Goal: Task Accomplishment & Management: Manage account settings

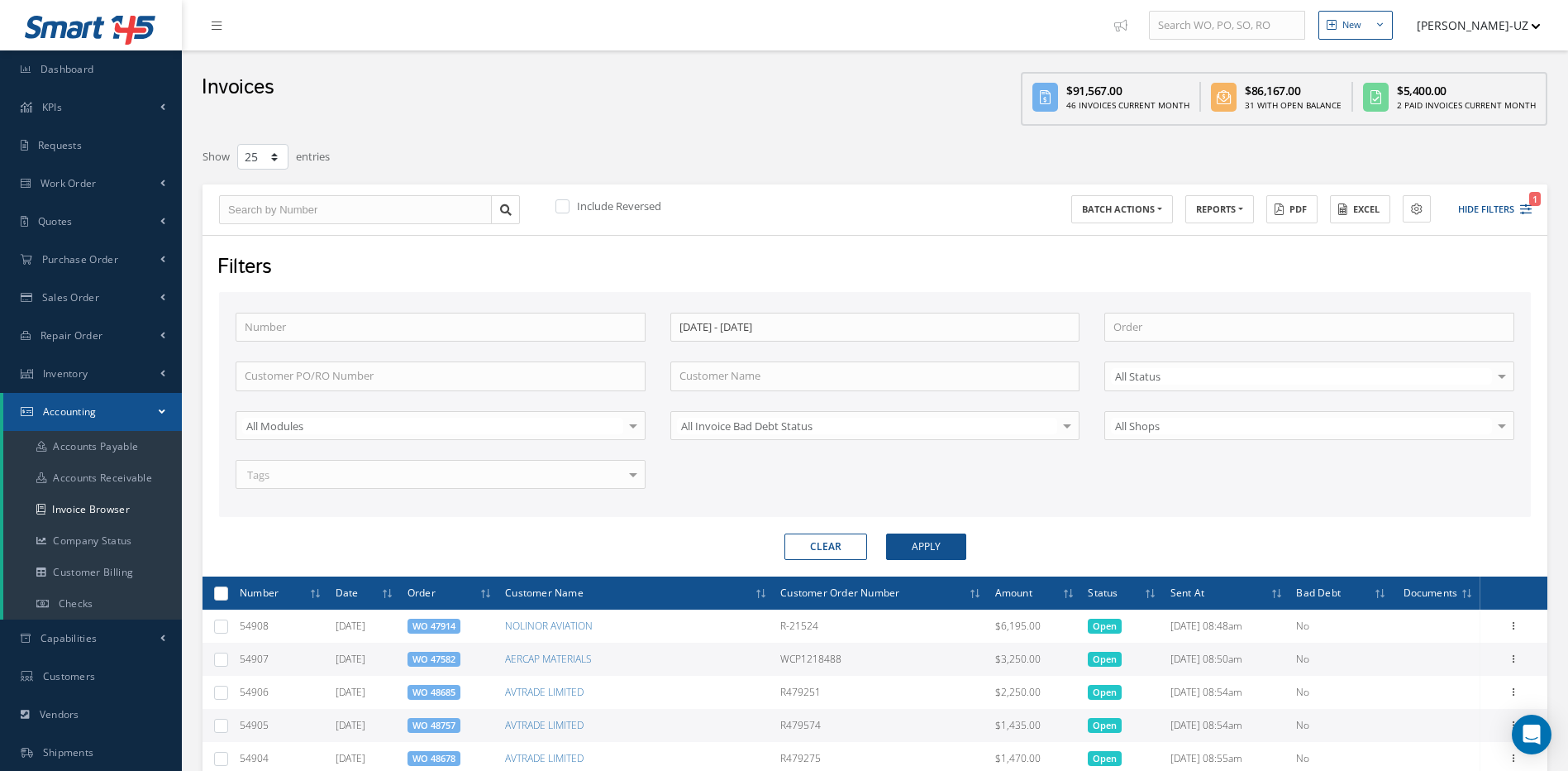
select select "25"
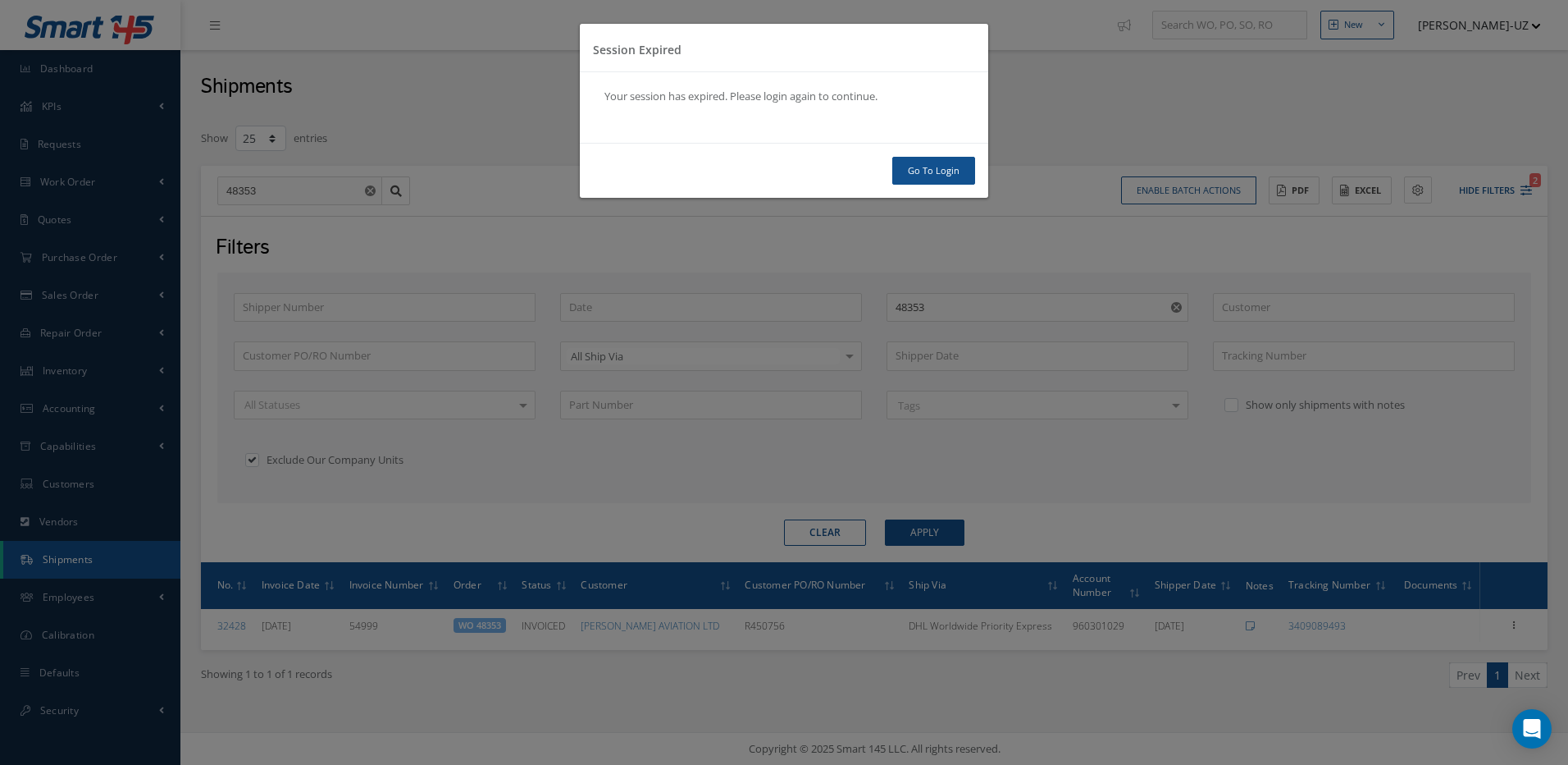
select select "25"
click at [926, 174] on link "Go To Login" at bounding box center [934, 171] width 83 height 29
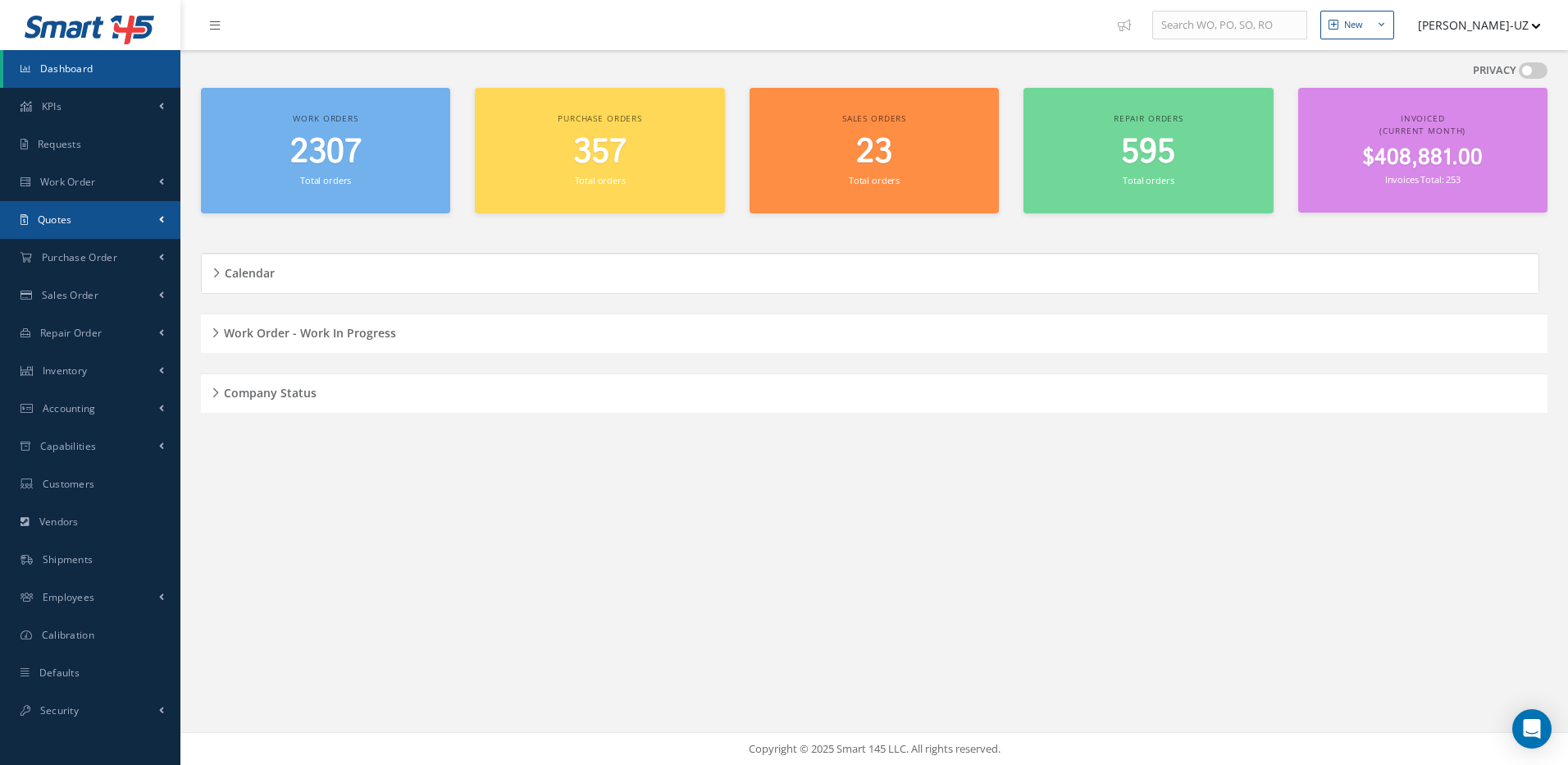
click at [77, 203] on link "Quotes" at bounding box center [90, 220] width 180 height 37
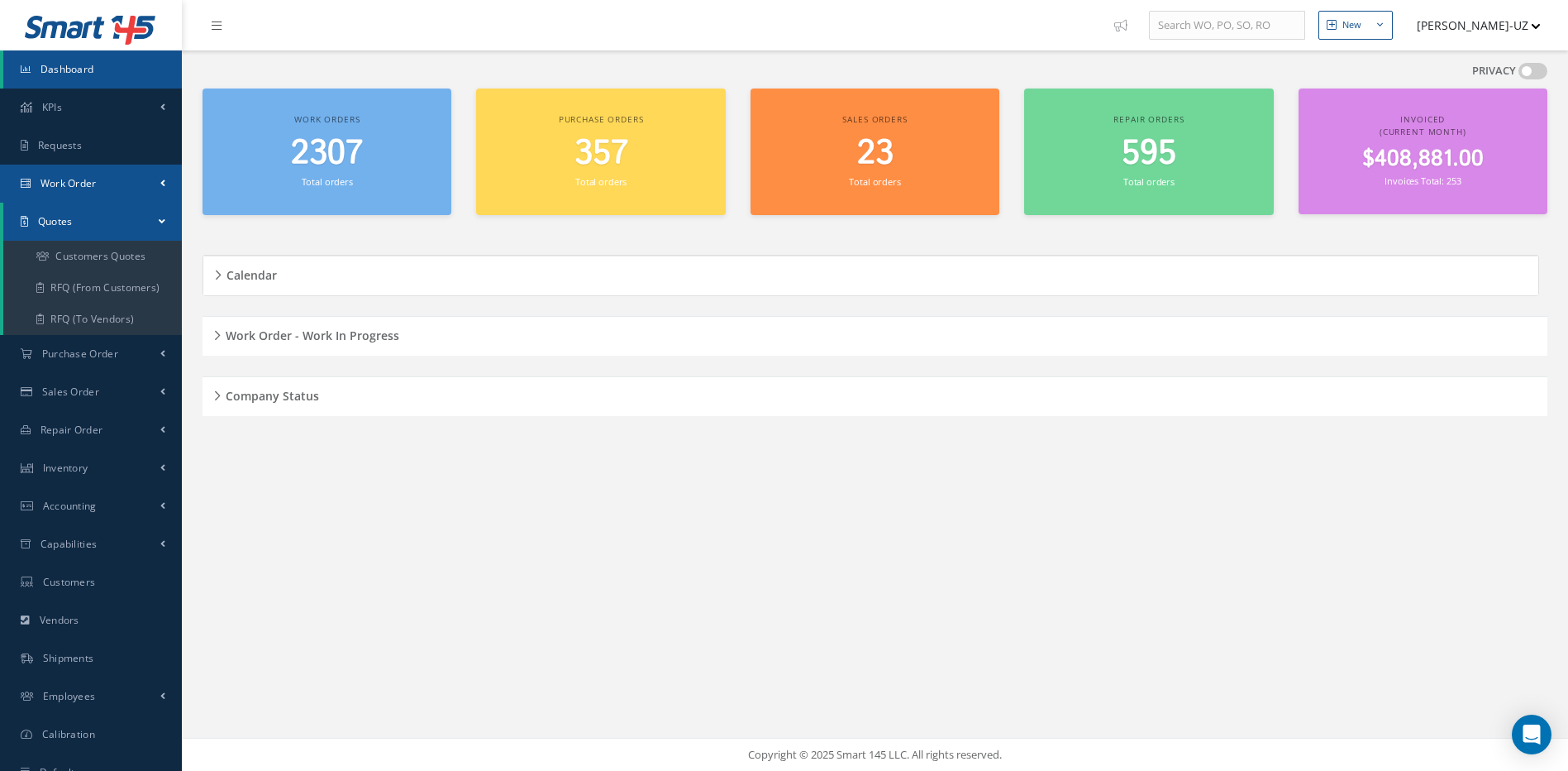
click at [78, 195] on link "Work Order" at bounding box center [90, 184] width 182 height 38
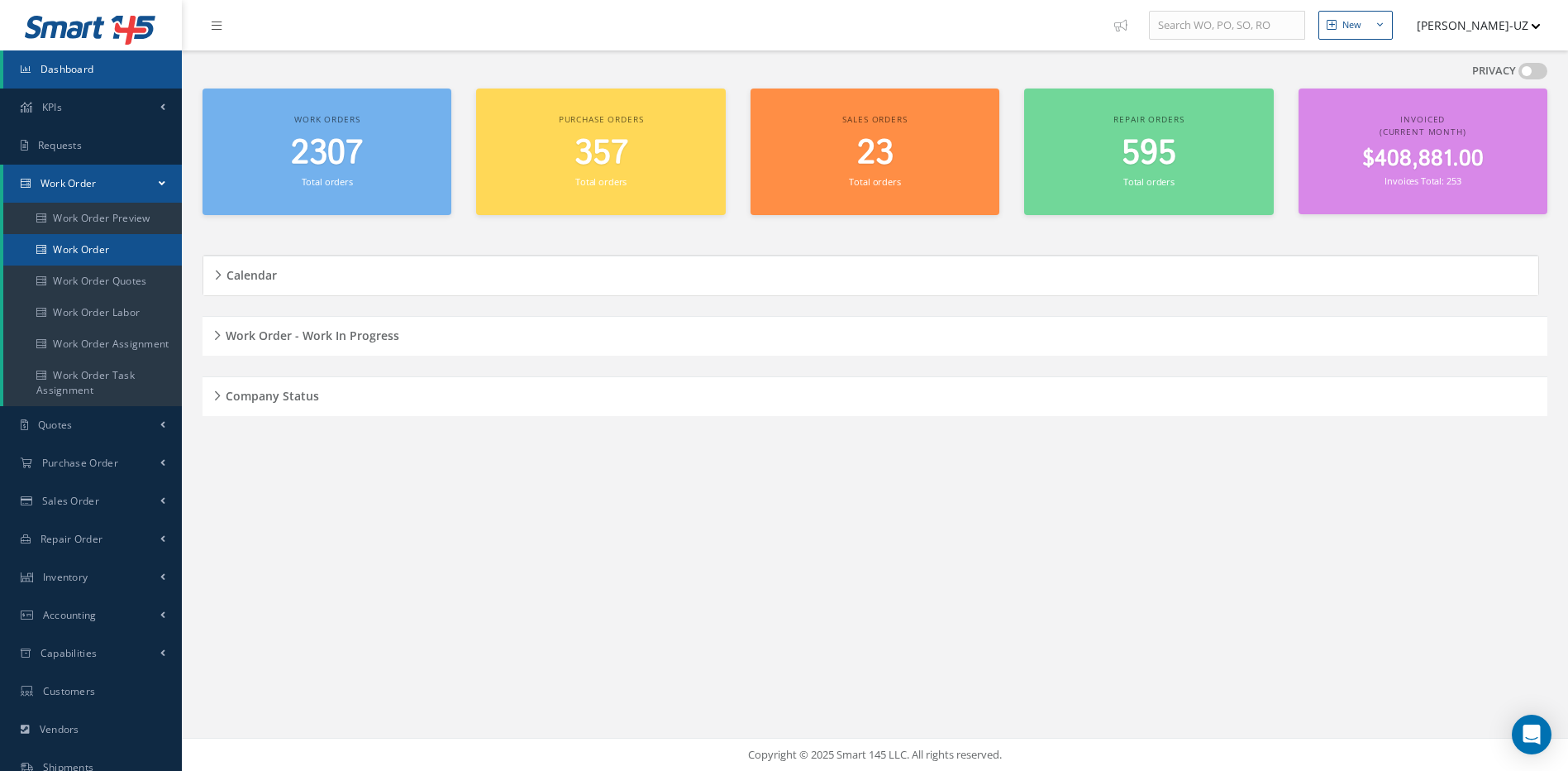
click at [101, 248] on link "Work Order" at bounding box center [92, 250] width 179 height 32
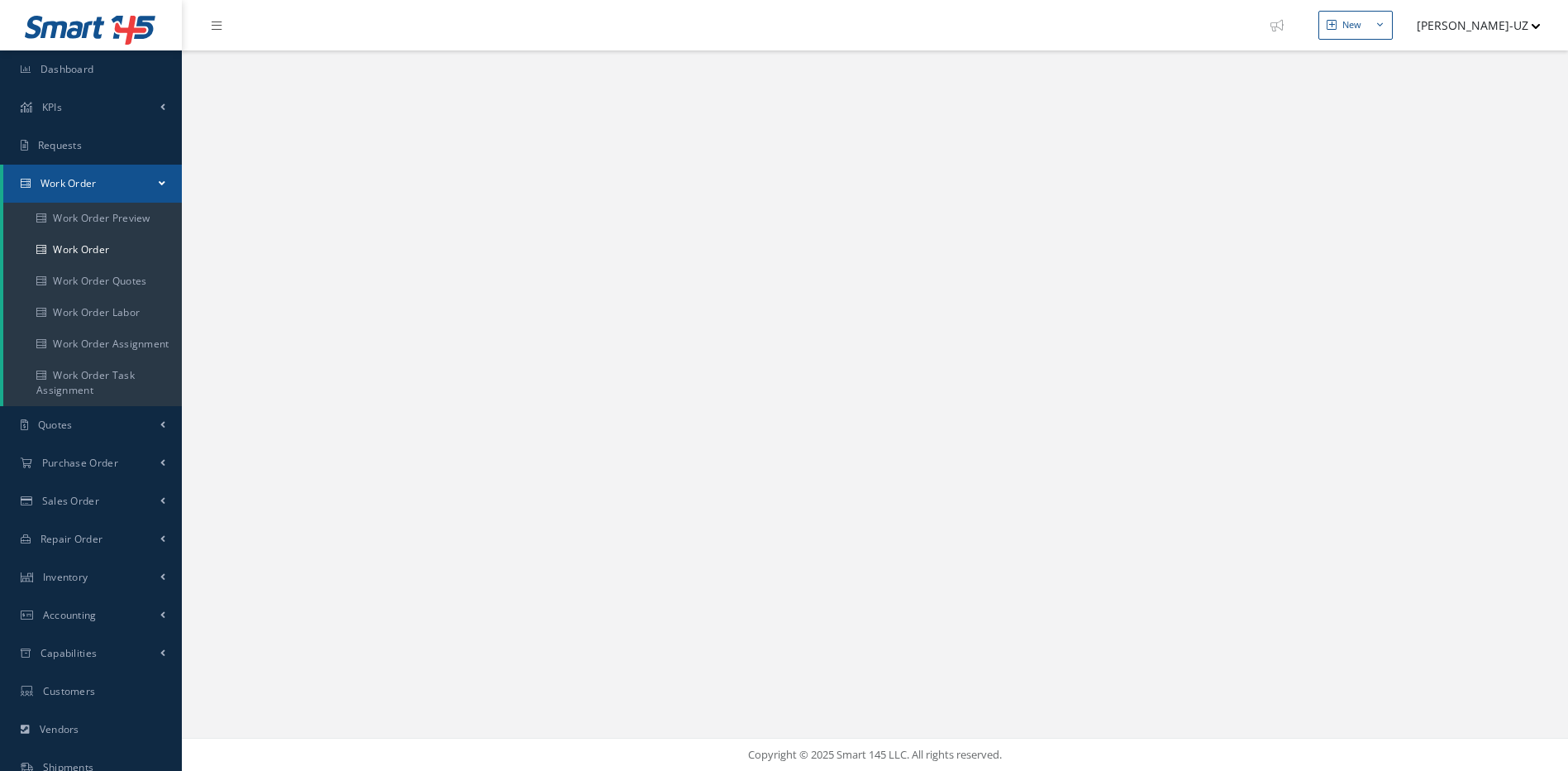
select select "25"
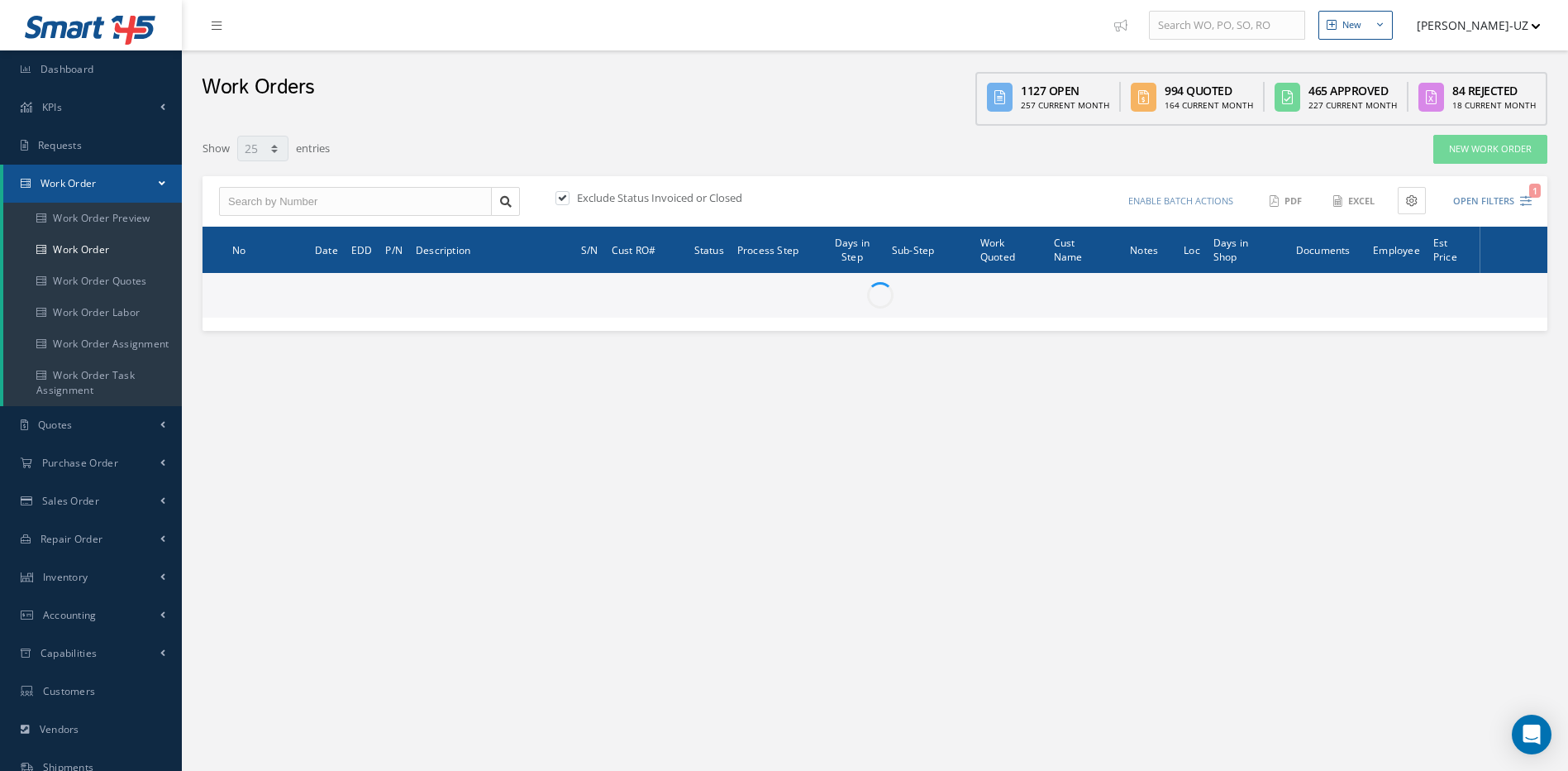
type input "All Work Request"
type input "All Work Performed"
type input "All Status"
type input "WO Part Status"
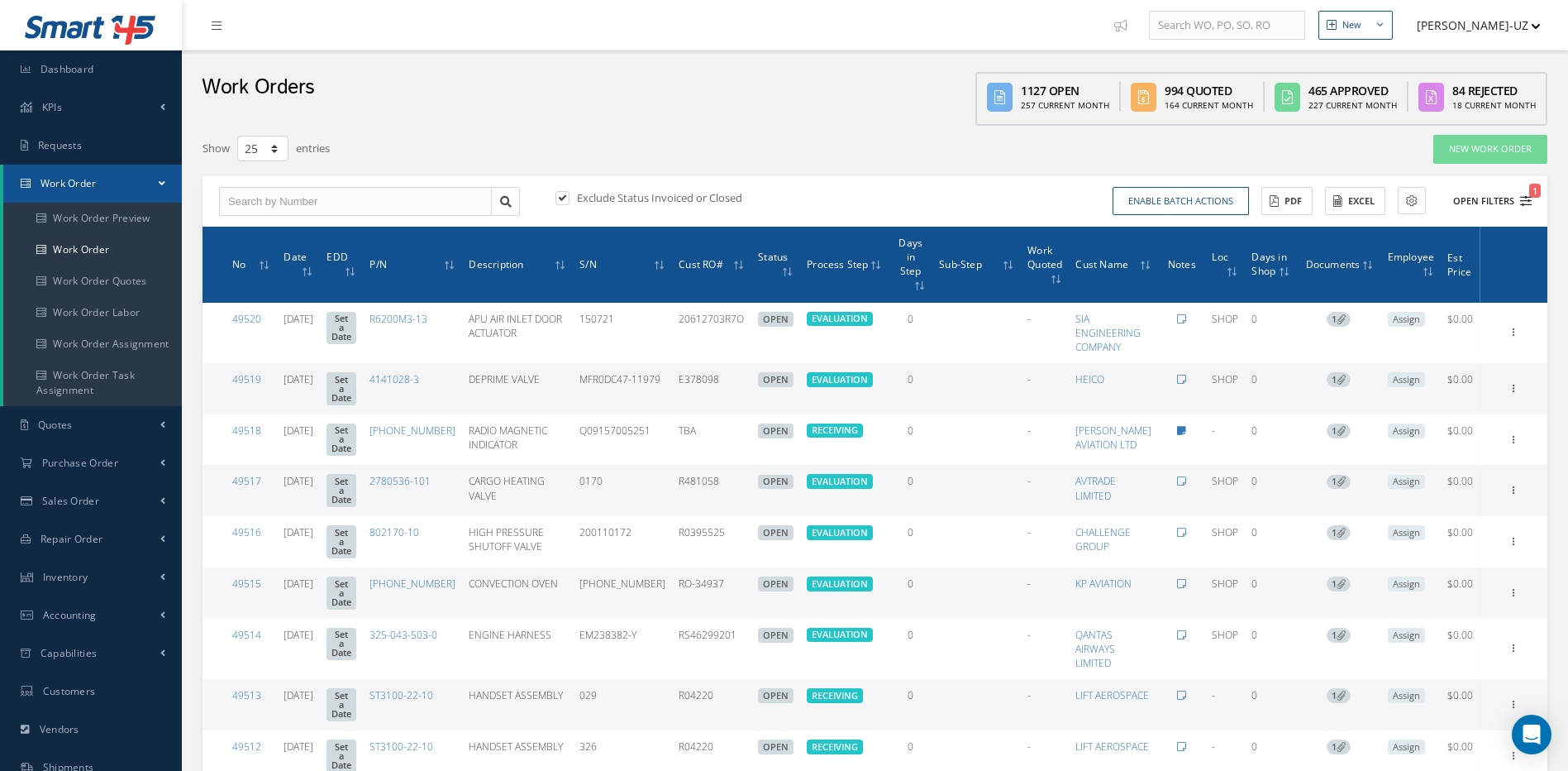
drag, startPoint x: 1528, startPoint y: 204, endPoint x: 1517, endPoint y: 208, distance: 11.7
click at [1528, 206] on icon "1" at bounding box center [1526, 201] width 12 height 12
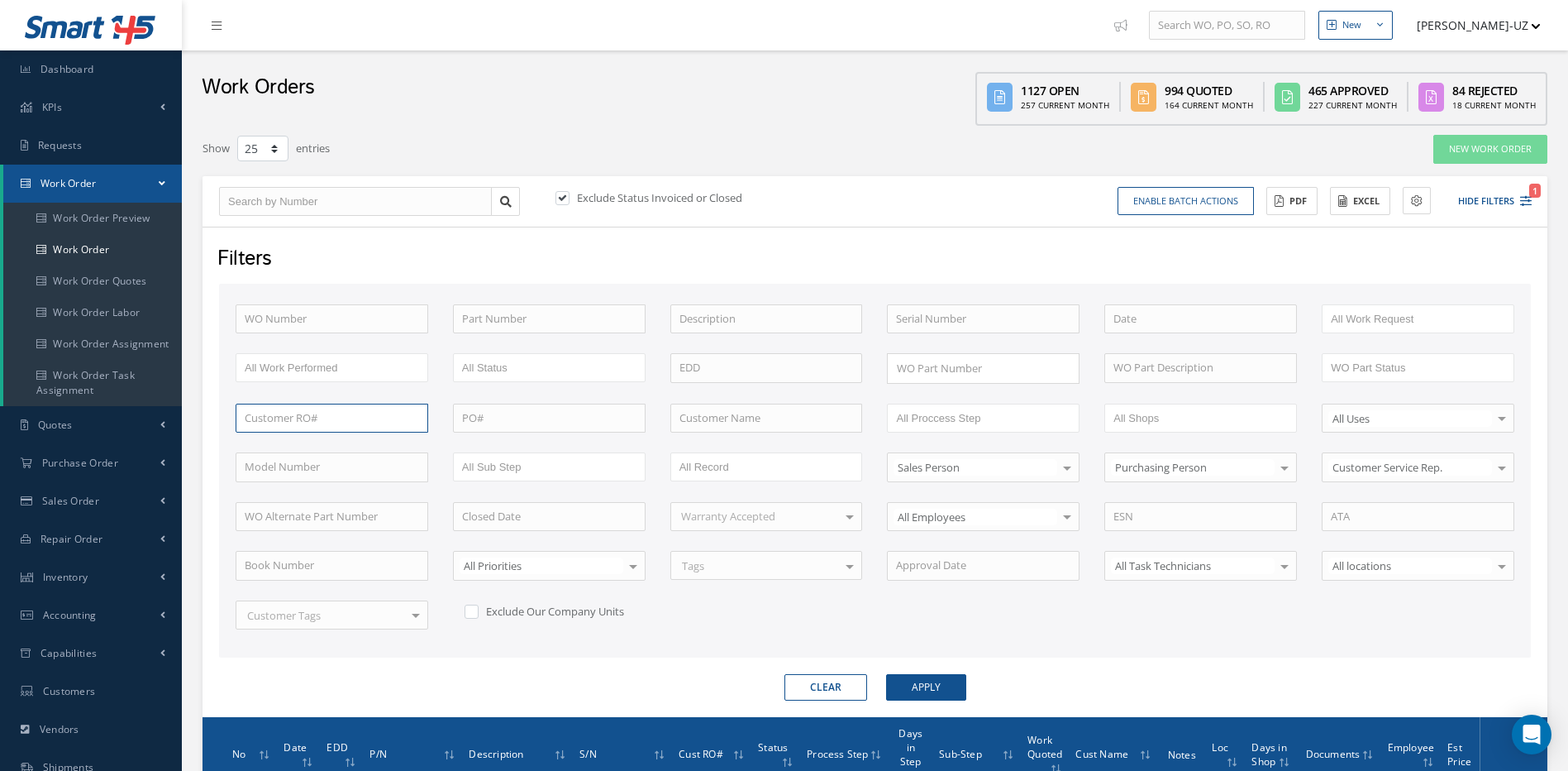
click at [339, 420] on input "text" at bounding box center [332, 418] width 193 height 30
click at [886, 674] on button "Apply" at bounding box center [926, 687] width 80 height 27
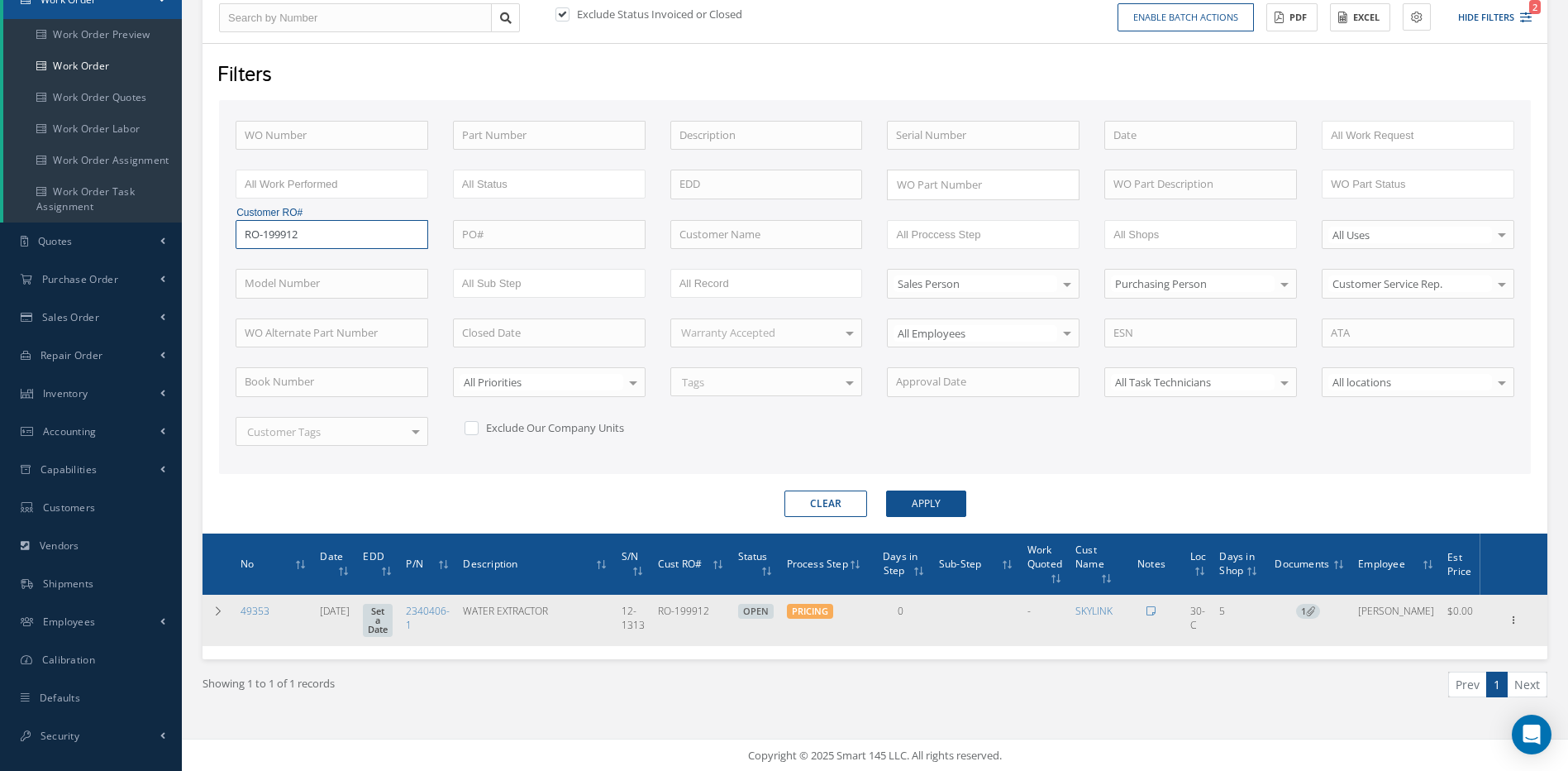
scroll to position [185, 0]
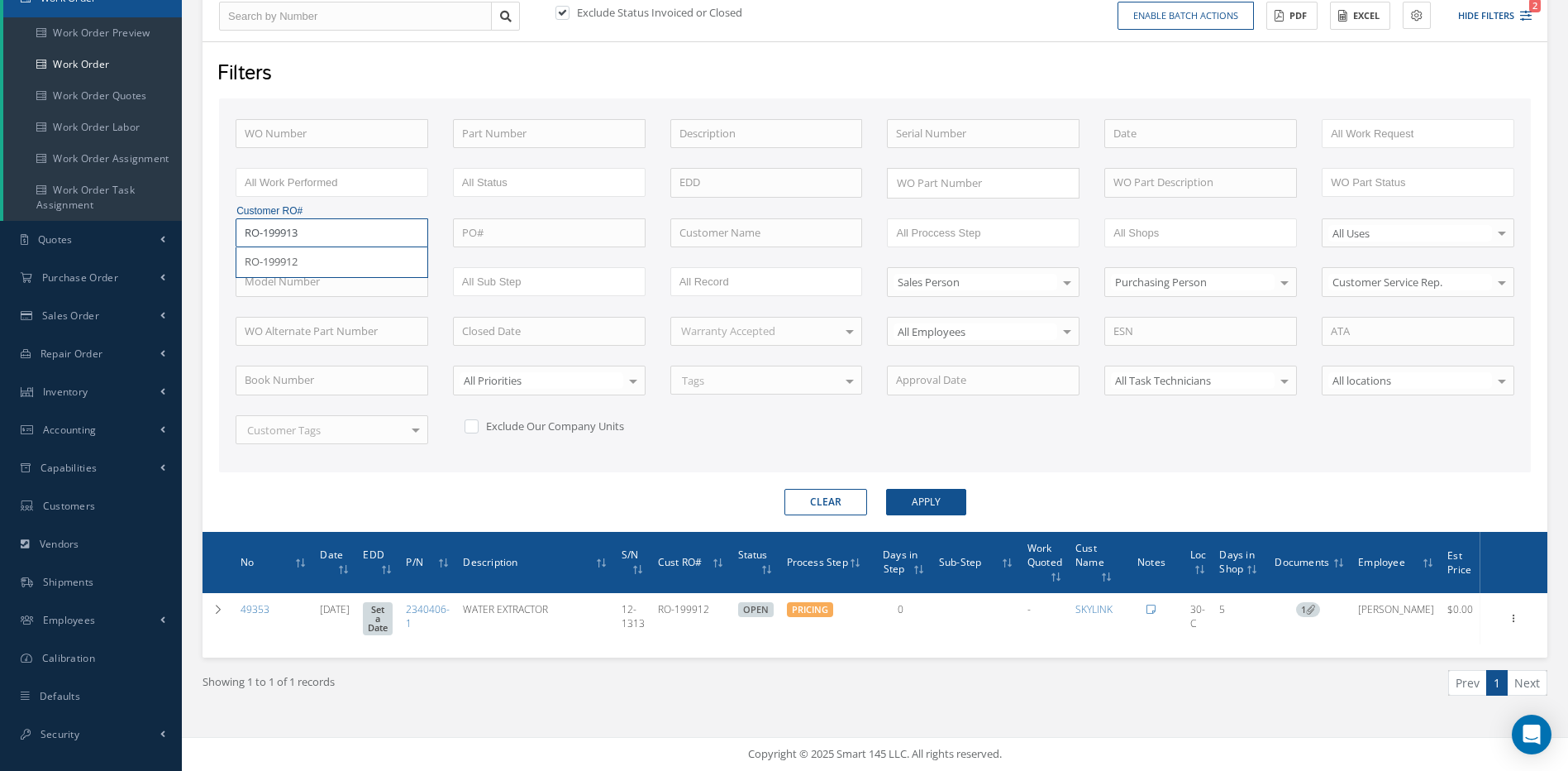
type input "RO-199913"
click at [886, 489] on button "Apply" at bounding box center [926, 502] width 80 height 27
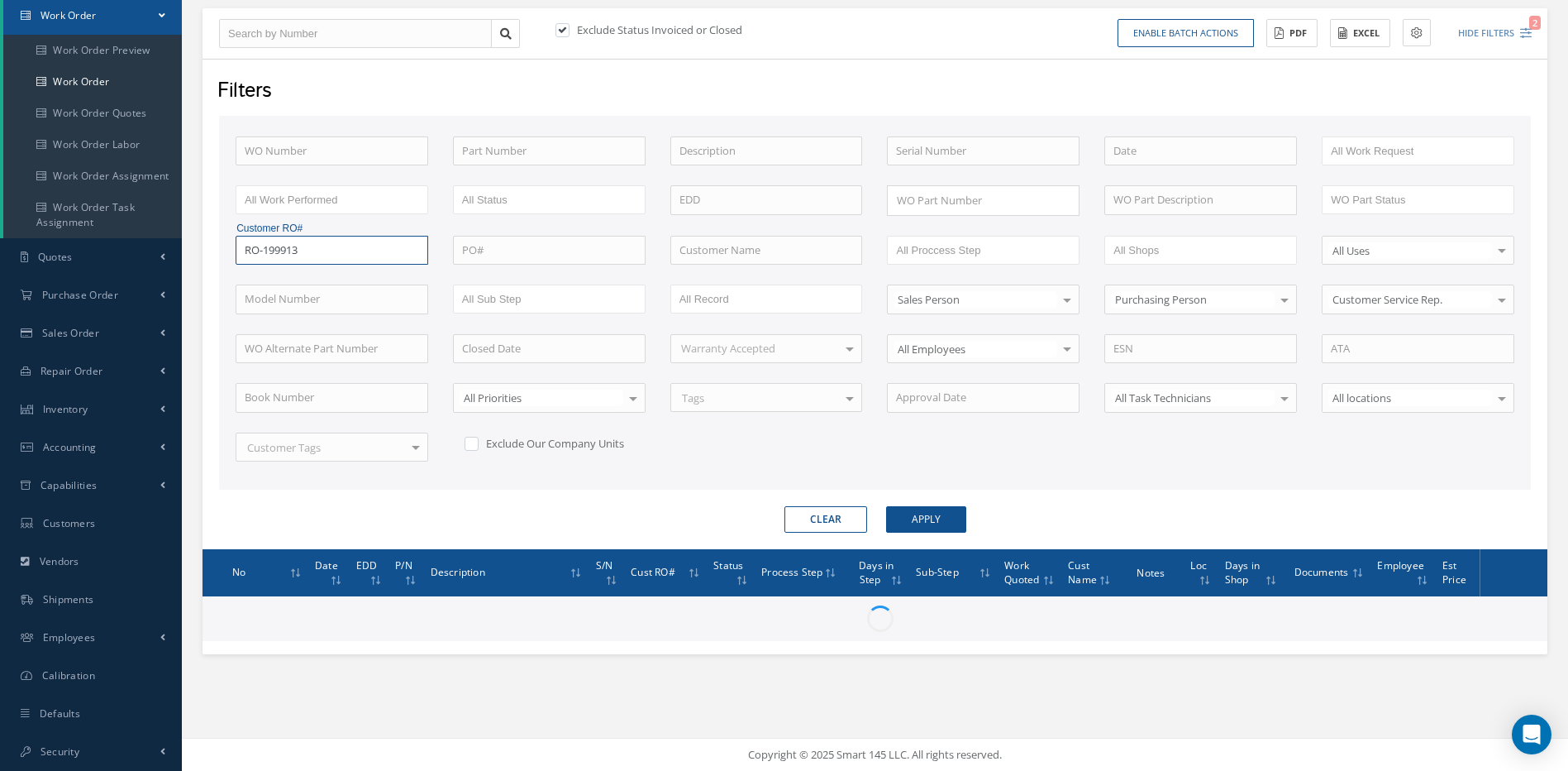
scroll to position [185, 0]
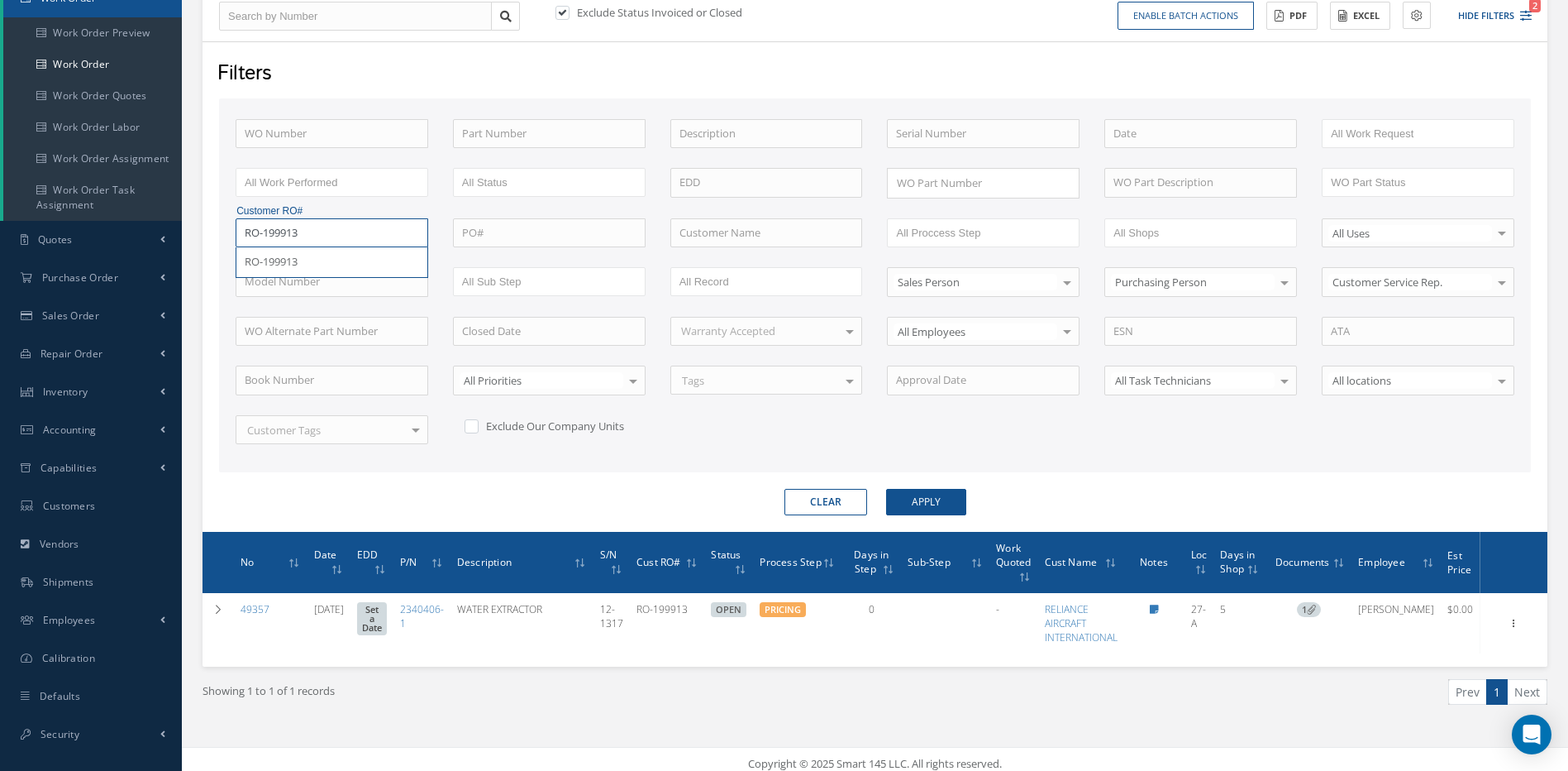
click at [413, 231] on input "RO-199913" at bounding box center [332, 233] width 193 height 30
drag, startPoint x: 319, startPoint y: 239, endPoint x: 211, endPoint y: 249, distance: 108.5
click at [218, 247] on div "Filters WO Number Part Number Description Serial Number - BENCH CHECK CALIBRATI…" at bounding box center [875, 287] width 1345 height 491
click at [919, 130] on input "text" at bounding box center [983, 134] width 193 height 30
type input "102219"
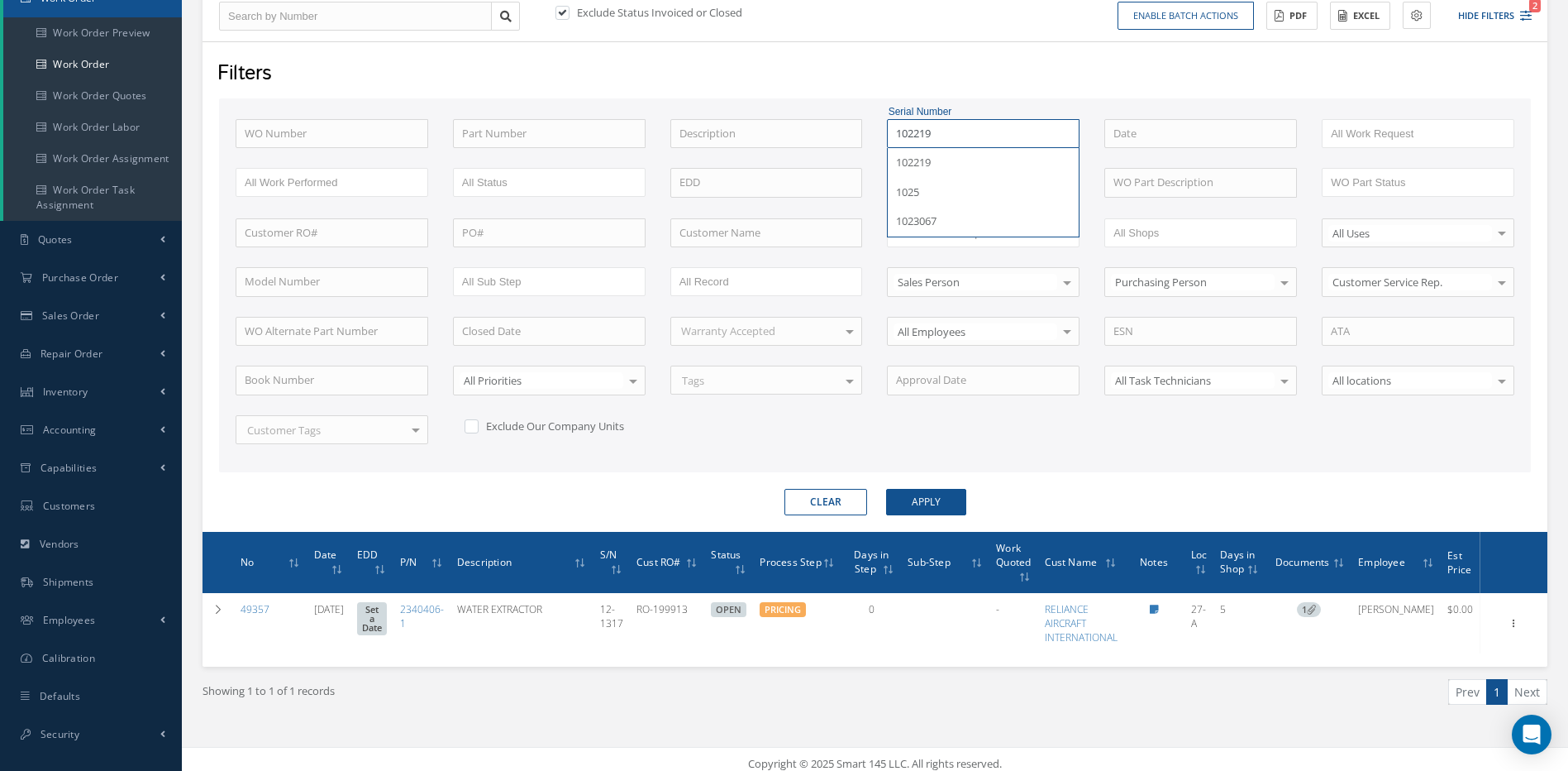
click at [886, 489] on button "Apply" at bounding box center [926, 502] width 80 height 27
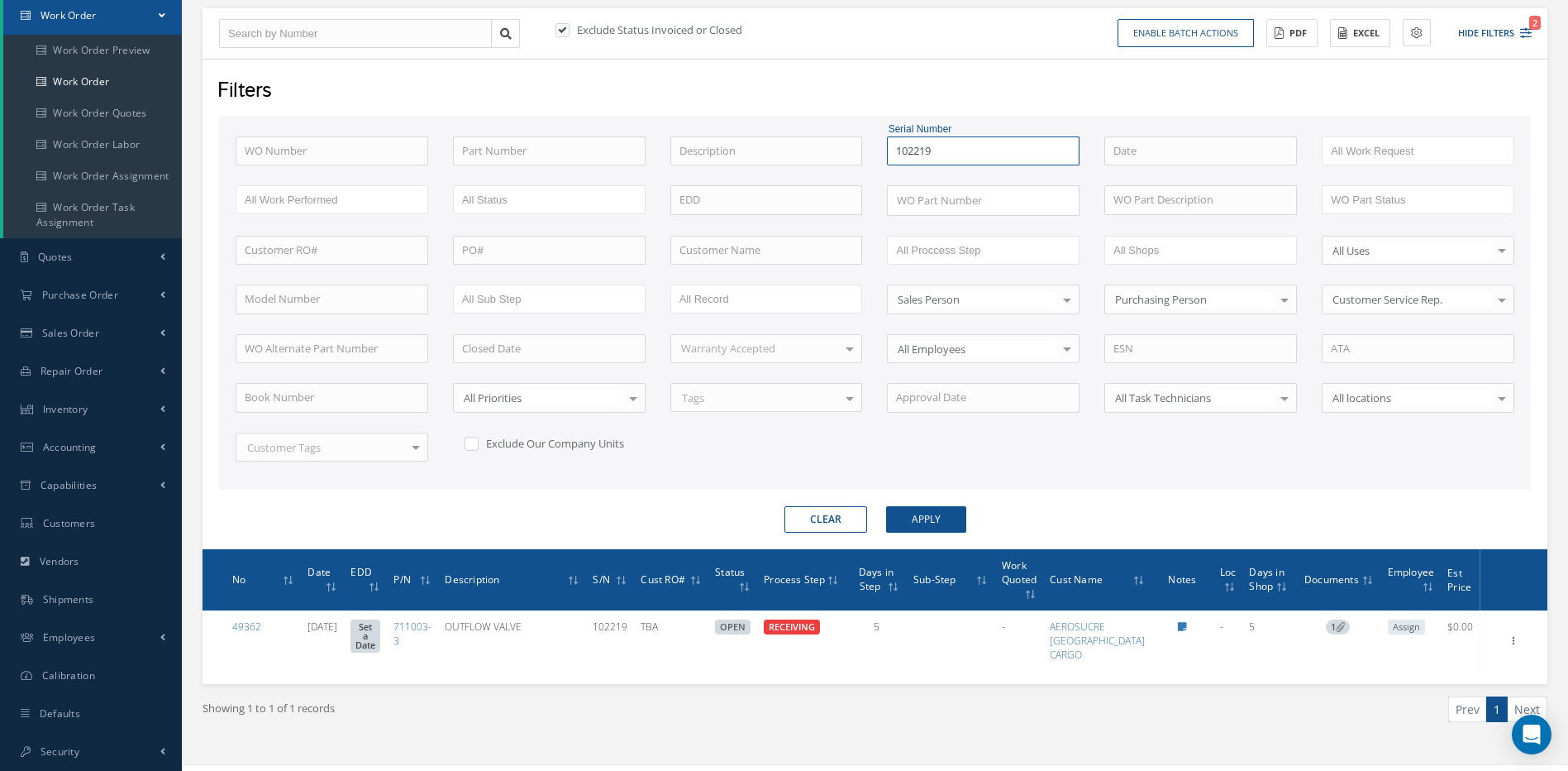
scroll to position [185, 0]
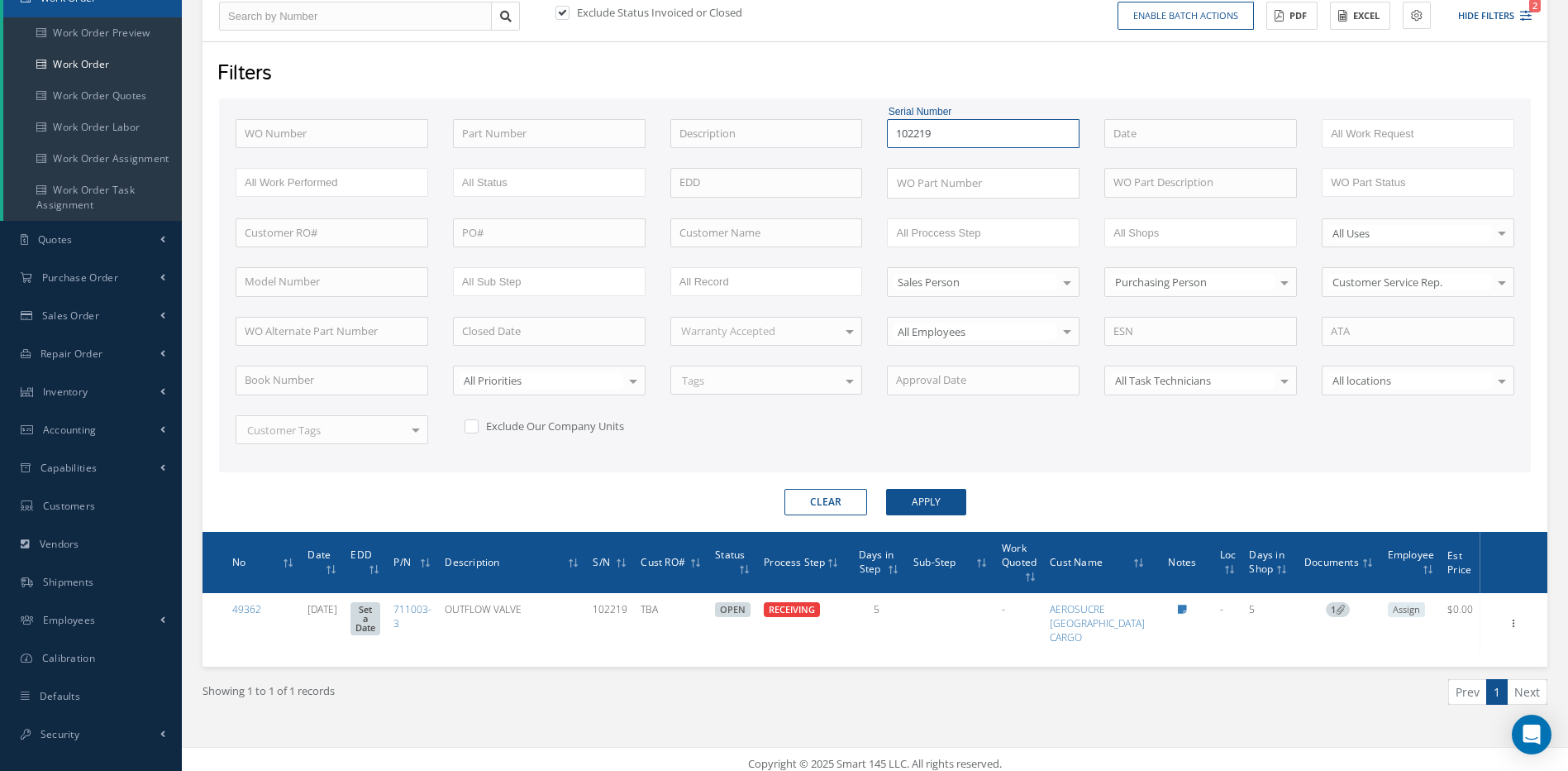
click at [1068, 135] on input "102219" at bounding box center [983, 134] width 193 height 30
drag, startPoint x: 957, startPoint y: 140, endPoint x: 802, endPoint y: 128, distance: 155.5
click at [809, 128] on div "WO Number Part Number Description Serial Number 102219 102219 - BENCH CHECK CAL…" at bounding box center [875, 291] width 1304 height 345
click at [313, 125] on input "text" at bounding box center [332, 134] width 193 height 30
type input "4"
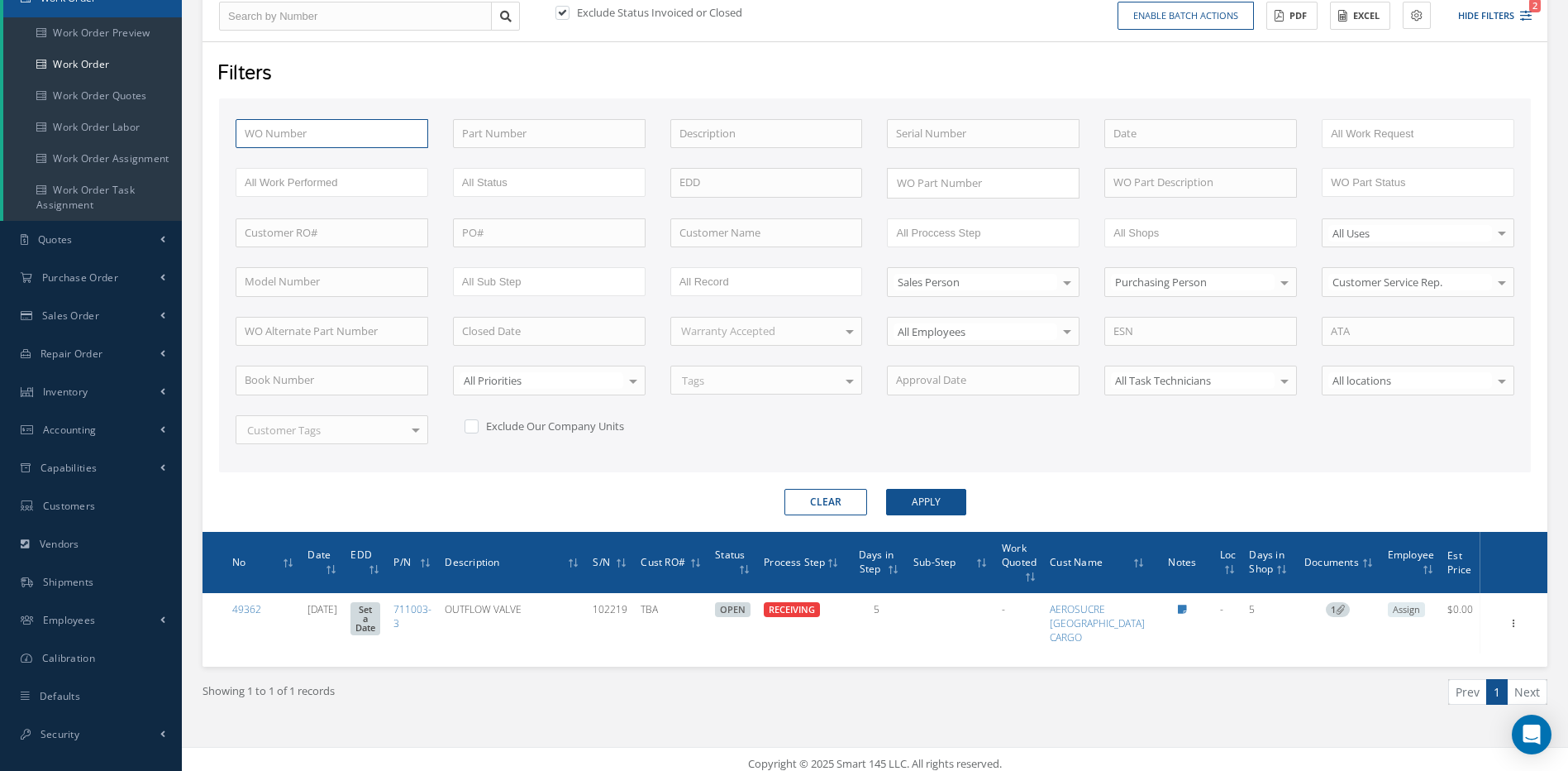
type input "4"
type input "47"
type input "478"
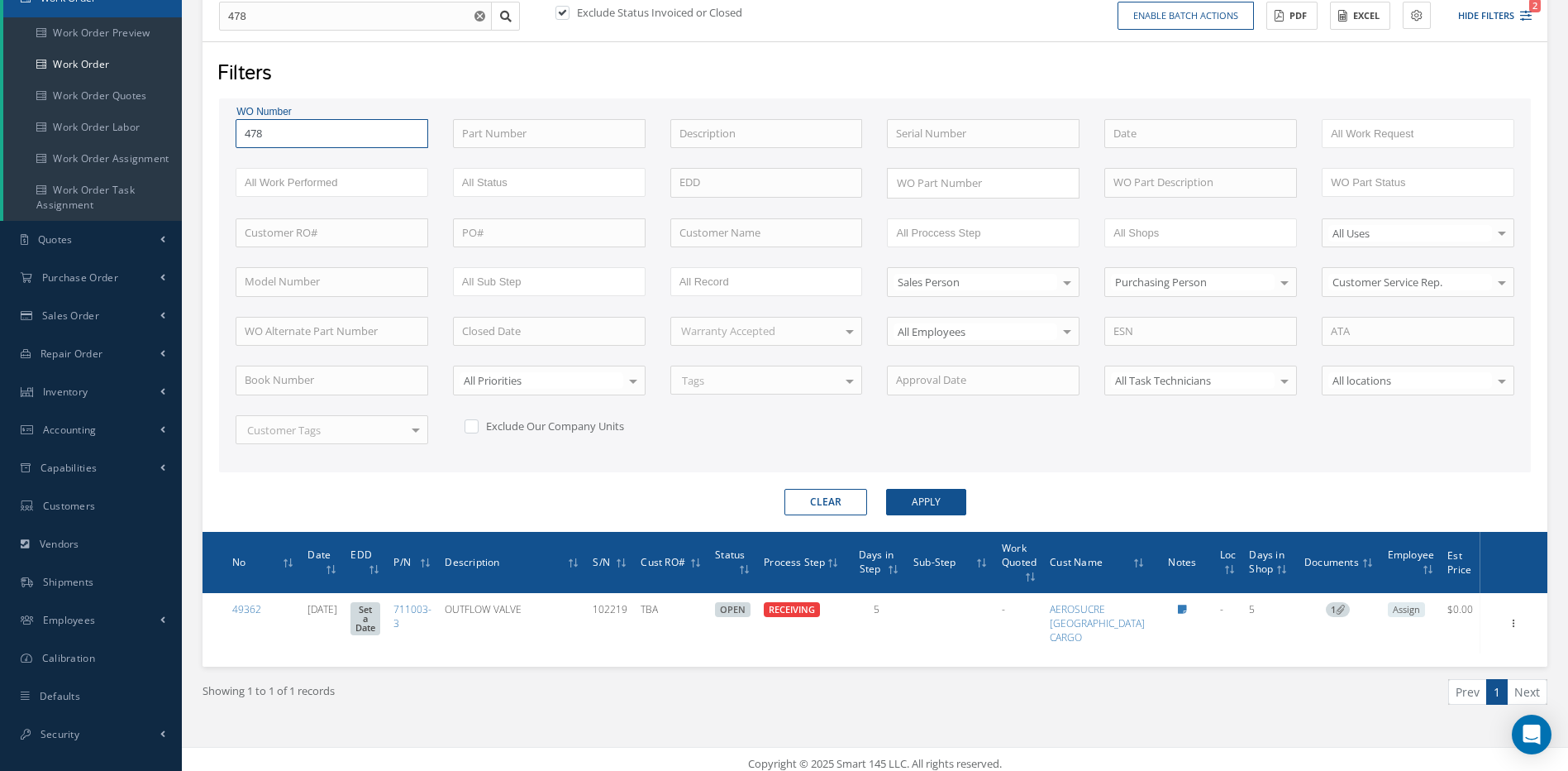
type input "4789"
type input "47898"
click at [886, 489] on button "Apply" at bounding box center [926, 502] width 80 height 27
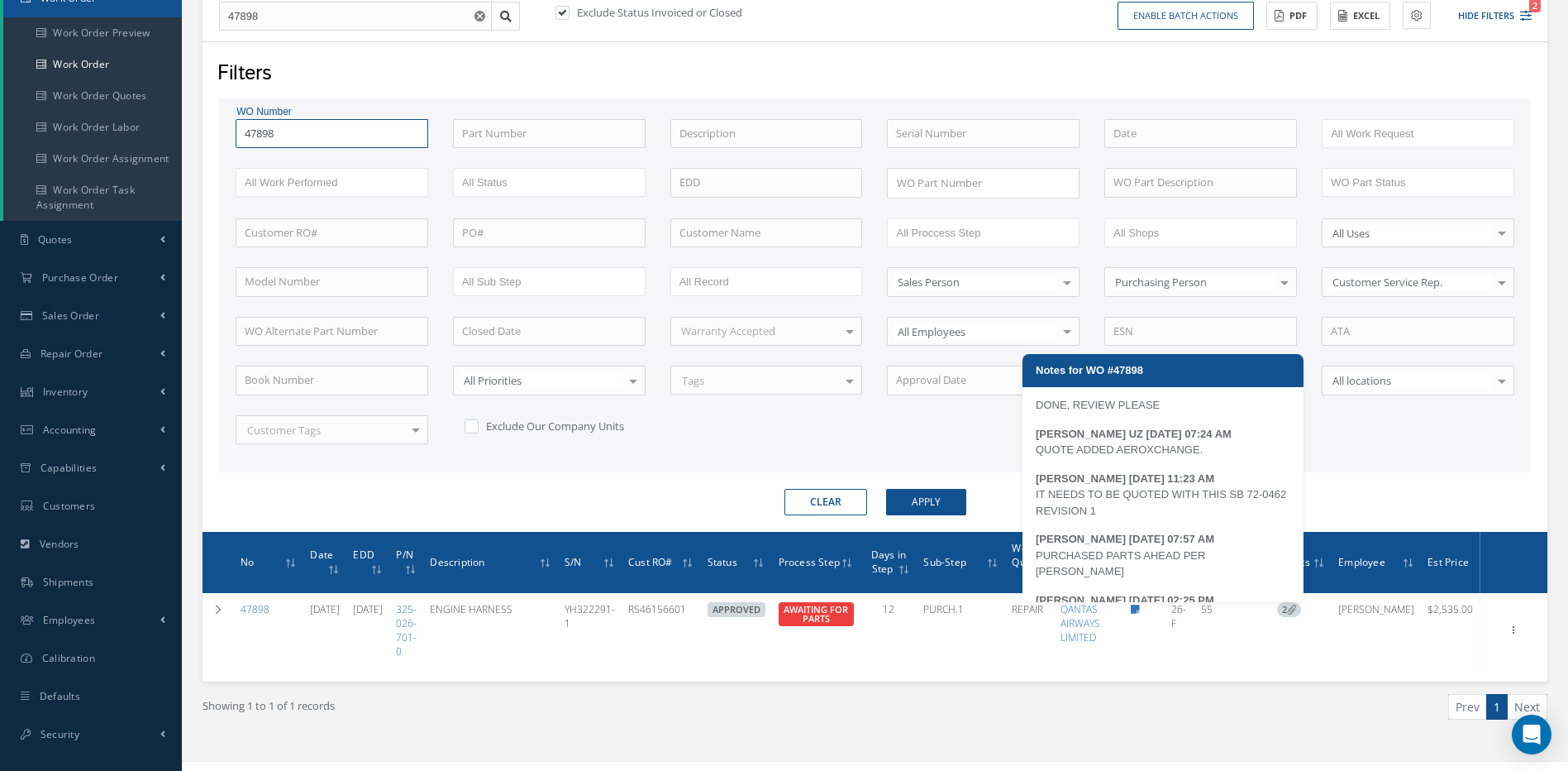
scroll to position [93, 0]
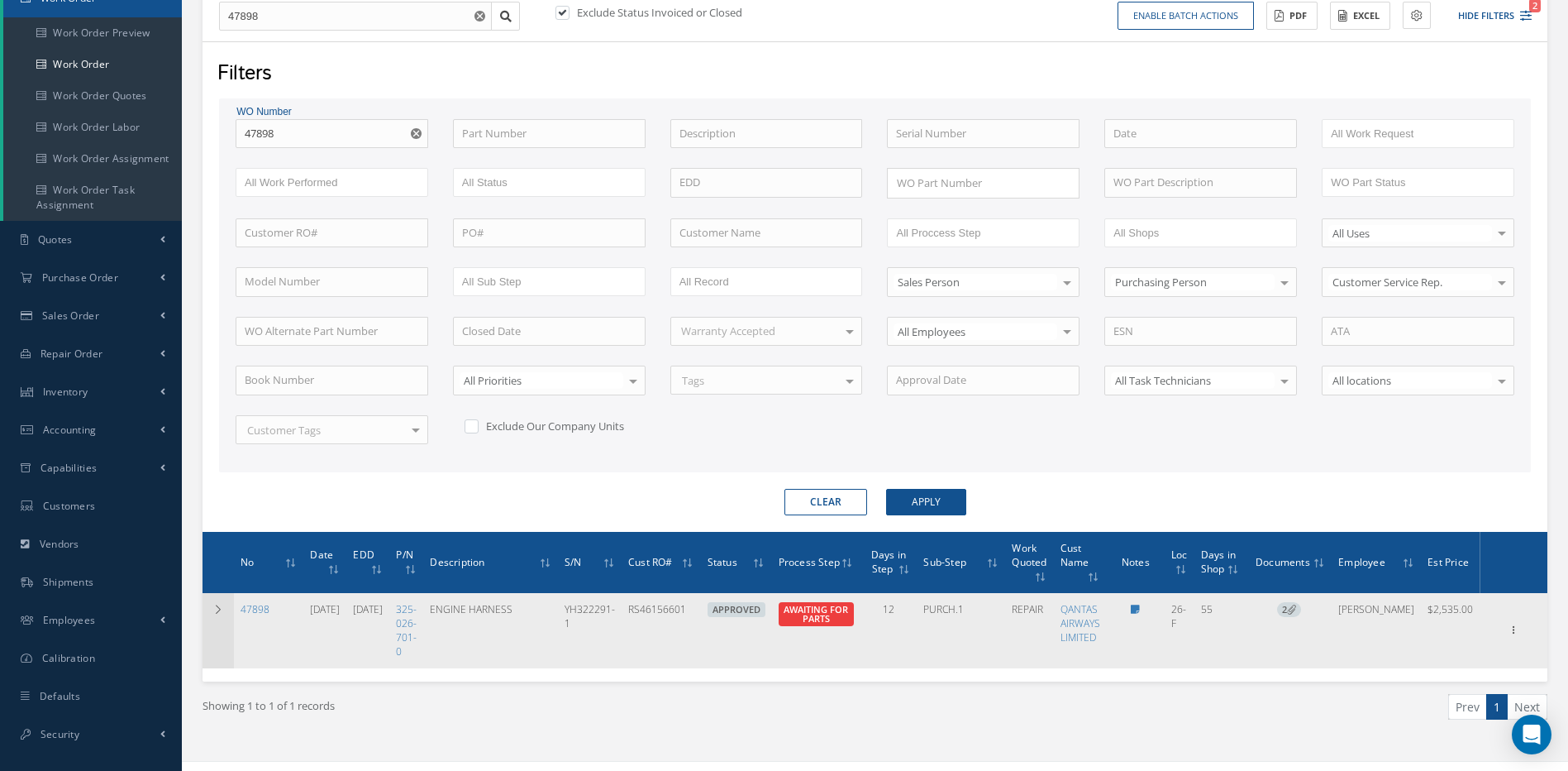
click at [220, 617] on td at bounding box center [218, 631] width 32 height 76
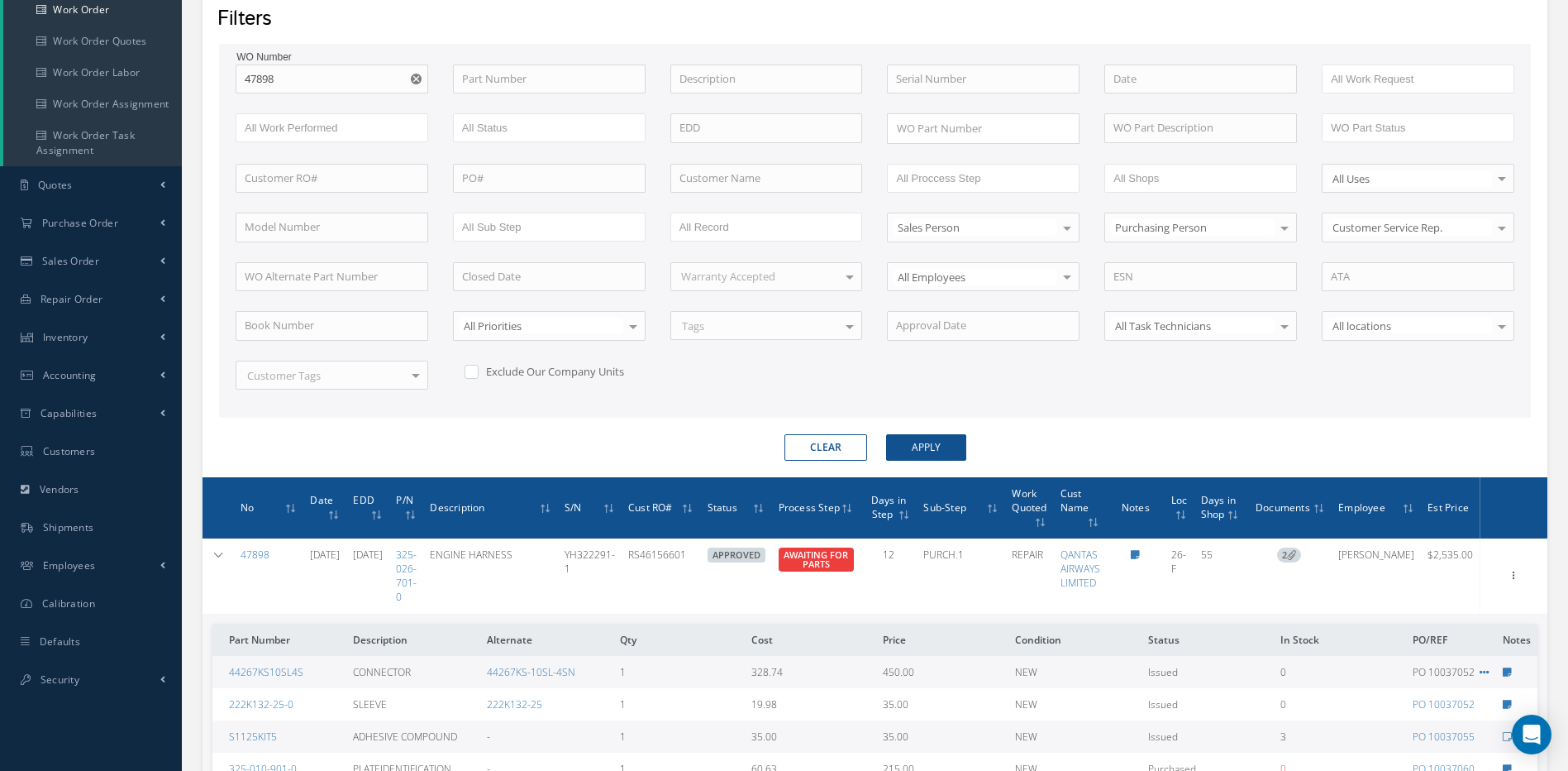
scroll to position [60, 0]
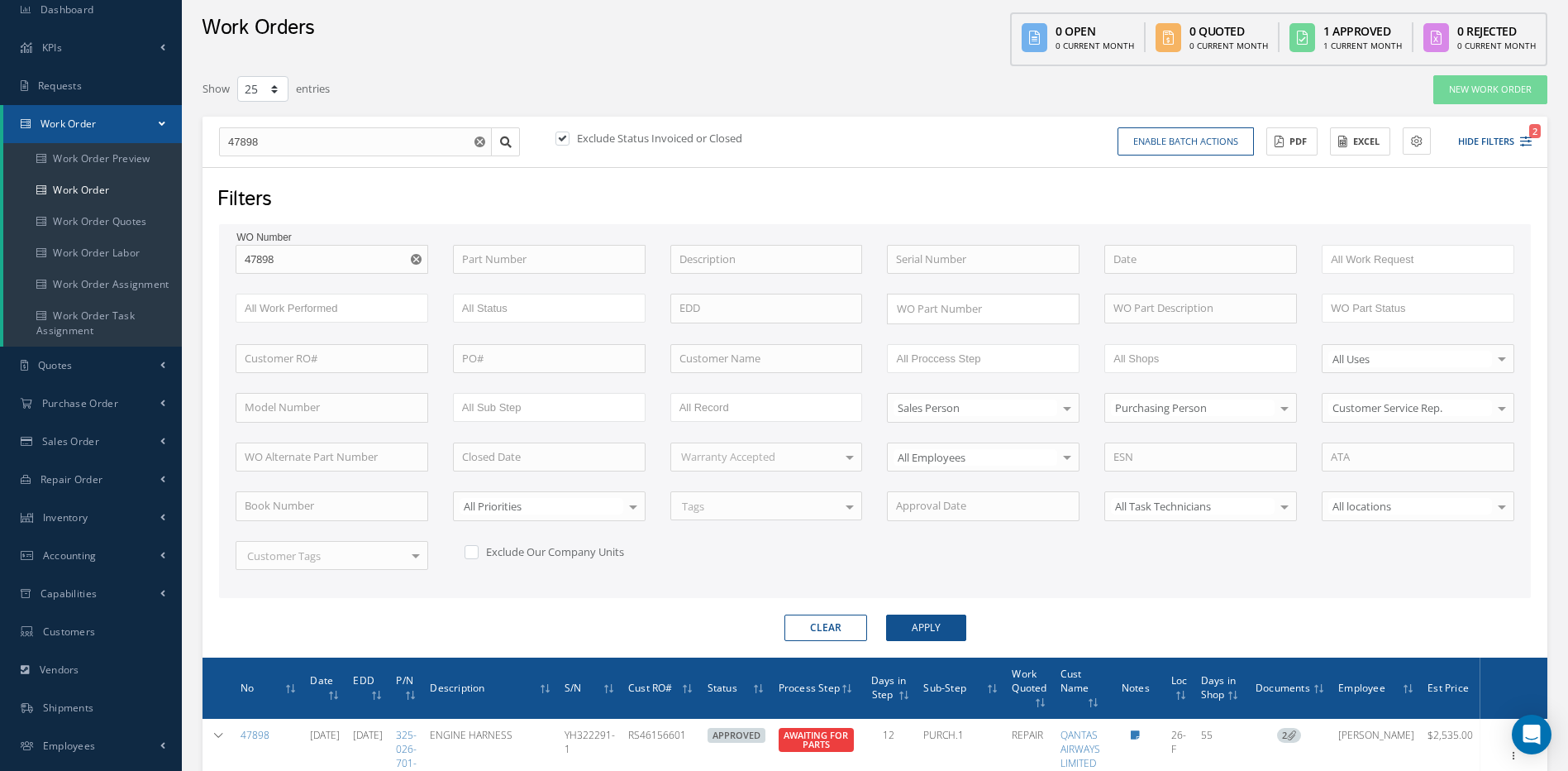
click at [414, 259] on use "Reset" at bounding box center [416, 259] width 11 height 11
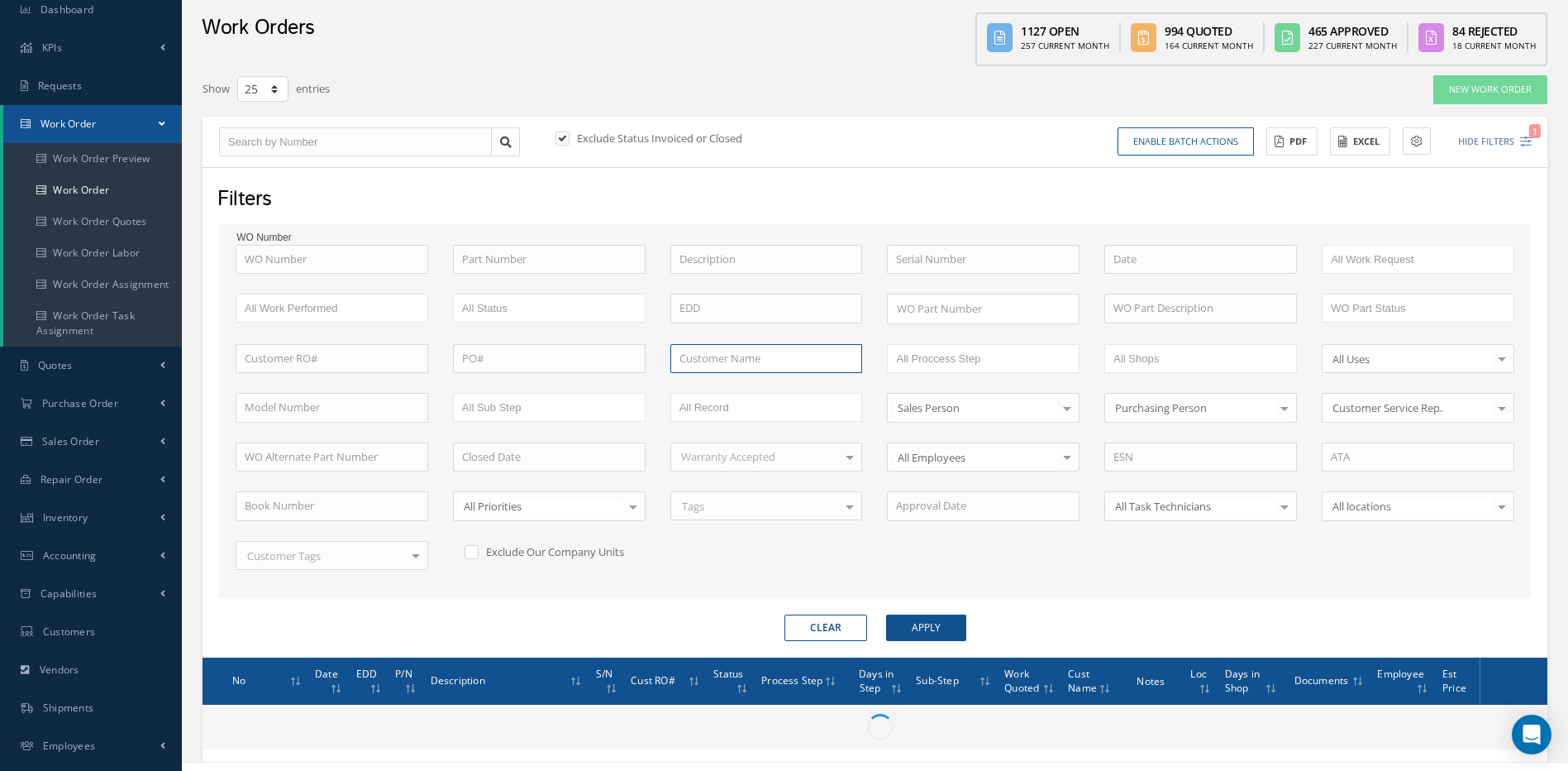
click at [805, 362] on input "text" at bounding box center [767, 359] width 193 height 30
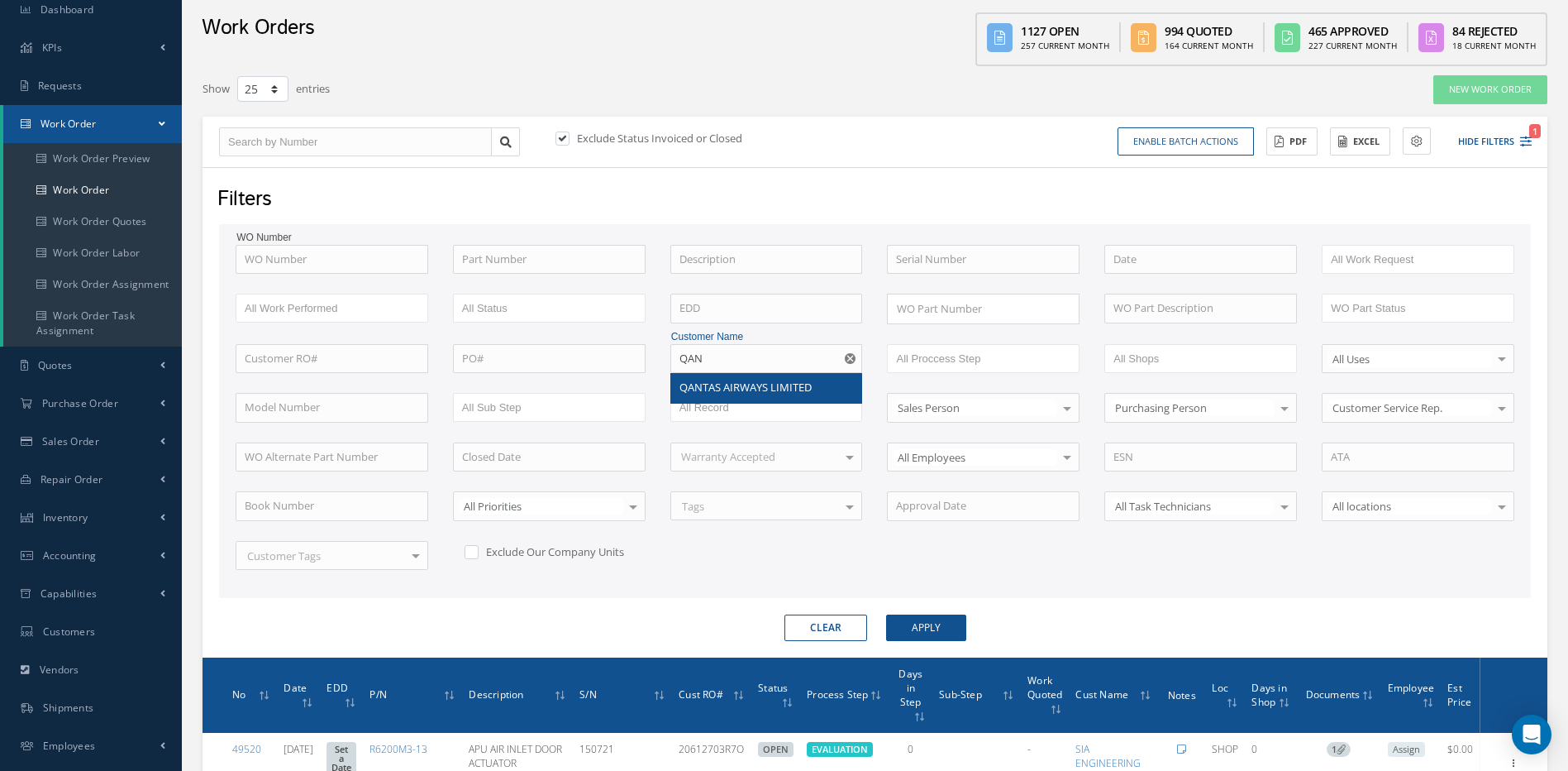
click at [715, 384] on span "QANTAS AIRWAYS LIMITED" at bounding box center [745, 386] width 132 height 15
type input "QANTAS AIRWAYS LIMITED"
click at [944, 627] on button "Apply" at bounding box center [926, 627] width 80 height 27
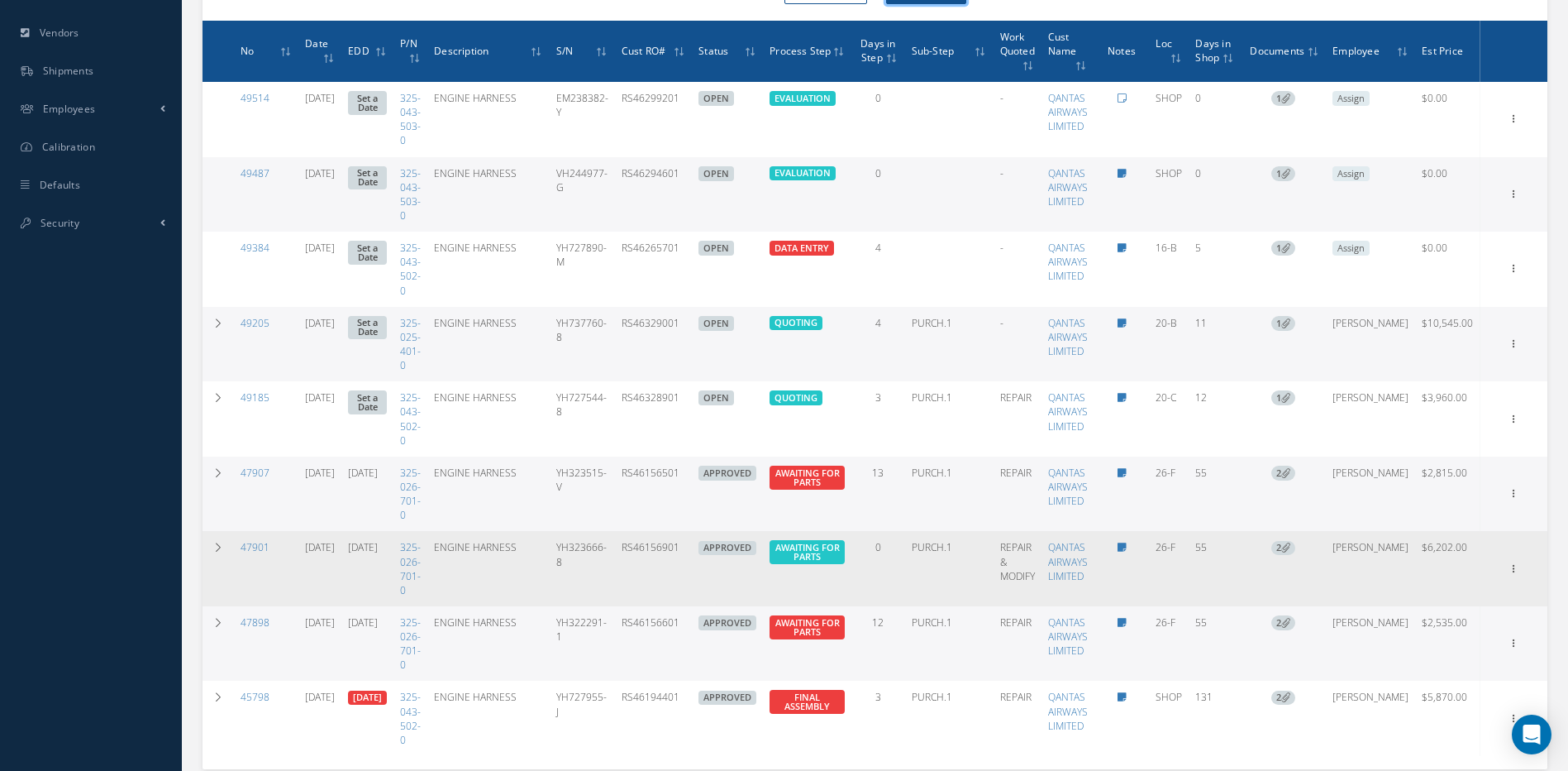
scroll to position [721, 0]
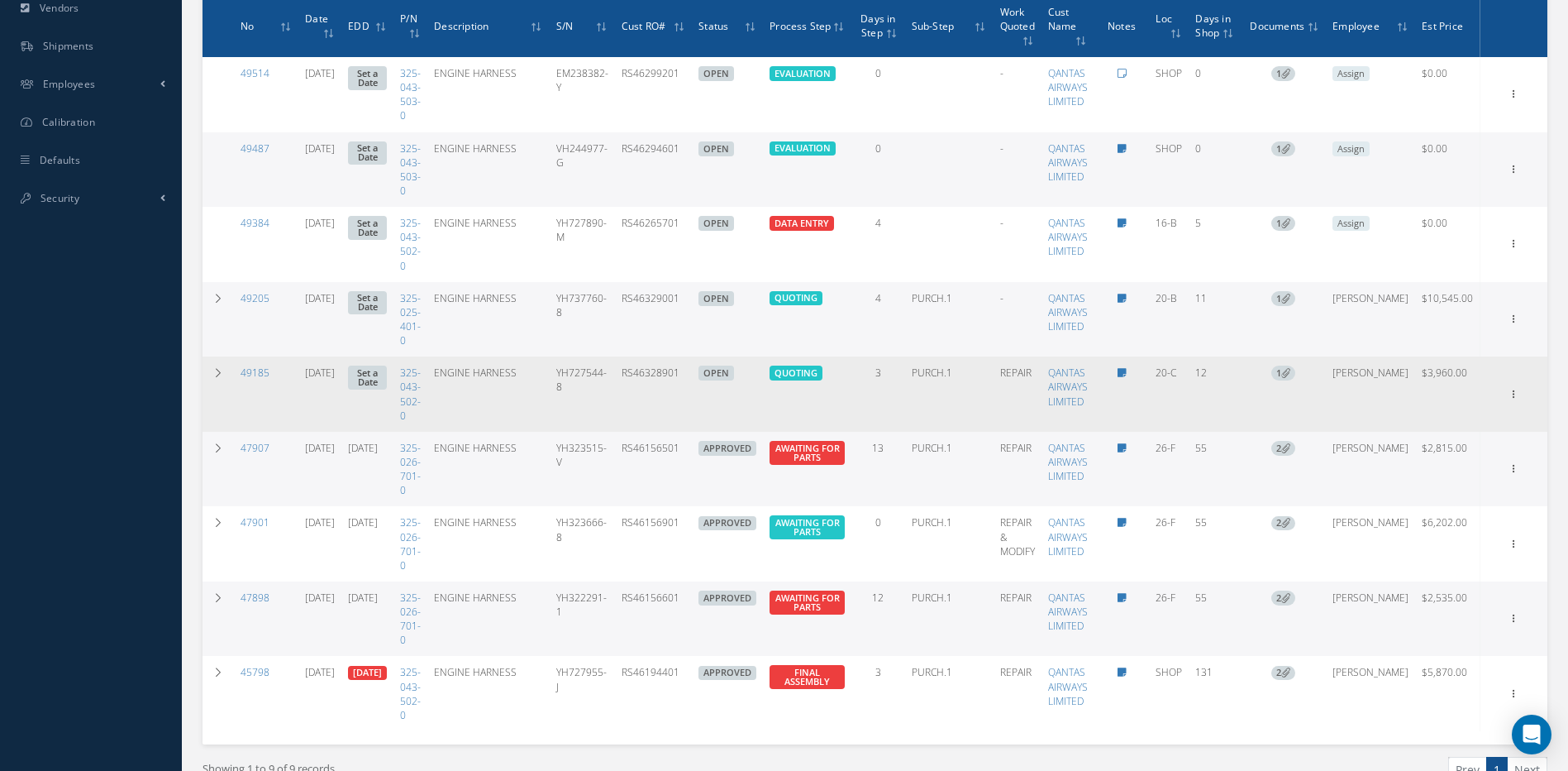
drag, startPoint x: 727, startPoint y: 378, endPoint x: 653, endPoint y: 383, distance: 74.2
click at [653, 383] on tr "49185 [DATE] Set a Date 325-043-502-0 ENGINE HARNESS YH727544-8 RS46328901 OPEN…" at bounding box center [875, 394] width 1345 height 76
copy td "RS46328901"
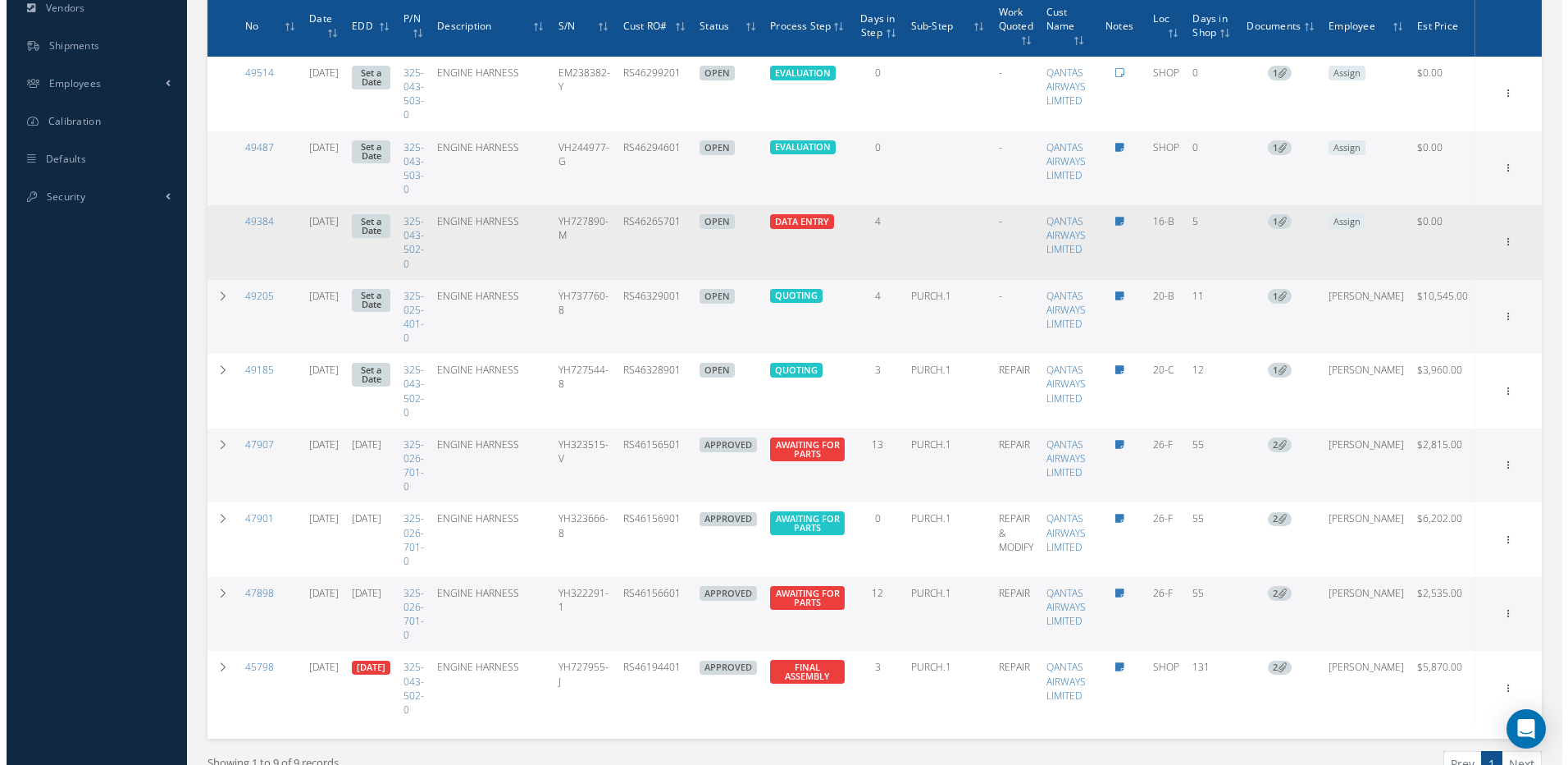
scroll to position [634, 0]
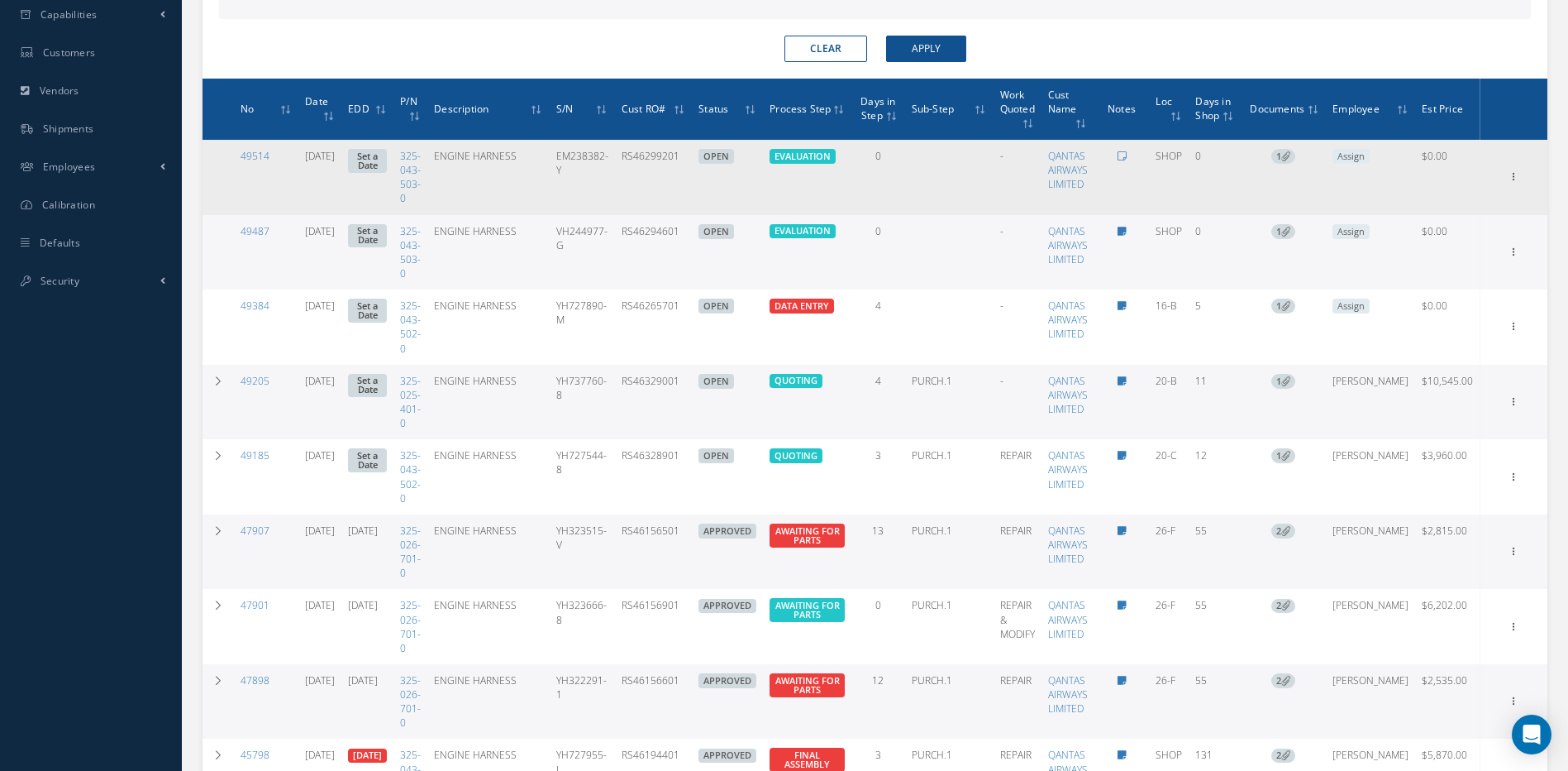
drag, startPoint x: 718, startPoint y: 165, endPoint x: 648, endPoint y: 172, distance: 70.3
click at [648, 172] on tr "49514 [DATE] Set a Date 325-043-503-0 ENGINE HARNESS EM238382-Y RS46299201 OPEN…" at bounding box center [875, 178] width 1345 height 76
copy tr "RS46299201"
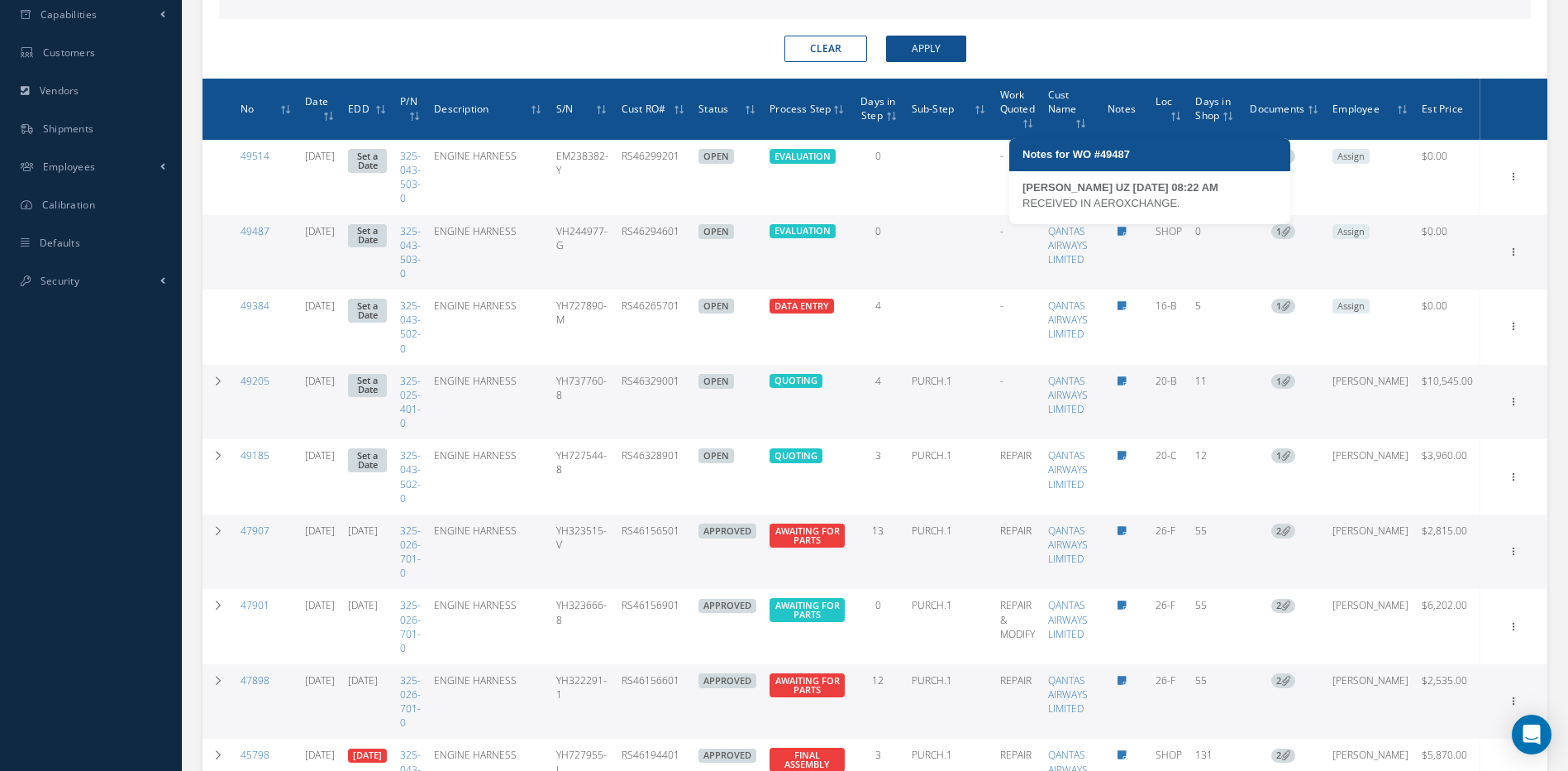
drag, startPoint x: 1181, startPoint y: 203, endPoint x: 1023, endPoint y: 205, distance: 158.0
click at [1023, 205] on div "RECEIVED IN AEROXCHANGE." at bounding box center [1150, 203] width 254 height 17
copy div "RECEIVED IN AEROXCHANGE."
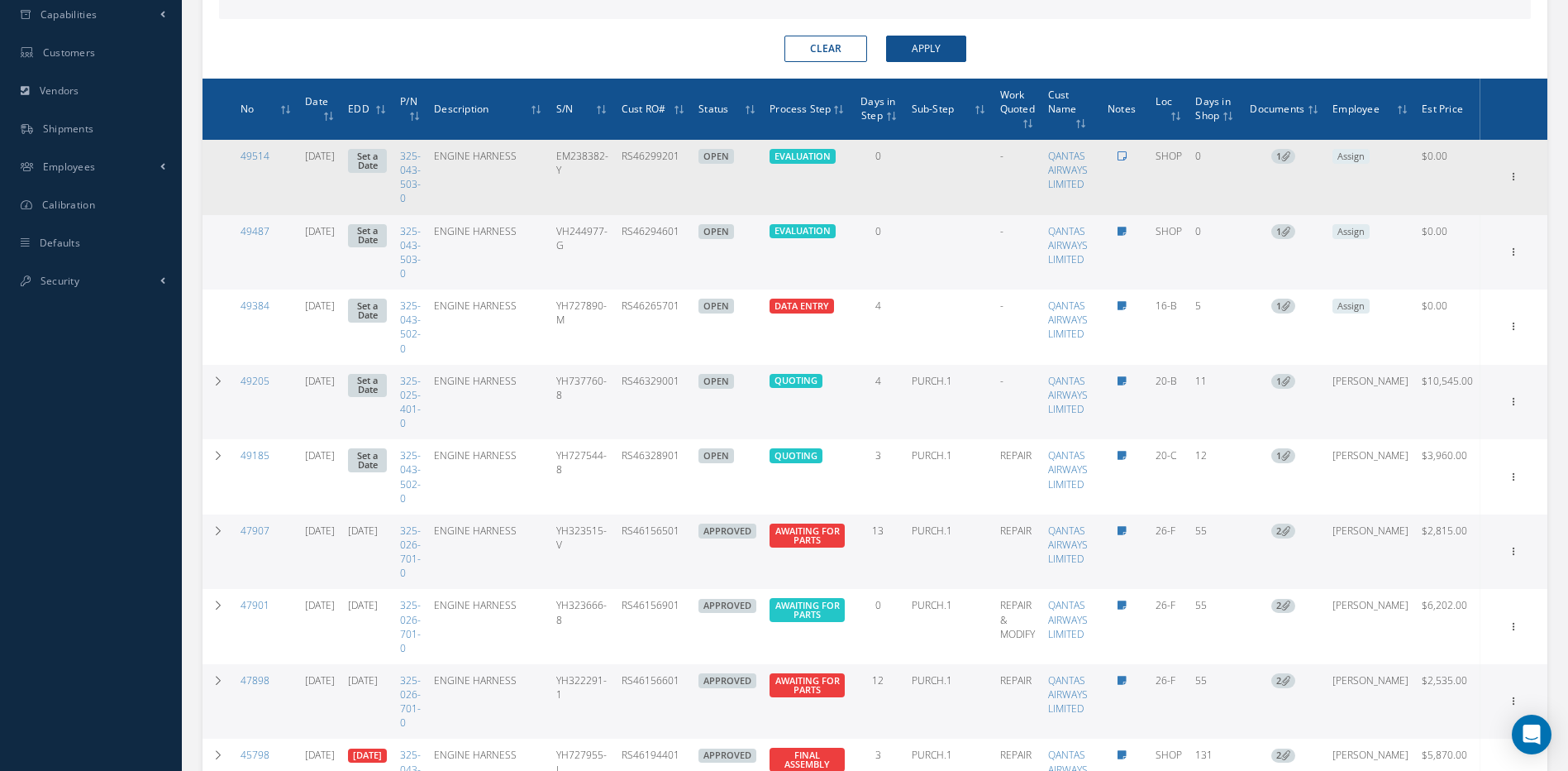
click at [1126, 155] on icon at bounding box center [1121, 156] width 9 height 10
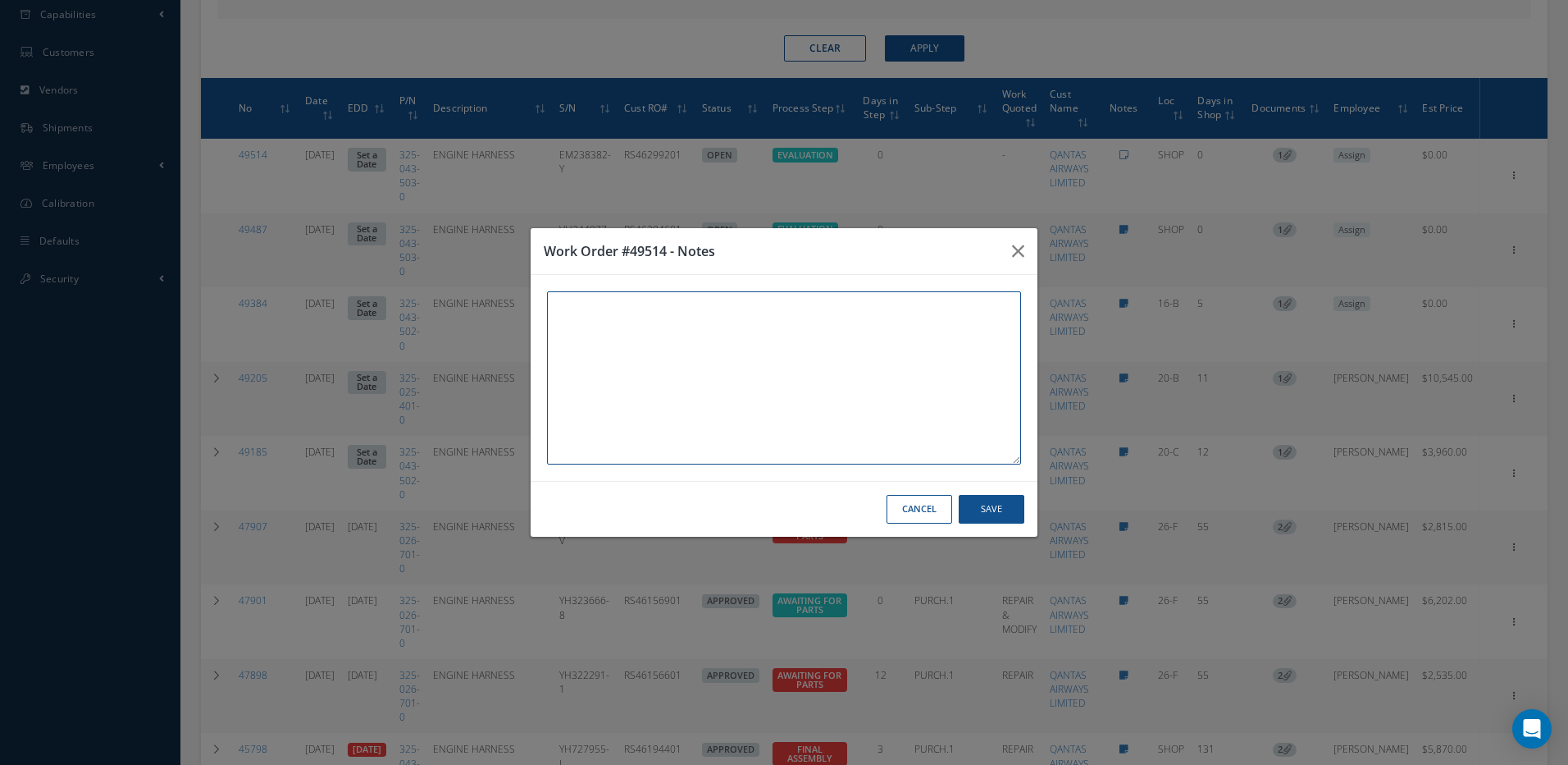
paste textarea "RECEIVED IN AEROXCHANGE."
type textarea "RECEIVED IN AEROXCHANGE."
click at [991, 515] on button "Save" at bounding box center [991, 509] width 66 height 29
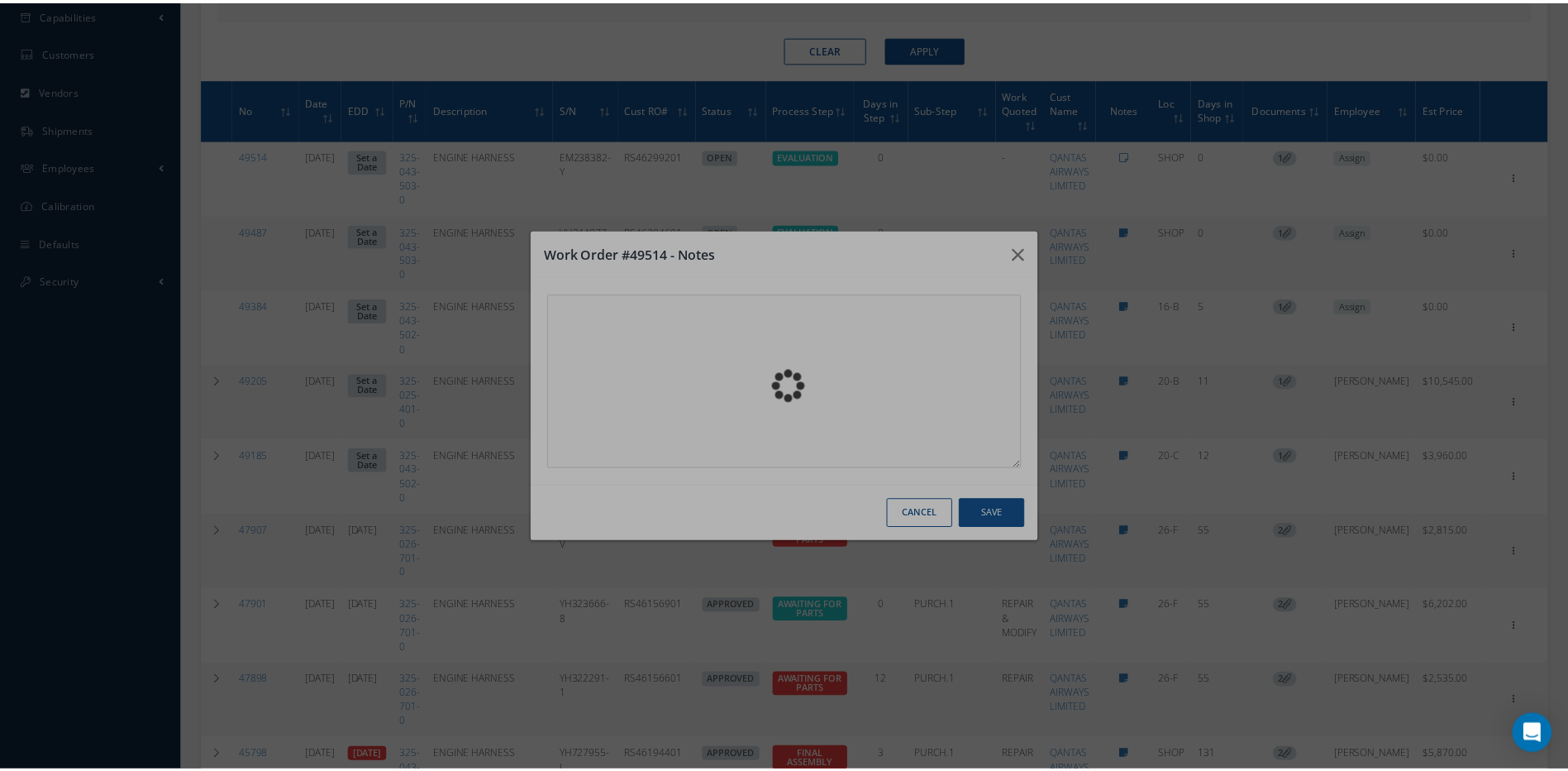
scroll to position [168, 0]
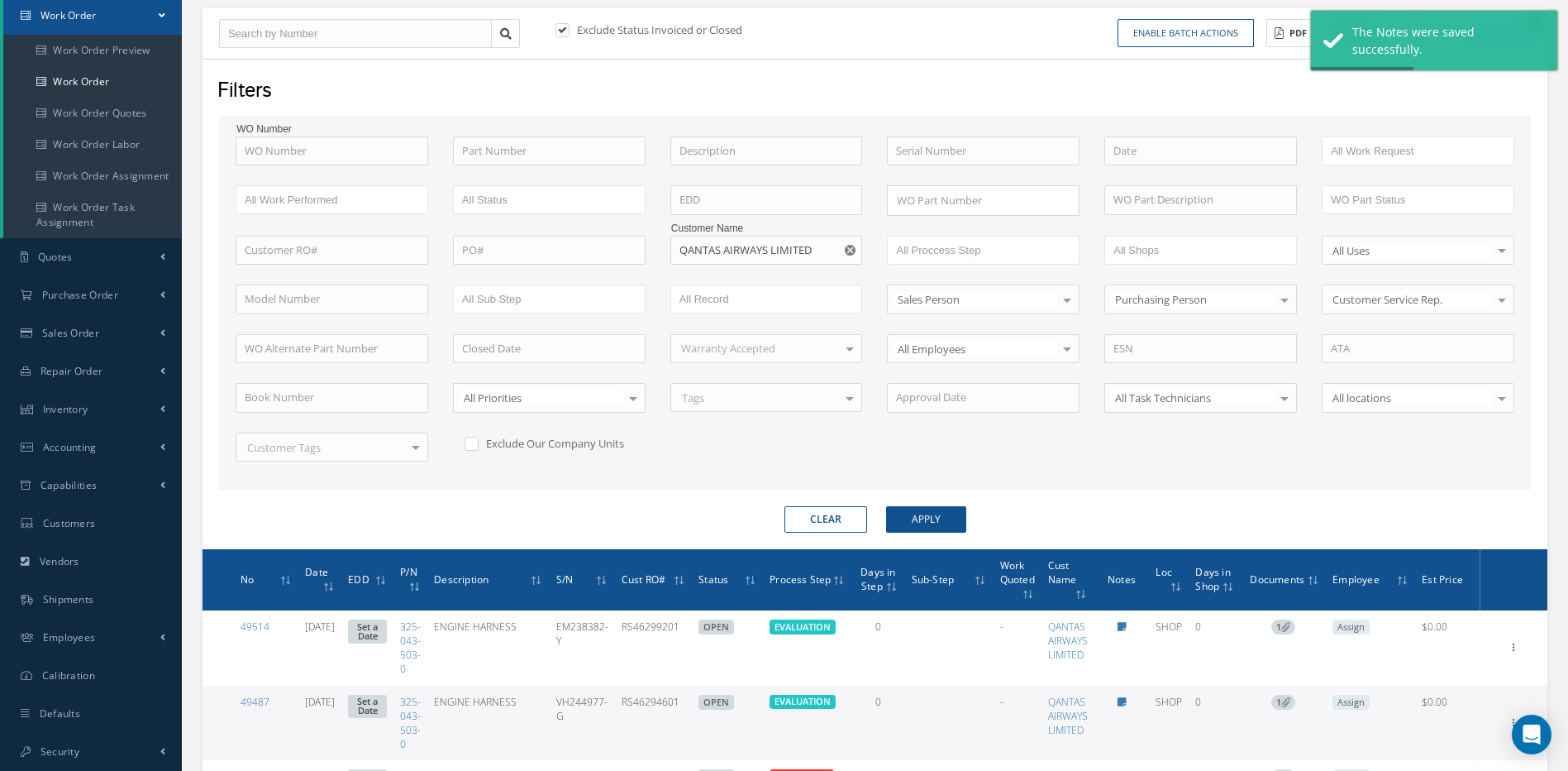
click at [854, 253] on use "Reset" at bounding box center [850, 249] width 11 height 11
click at [837, 254] on input "text" at bounding box center [767, 250] width 193 height 30
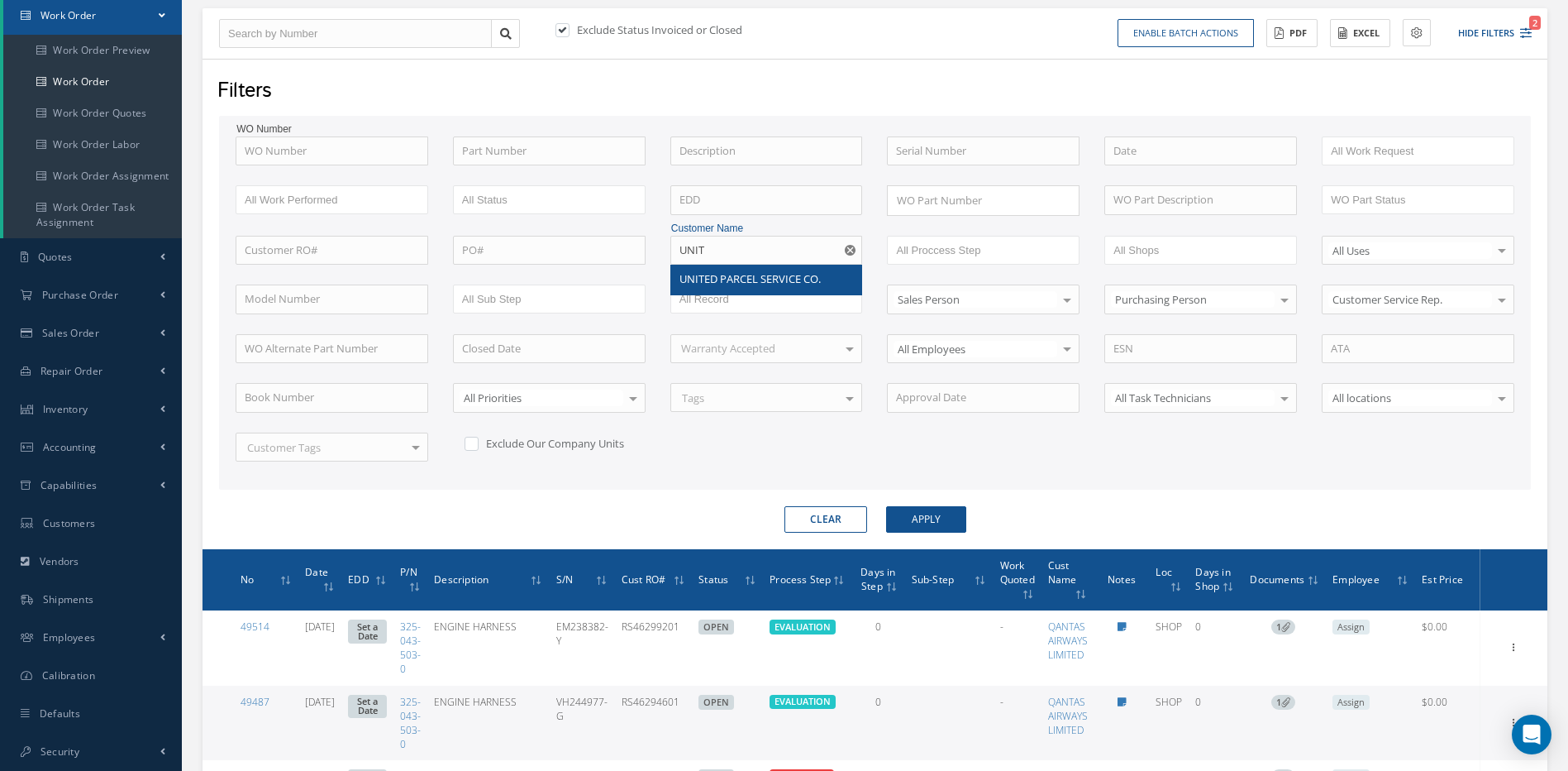
drag, startPoint x: 767, startPoint y: 273, endPoint x: 722, endPoint y: 283, distance: 46.1
click at [722, 283] on span "UNITED PARCEL SERVICE CO." at bounding box center [750, 278] width 141 height 15
type input "UNITED PARCEL SERVICE CO."
click at [935, 527] on button "Apply" at bounding box center [926, 519] width 80 height 27
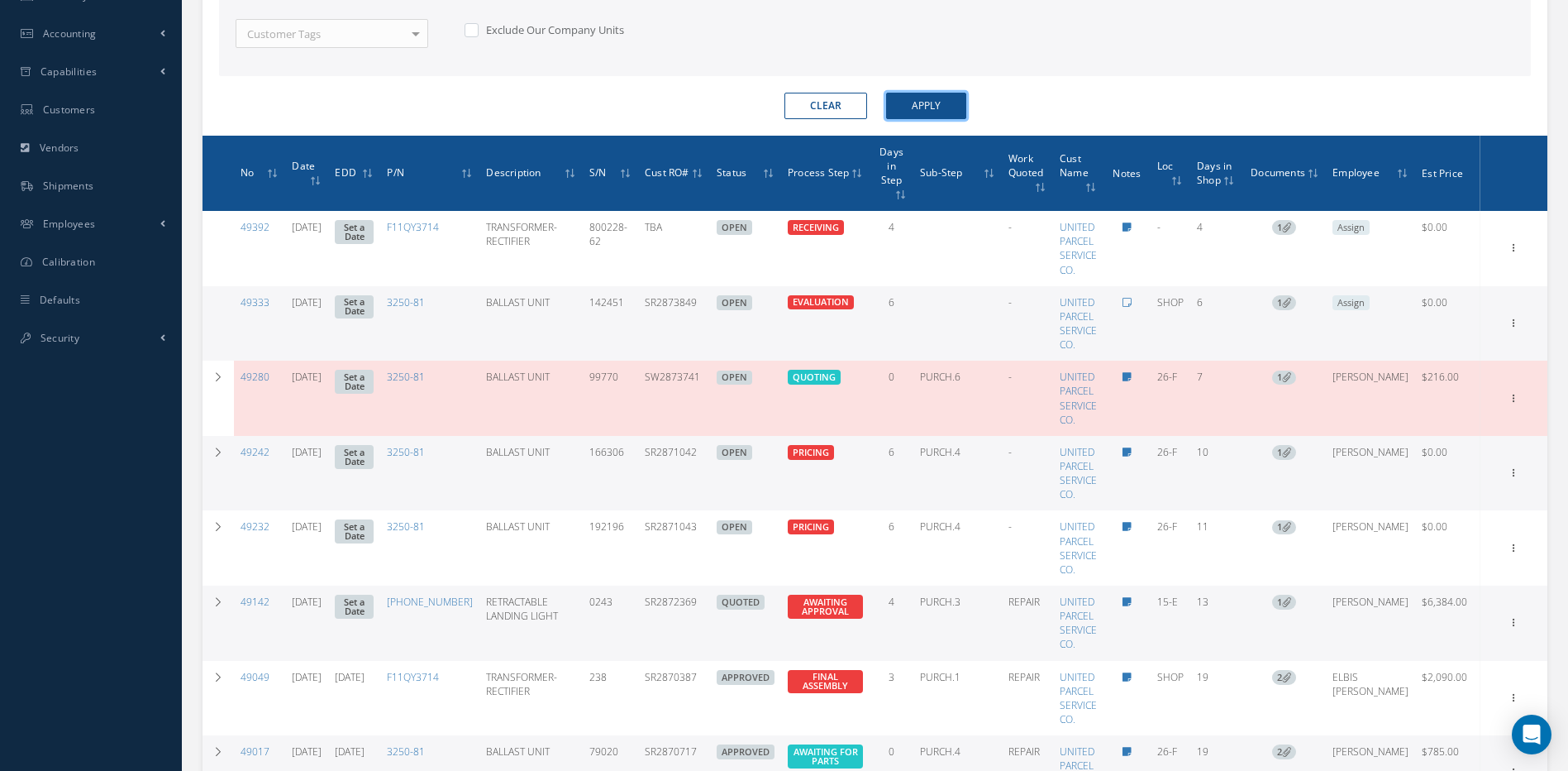
scroll to position [664, 0]
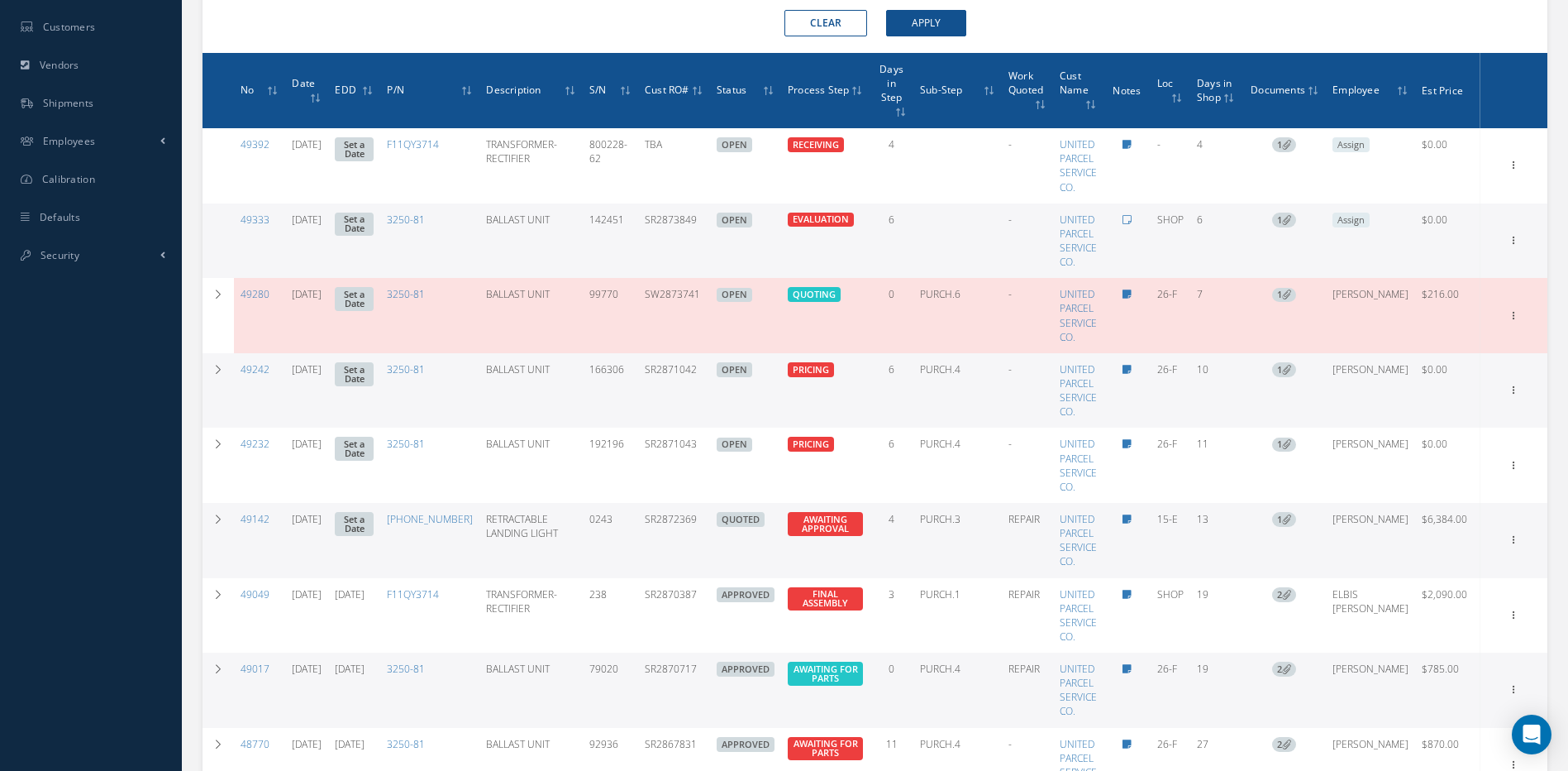
drag, startPoint x: 729, startPoint y: 516, endPoint x: 660, endPoint y: 516, distance: 69.0
click at [660, 516] on tr "49142 [DATE] Set a Date [PHONE_NUMBER] RETRACTABLE LANDING LIGHT 0243 SR2872369…" at bounding box center [875, 540] width 1345 height 76
copy td "SR2872369"
click at [1512, 532] on icon at bounding box center [1513, 538] width 17 height 13
click at [1431, 561] on link "Edit" at bounding box center [1438, 572] width 131 height 22
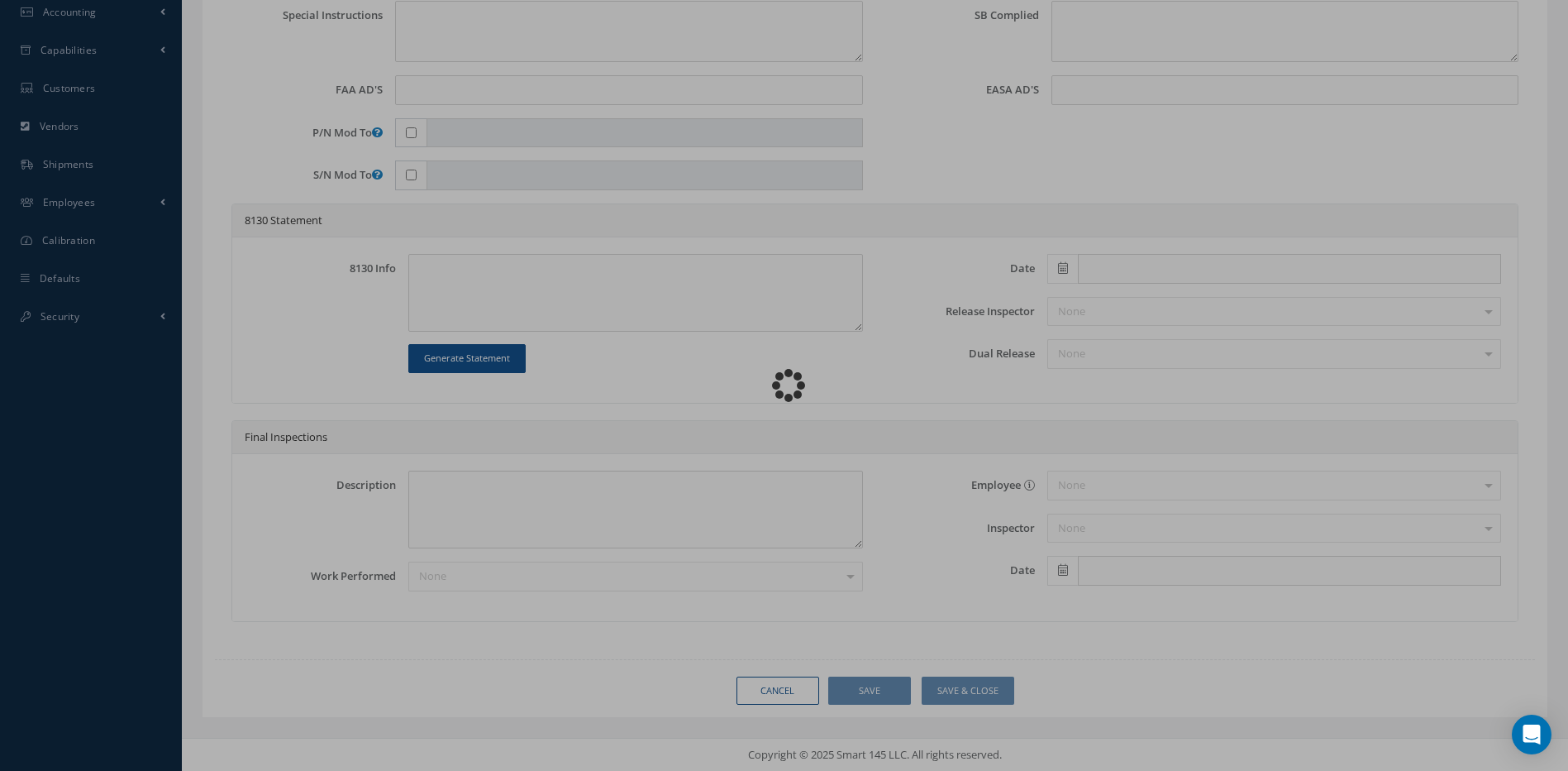
scroll to position [603, 0]
type input "[PHONE_NUMBER]"
type input "15-E"
type input "[DATE]"
type input "RETRACTABLE LANDING LIGHT"
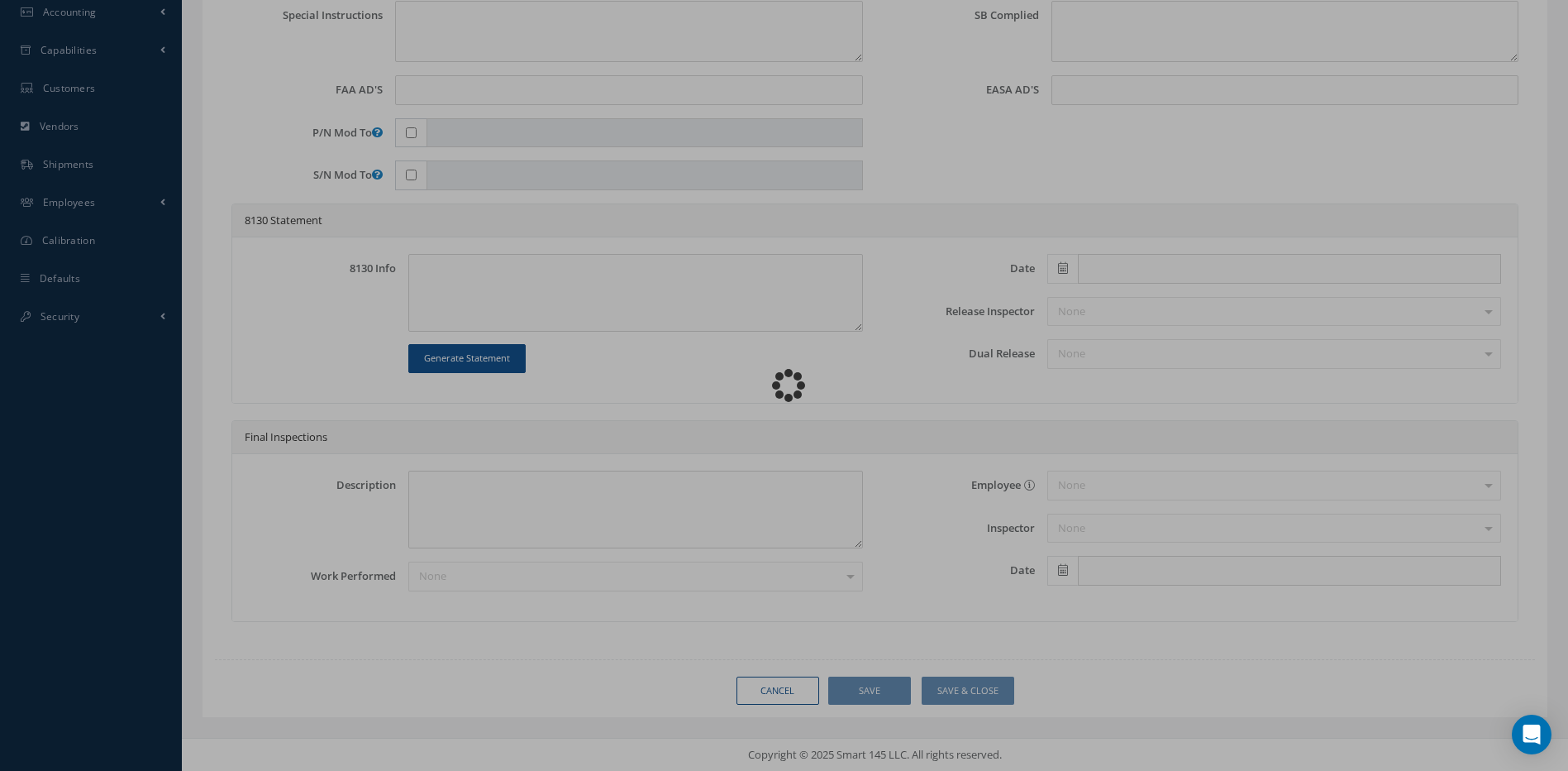
type input "SR2872369"
type input "0243"
type textarea "NONE"
type textarea "PLEASE SEE R.O. FOR DETAILS"
type textarea "NO VISUAL DAMAGE"
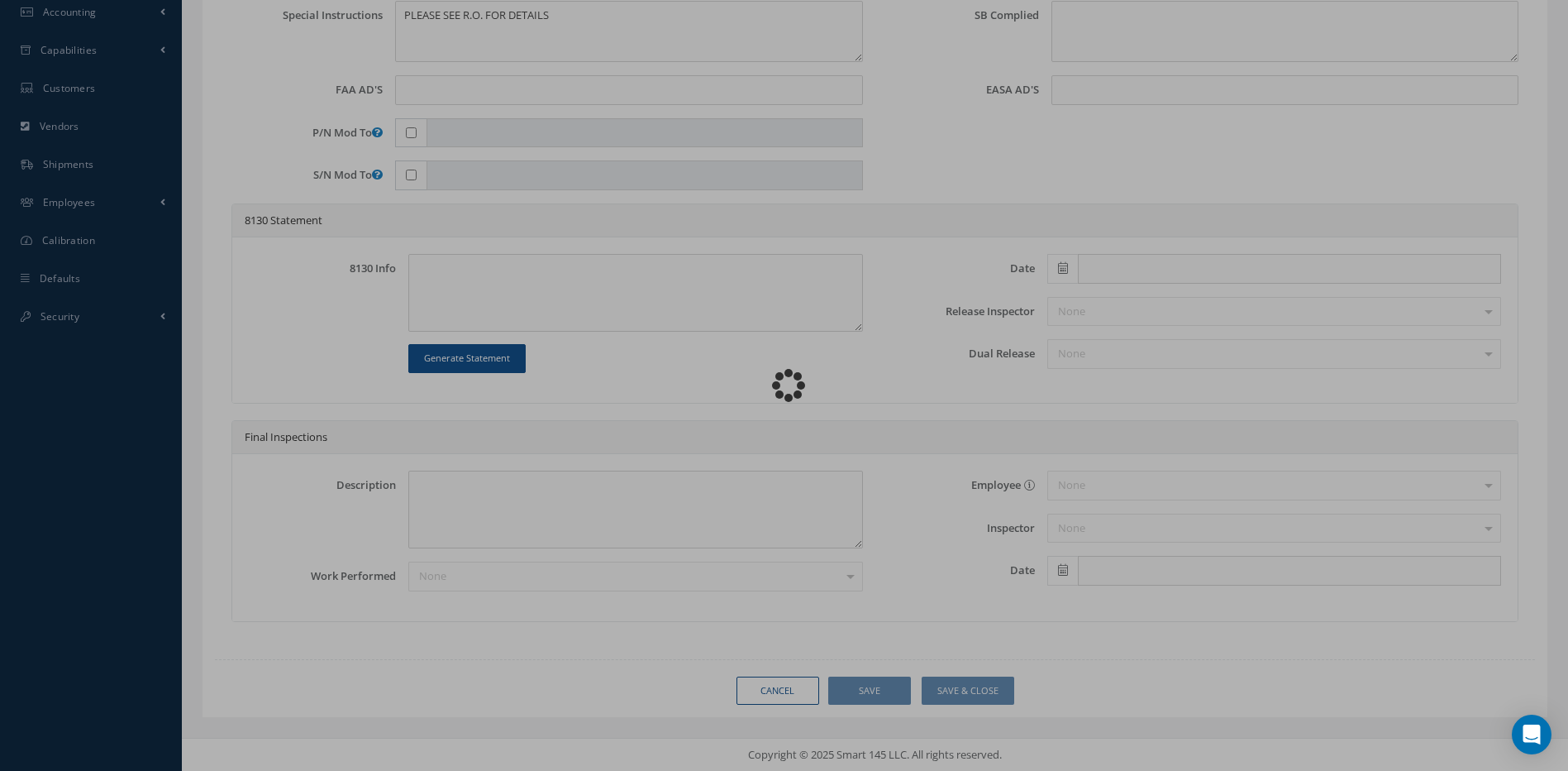
scroll to position [0, 0]
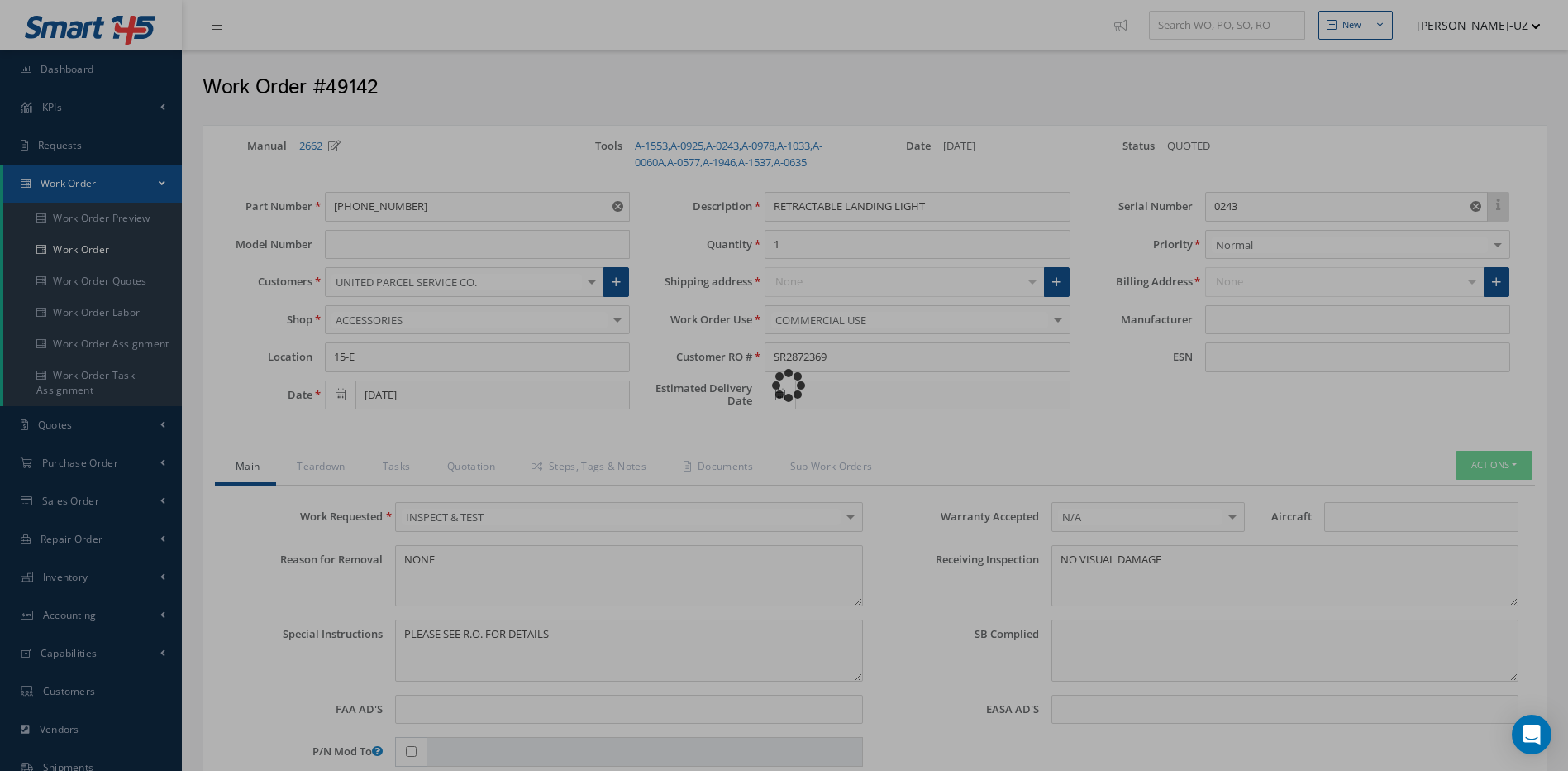
type input "HONEYWELL"
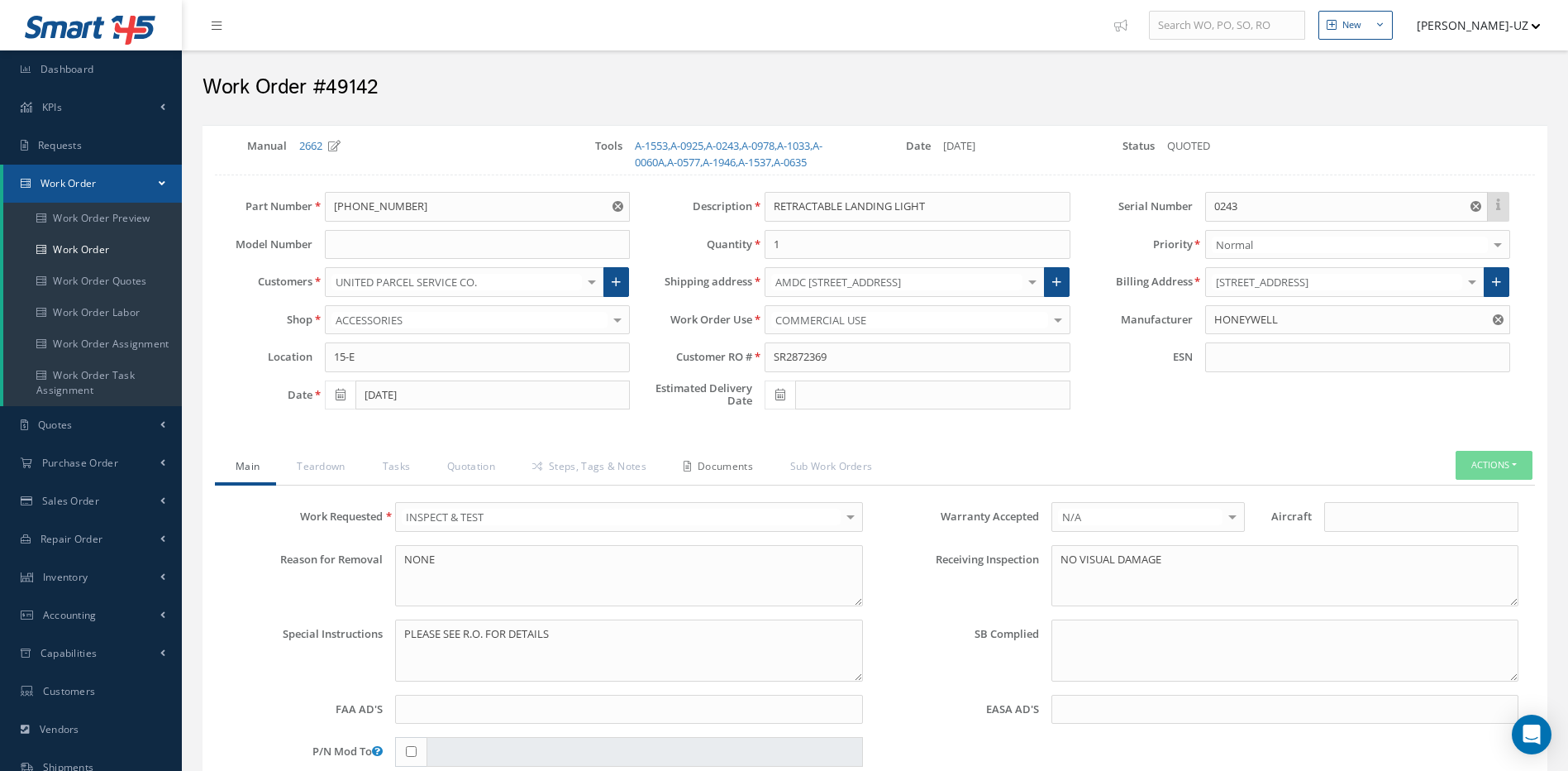
drag, startPoint x: 742, startPoint y: 471, endPoint x: 752, endPoint y: 471, distance: 10.0
click at [742, 471] on link "Documents" at bounding box center [716, 468] width 106 height 35
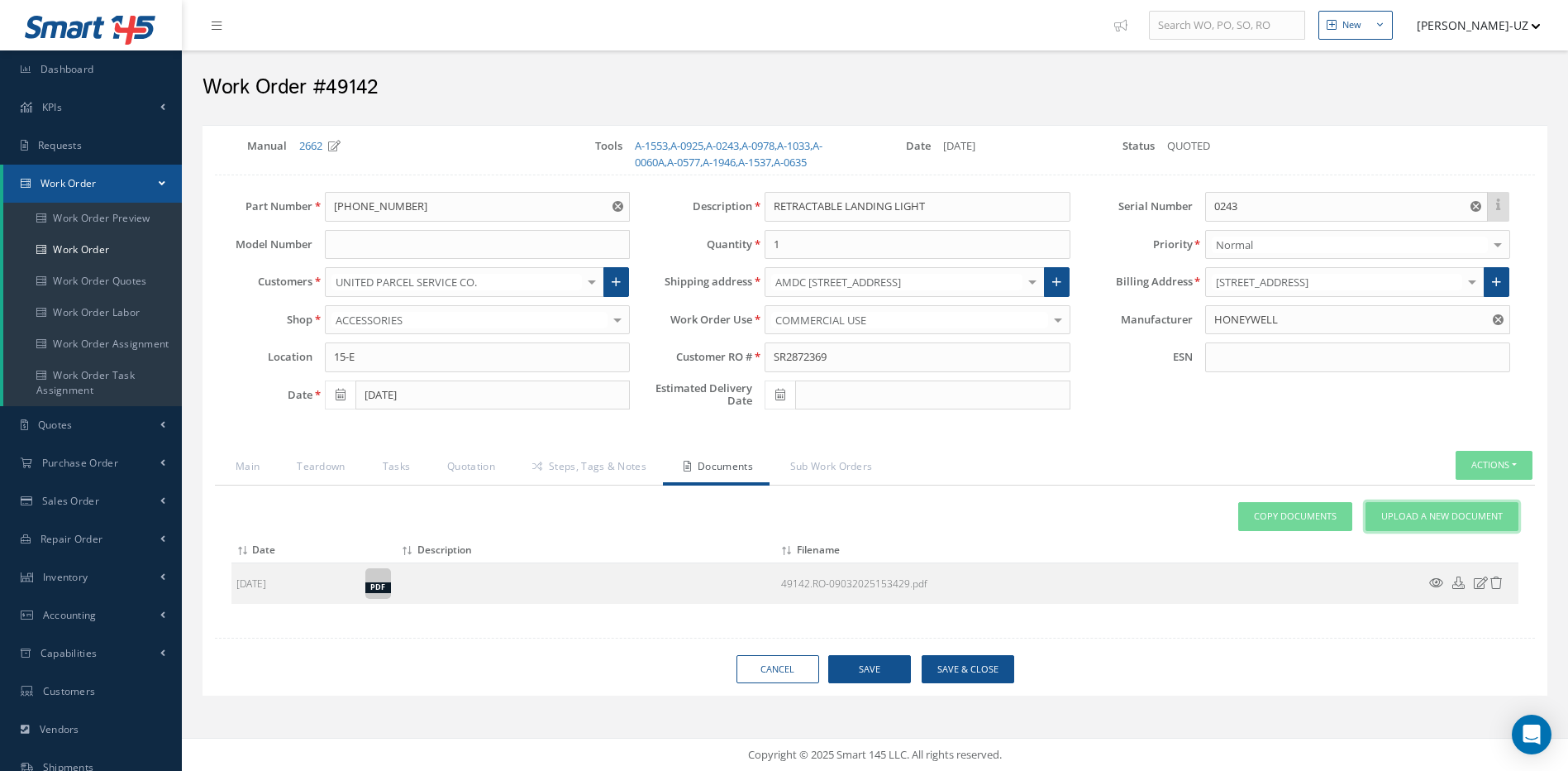
click at [1402, 512] on span "Upload a New Document" at bounding box center [1442, 517] width 121 height 14
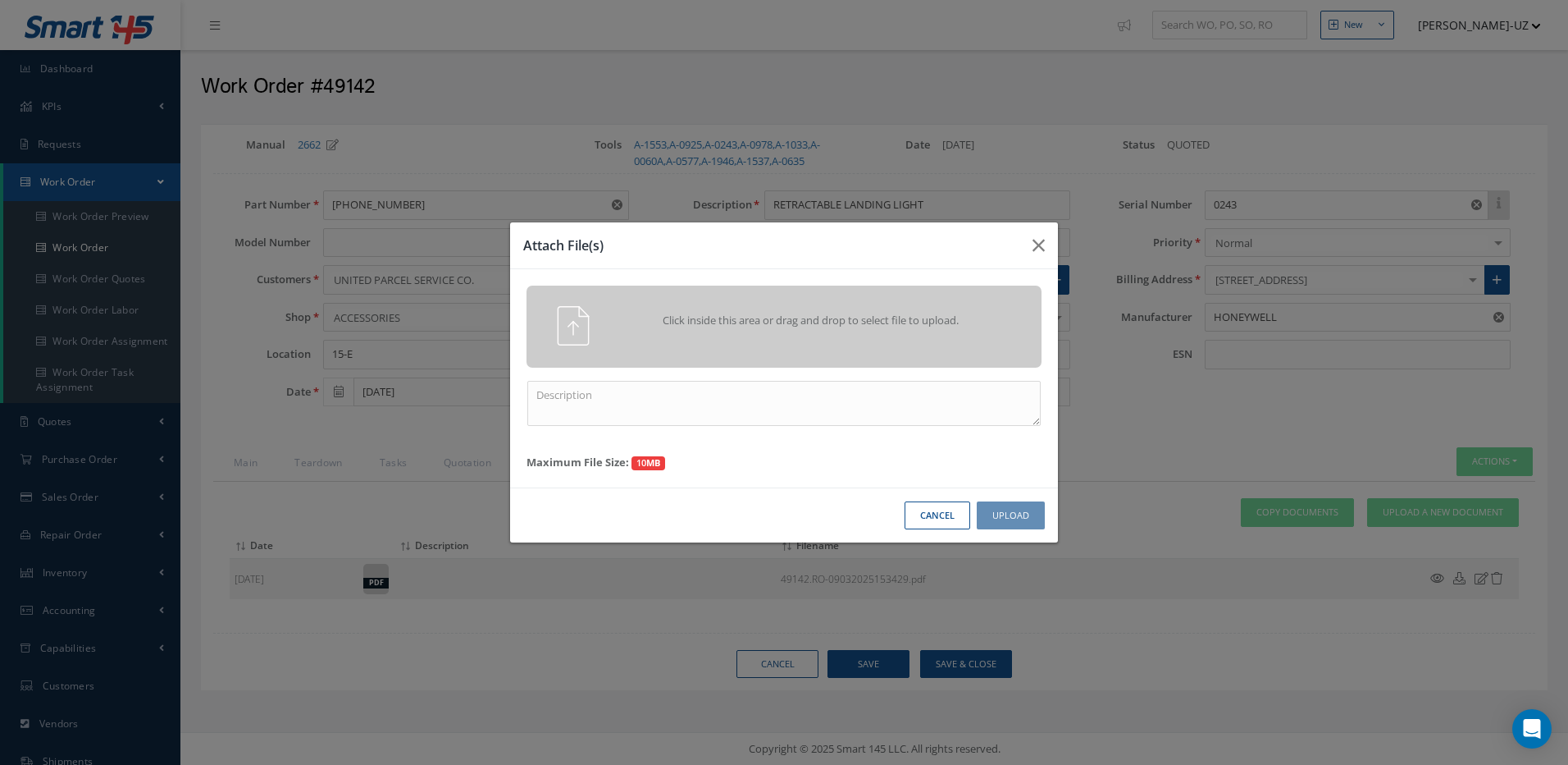
click at [756, 343] on div "Click inside this area or drag and drop to select file to upload." at bounding box center [784, 325] width 540 height 39
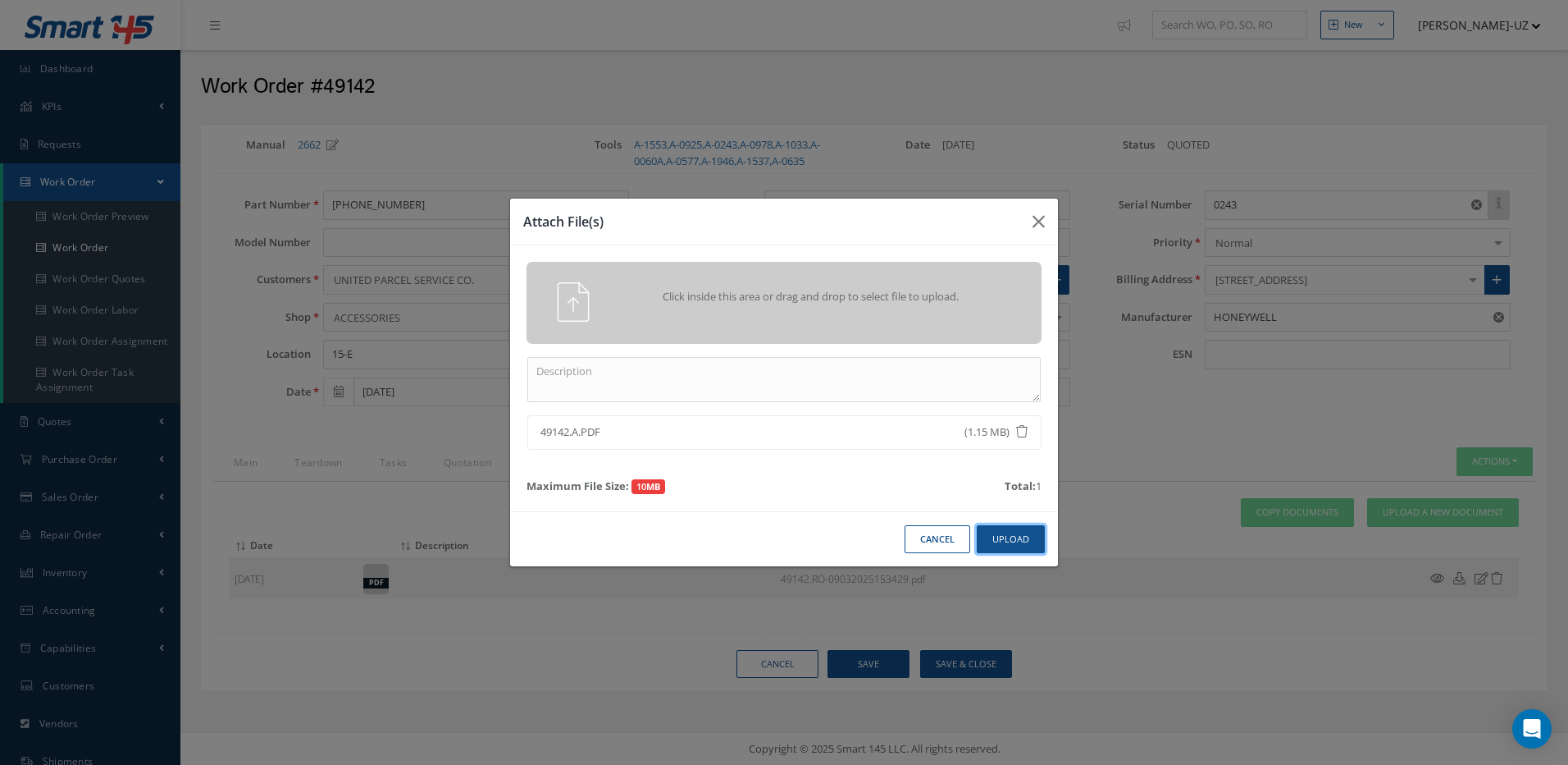
click at [1020, 540] on button "Upload" at bounding box center [1010, 539] width 68 height 29
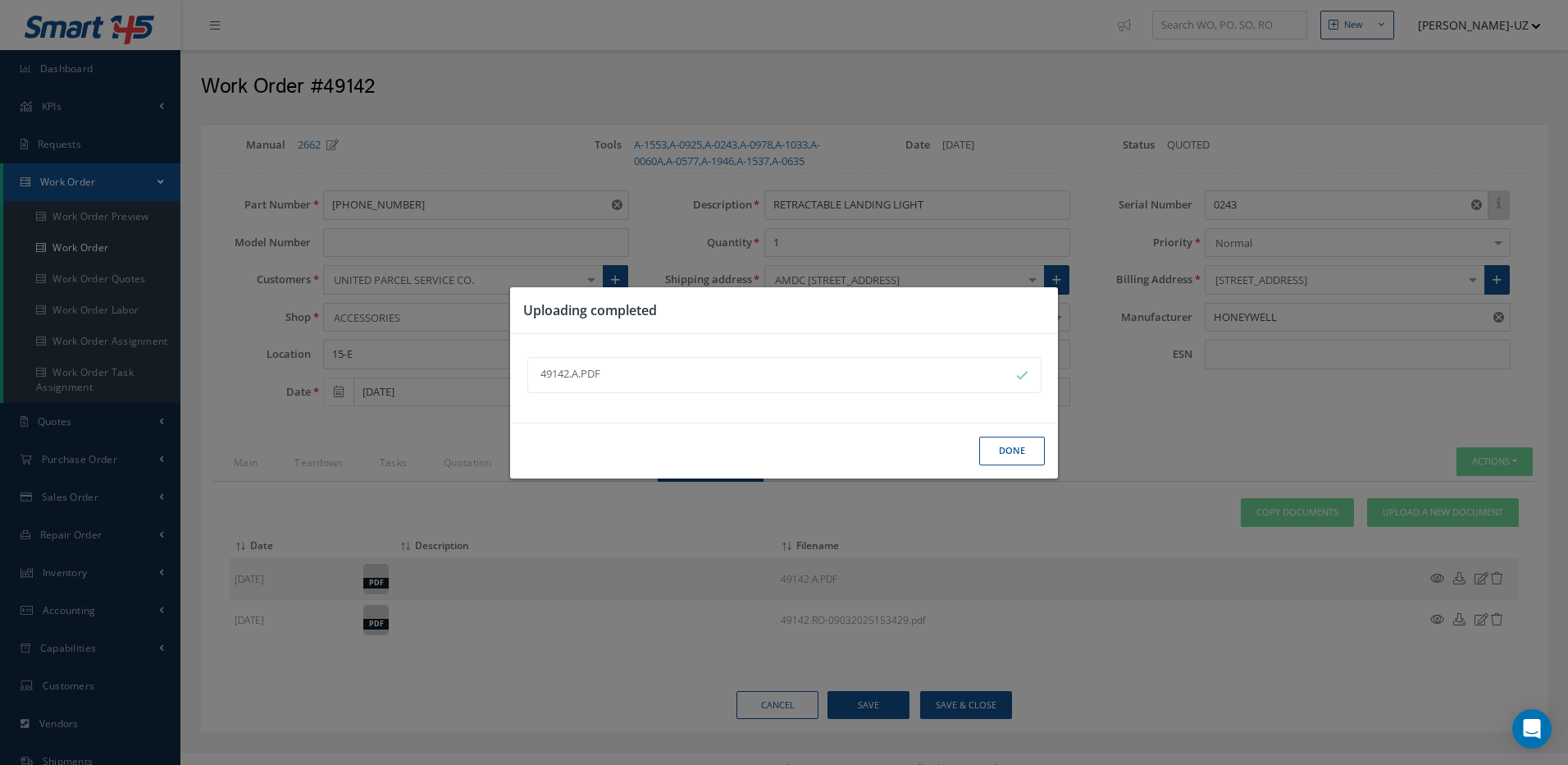
click at [1020, 449] on button "Done" at bounding box center [1012, 451] width 66 height 29
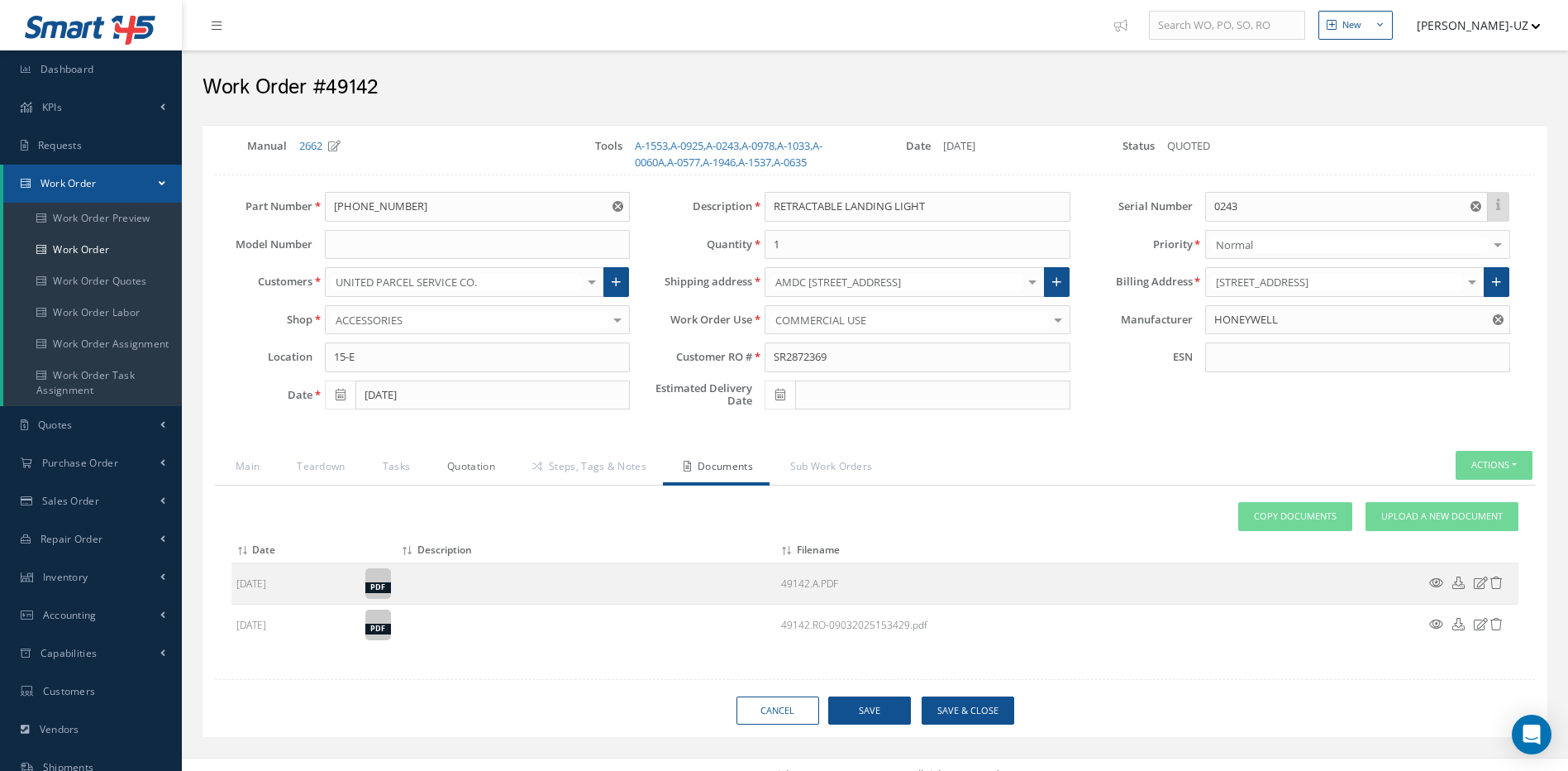
click at [446, 466] on link "Quotation" at bounding box center [469, 468] width 85 height 35
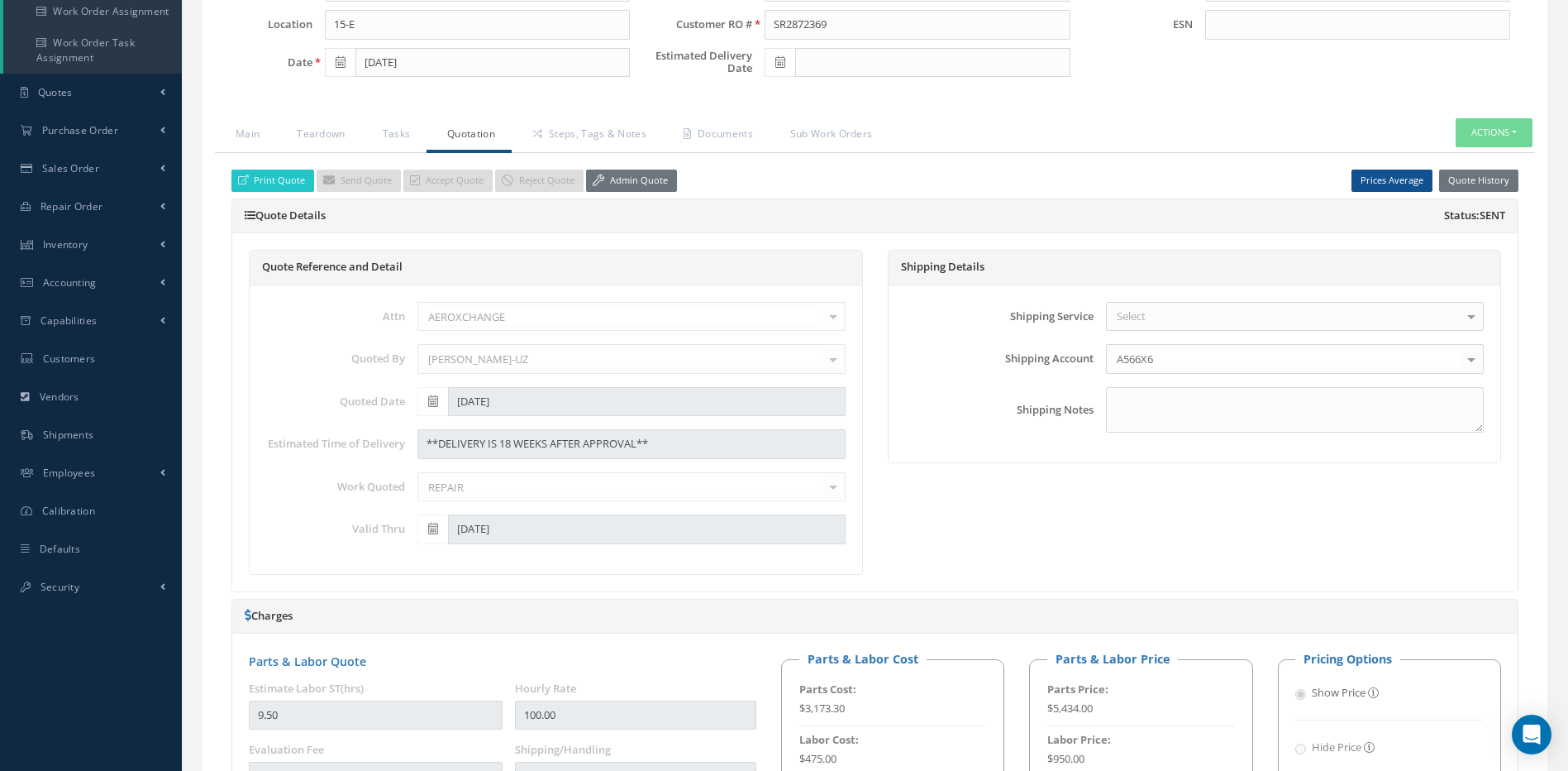
scroll to position [413, 0]
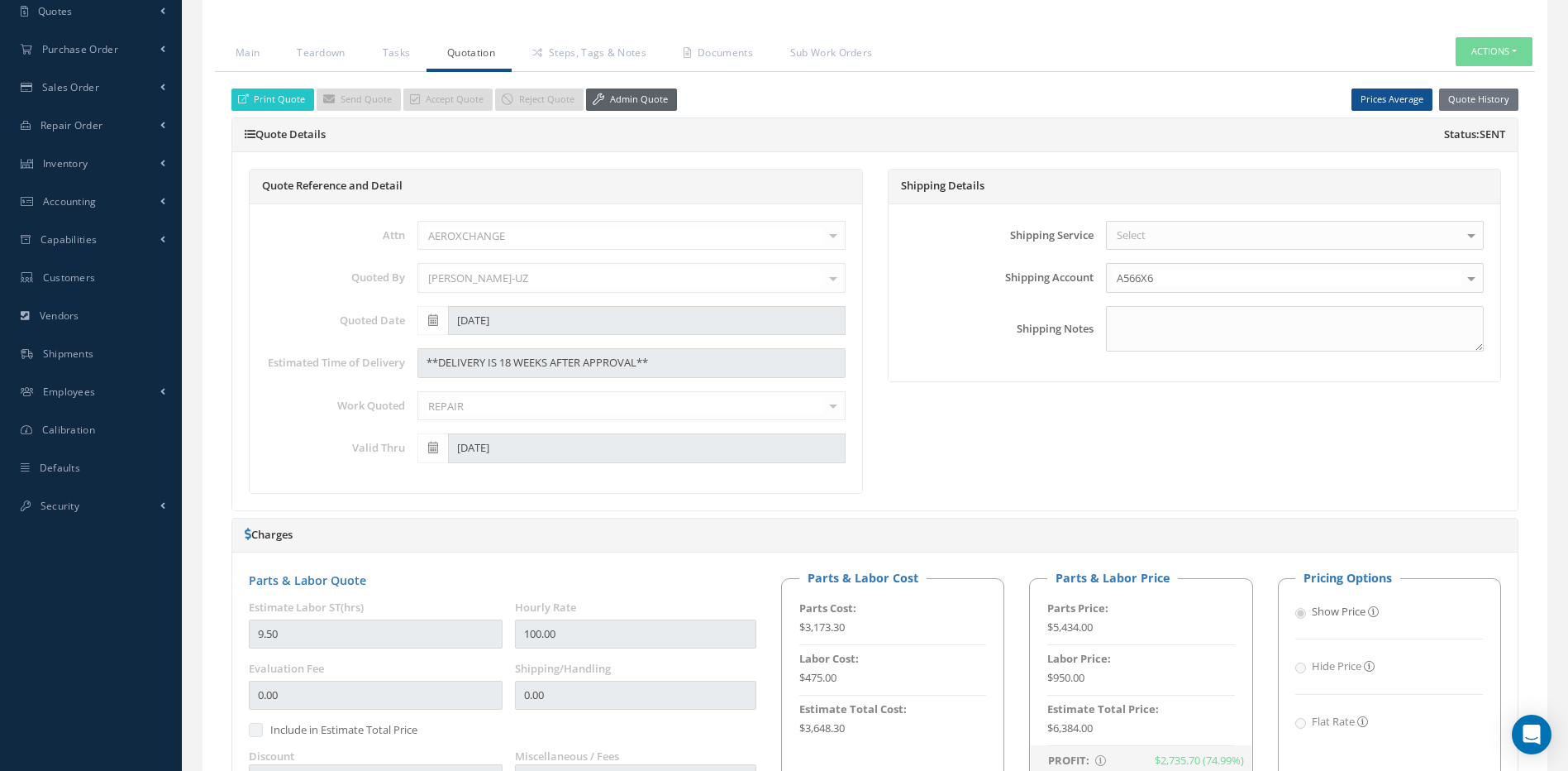
click at [648, 103] on link "Admin Quote" at bounding box center [632, 99] width 91 height 22
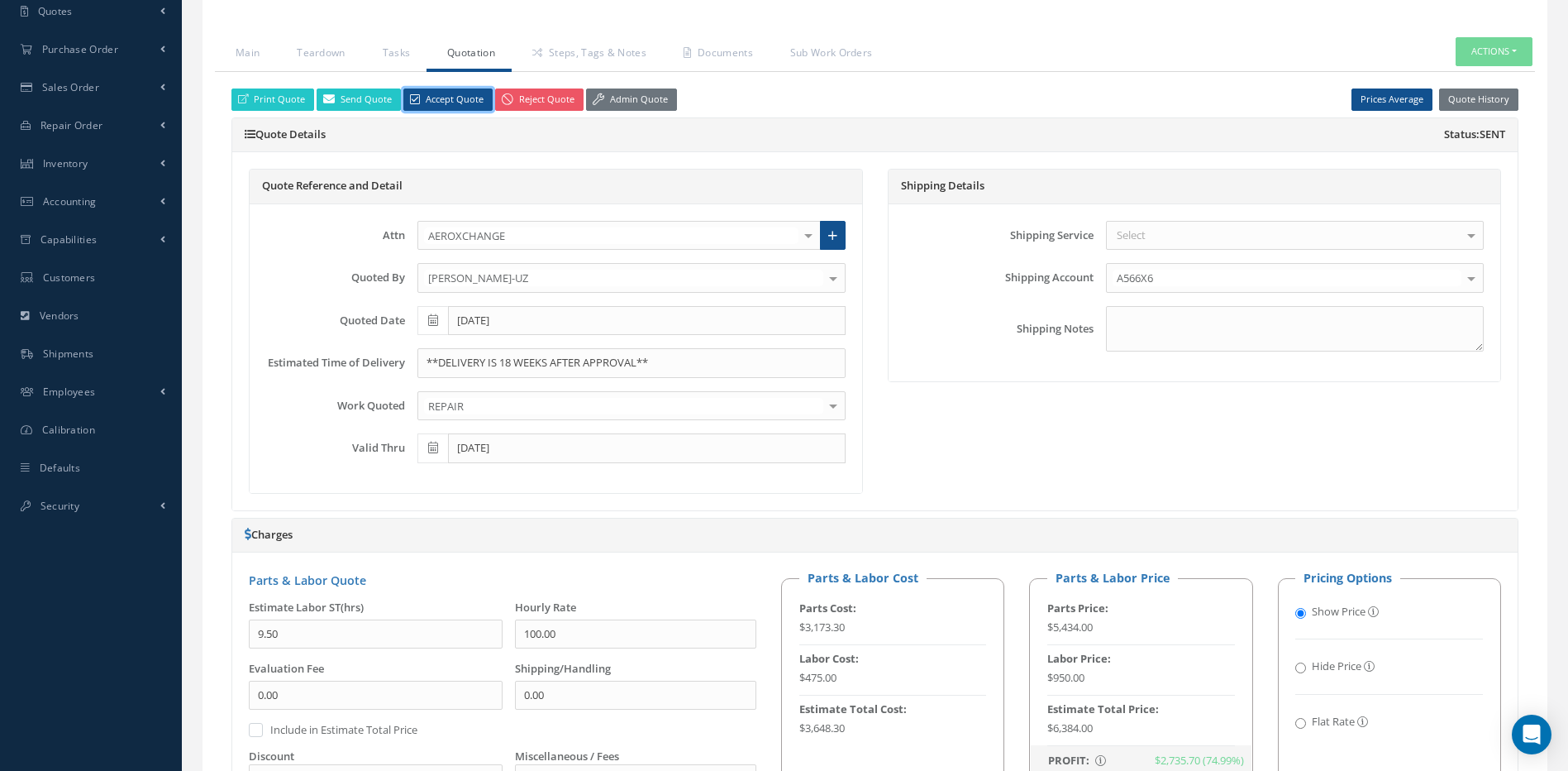
click at [461, 101] on link "Accept Quote" at bounding box center [448, 99] width 89 height 22
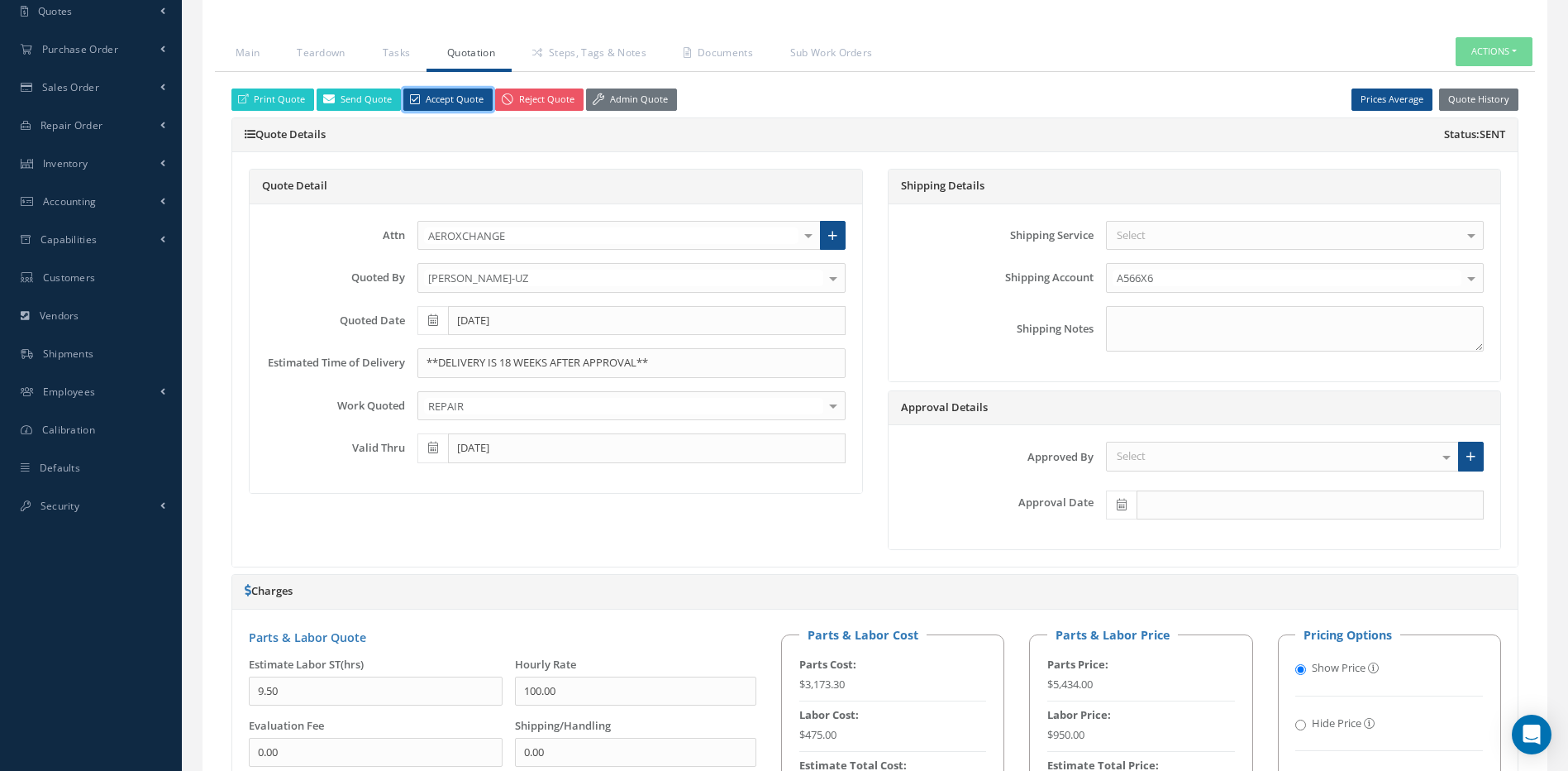
scroll to position [496, 0]
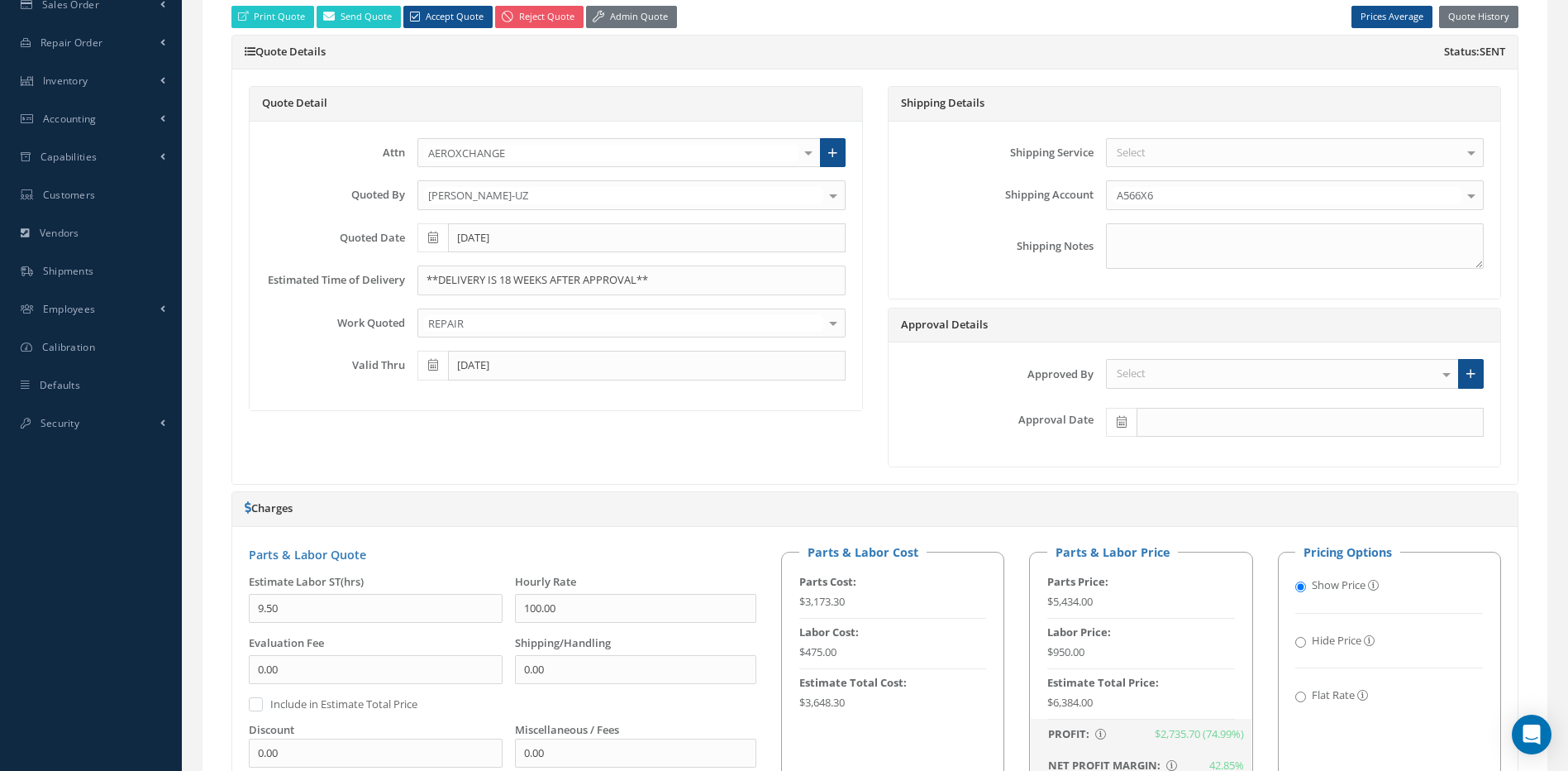
click at [1150, 368] on div "Select" at bounding box center [1282, 374] width 353 height 30
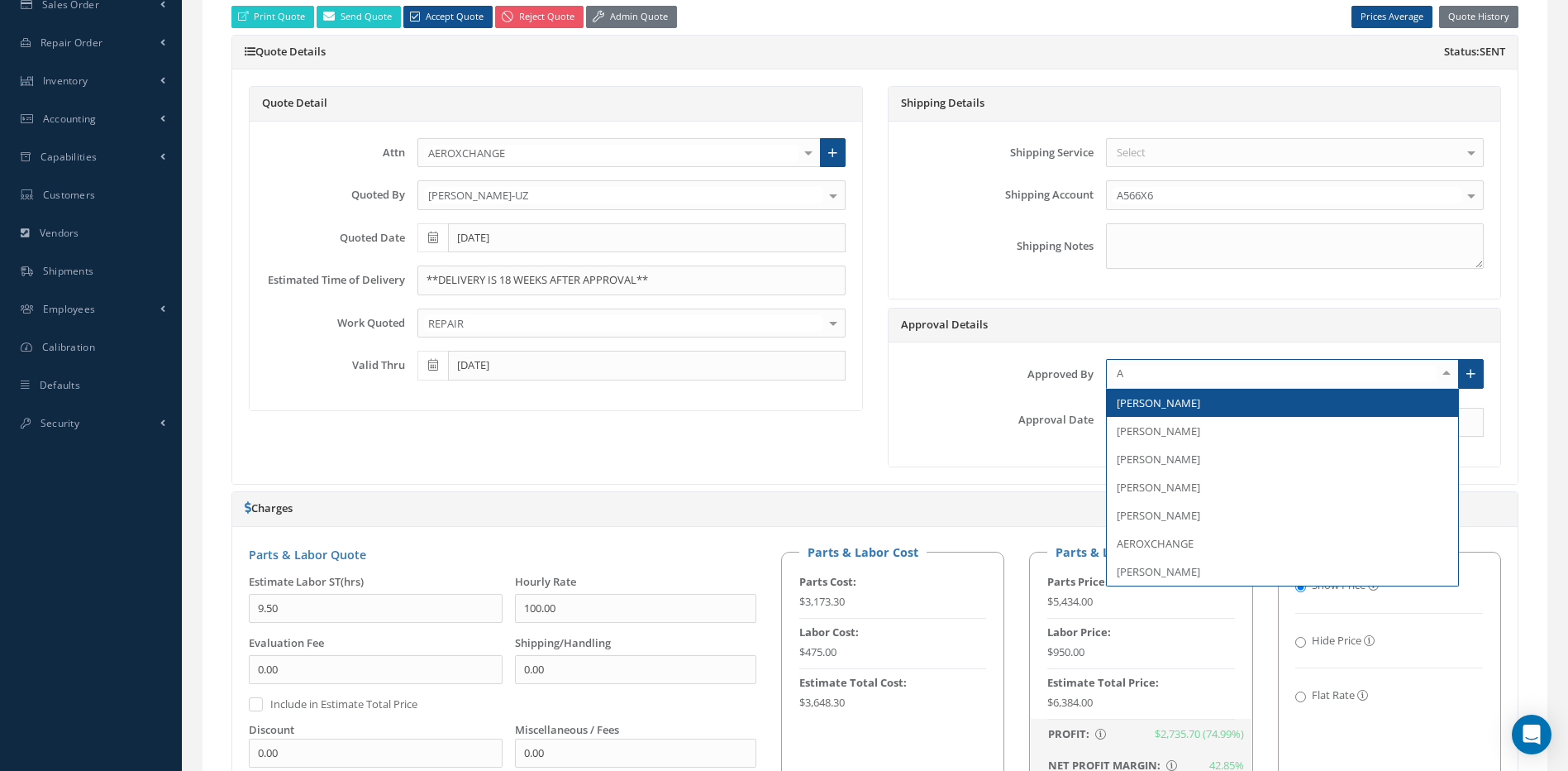
type input "AE"
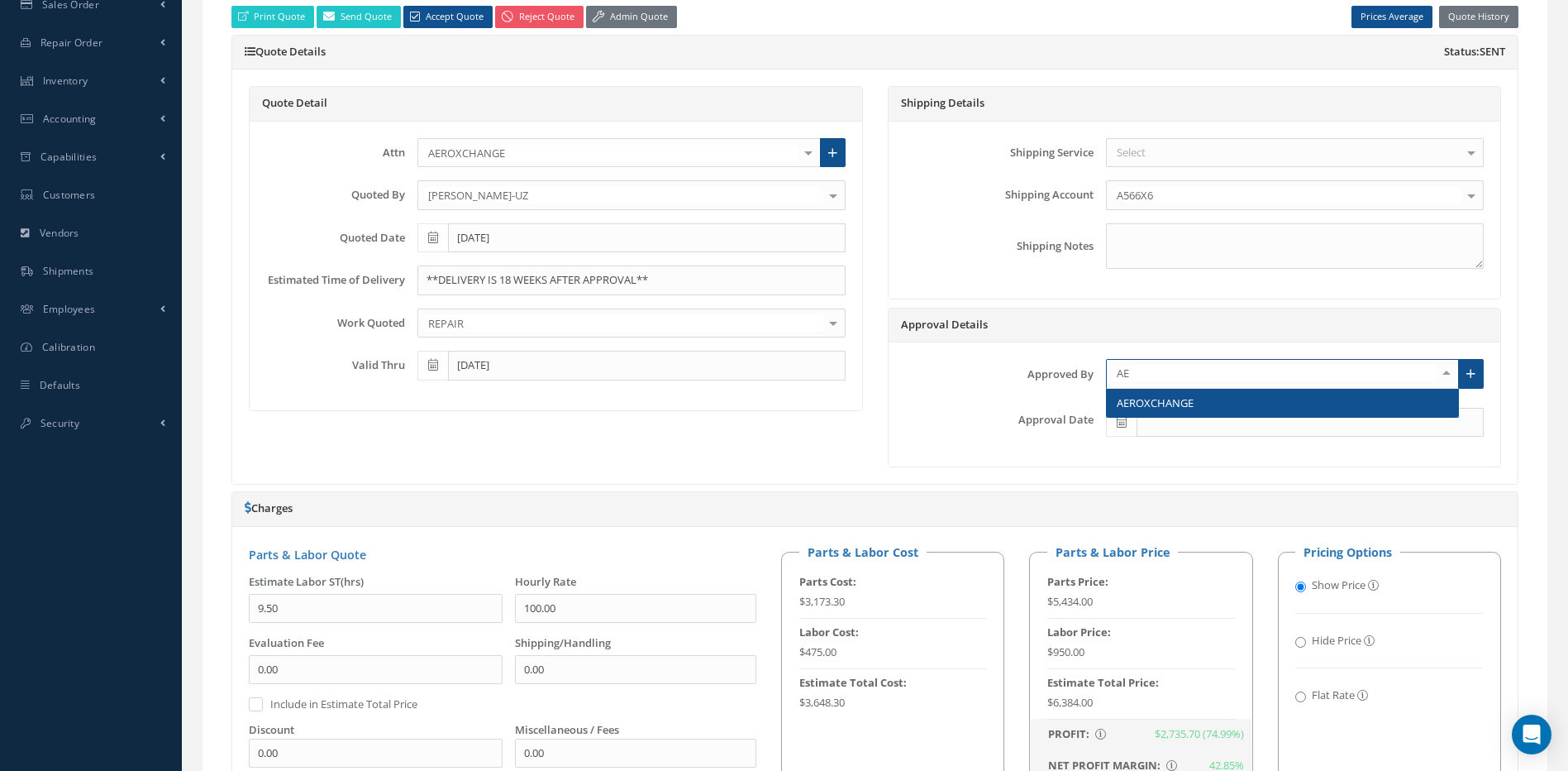
click at [1153, 408] on span "AEROXCHANGE" at bounding box center [1154, 402] width 76 height 15
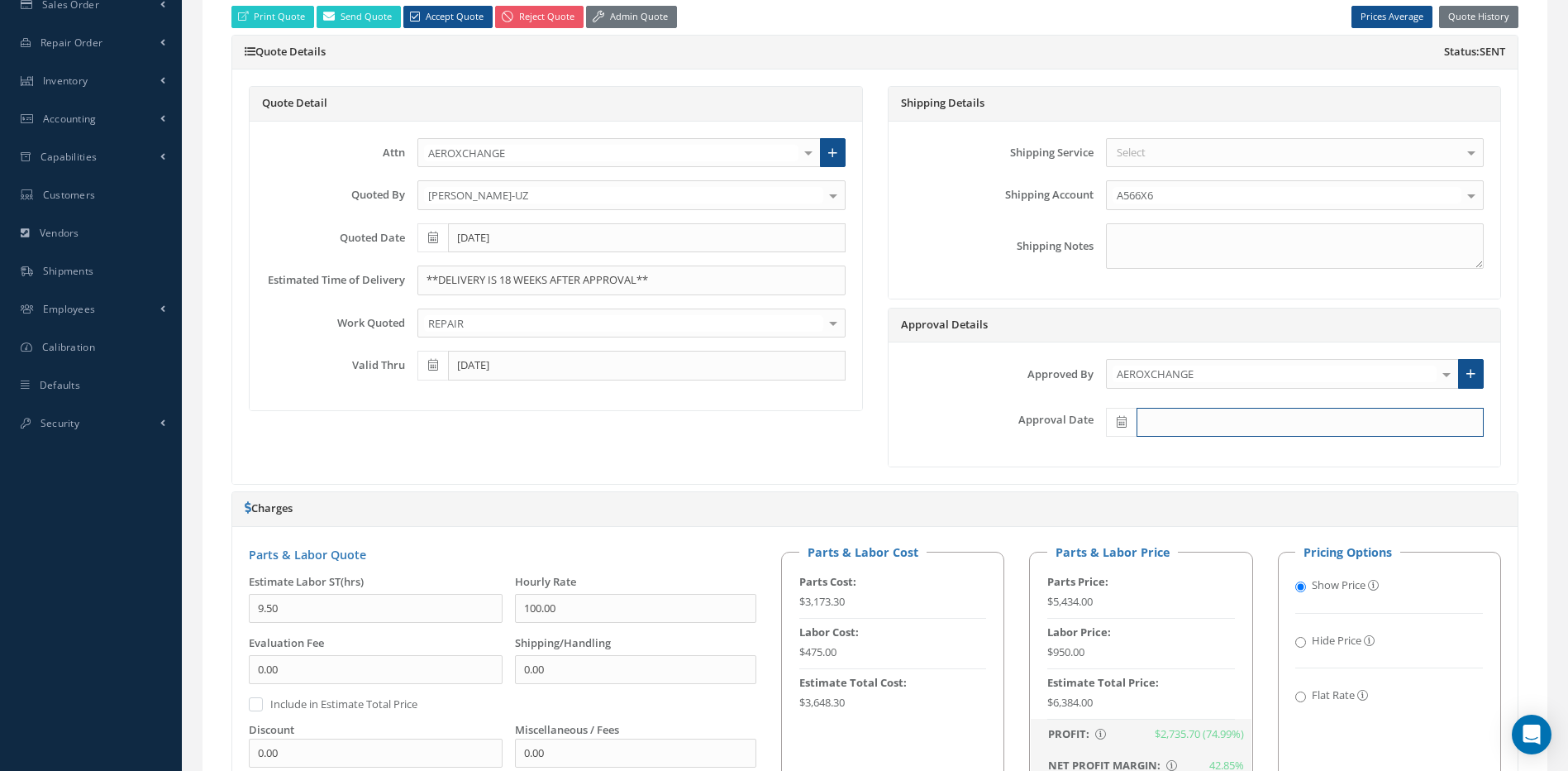
click at [1165, 414] on input "text" at bounding box center [1310, 422] width 348 height 30
click at [1196, 386] on th "[DATE]" at bounding box center [1193, 396] width 174 height 25
type input "[DATE]"
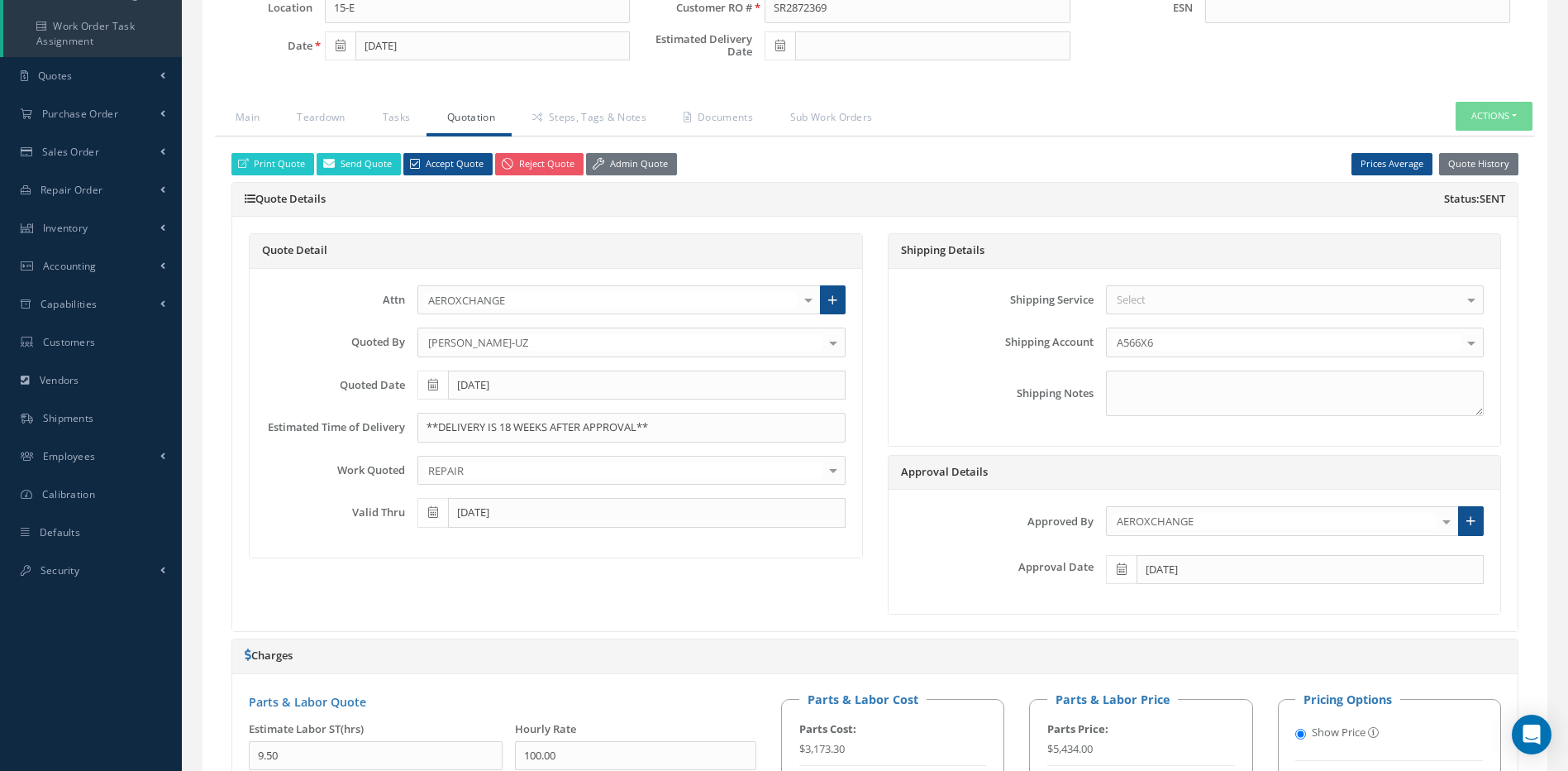
scroll to position [248, 0]
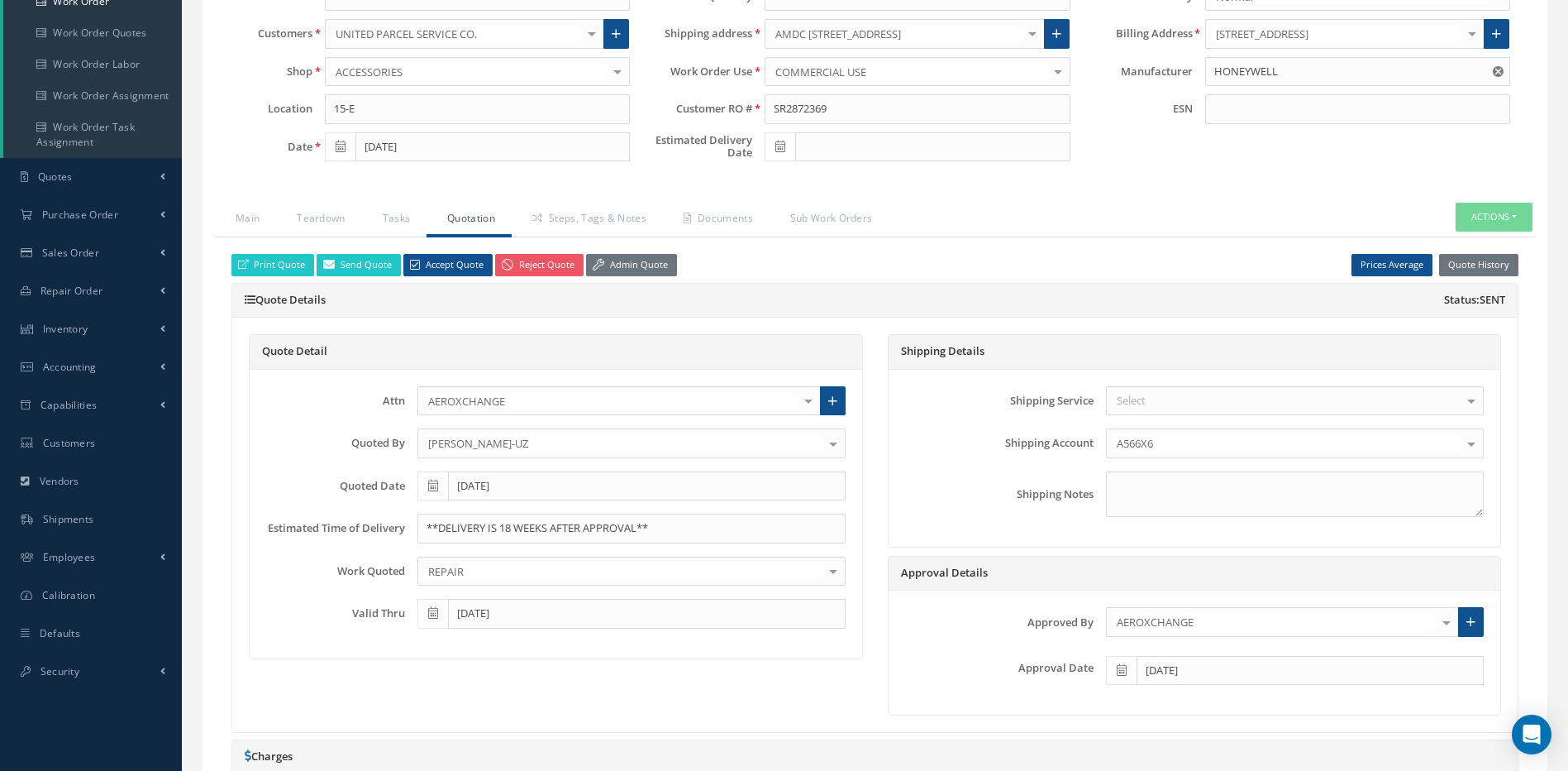
click at [789, 155] on span at bounding box center [780, 147] width 31 height 30
click at [800, 692] on div "Quote Detail Attn AEROXCHANGE [PERSON_NAME] [PERSON_NAME] [PERSON_NAME] [PERSON…" at bounding box center [555, 525] width 639 height 382
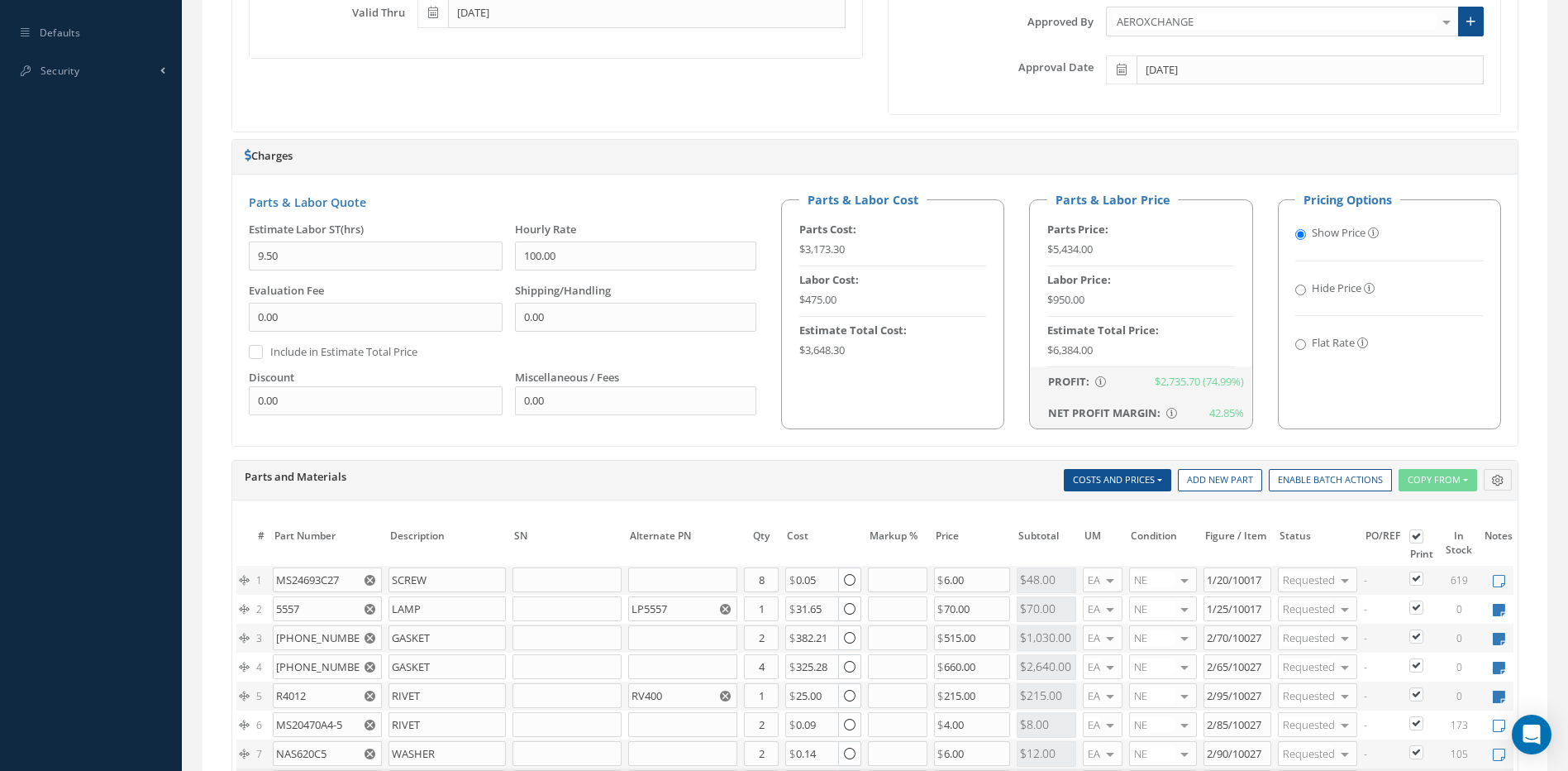
scroll to position [1075, 0]
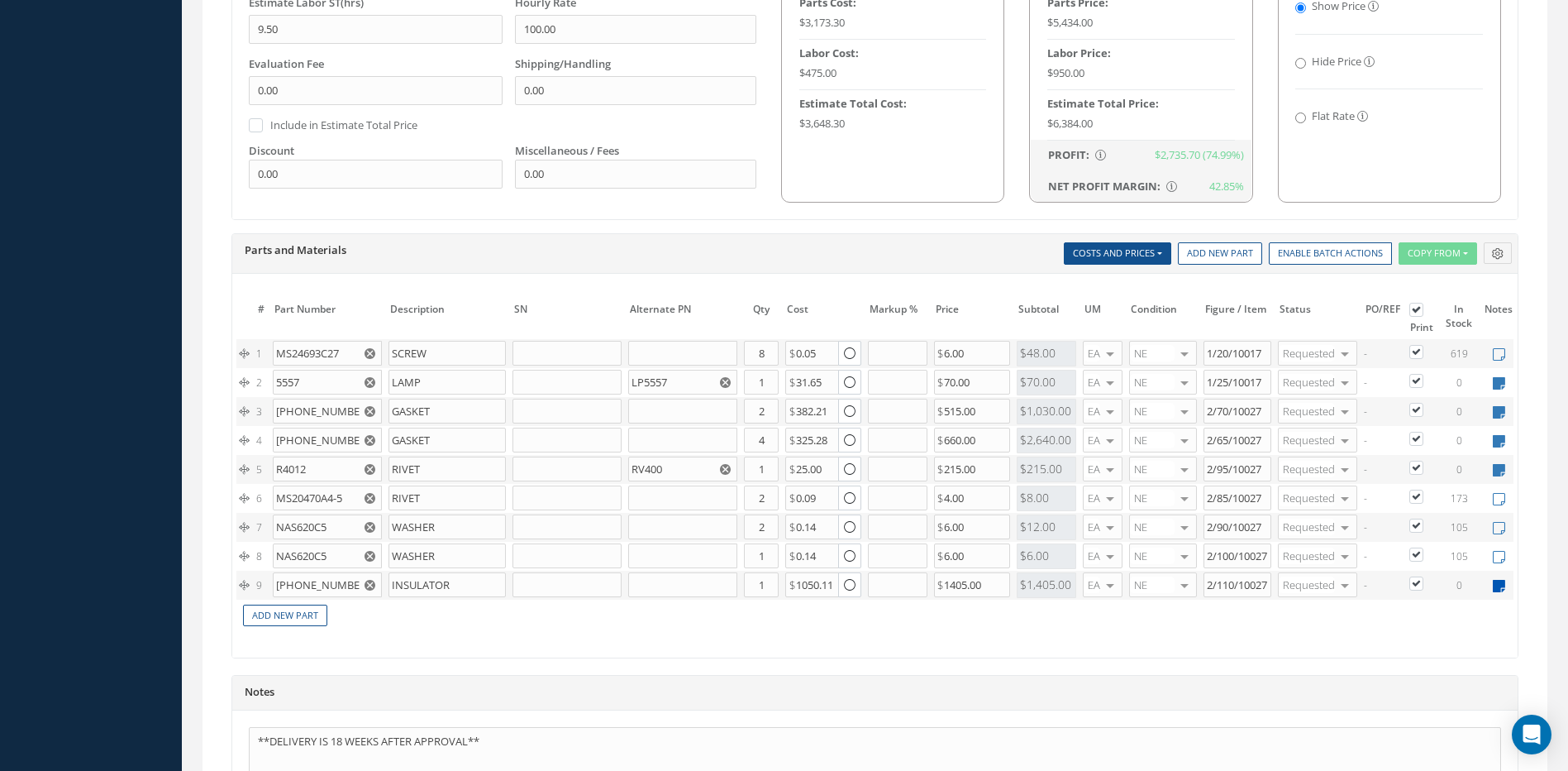
click at [1499, 588] on icon at bounding box center [1498, 586] width 12 height 14
type textarea "aviall"
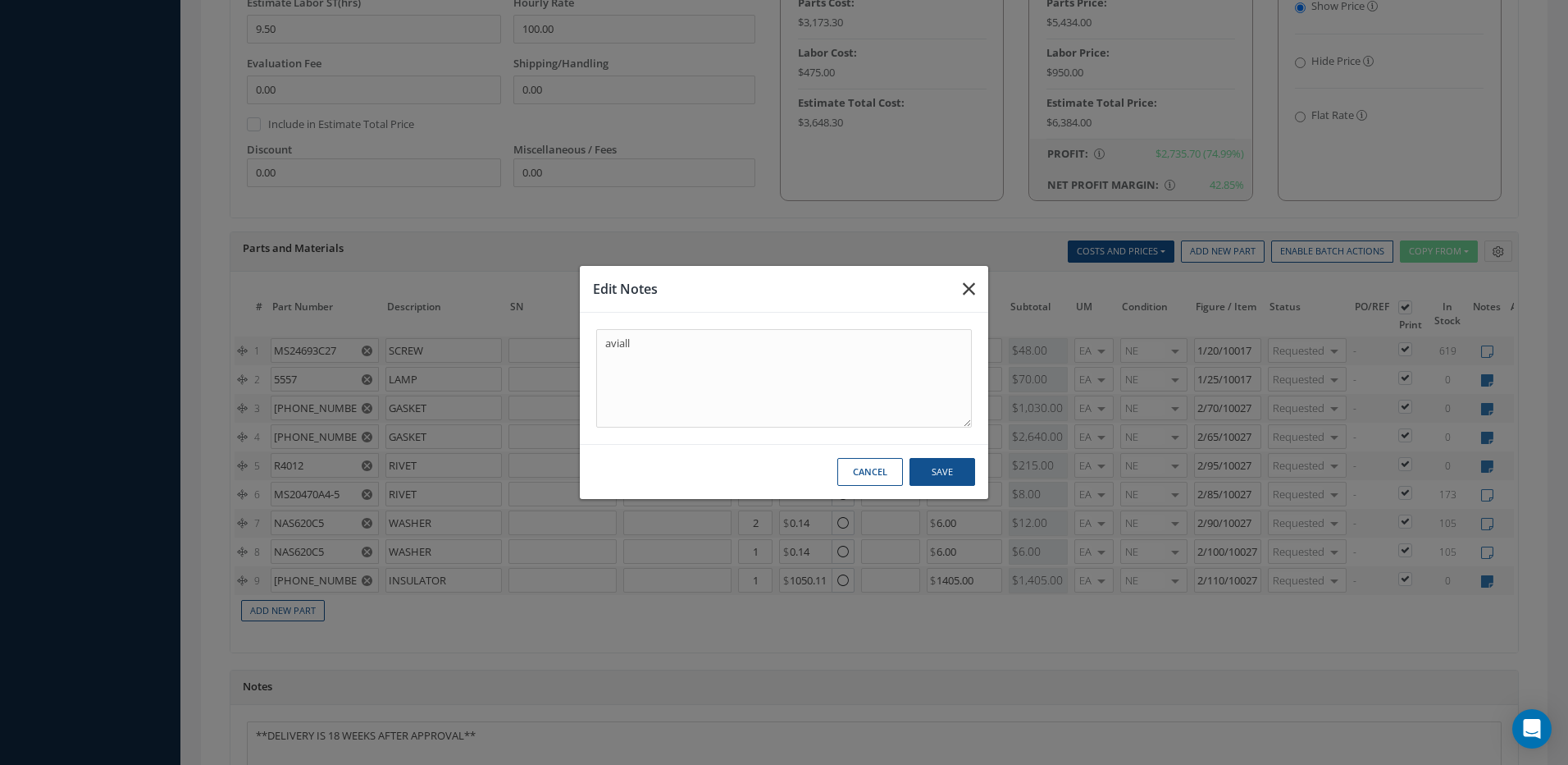
drag, startPoint x: 972, startPoint y: 285, endPoint x: 876, endPoint y: 288, distance: 96.0
click at [973, 285] on icon "button" at bounding box center [969, 289] width 12 height 20
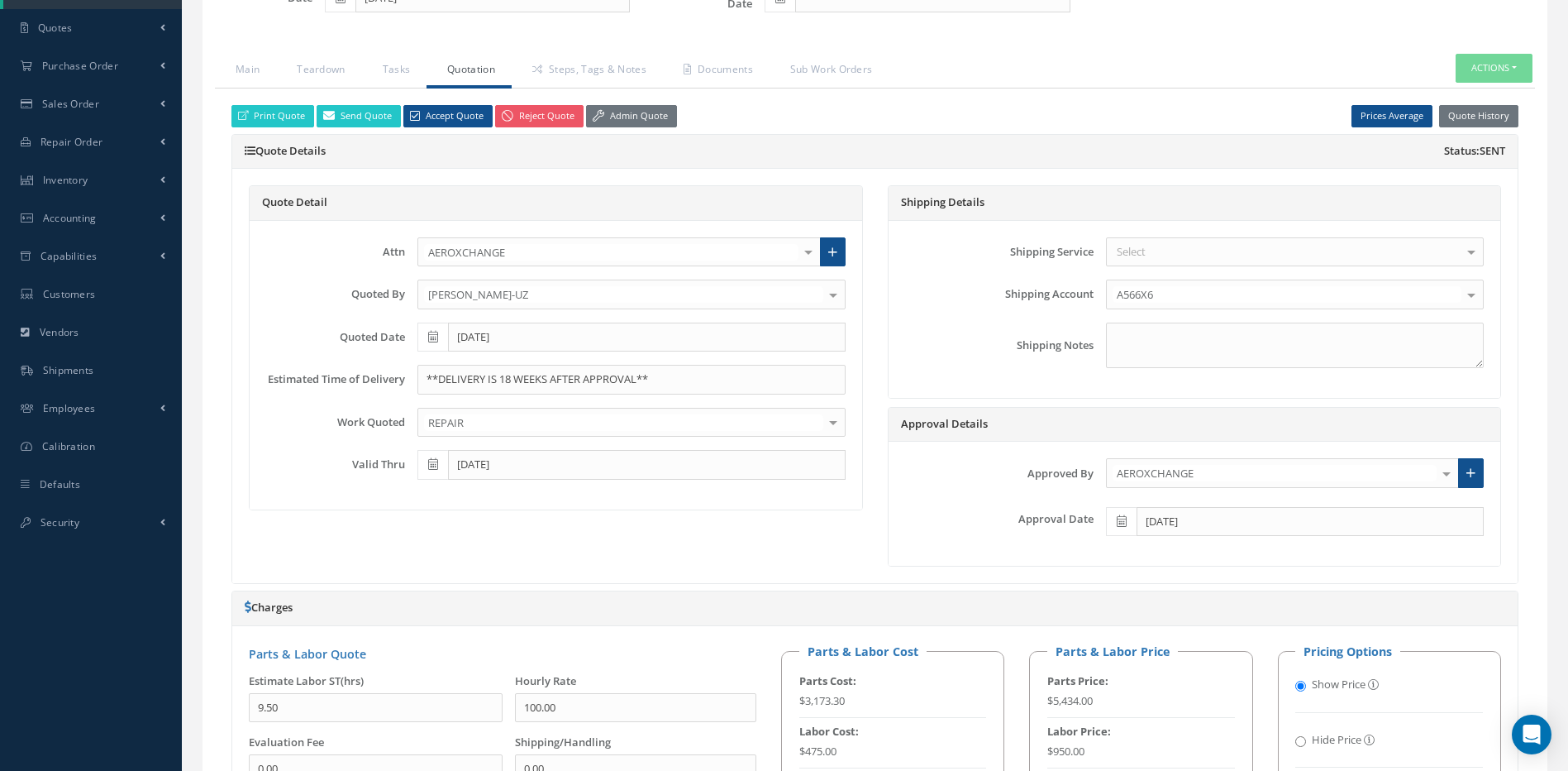
scroll to position [331, 0]
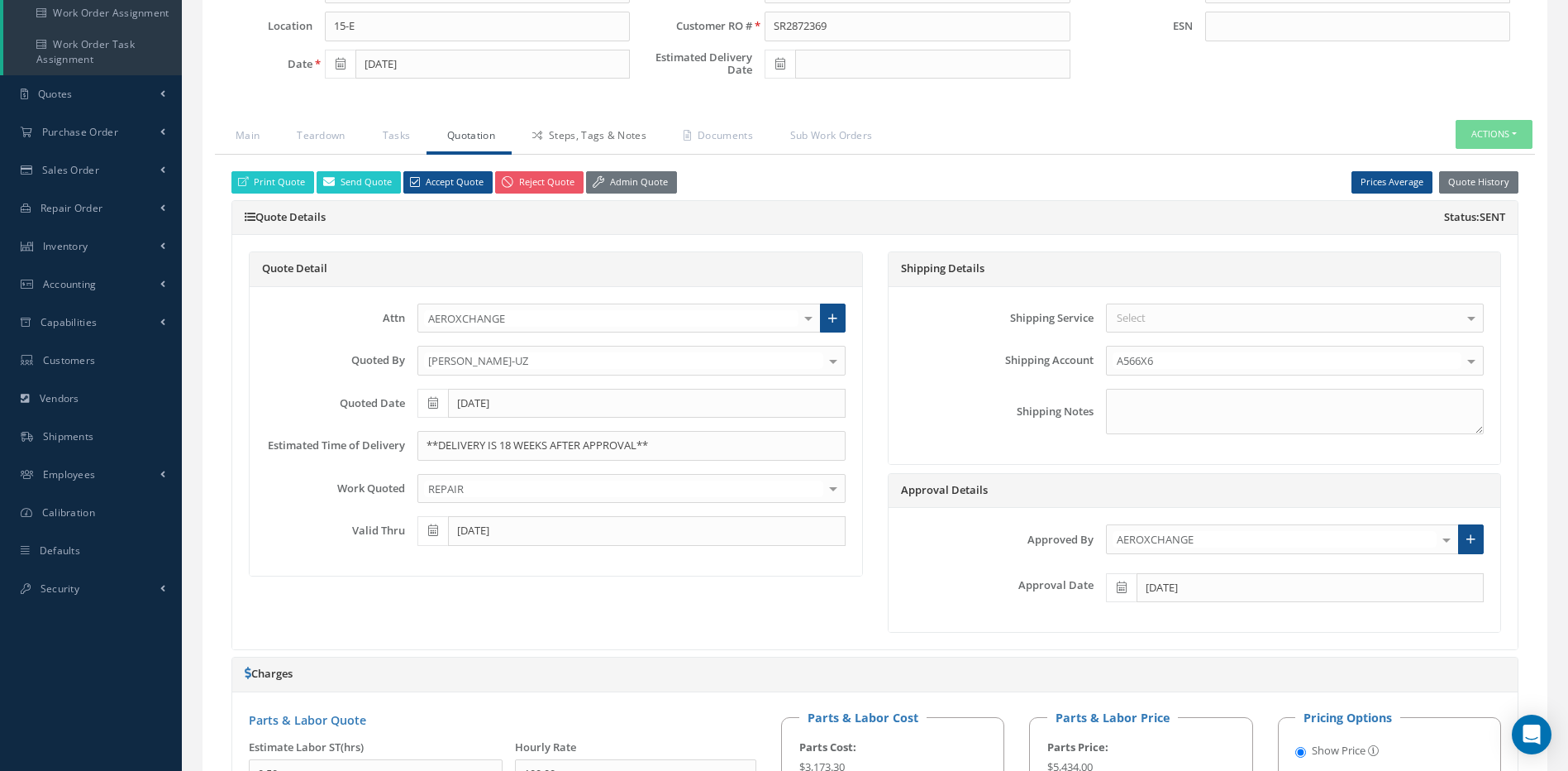
click at [561, 132] on link "Steps, Tags & Notes" at bounding box center [587, 137] width 151 height 35
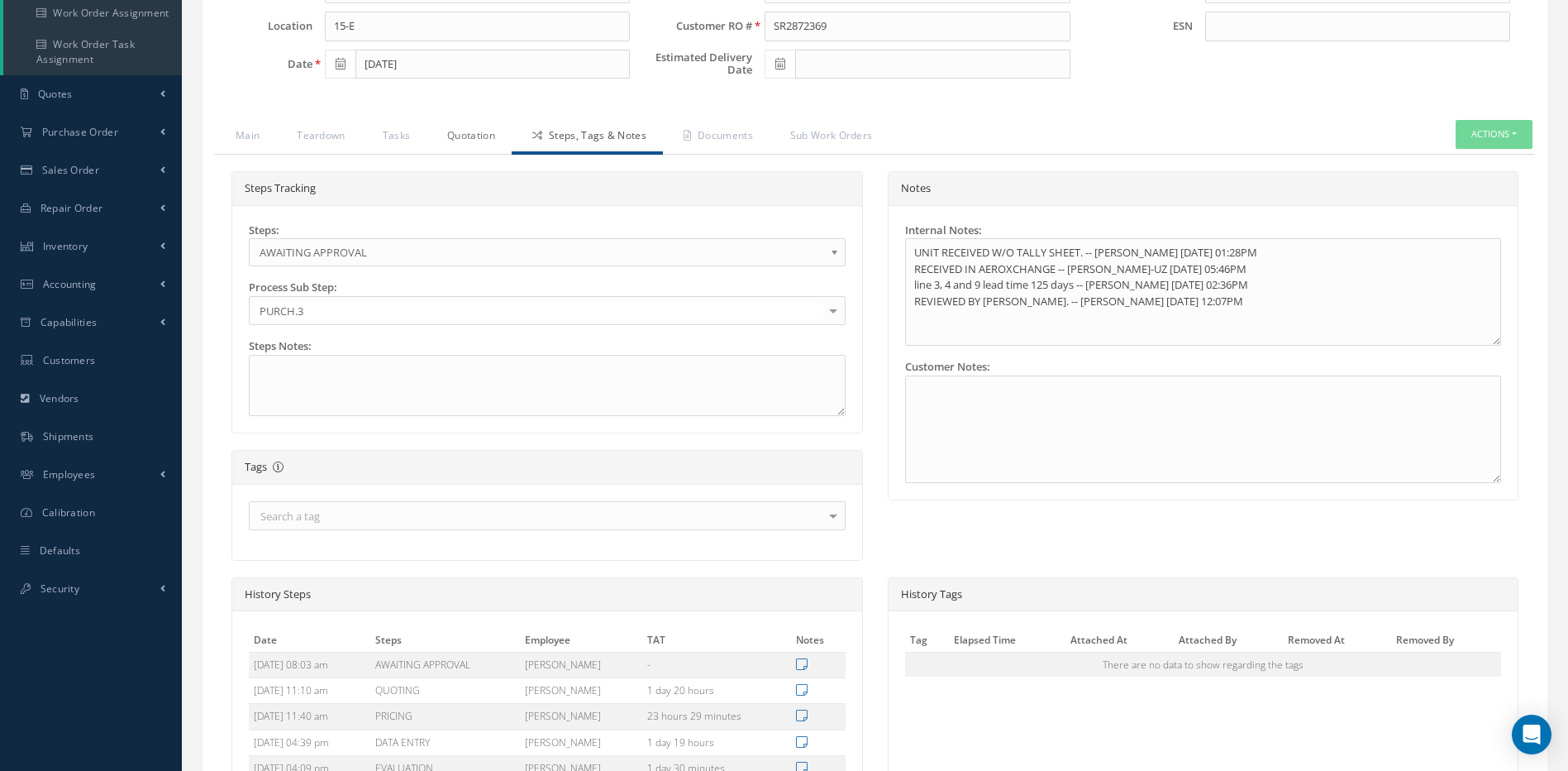
click at [478, 145] on link "Quotation" at bounding box center [469, 137] width 85 height 35
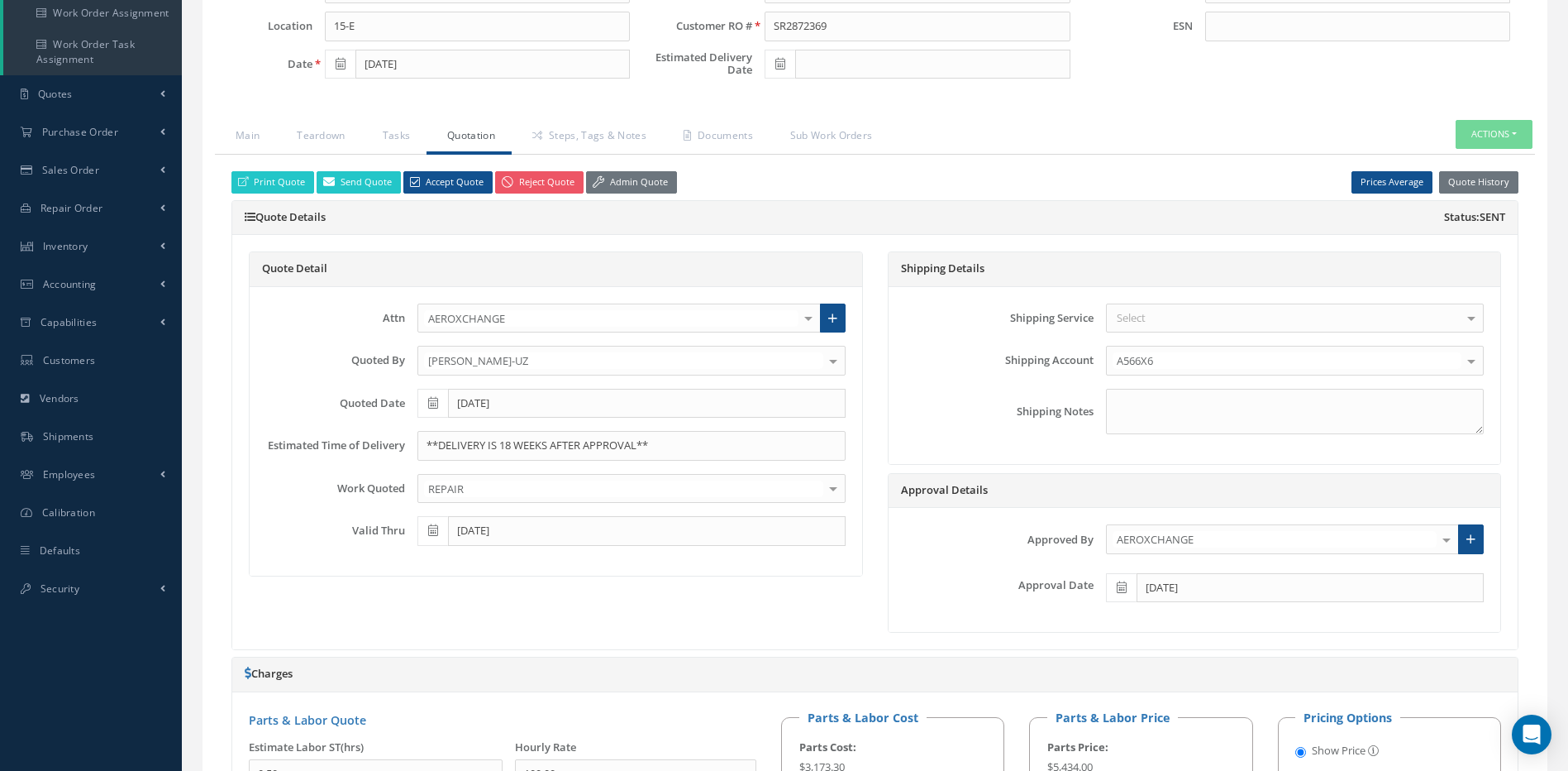
click at [792, 62] on span at bounding box center [780, 65] width 31 height 30
click at [929, 91] on th "»" at bounding box center [926, 92] width 25 height 25
click at [927, 92] on th "»" at bounding box center [926, 92] width 25 height 25
click at [929, 86] on th "»" at bounding box center [926, 92] width 25 height 25
click at [922, 90] on th "»" at bounding box center [926, 92] width 25 height 25
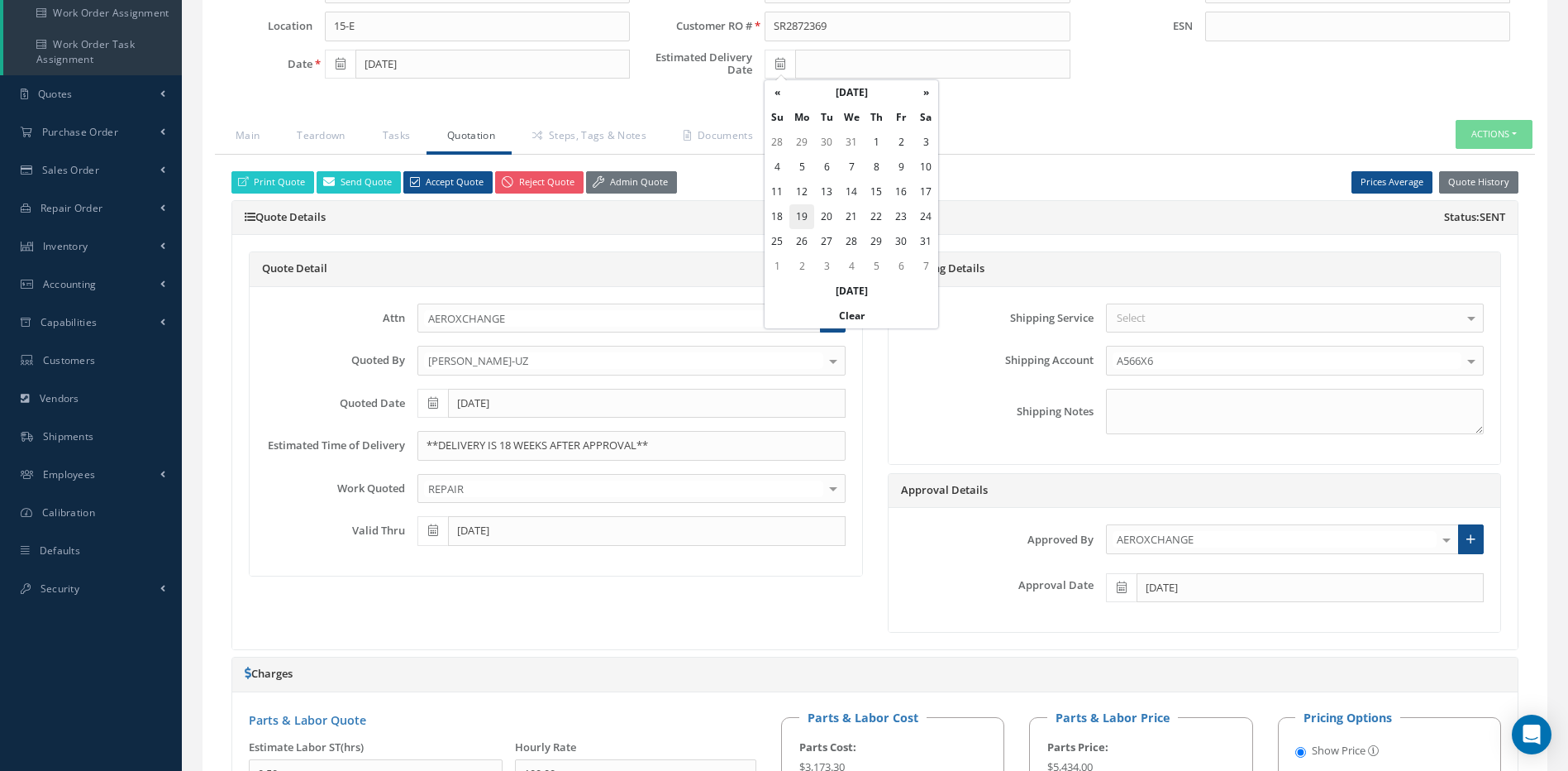
click at [802, 216] on td "19" at bounding box center [801, 217] width 25 height 25
type input "[DATE]"
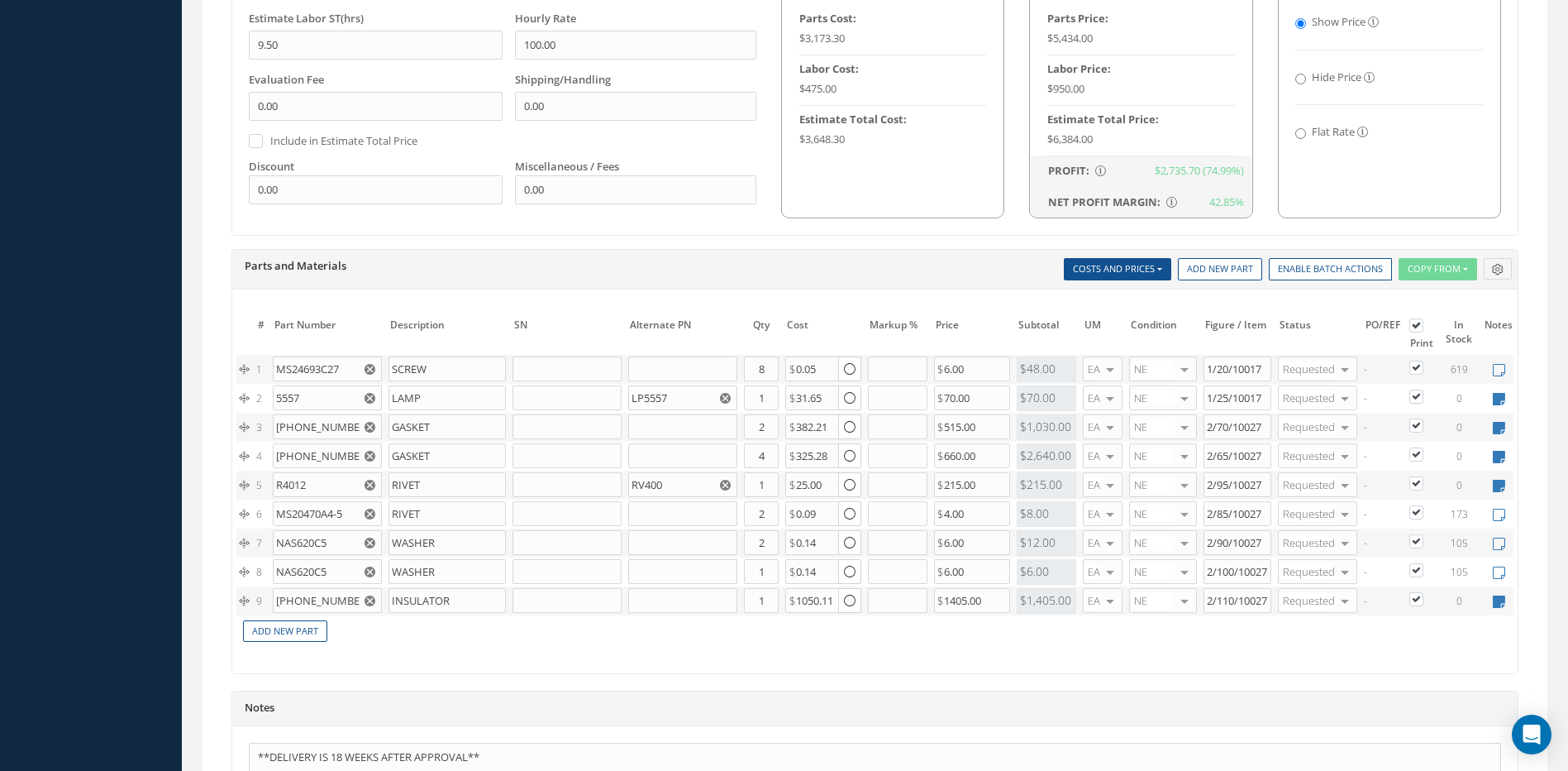
scroll to position [1288, 0]
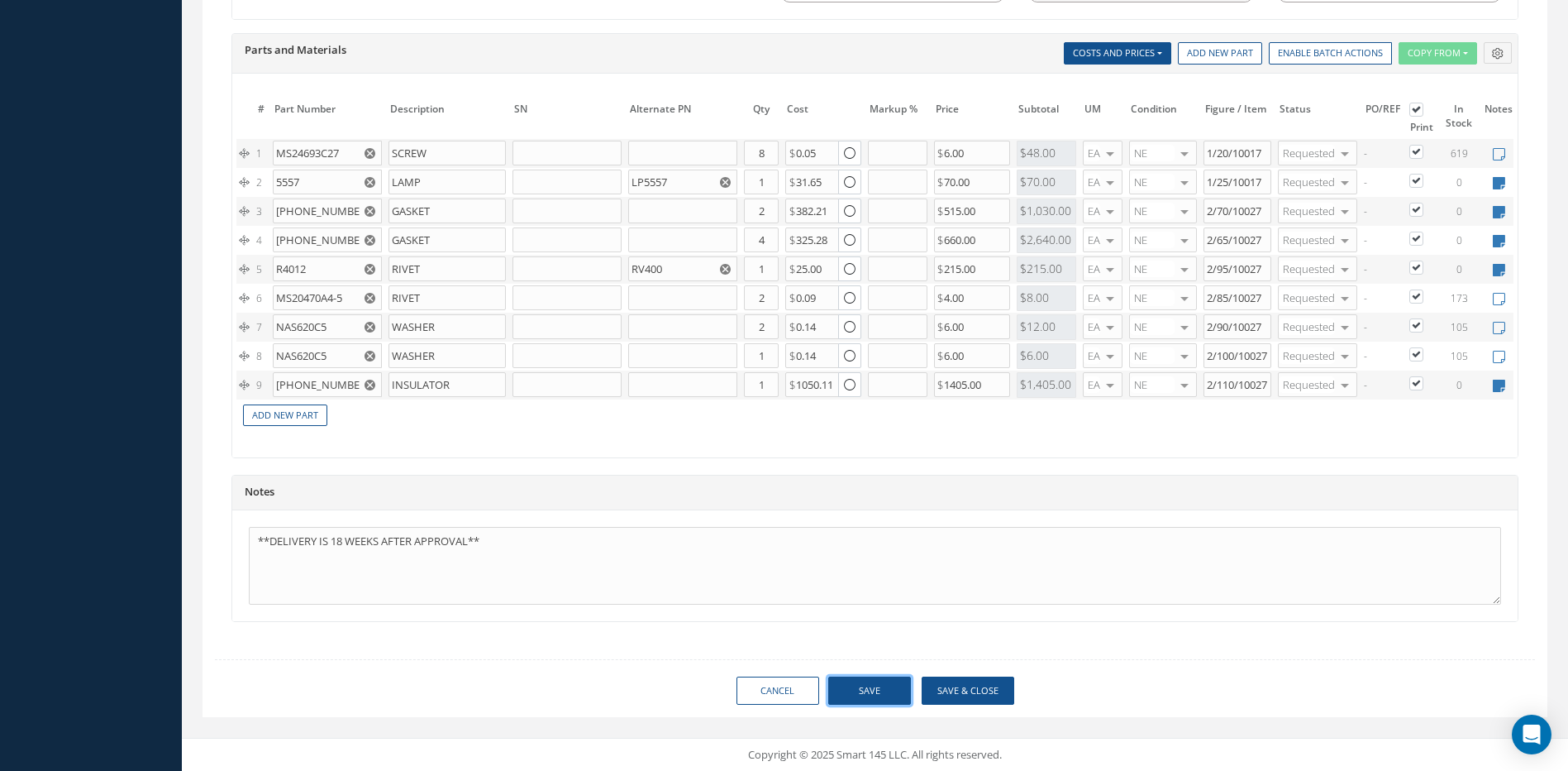
click at [887, 700] on button "Save" at bounding box center [869, 691] width 82 height 29
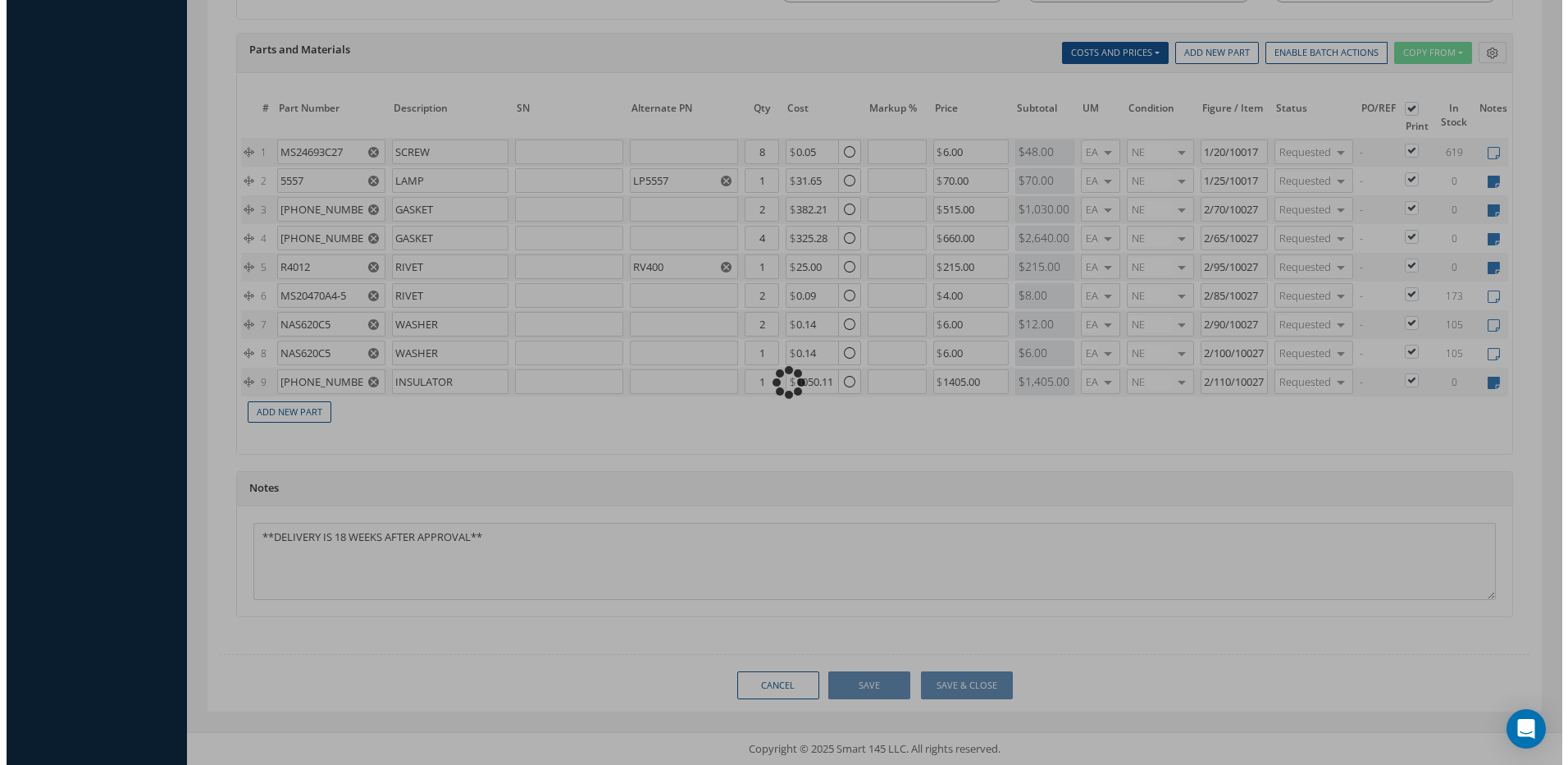
scroll to position [1261, 0]
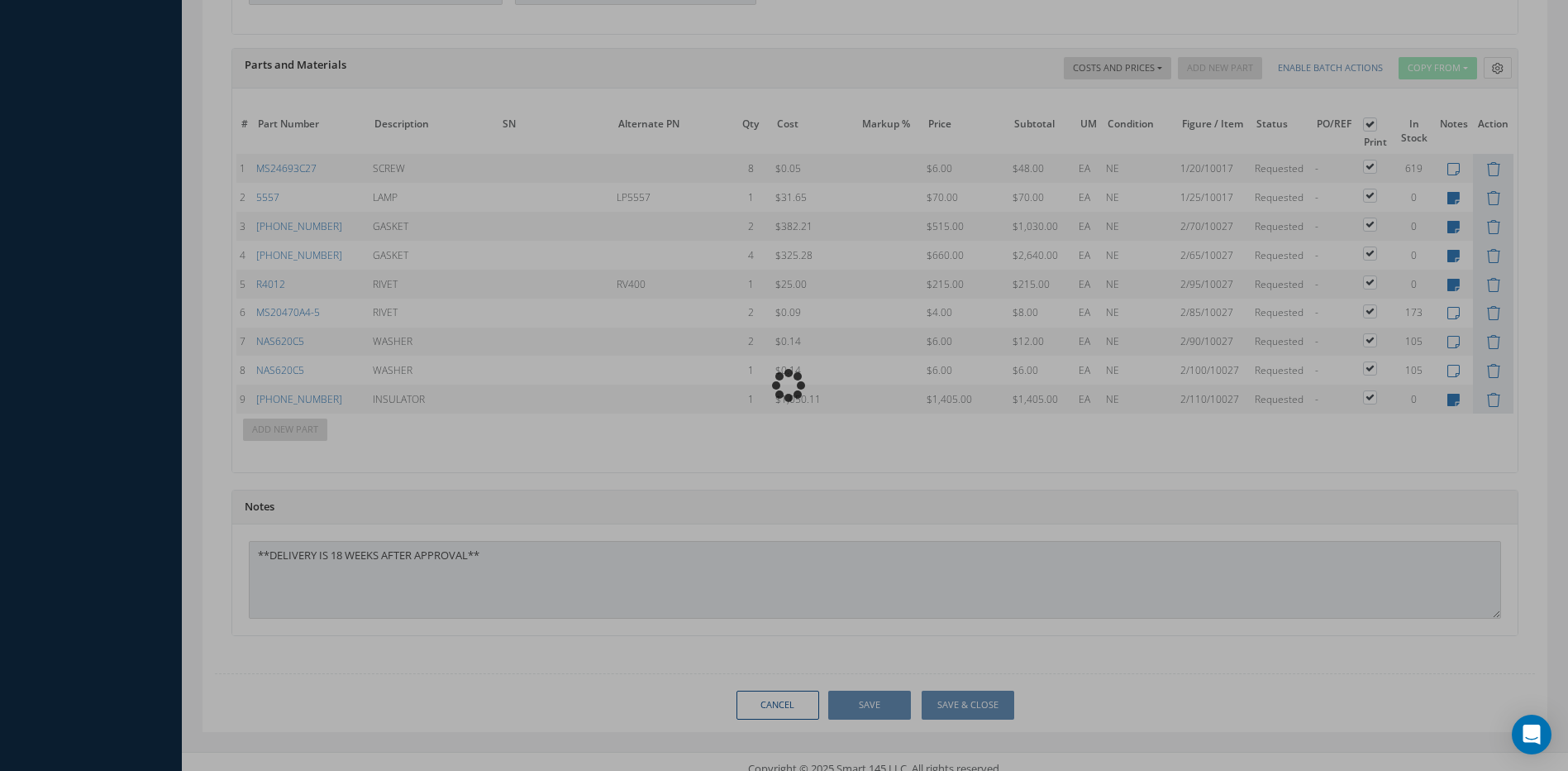
type input "HONEYWELL"
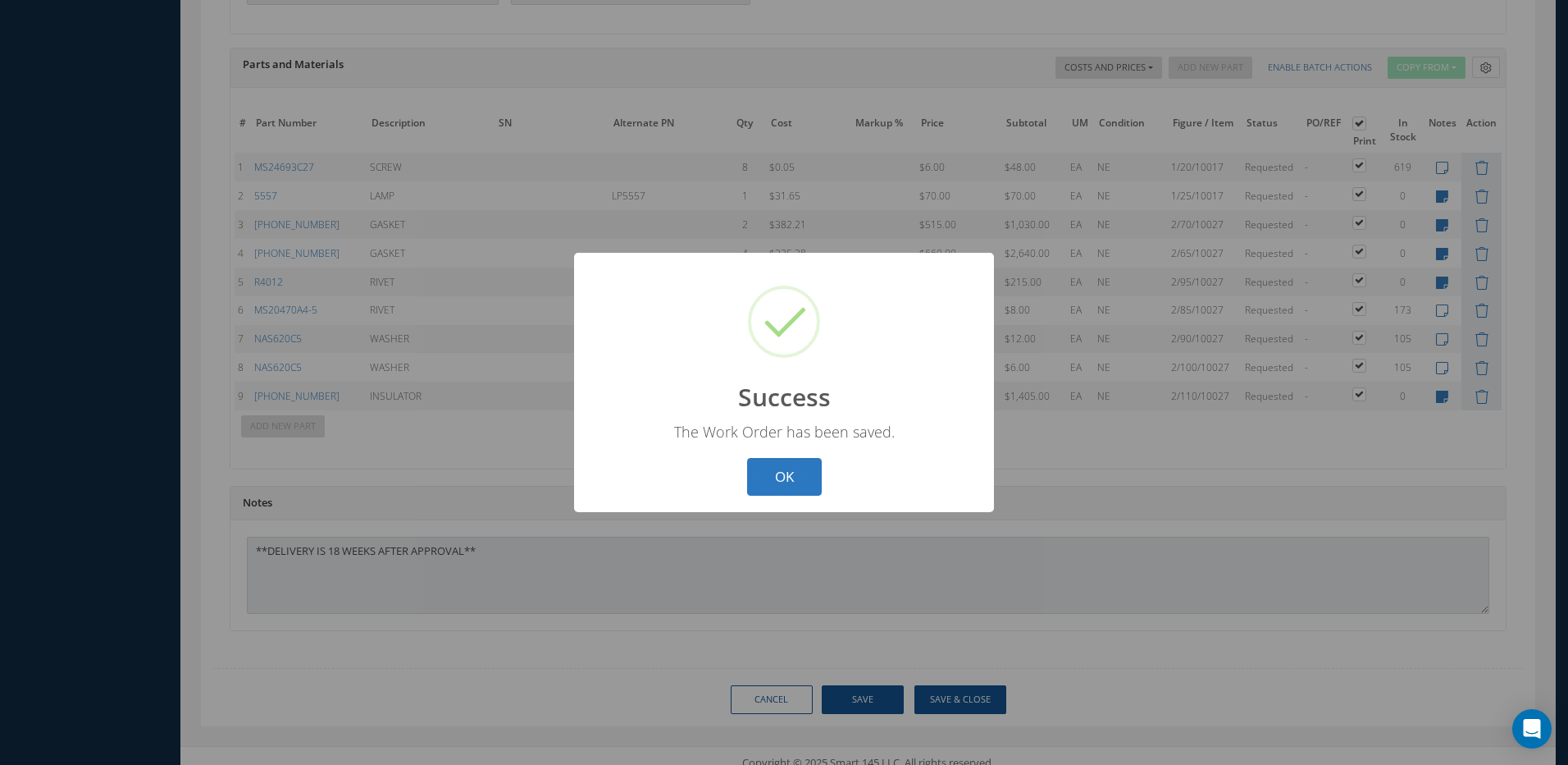
click at [791, 476] on button "OK" at bounding box center [784, 476] width 75 height 38
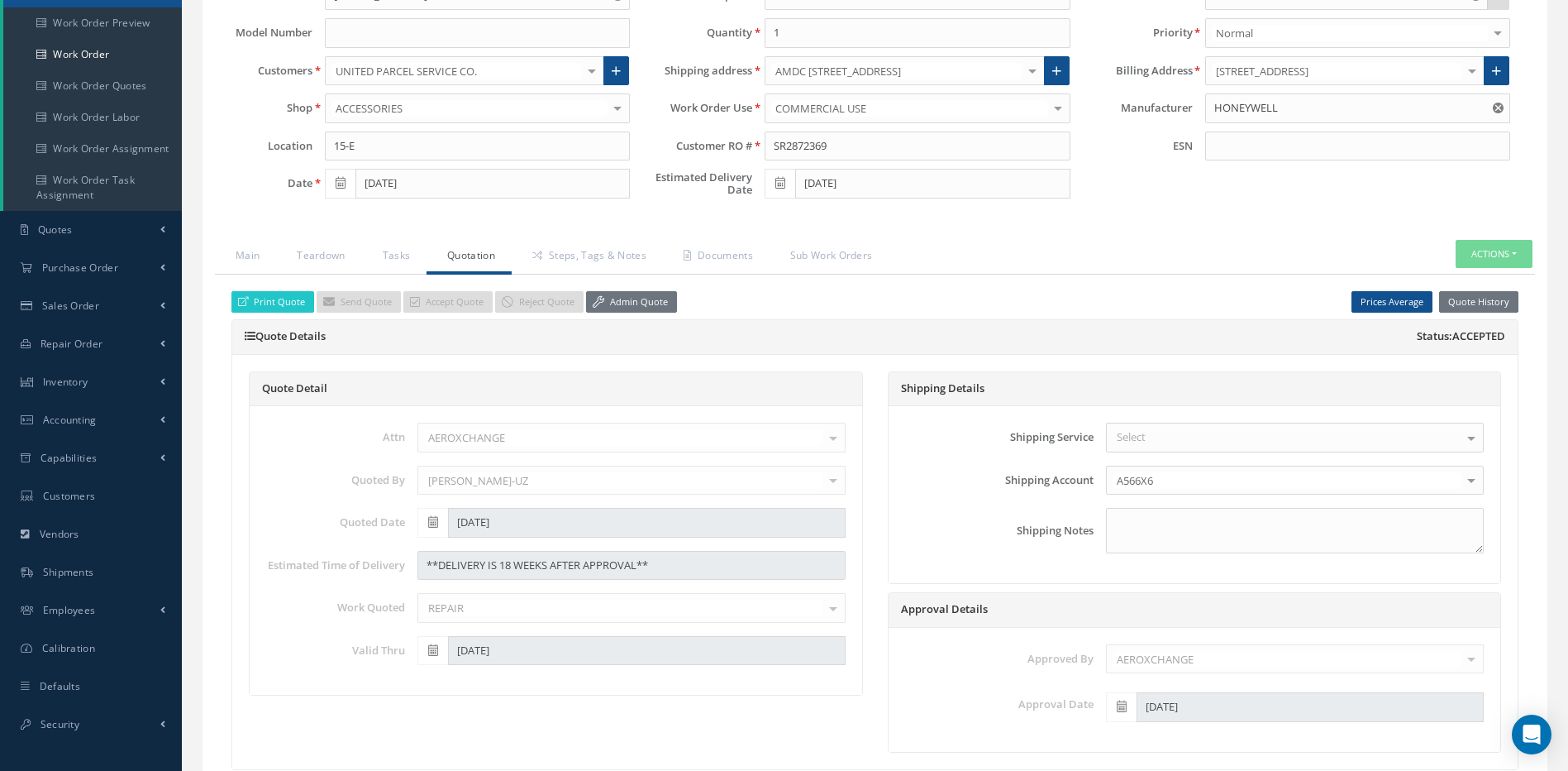
scroll to position [113, 0]
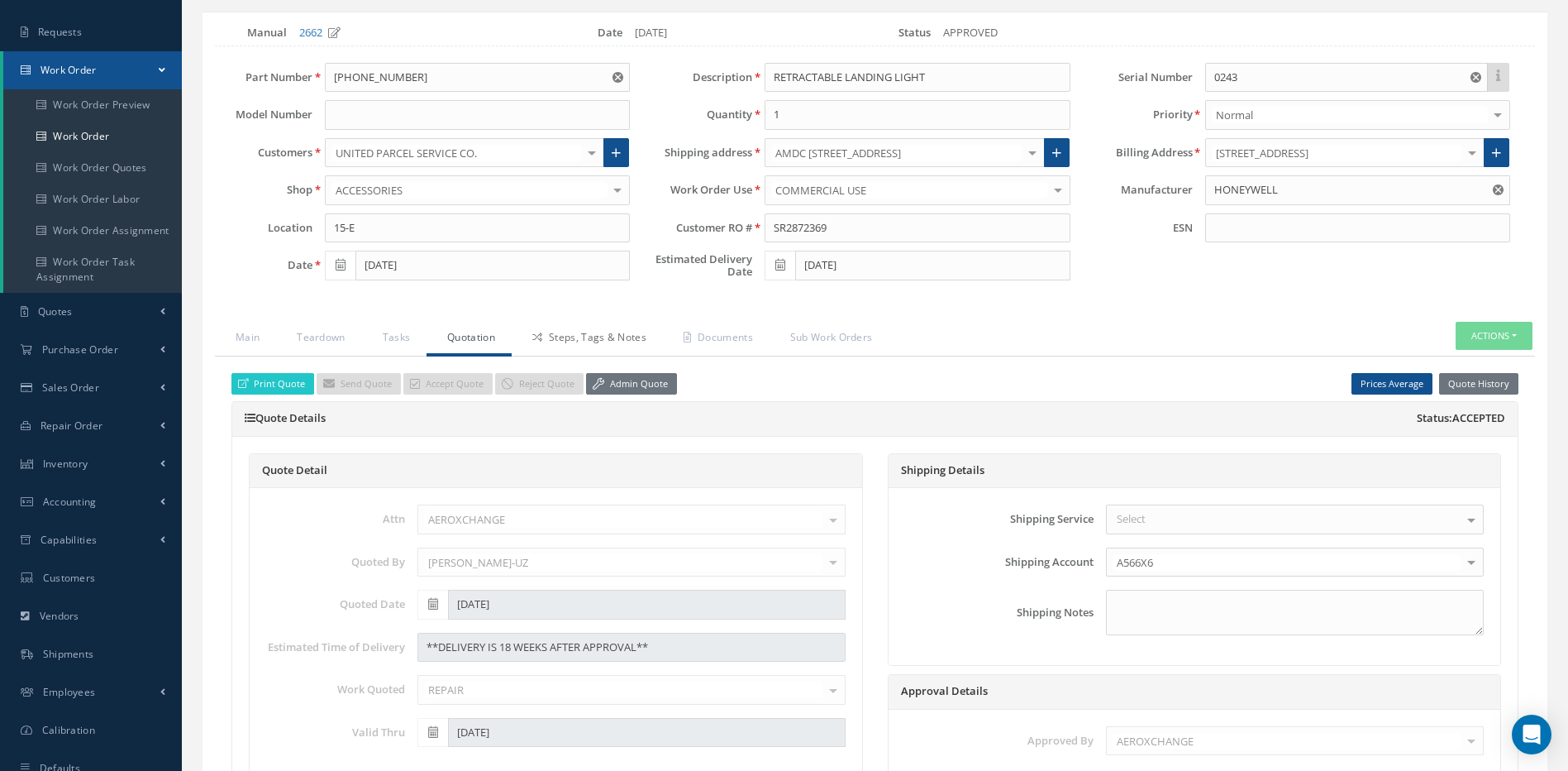
click at [576, 343] on link "Steps, Tags & Notes" at bounding box center [587, 339] width 151 height 35
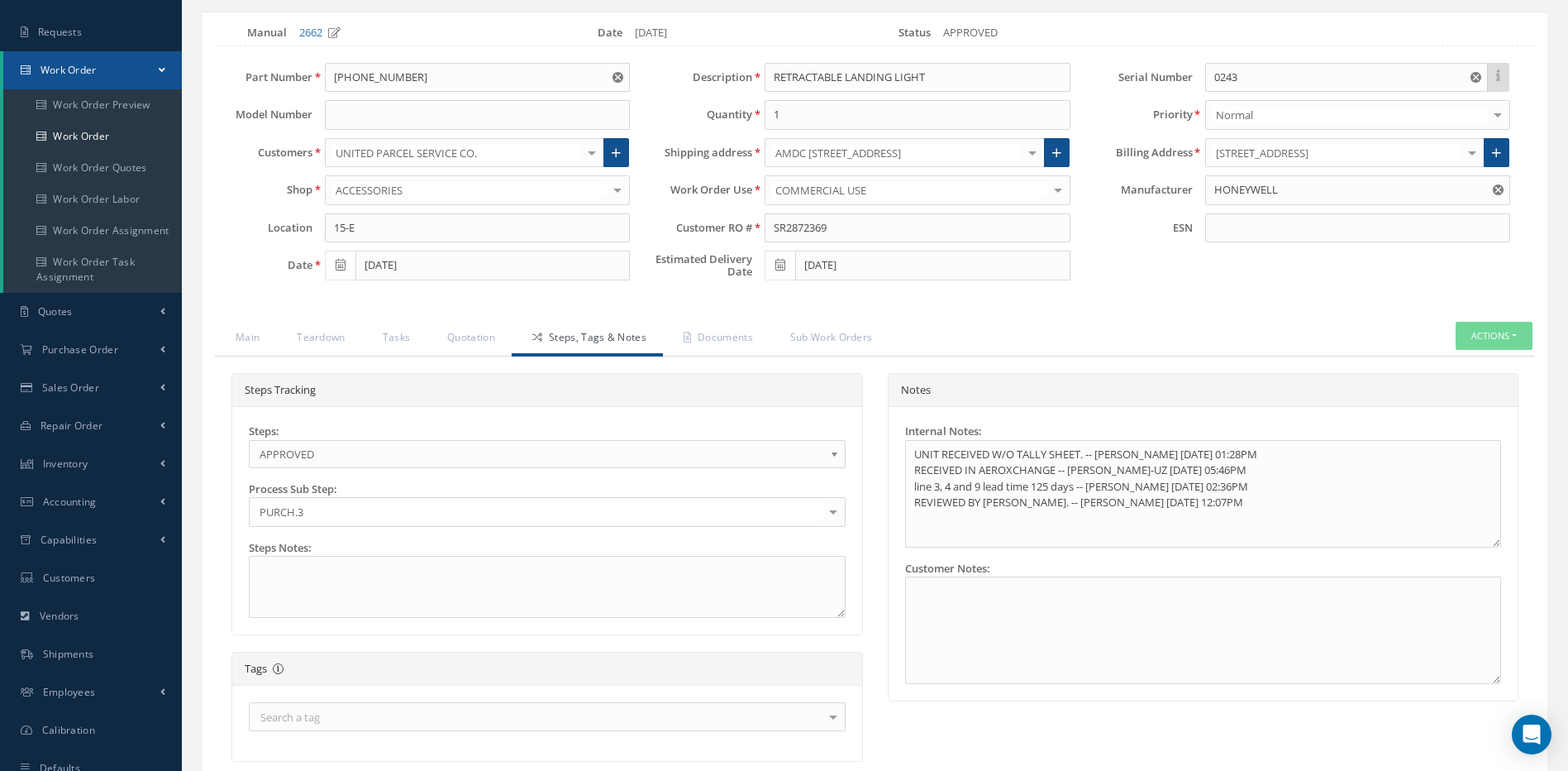
click at [445, 462] on span "APPROVED" at bounding box center [541, 454] width 564 height 20
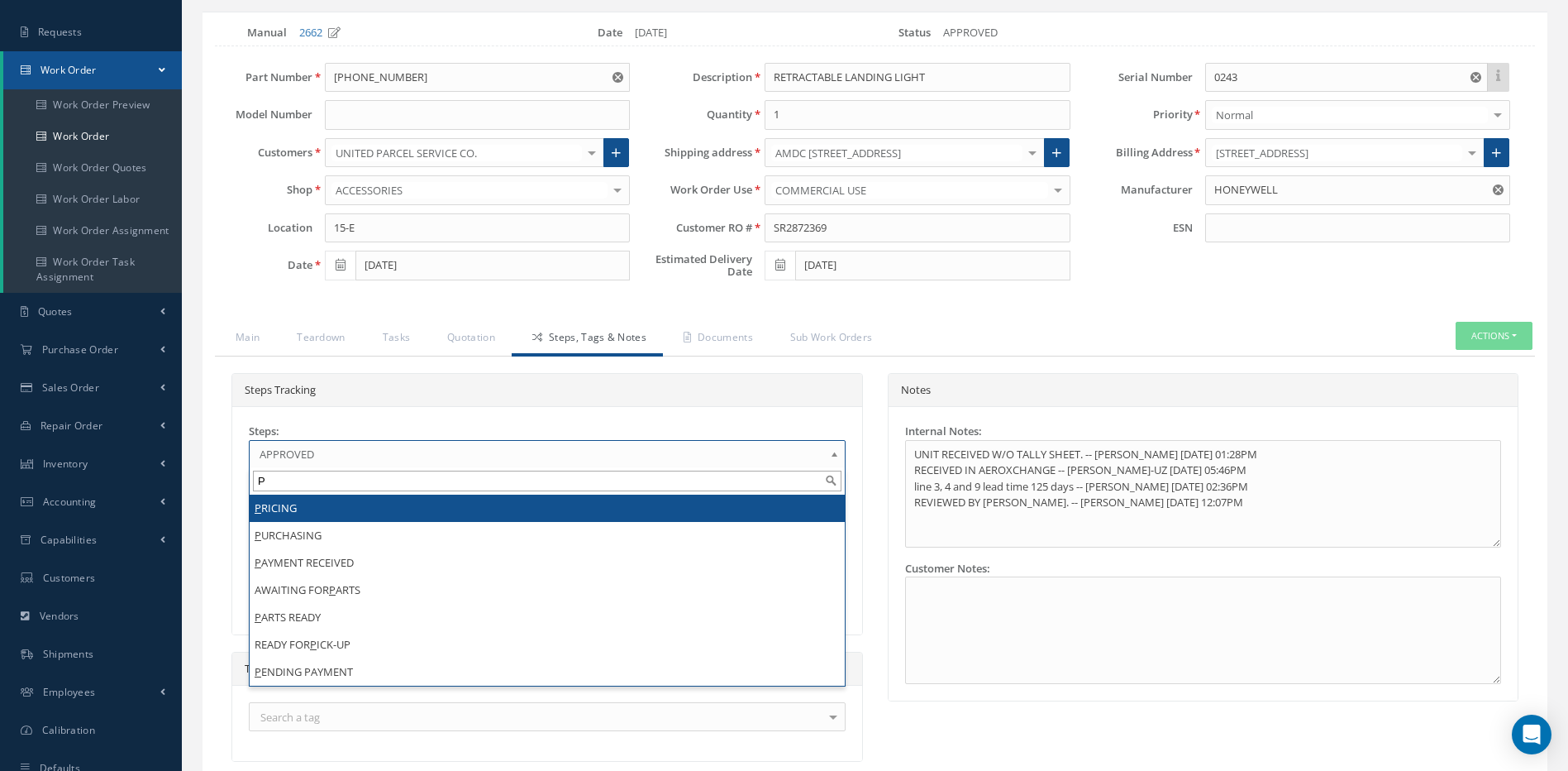
scroll to position [0, 0]
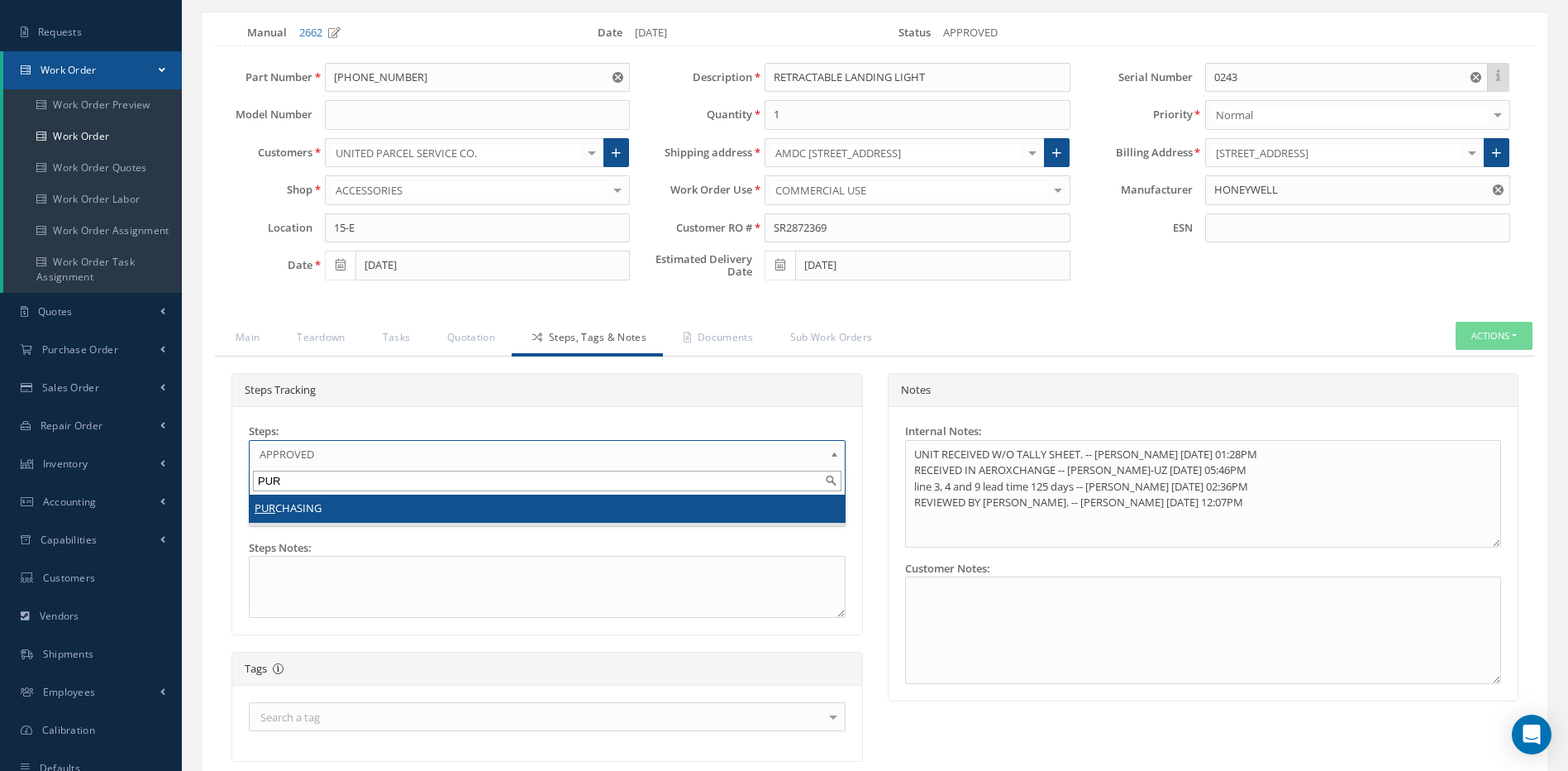
type input "PUR"
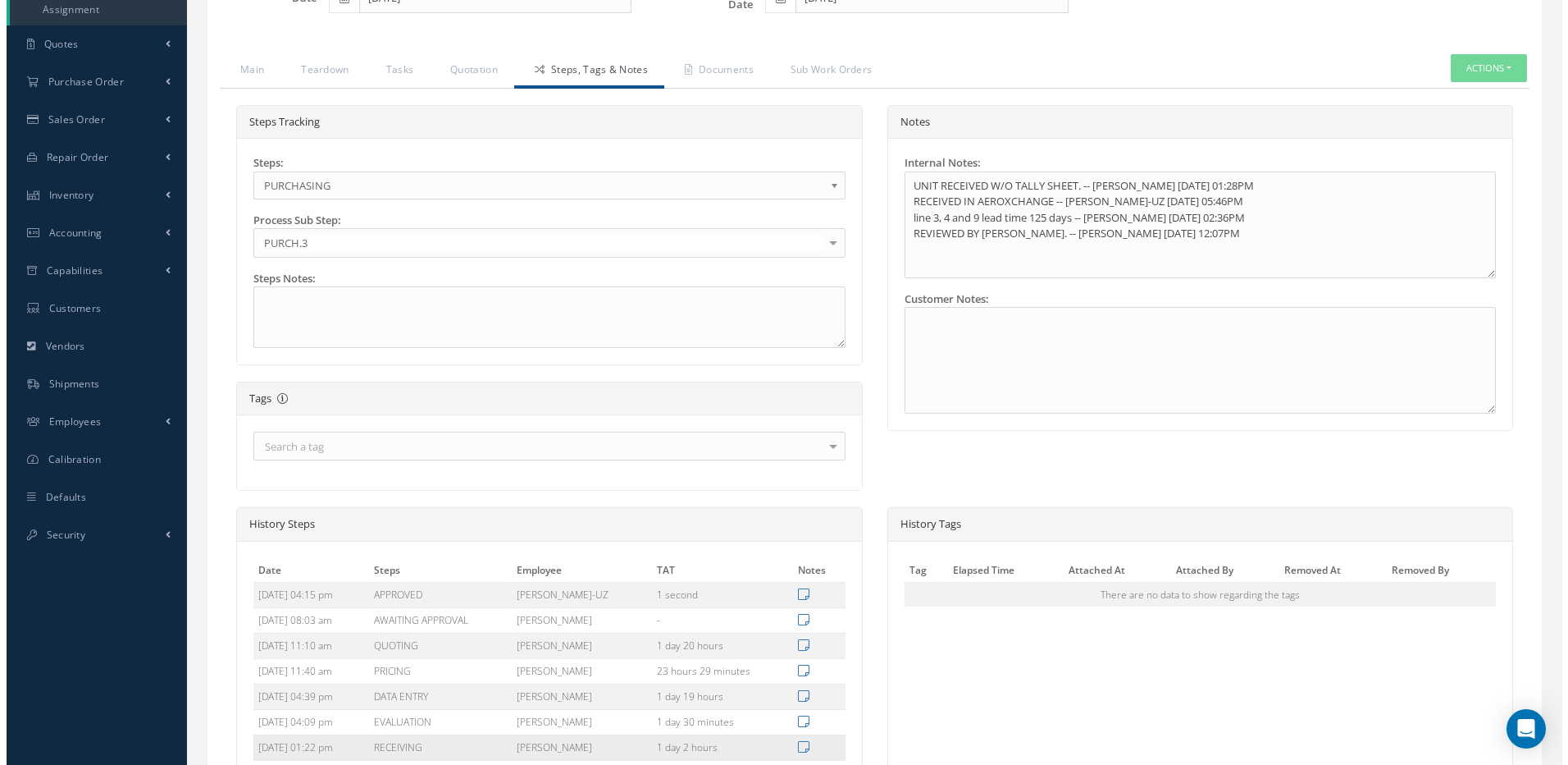
scroll to position [551, 0]
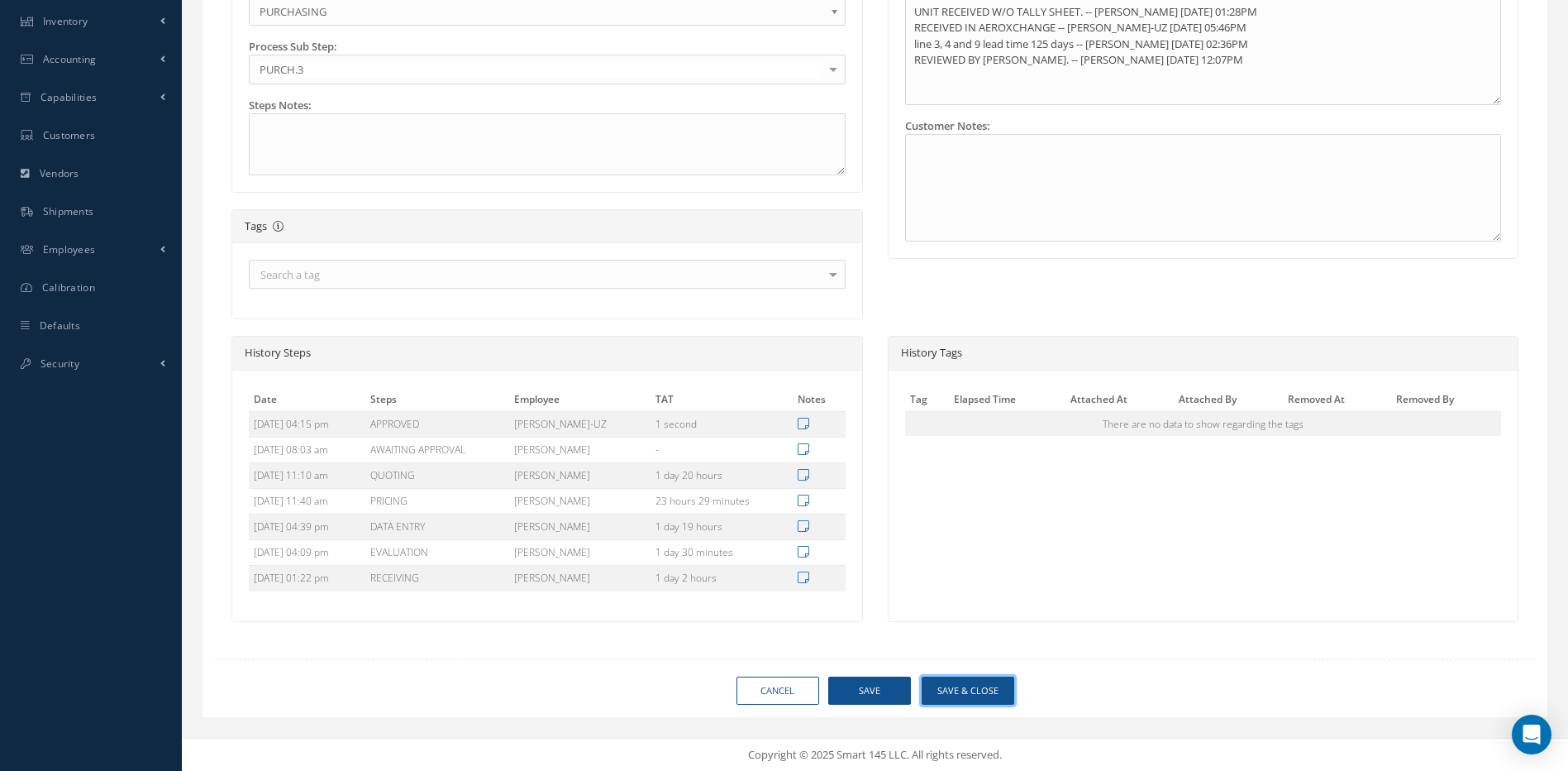
click at [982, 691] on button "Save & Close" at bounding box center [967, 691] width 92 height 29
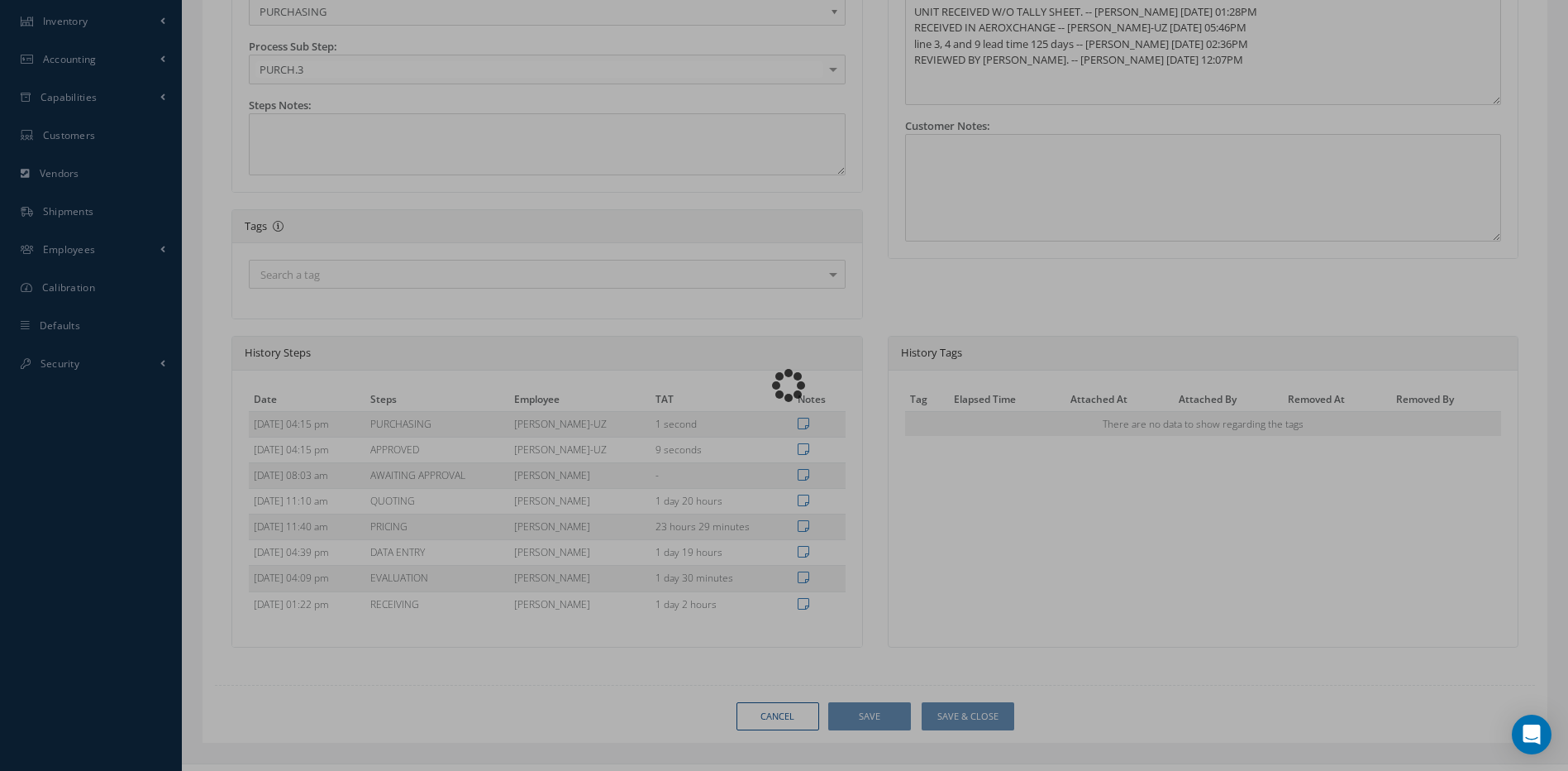
type input "HONEYWELL"
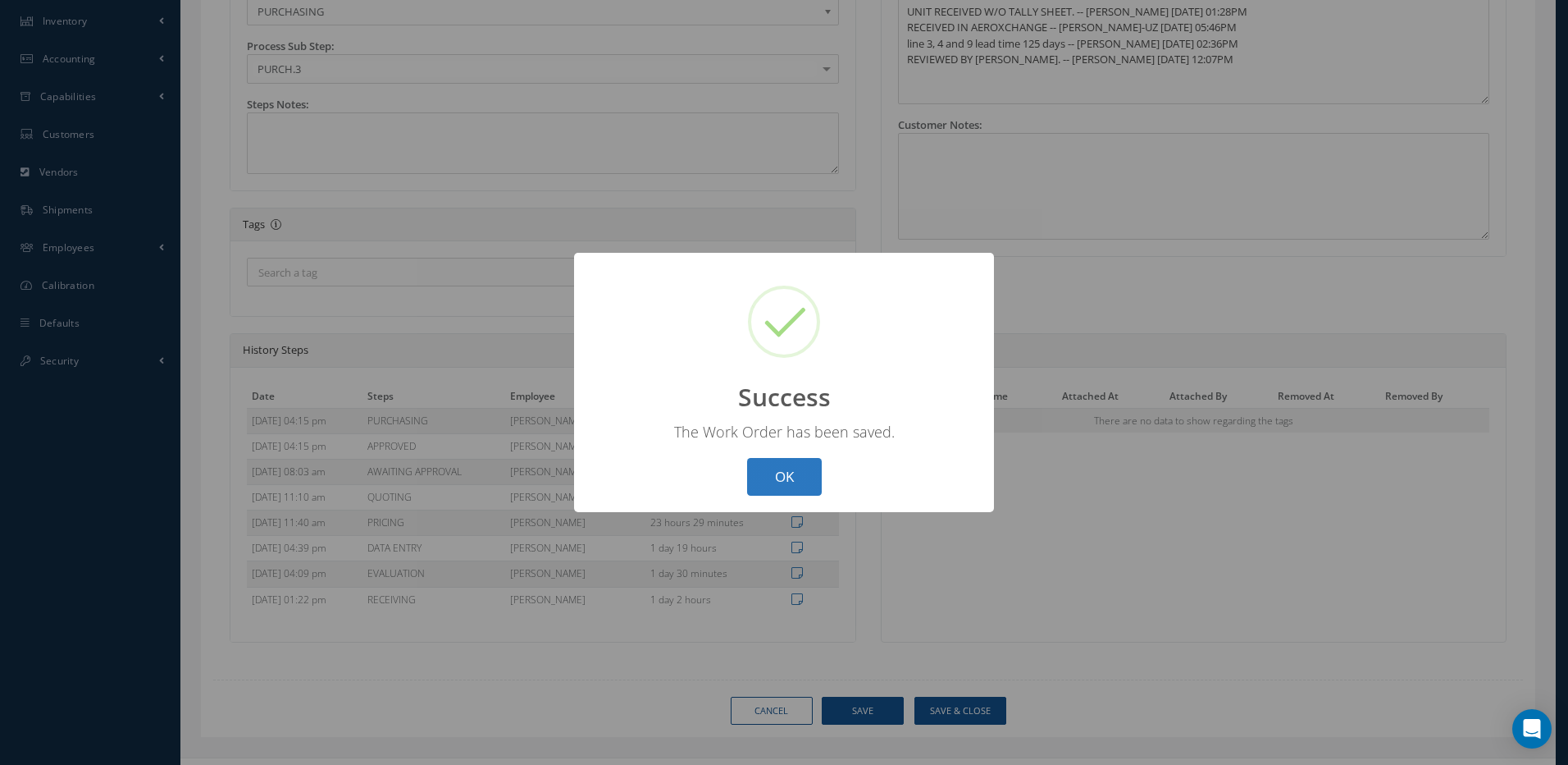
click at [773, 472] on button "OK" at bounding box center [784, 476] width 75 height 38
select select "25"
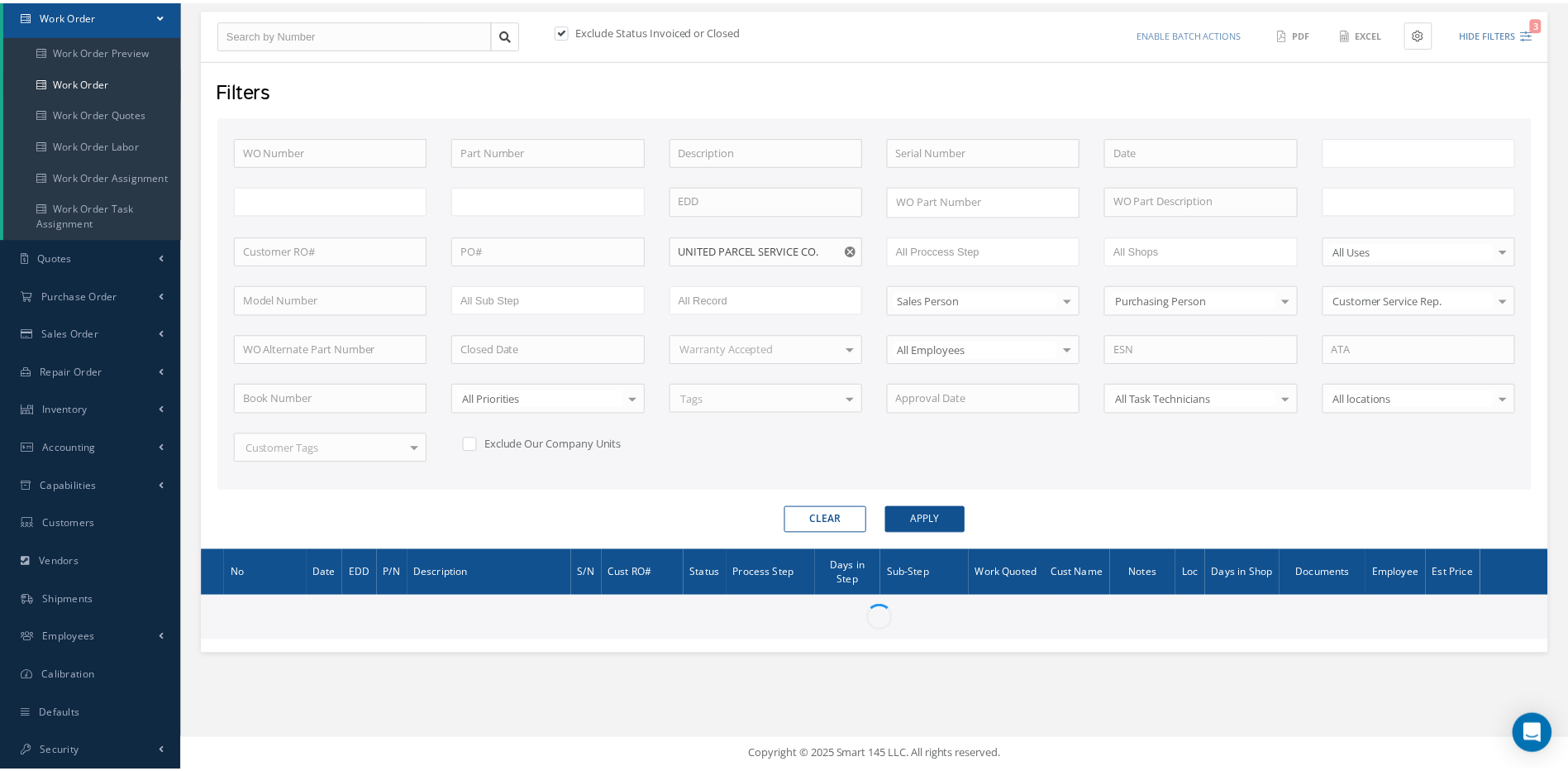
scroll to position [168, 0]
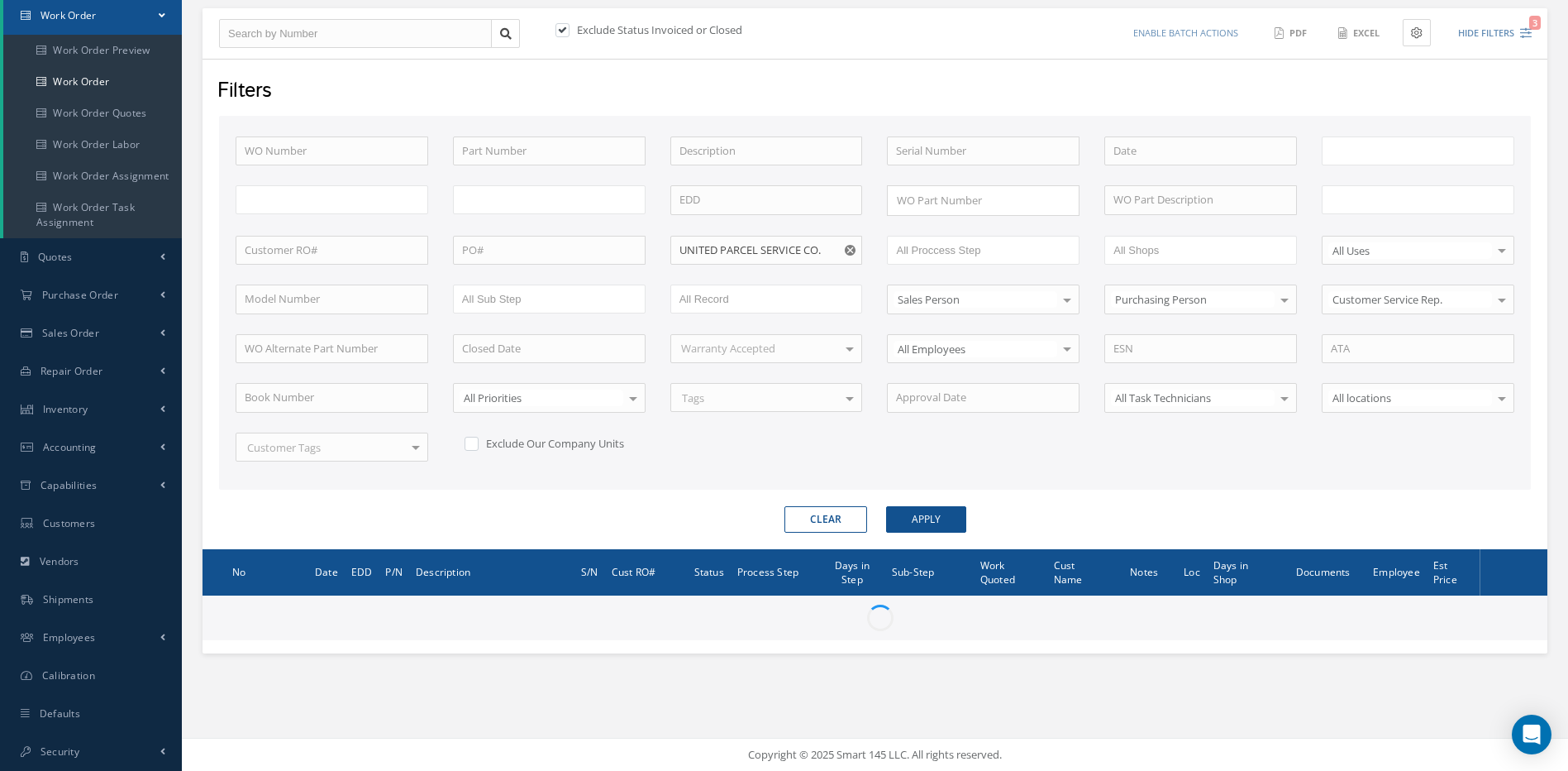
type input "All Work Request"
type input "All Work Performed"
type input "All Status"
type input "WO Part Status"
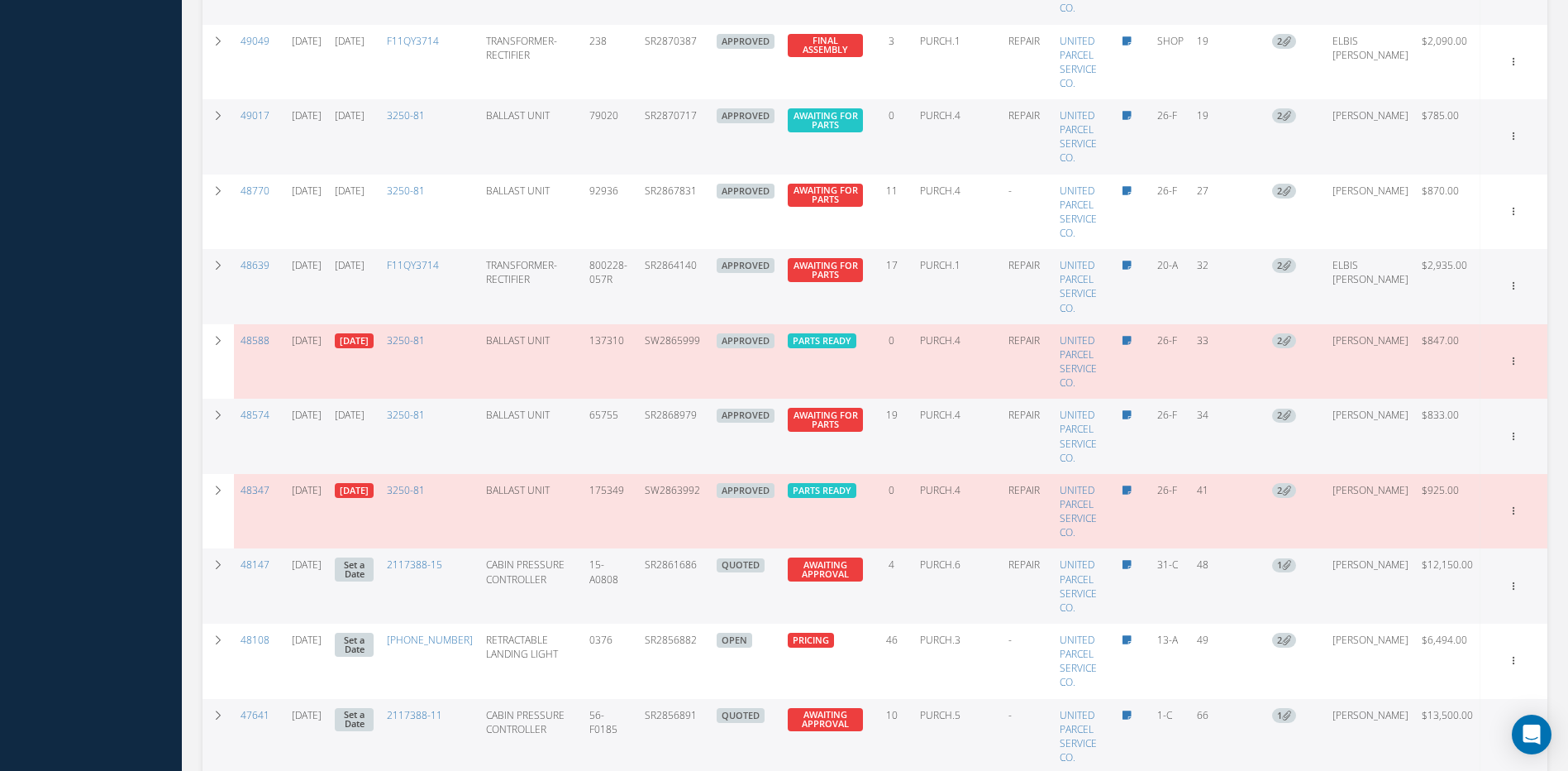
scroll to position [1243, 0]
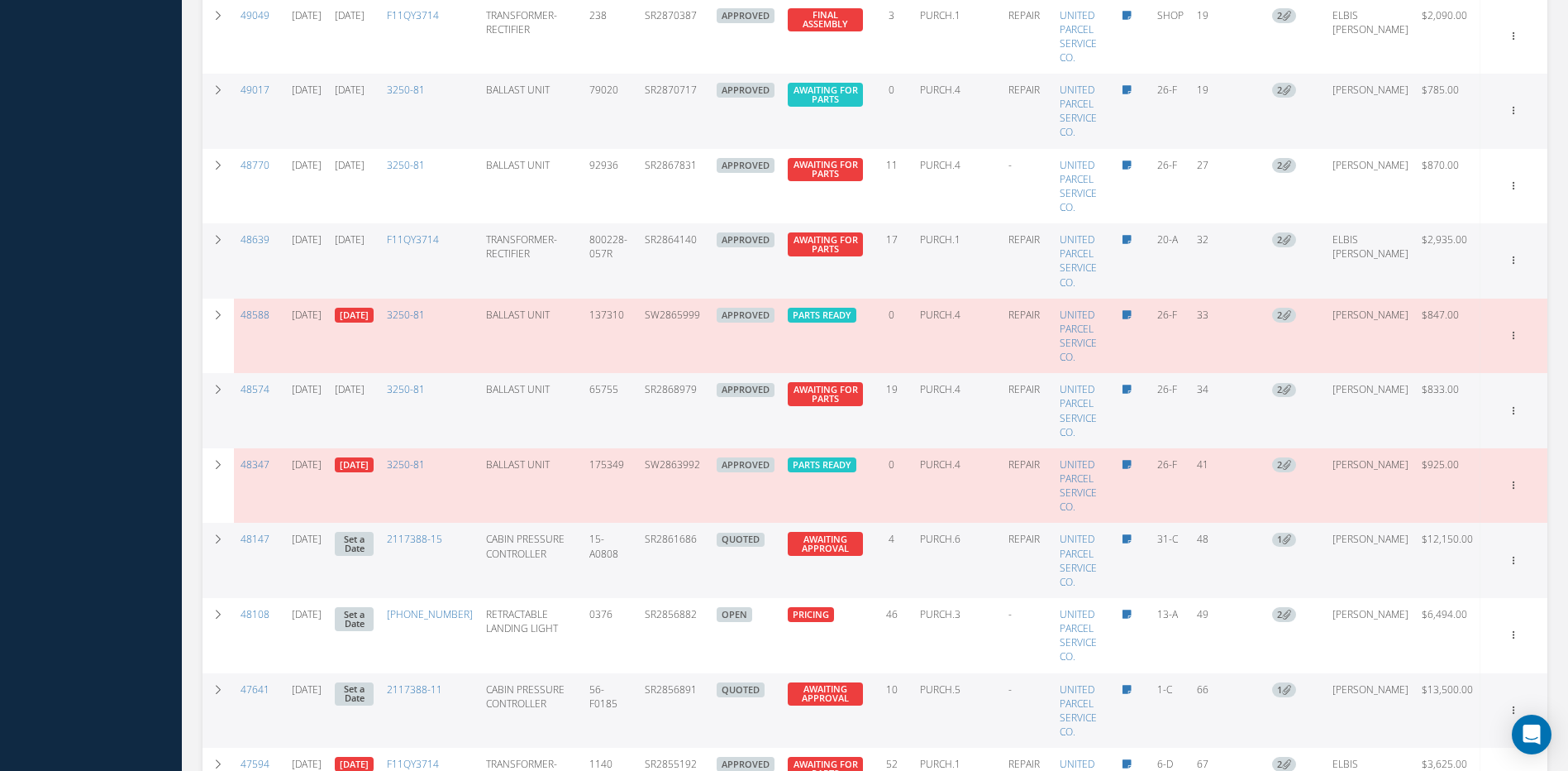
drag, startPoint x: 720, startPoint y: 535, endPoint x: 660, endPoint y: 544, distance: 60.7
click at [660, 544] on td "SR2861686" at bounding box center [674, 560] width 71 height 76
copy td "SR2861686"
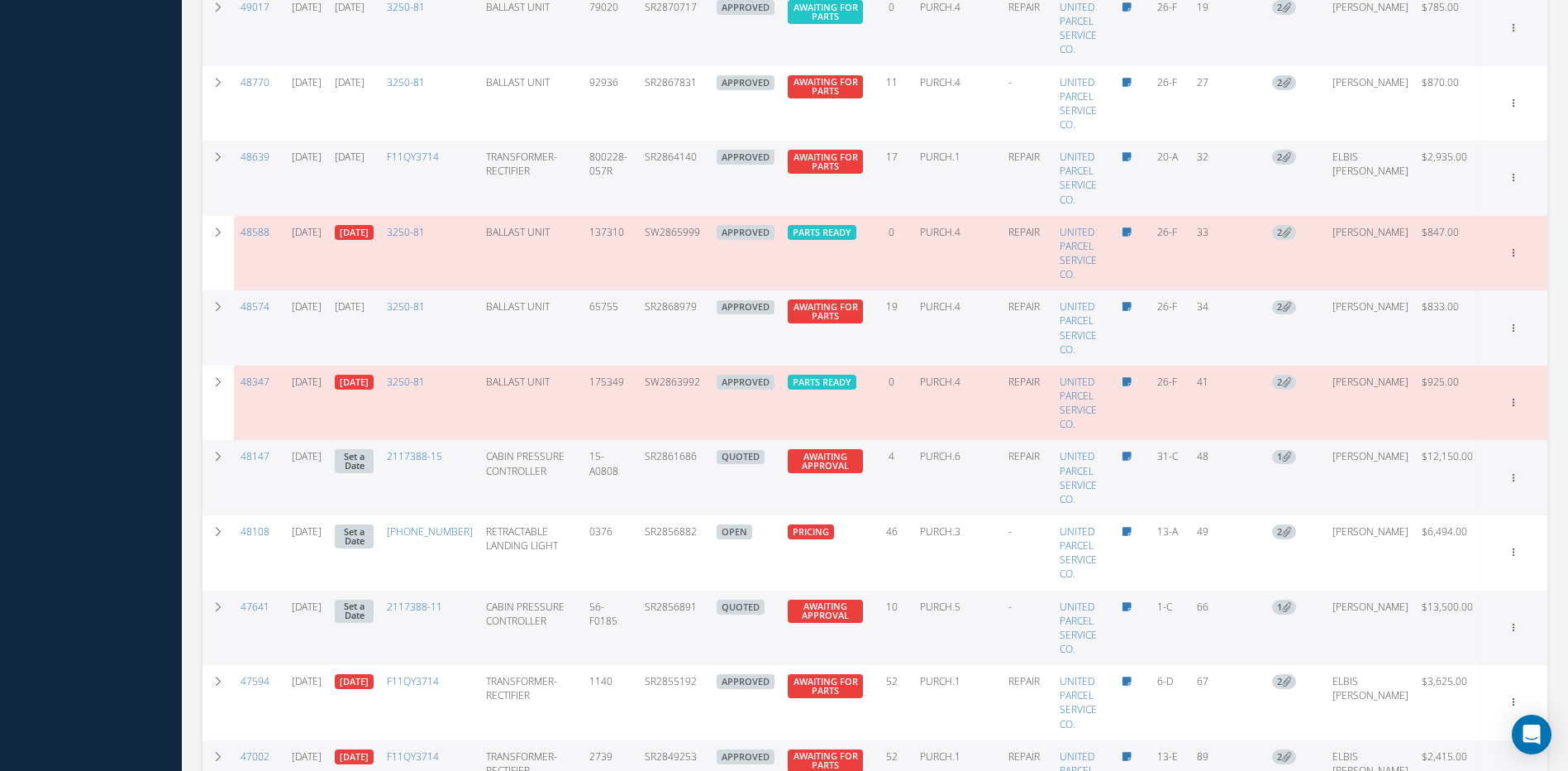
scroll to position [1408, 0]
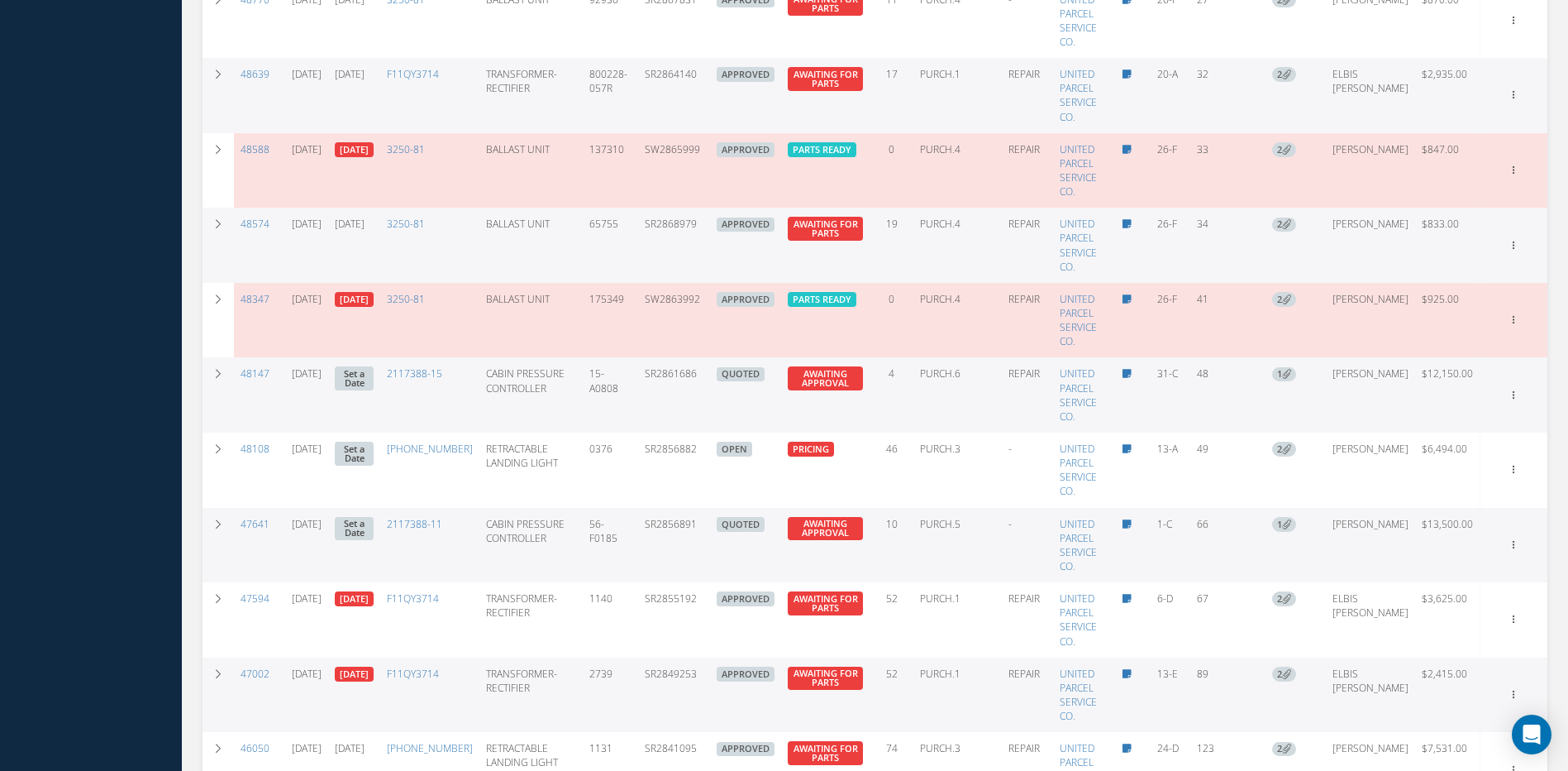
drag, startPoint x: 721, startPoint y: 515, endPoint x: 658, endPoint y: 515, distance: 63.0
click at [658, 515] on td "SR2856891" at bounding box center [674, 545] width 71 height 76
copy td "SR2856891"
click at [1515, 537] on div at bounding box center [1513, 544] width 17 height 17
click at [1441, 566] on link "Edit" at bounding box center [1438, 577] width 131 height 22
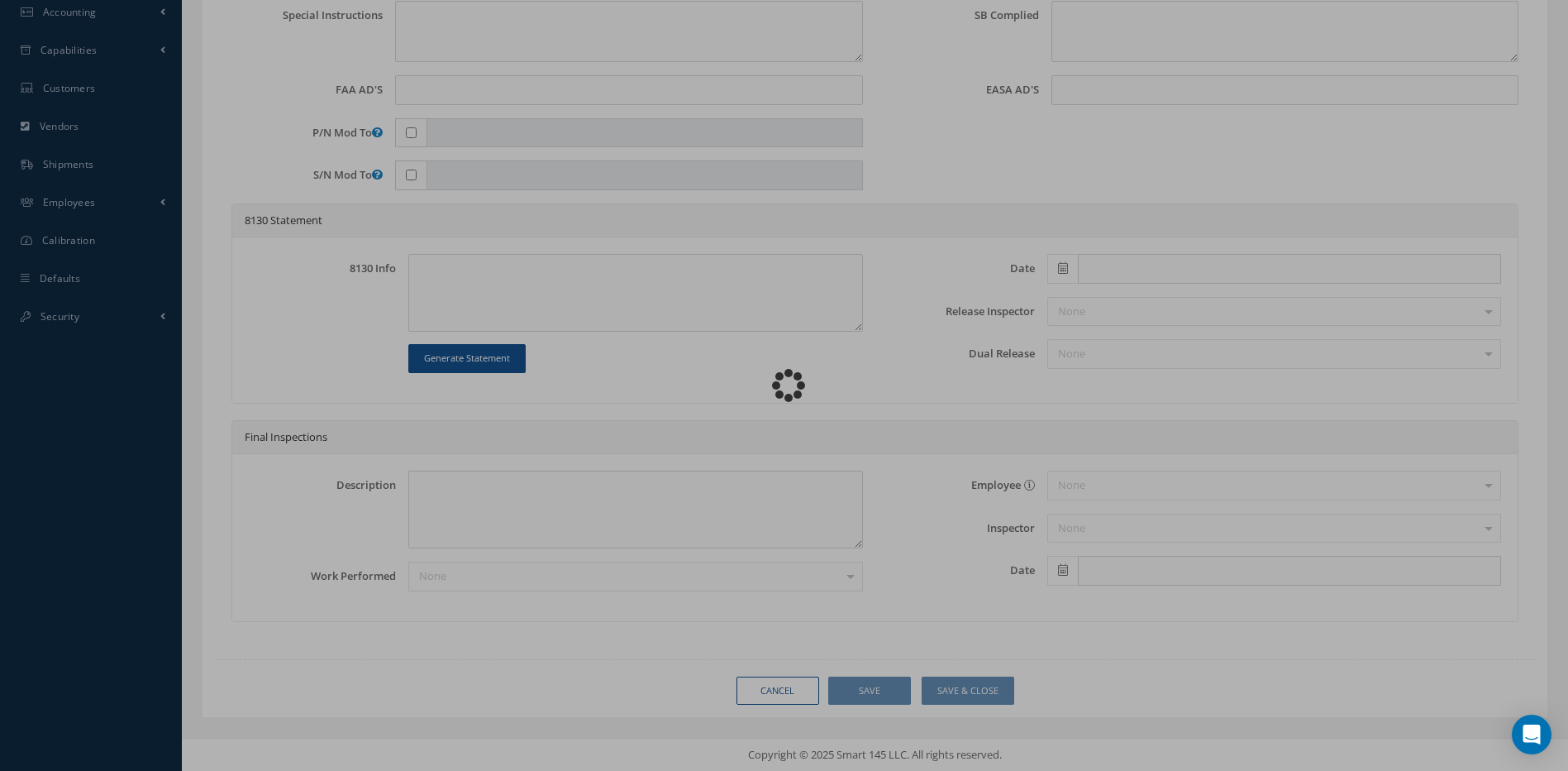
scroll to position [603, 0]
type input "2117388-11"
type input "1-C"
type input "[DATE]"
type input "CABIN PRESSURE CONTROLLER"
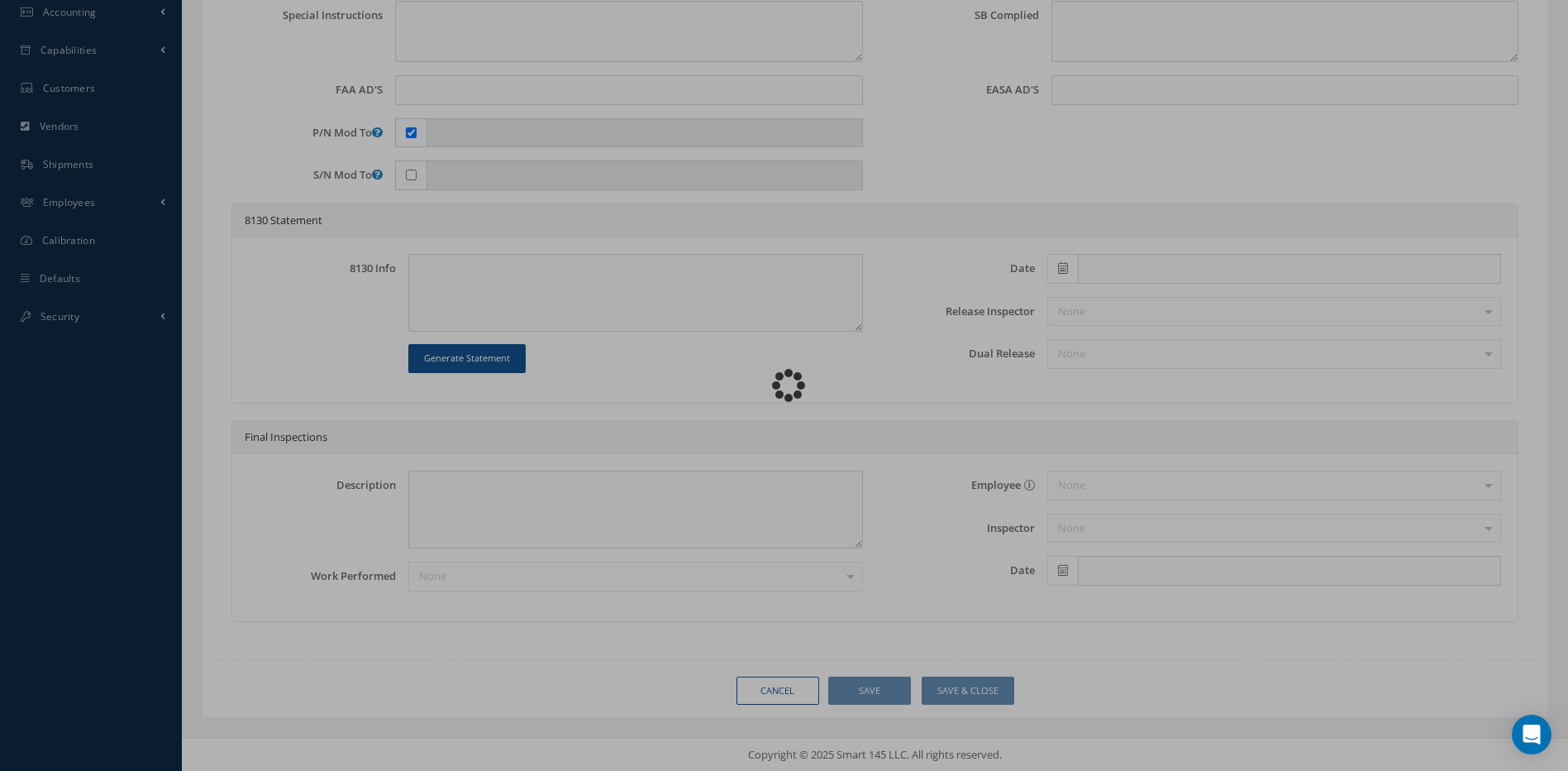
type input "SR2856891"
type input "56-F0185"
type textarea "MODIFY TO PN 2117388-15"
type textarea "PLEASE SEE R.O. FOR DETAILS"
checkbox input "true"
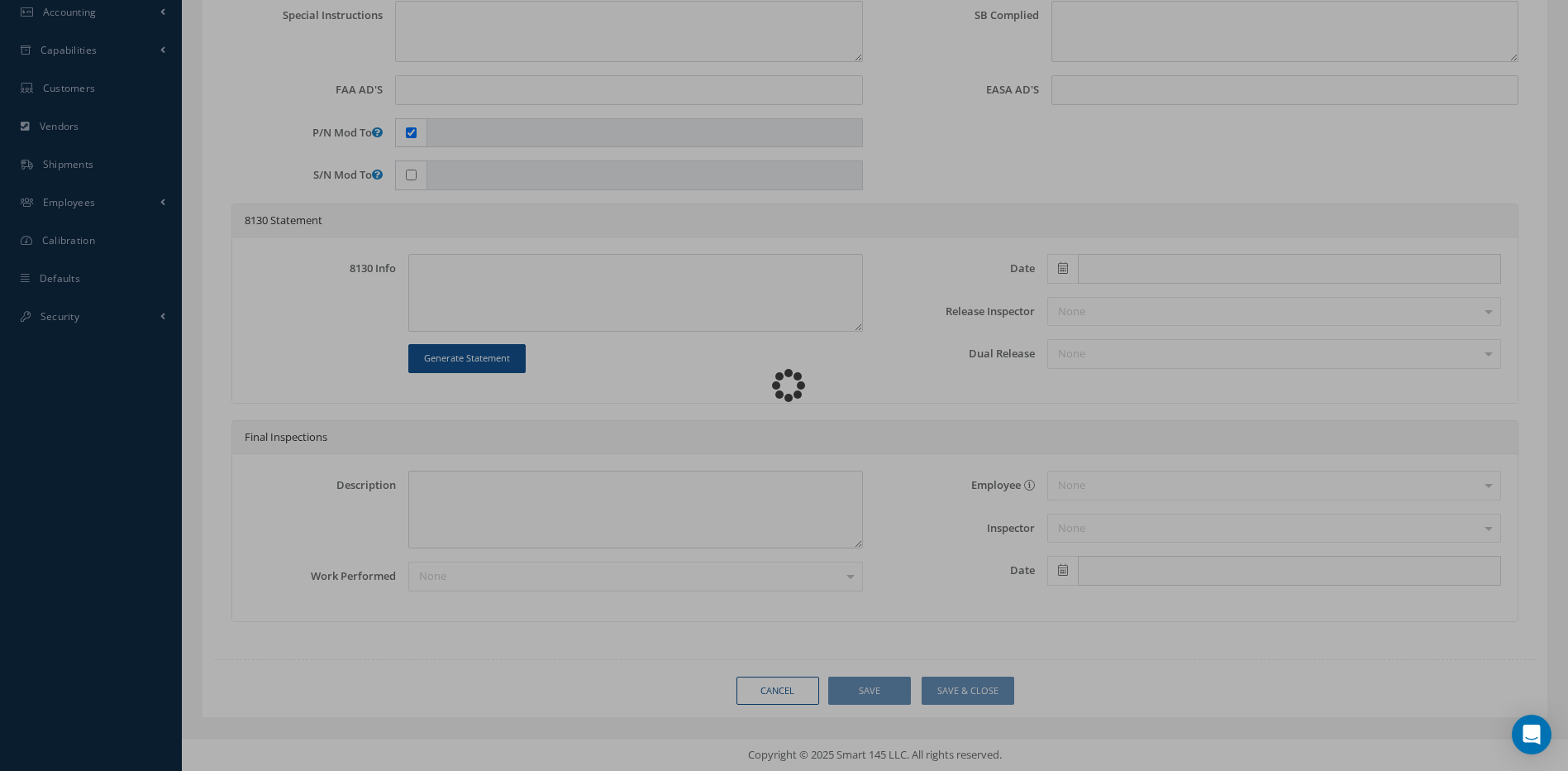
type input "2117388-15"
type textarea "NO VISUAL DAMAGE"
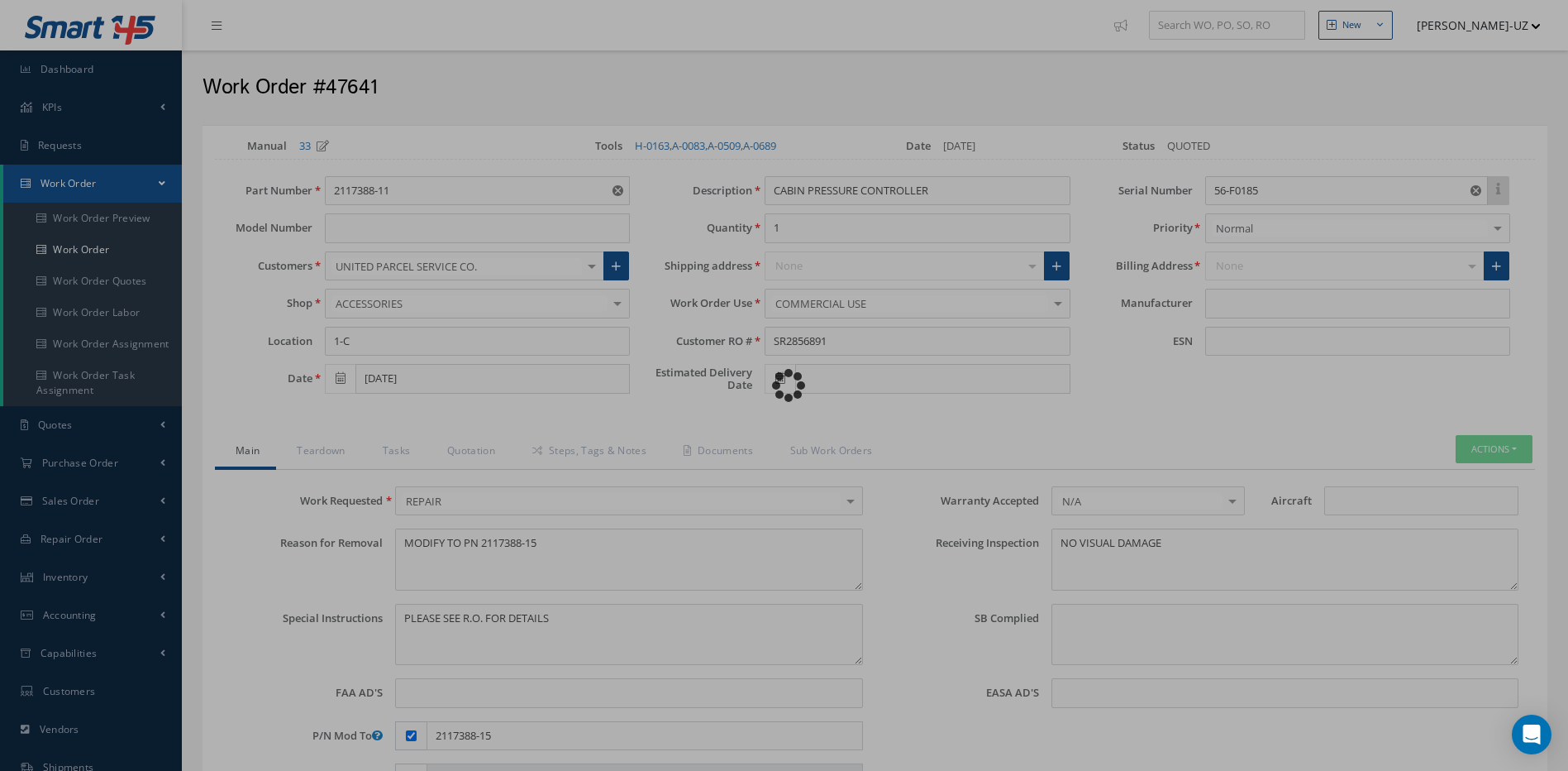
type input "HONEYWELL"
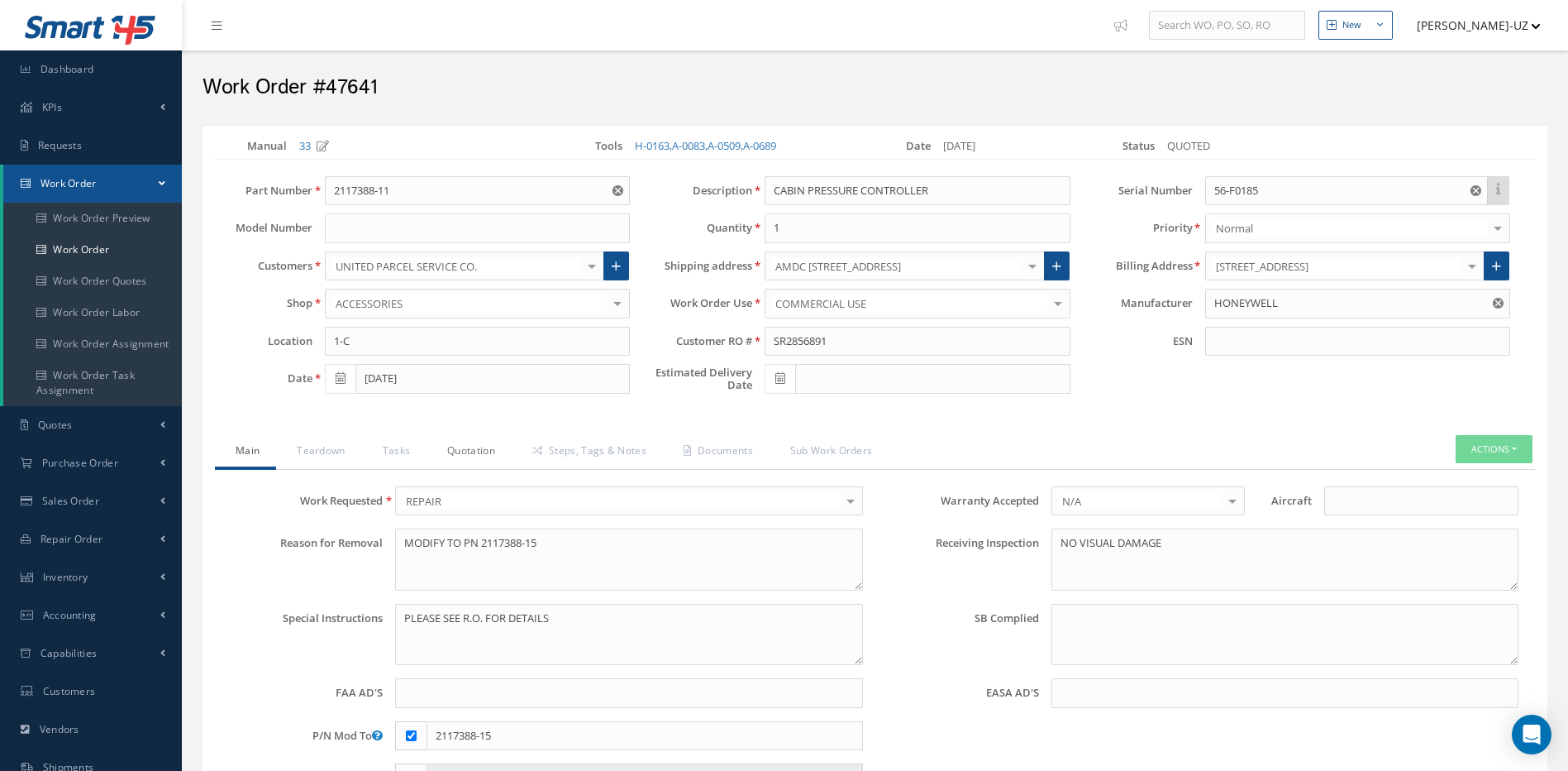
click at [474, 444] on link "Quotation" at bounding box center [469, 452] width 85 height 35
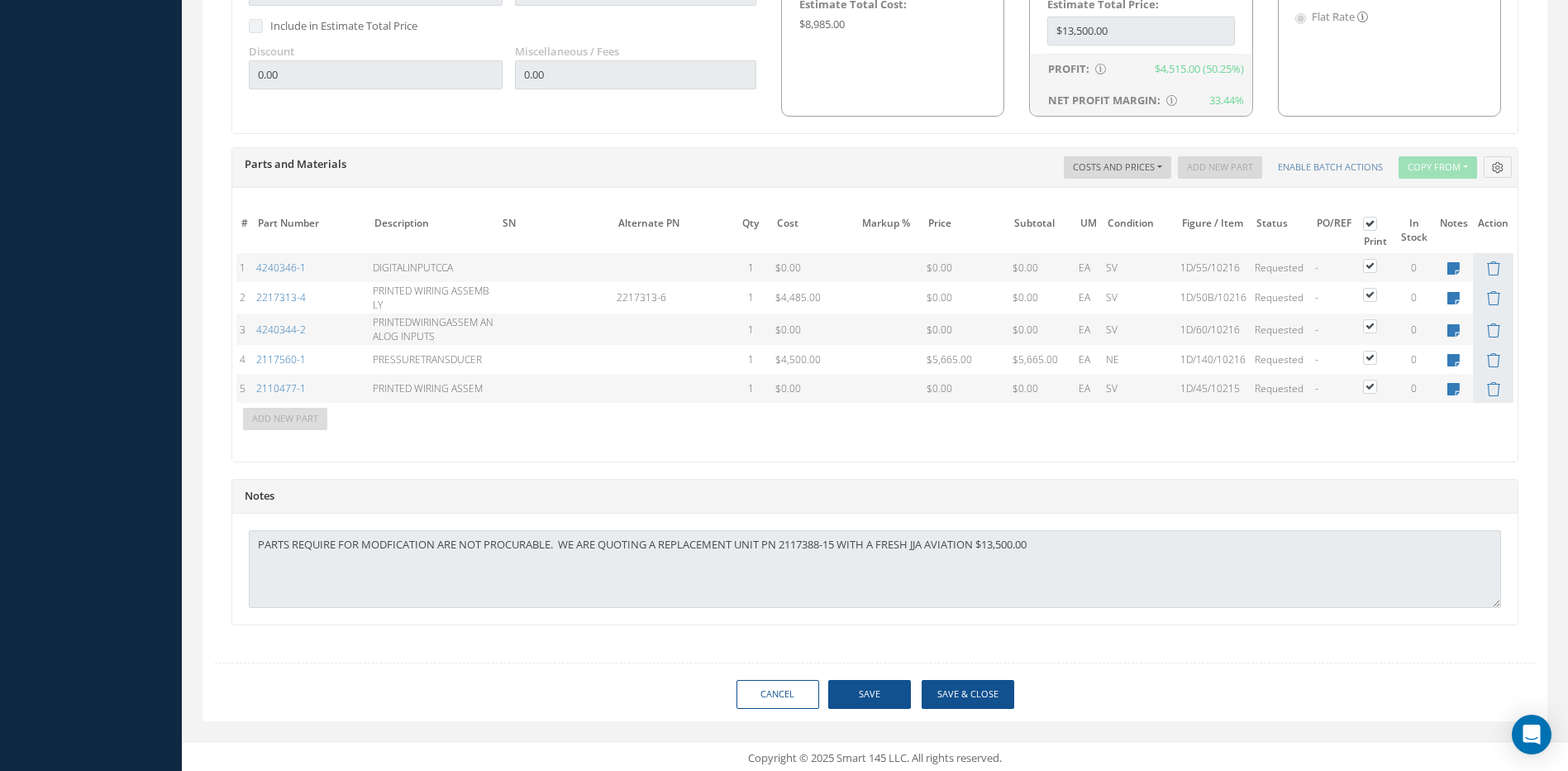
scroll to position [1106, 0]
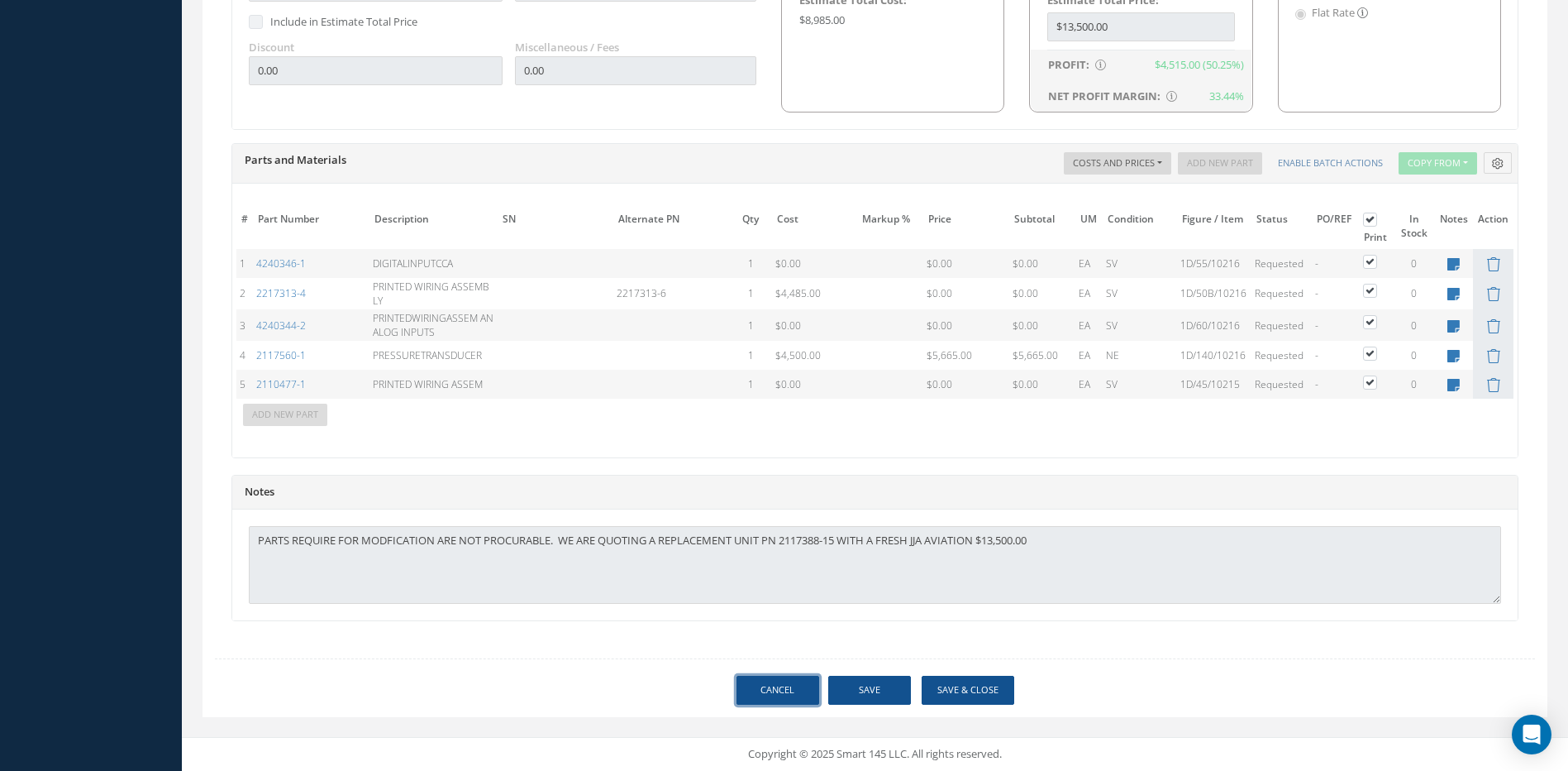
click at [801, 690] on link "Cancel" at bounding box center [778, 690] width 82 height 29
select select "25"
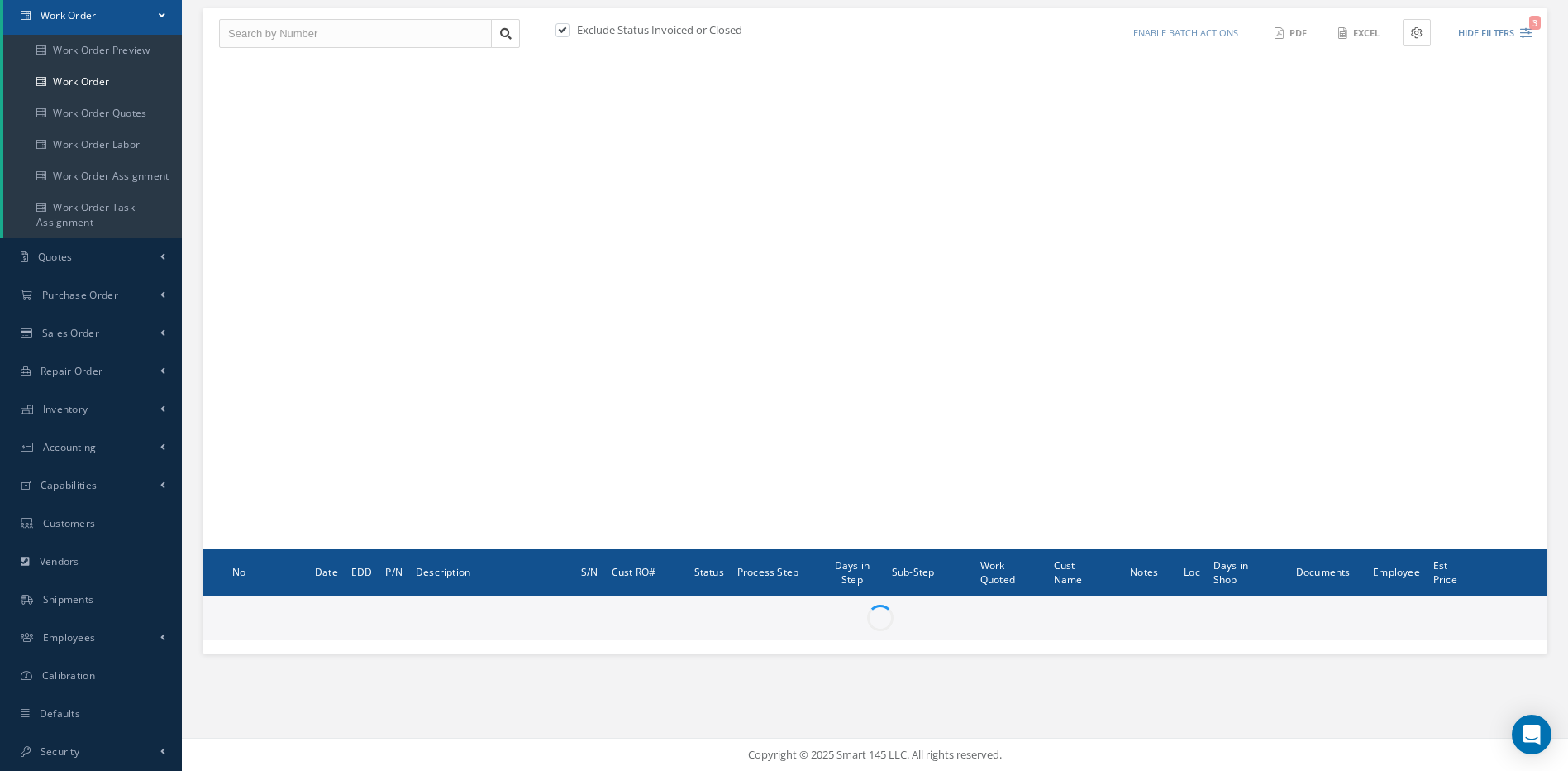
scroll to position [168, 0]
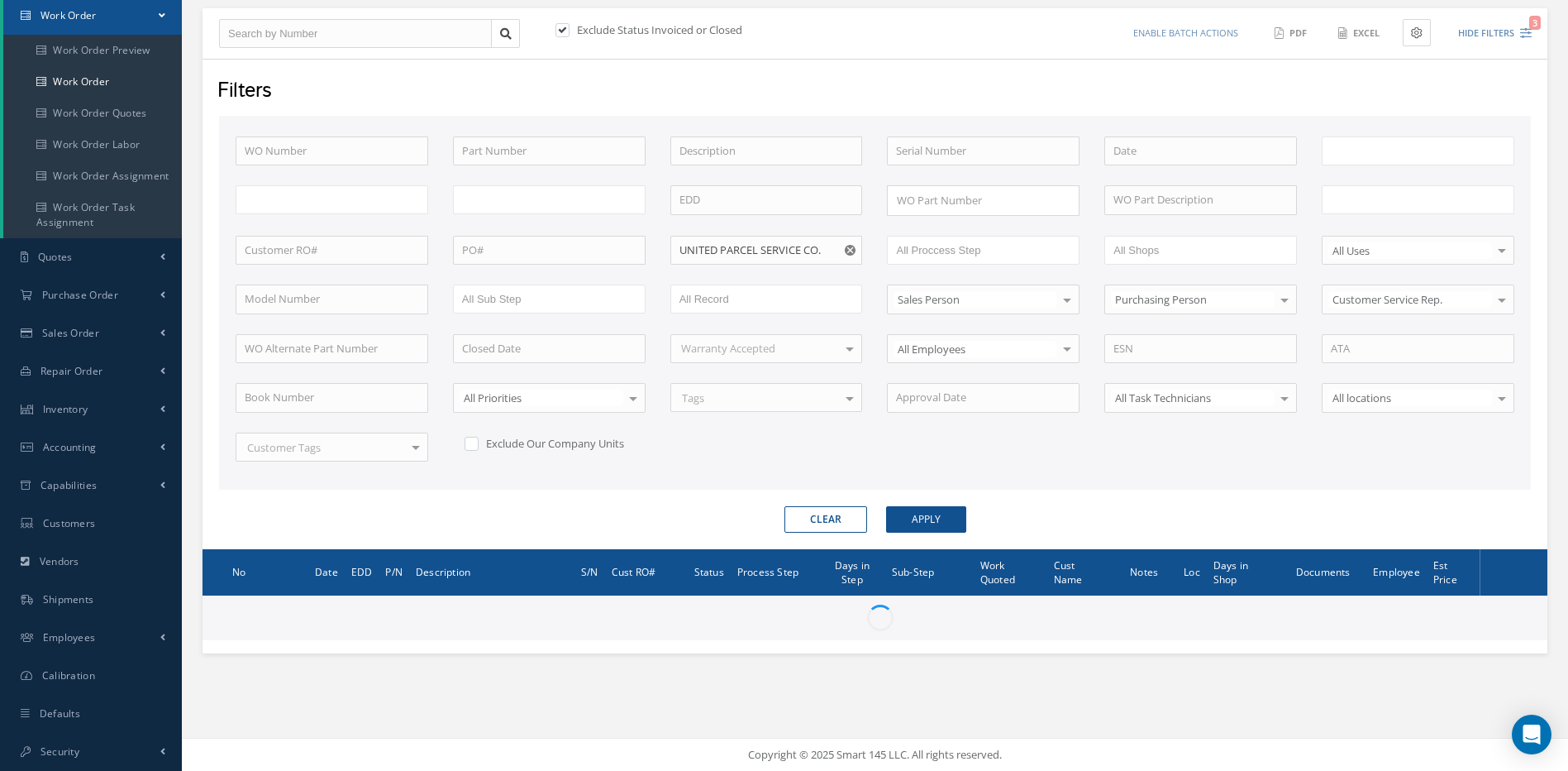
type input "All Work Request"
type input "All Work Performed"
type input "All Status"
type input "WO Part Status"
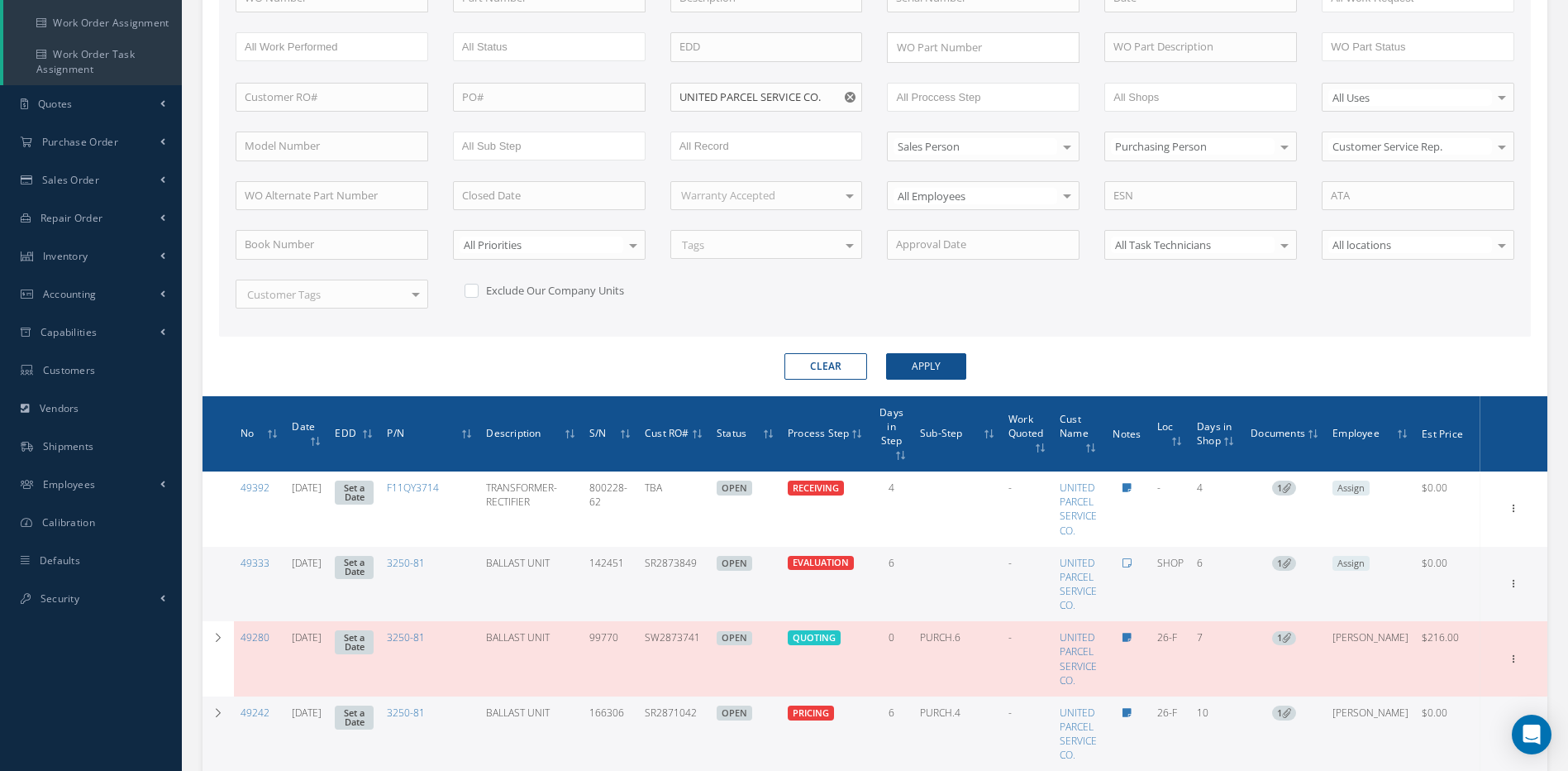
scroll to position [416, 0]
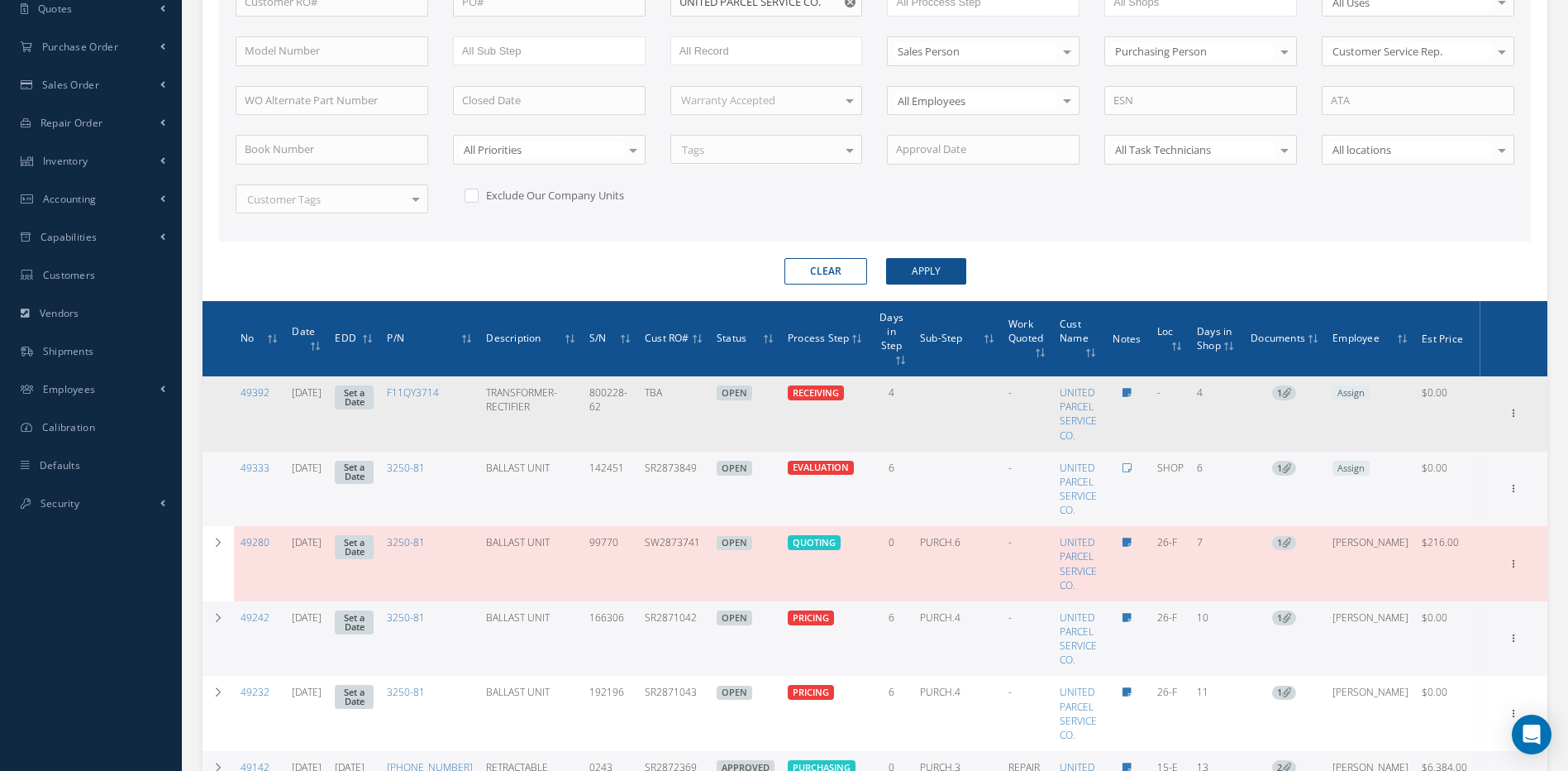
click at [1509, 403] on div "Show Edit Invoicing Close Send By Email Sub Work Orders Documents Print-Outs Wo…" at bounding box center [1514, 413] width 20 height 20
click at [1513, 405] on icon at bounding box center [1513, 411] width 17 height 13
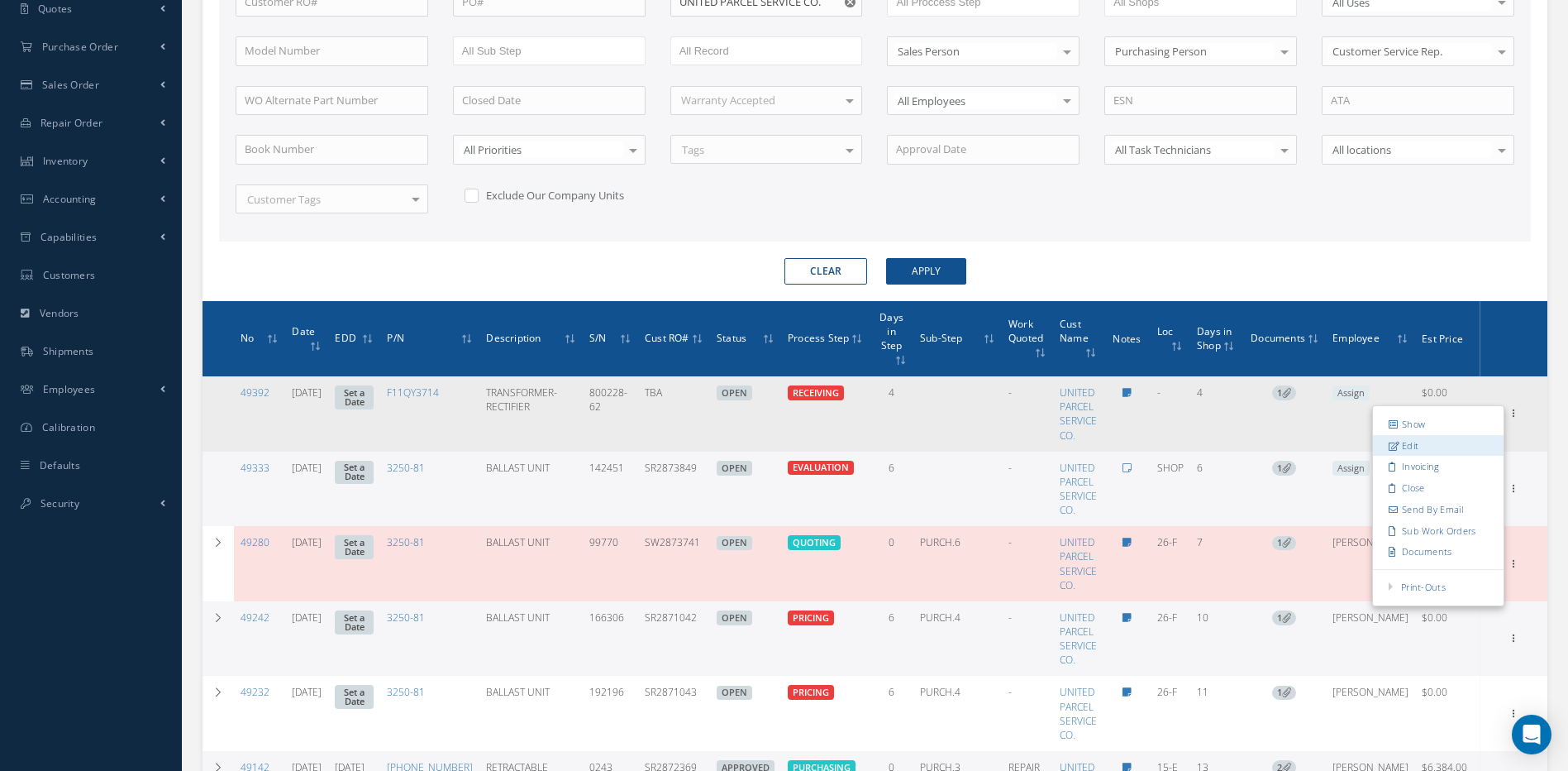
click at [1453, 435] on link "Edit" at bounding box center [1438, 446] width 131 height 22
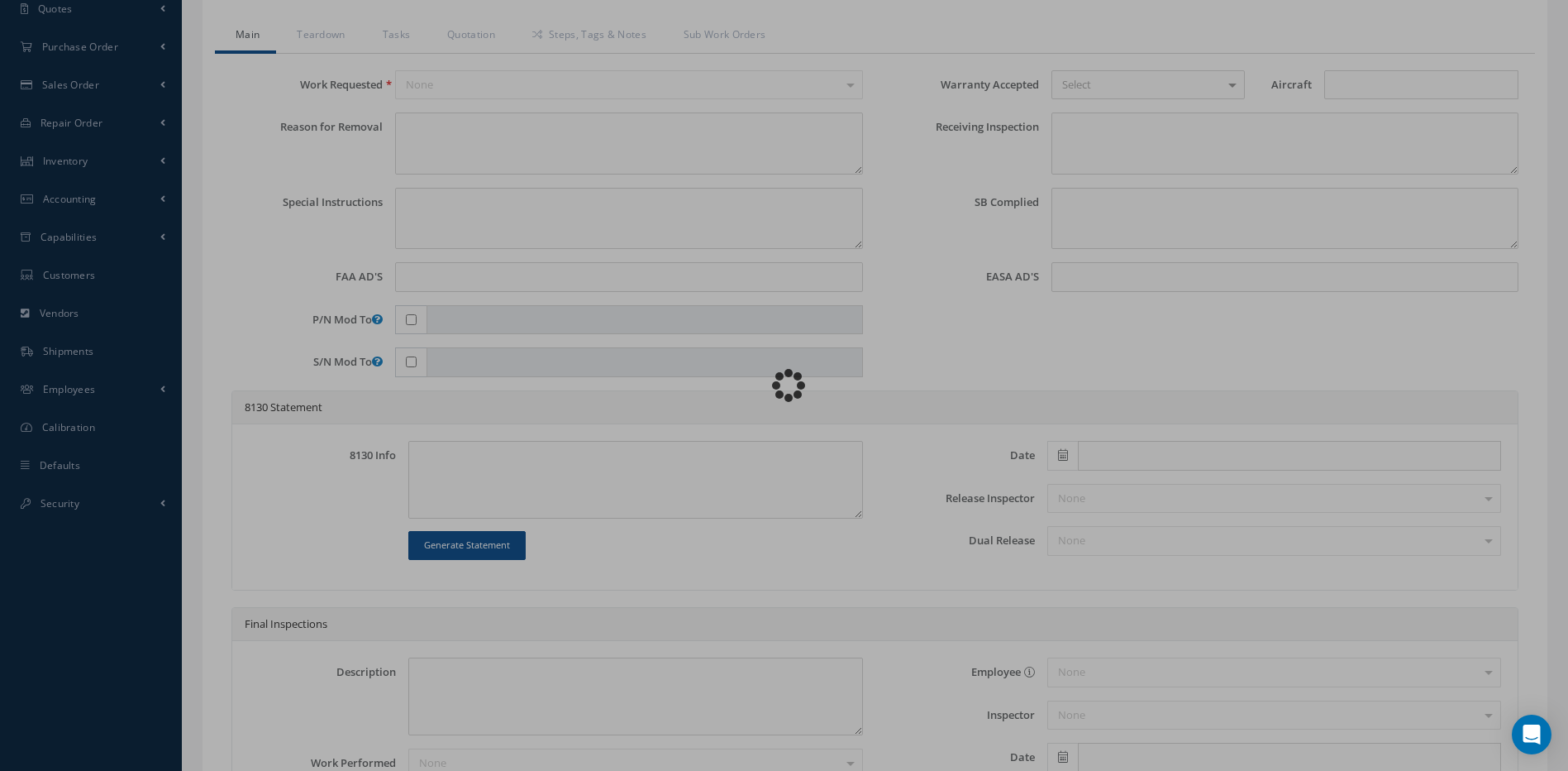
type input "F11QY3714"
type input "[DATE]"
type input "TRANSFORMER-RECTIFIER"
type input "TBA"
type input "800228-62"
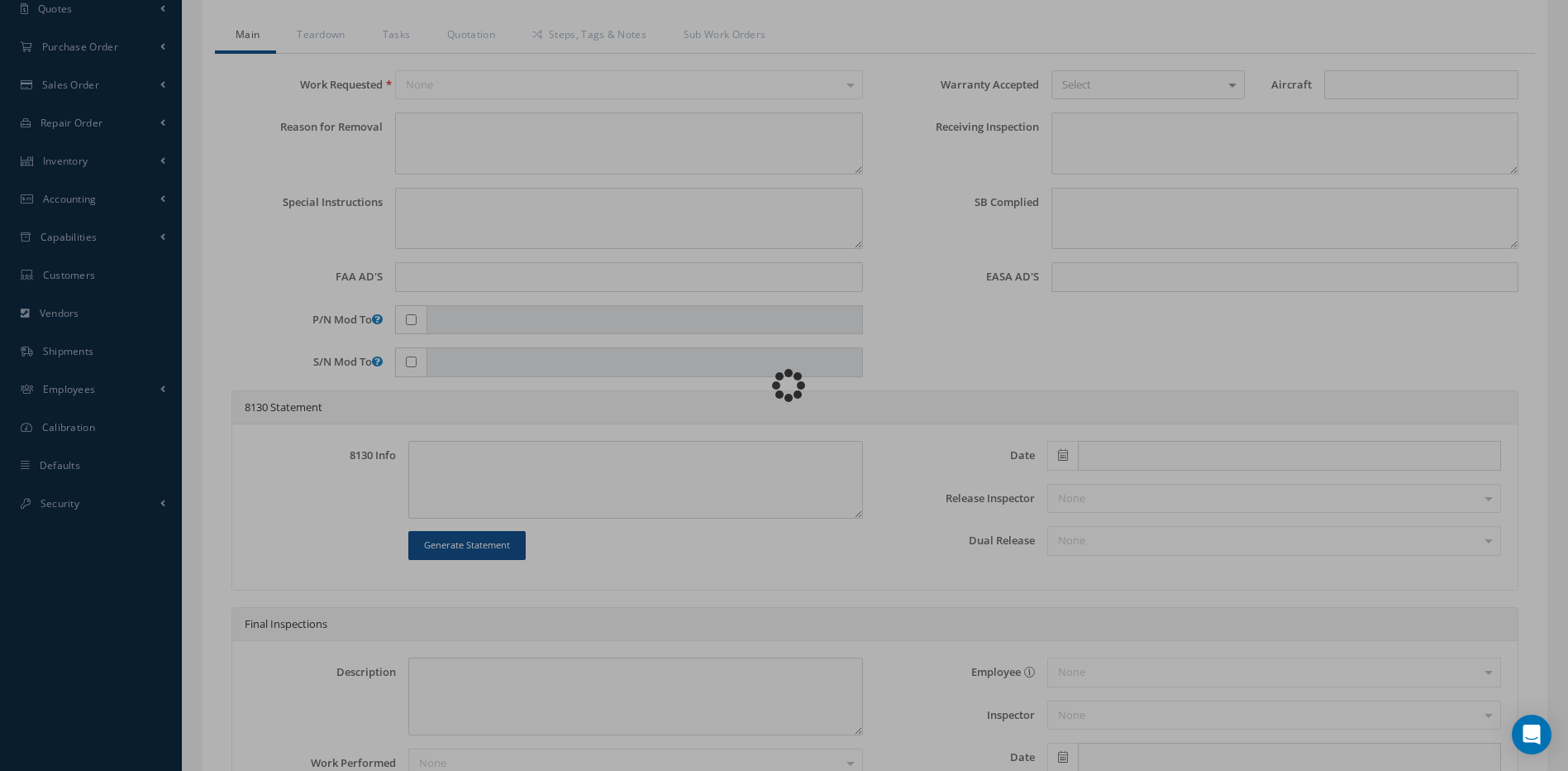
type textarea "NONE"
type textarea "PLEASE SEE R.O. FOR DETAILS"
type input "[DATE]"
type textarea "NO VISUAL DAMAGE"
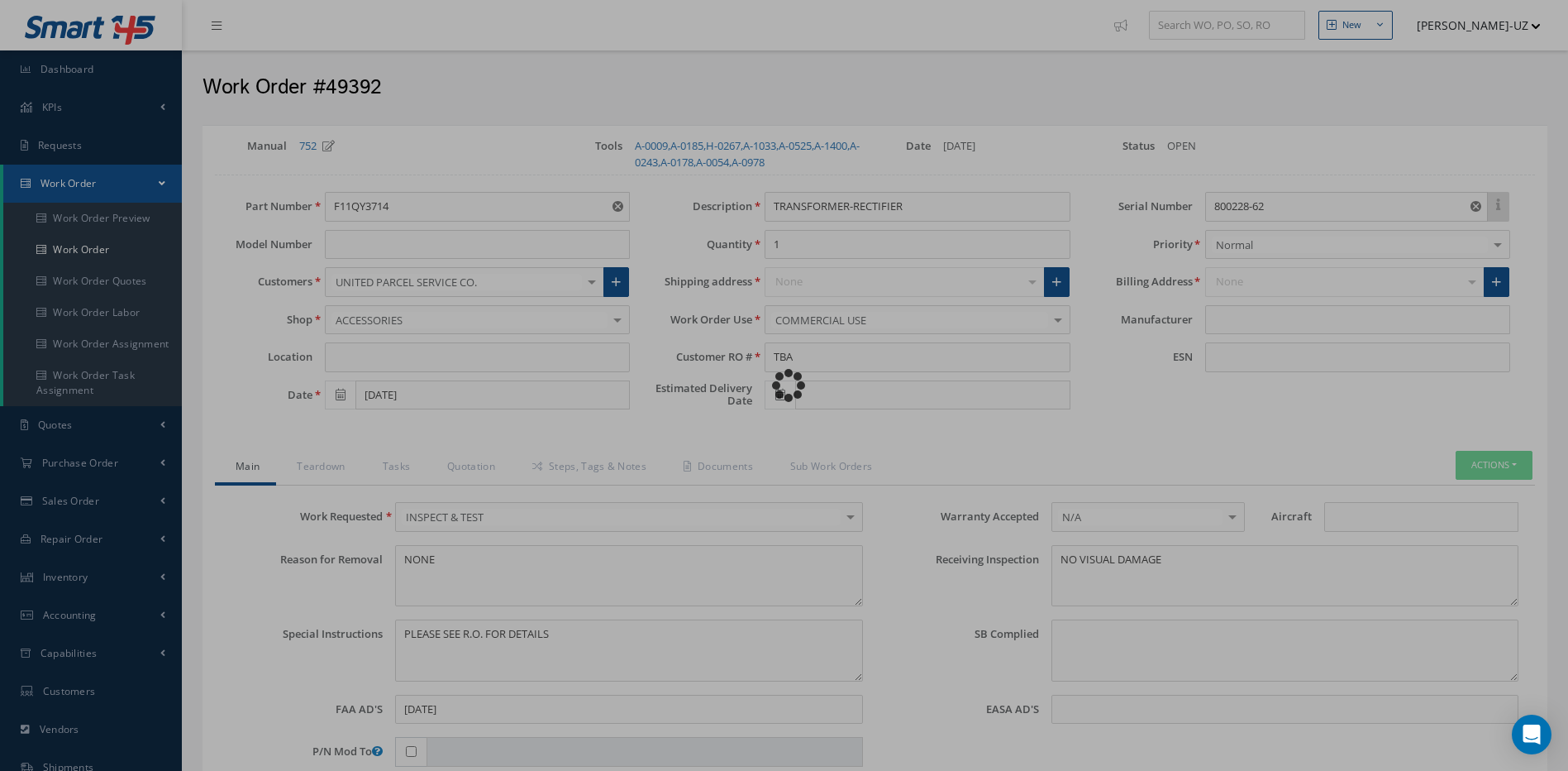
type input "THALES"
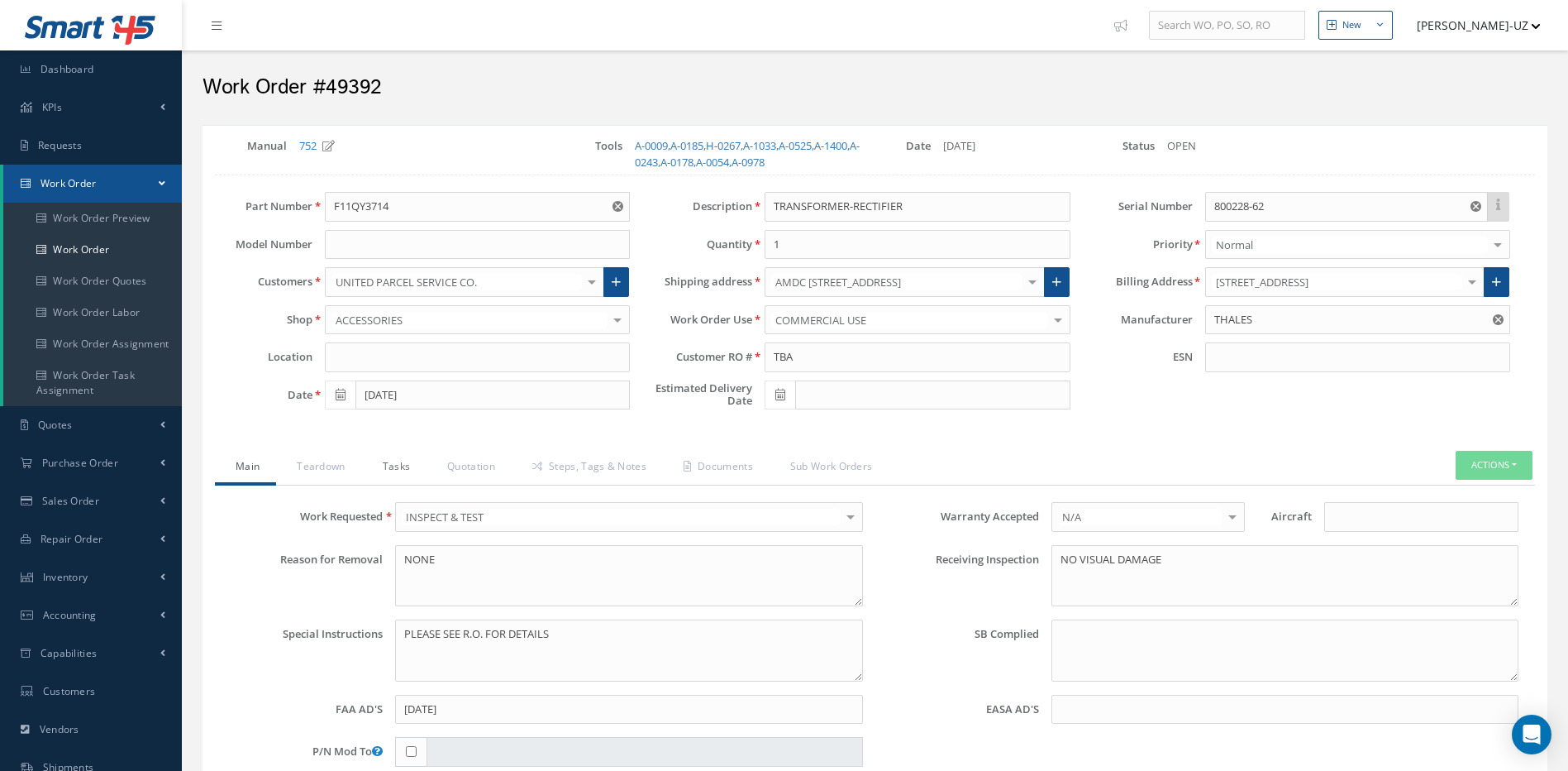
click at [384, 475] on link "Tasks" at bounding box center [395, 468] width 66 height 35
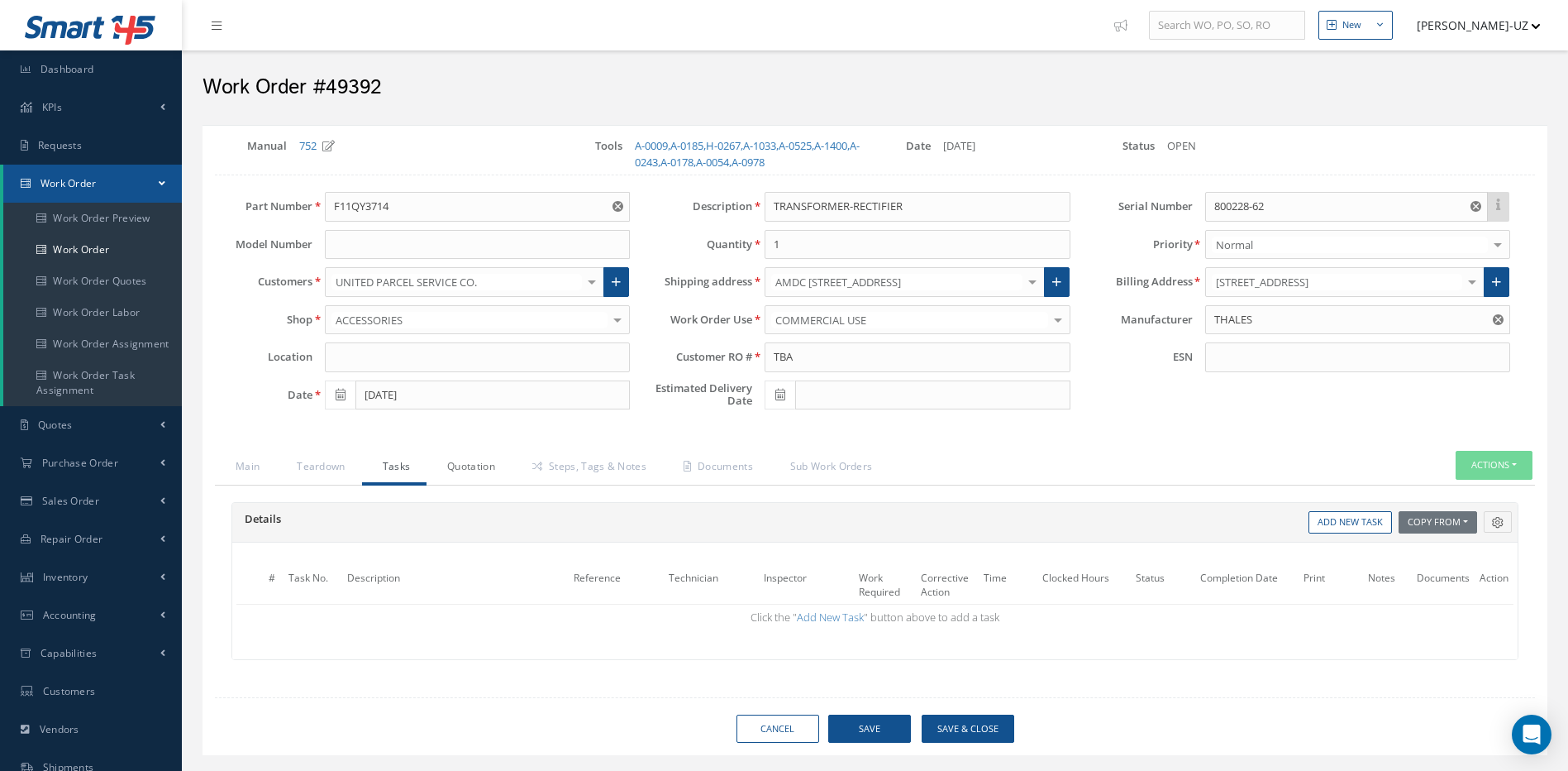
click at [464, 463] on link "Quotation" at bounding box center [469, 468] width 85 height 35
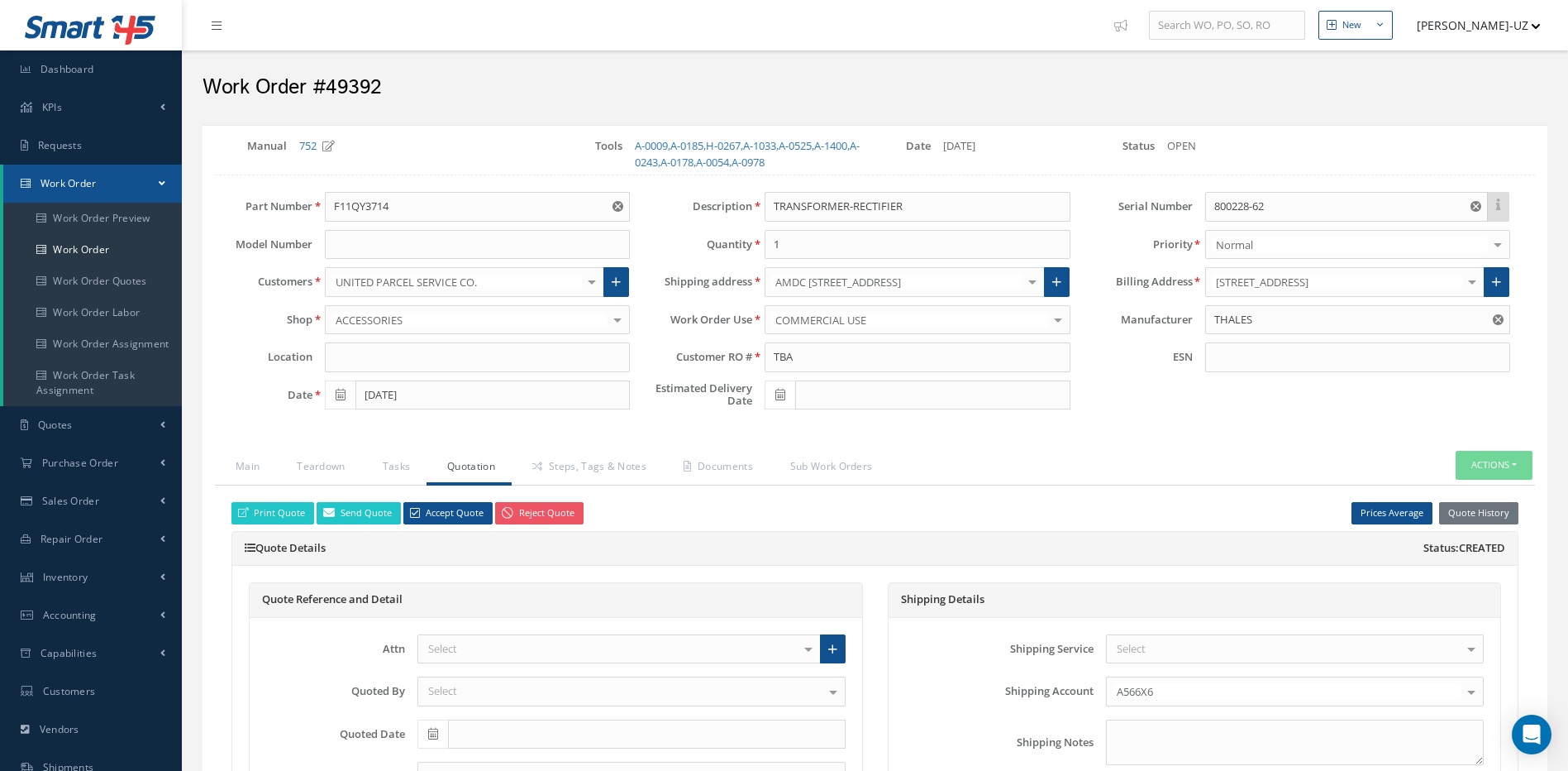
click at [813, 654] on div at bounding box center [807, 648] width 23 height 27
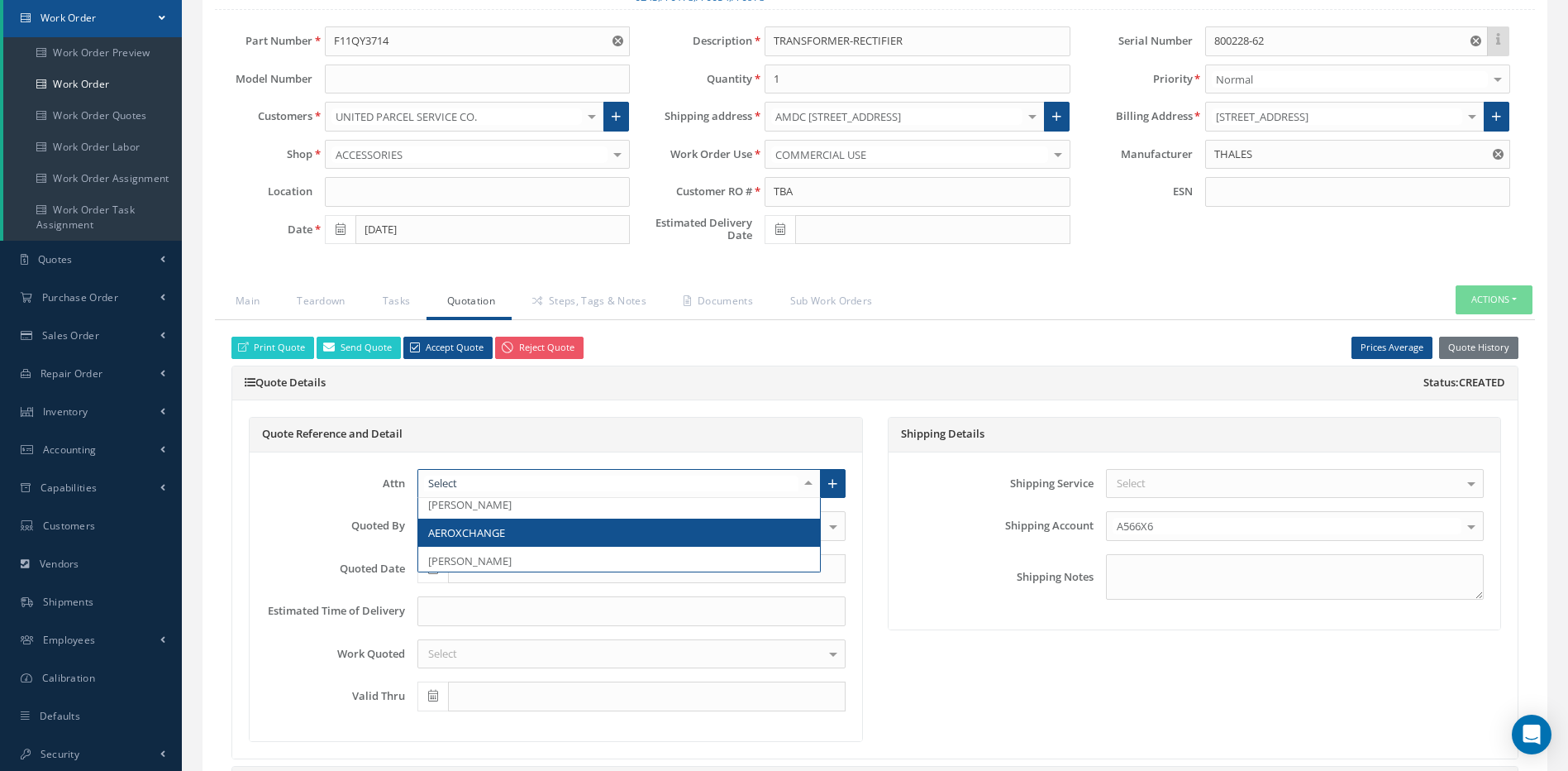
scroll to position [180, 0]
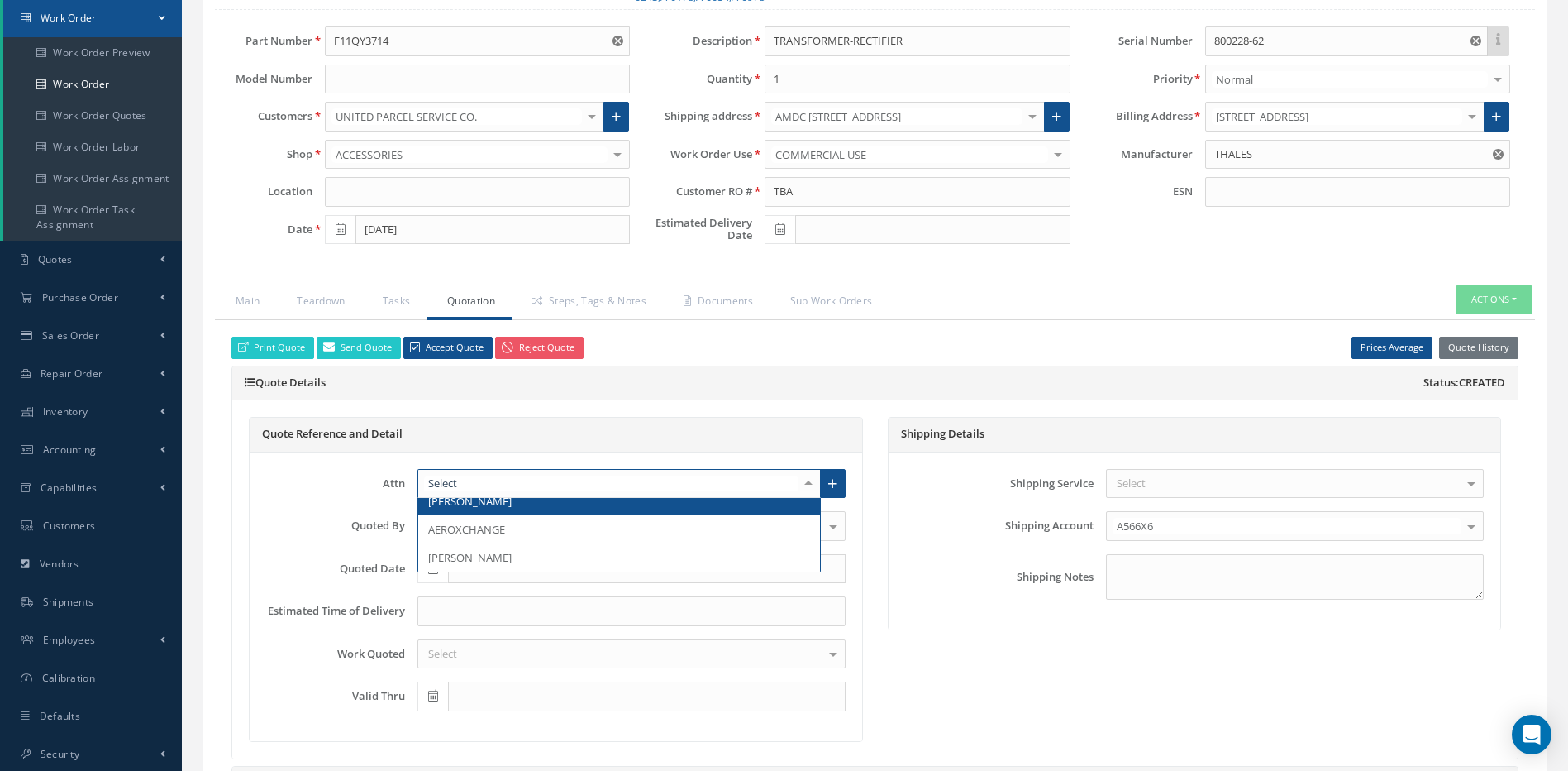
click at [742, 417] on div "Quote Reference and Detail" at bounding box center [555, 434] width 613 height 35
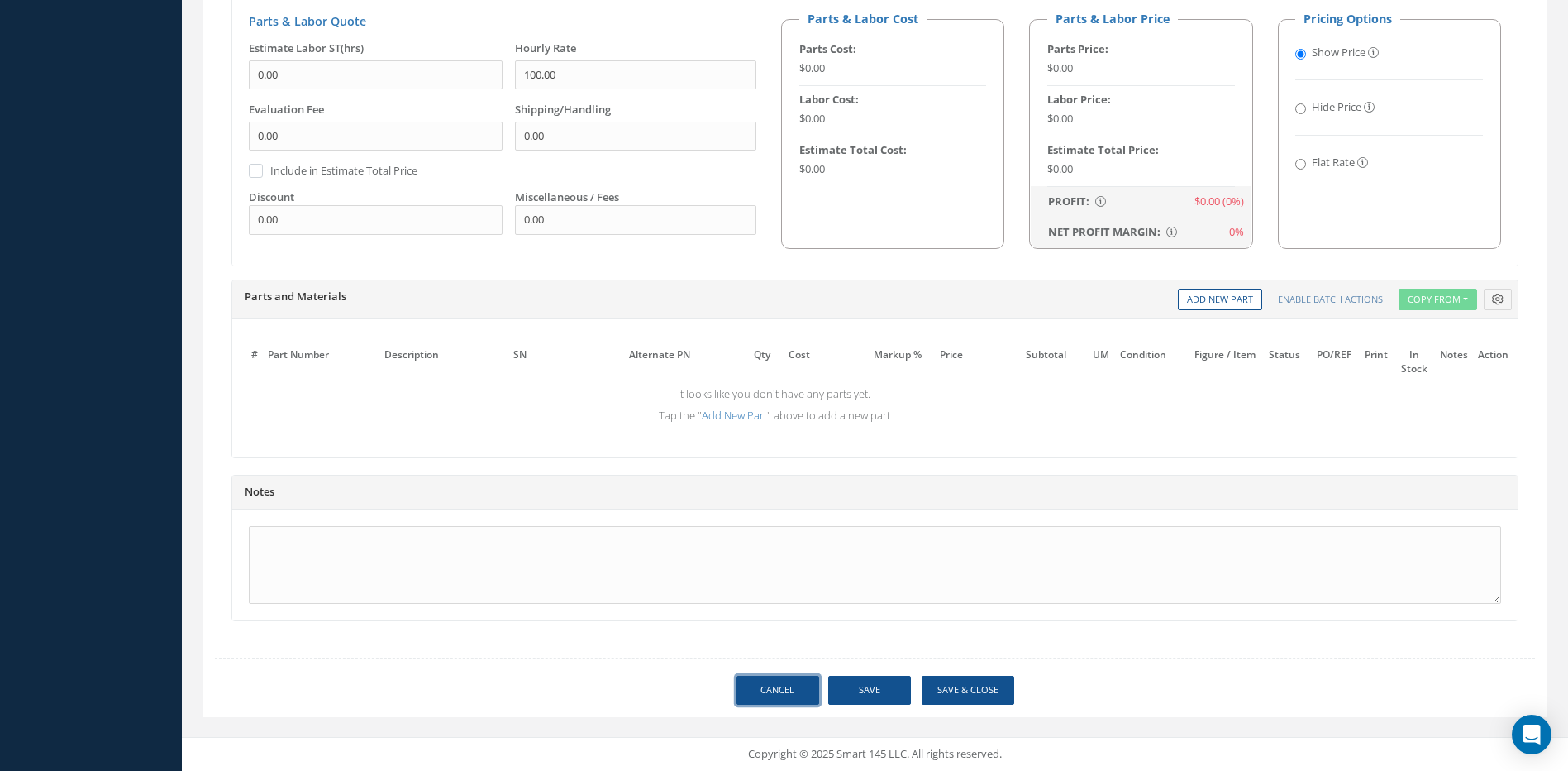
click at [782, 685] on link "Cancel" at bounding box center [778, 690] width 82 height 29
select select "25"
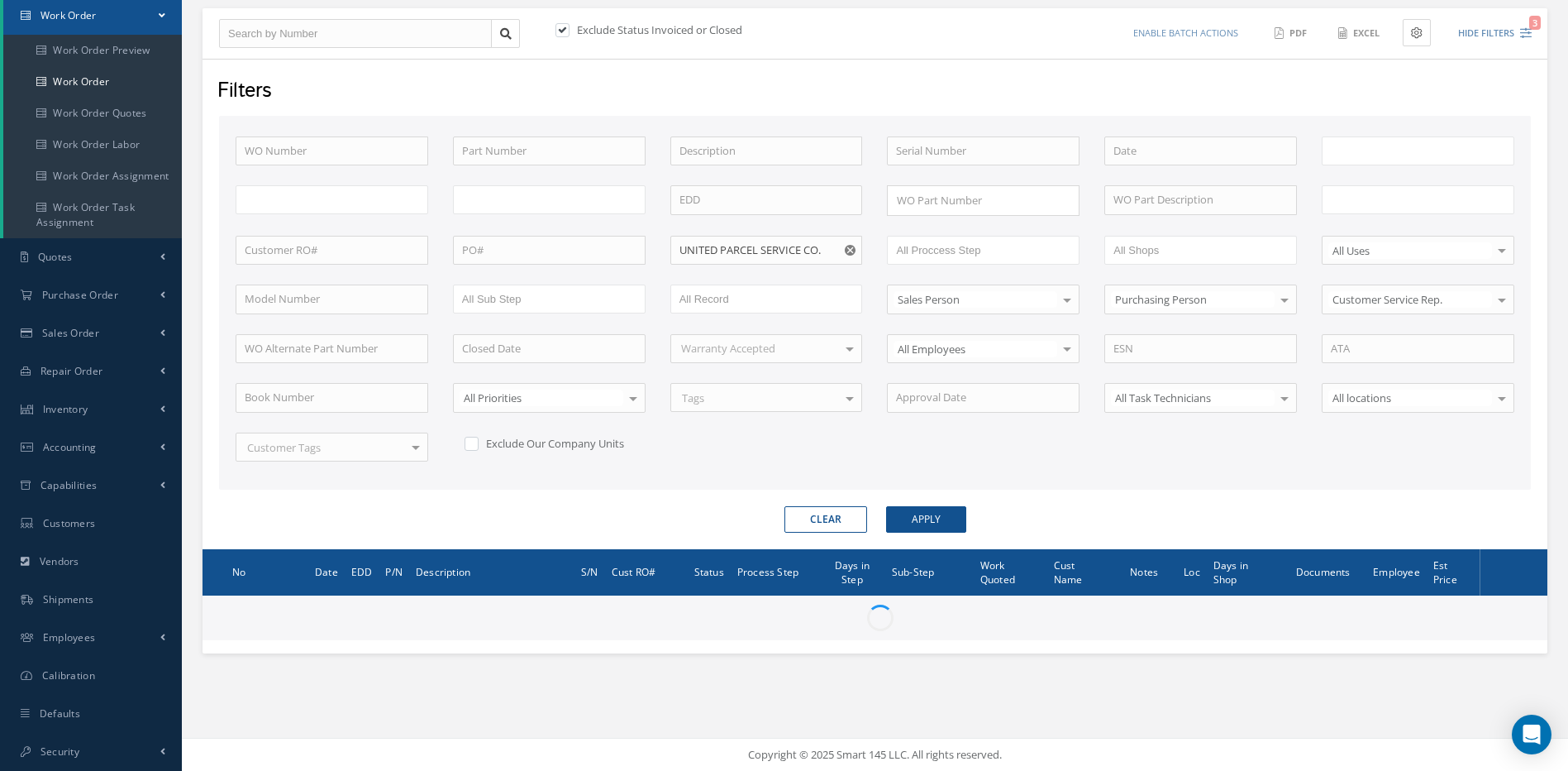
scroll to position [168, 0]
type input "All Work Request"
type input "All Work Performed"
type input "All Status"
type input "WO Part Status"
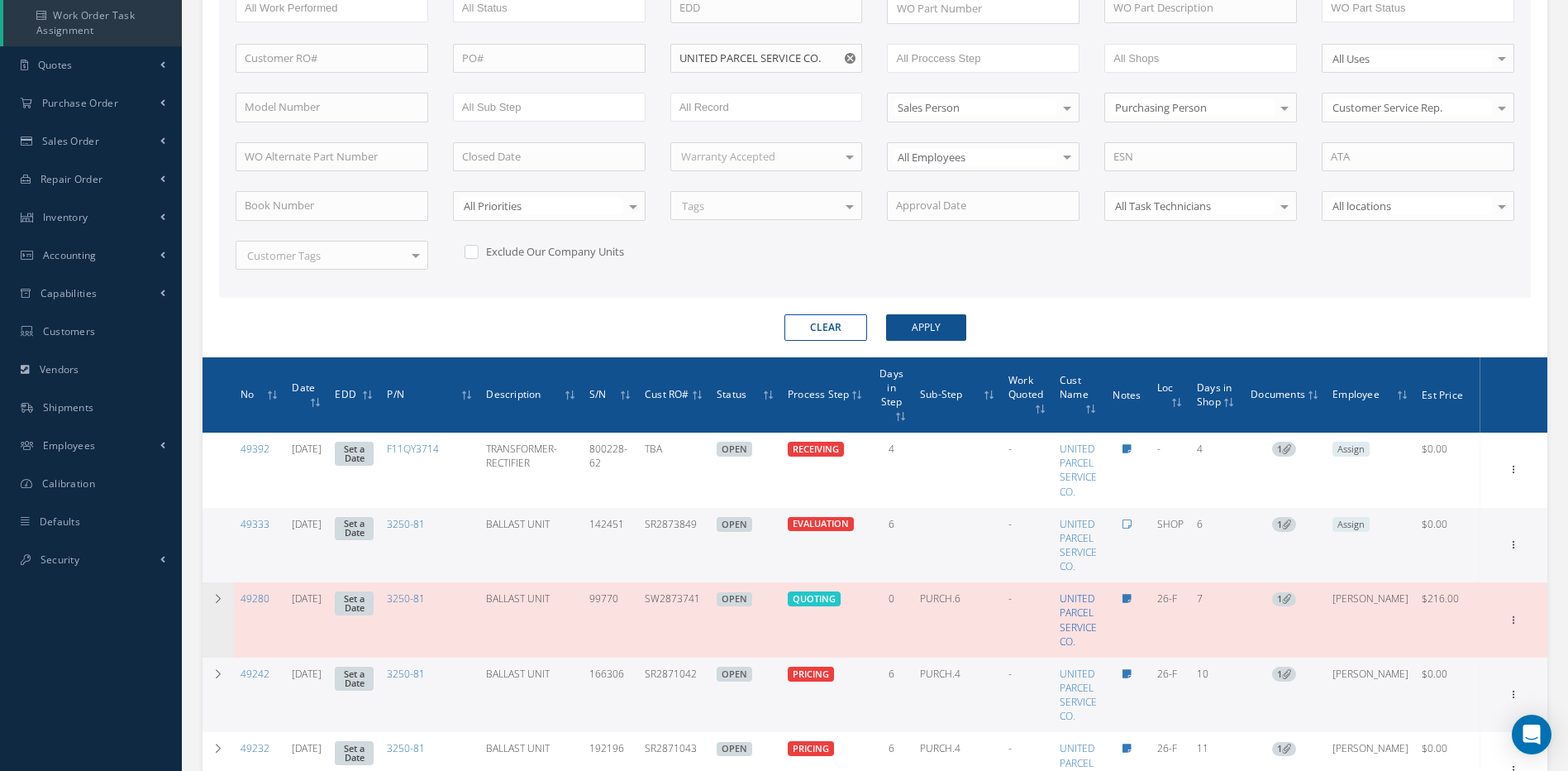
scroll to position [416, 0]
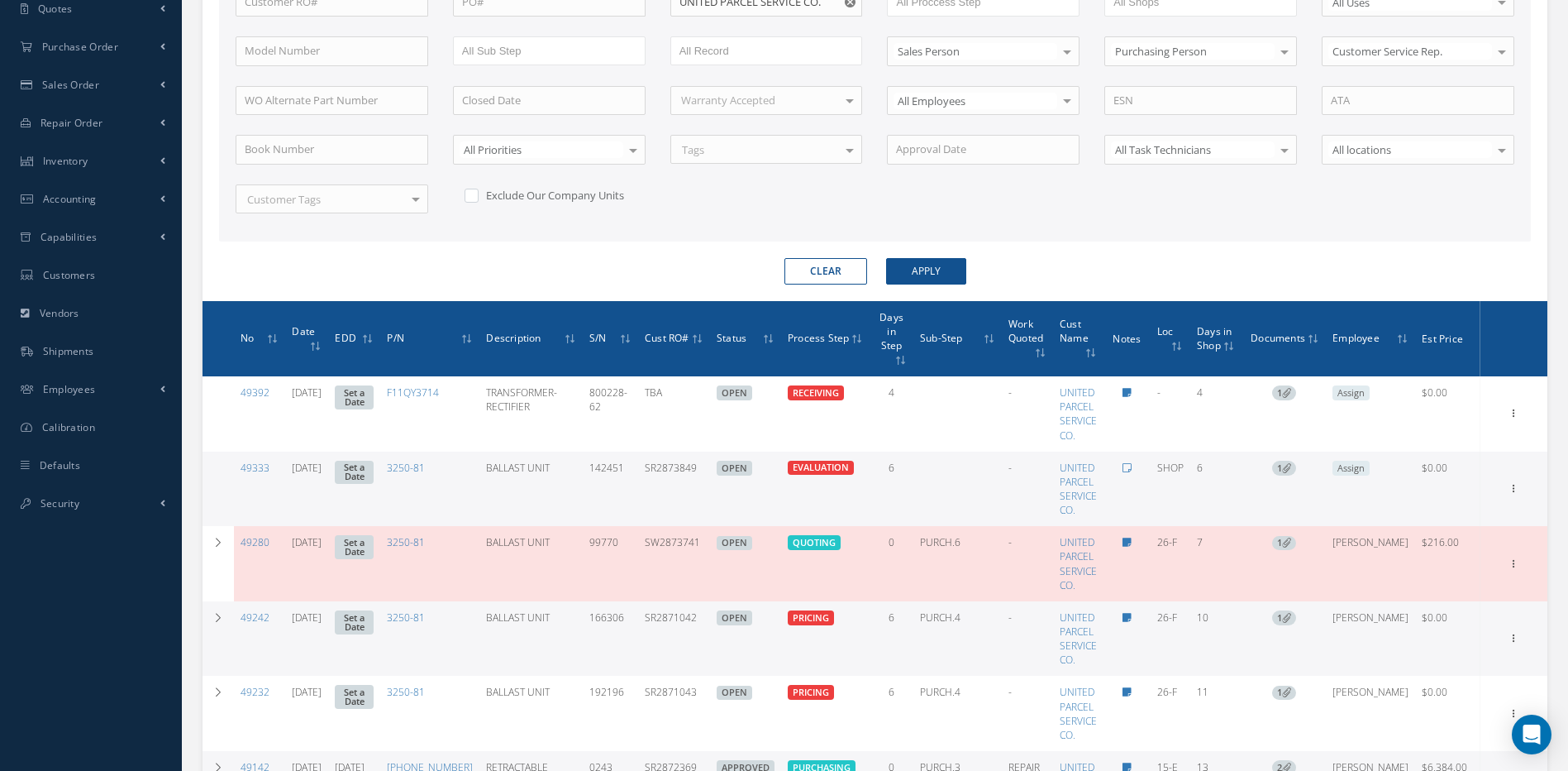
drag, startPoint x: 720, startPoint y: 461, endPoint x: 658, endPoint y: 472, distance: 63.0
click at [658, 472] on td "SR2873849" at bounding box center [674, 489] width 71 height 76
copy td "SR2873849"
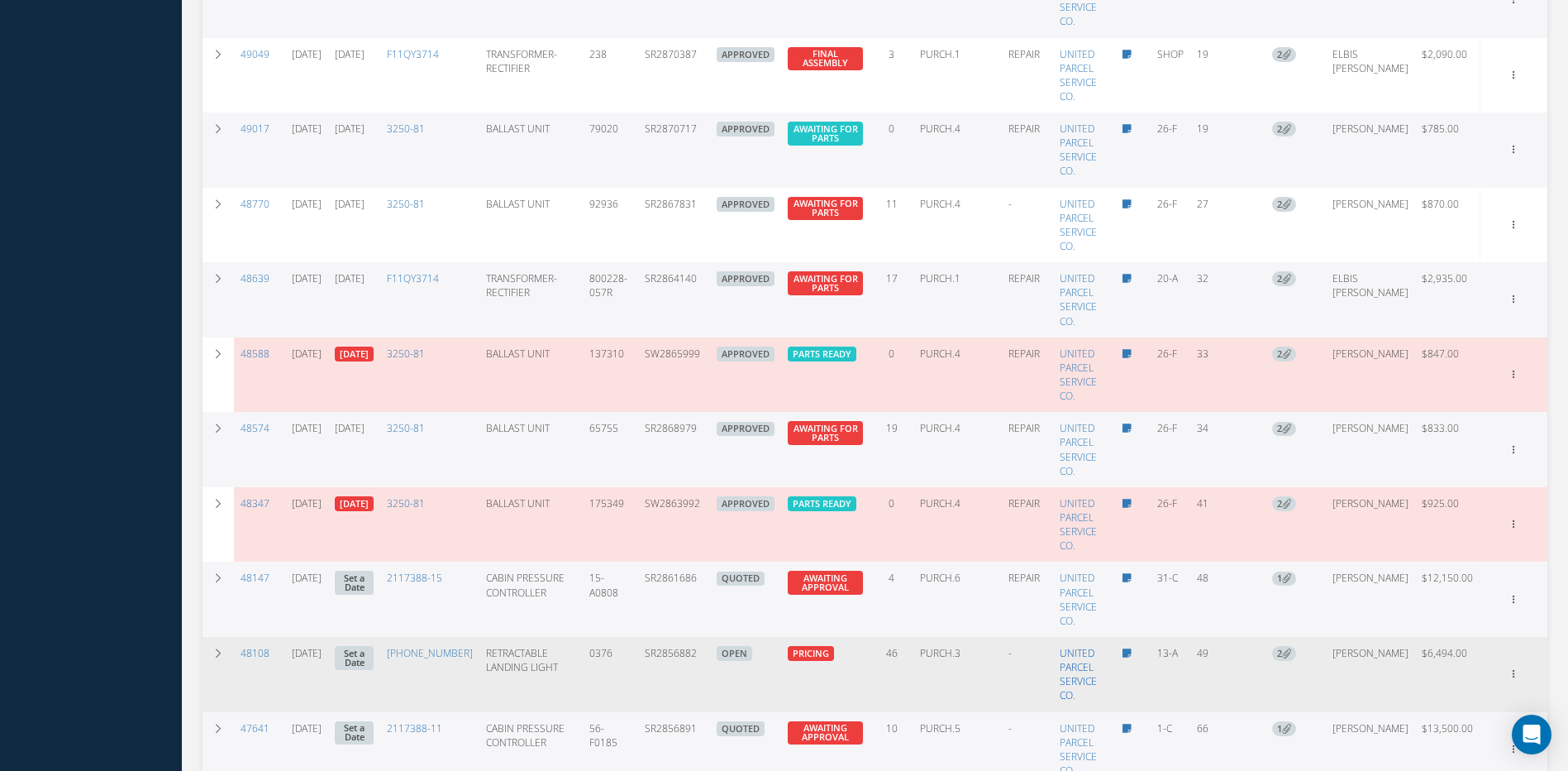
scroll to position [1243, 0]
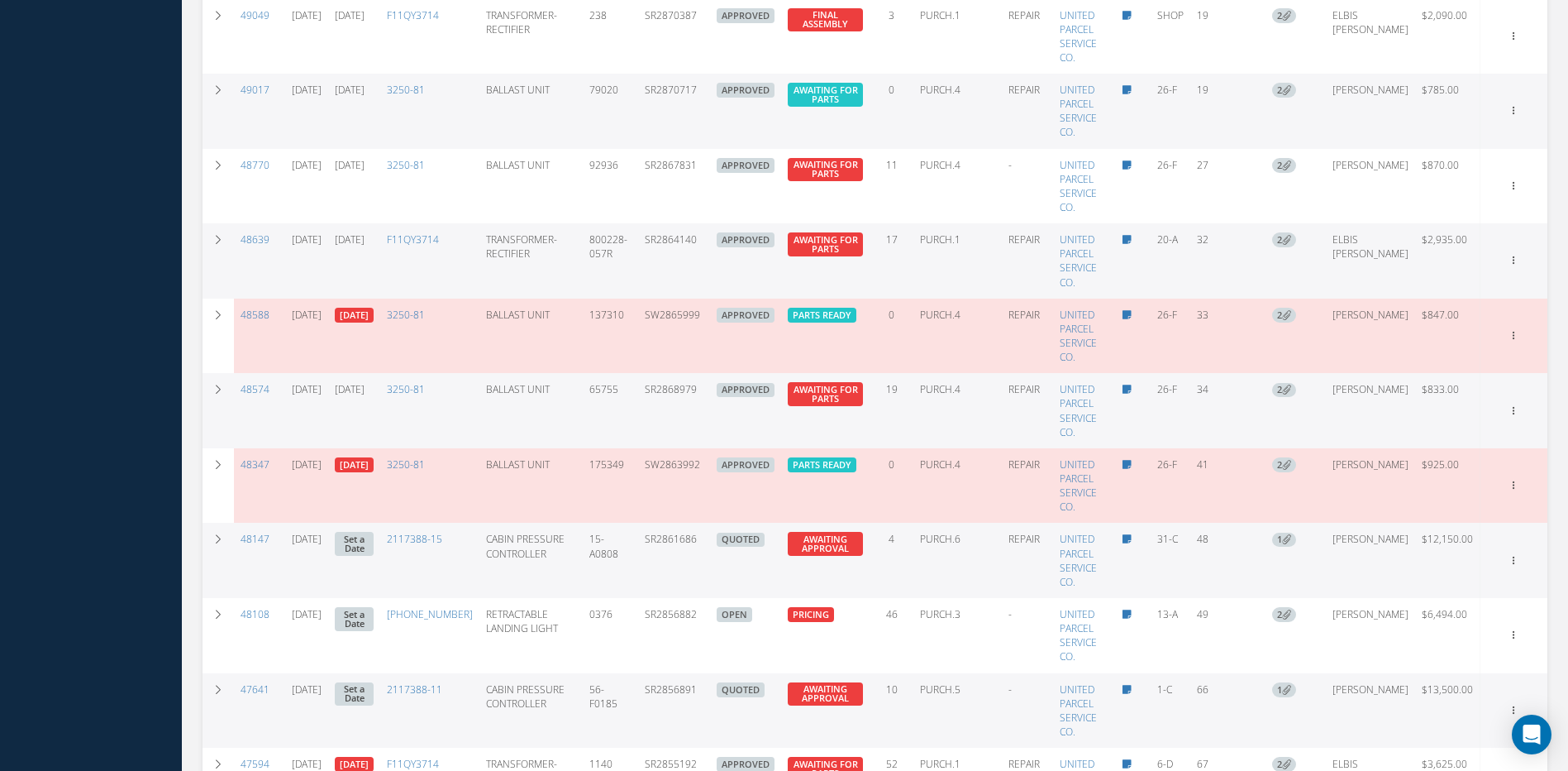
drag, startPoint x: 732, startPoint y: 525, endPoint x: 659, endPoint y: 533, distance: 73.4
click at [659, 533] on tr "48147 [DATE] Set a Date 2117388-15 CABIN PRESSURE CONTROLLER 15-A0808 SR2861686…" at bounding box center [875, 560] width 1345 height 76
copy td "SR2861686"
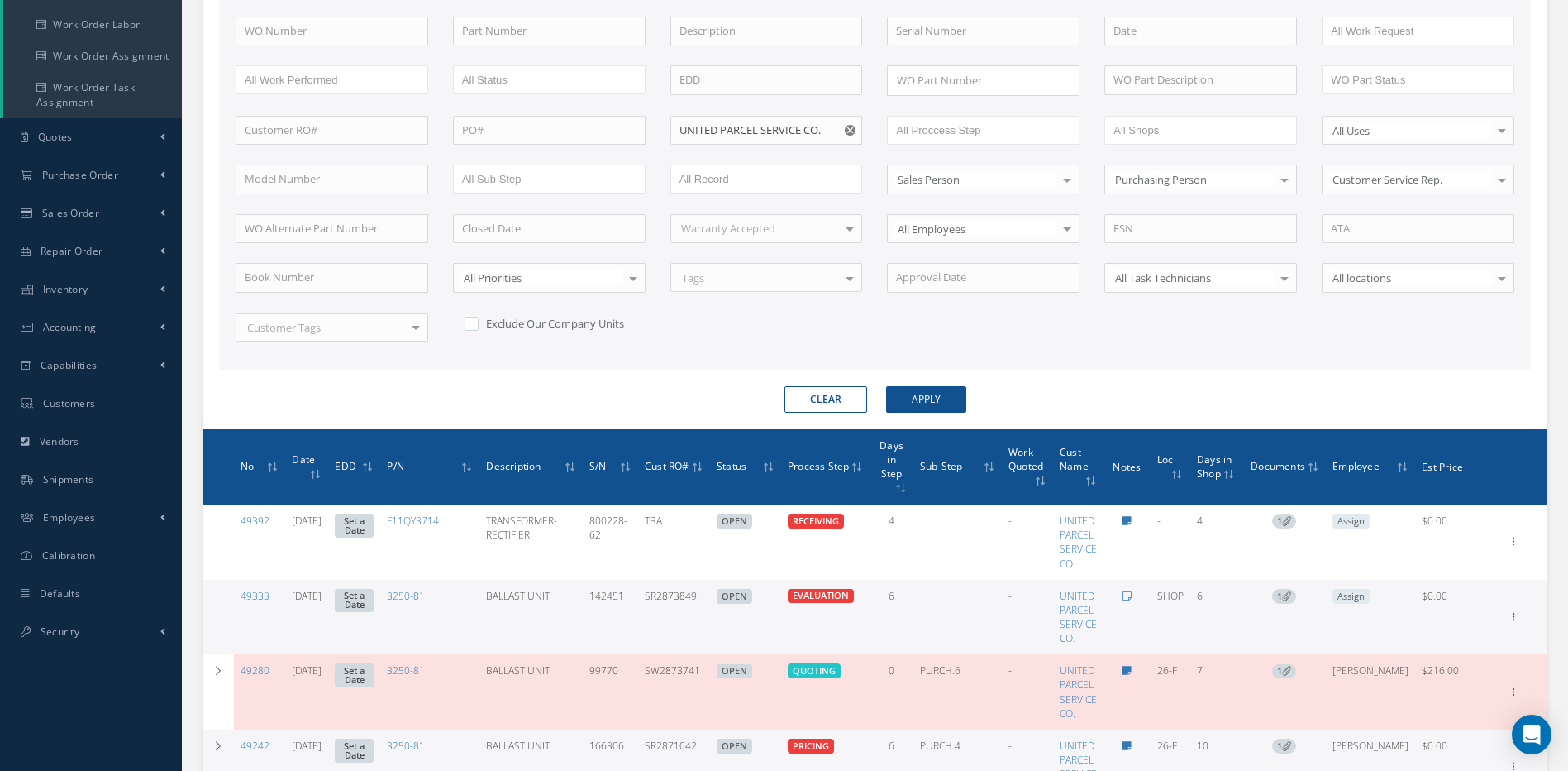
scroll to position [120, 0]
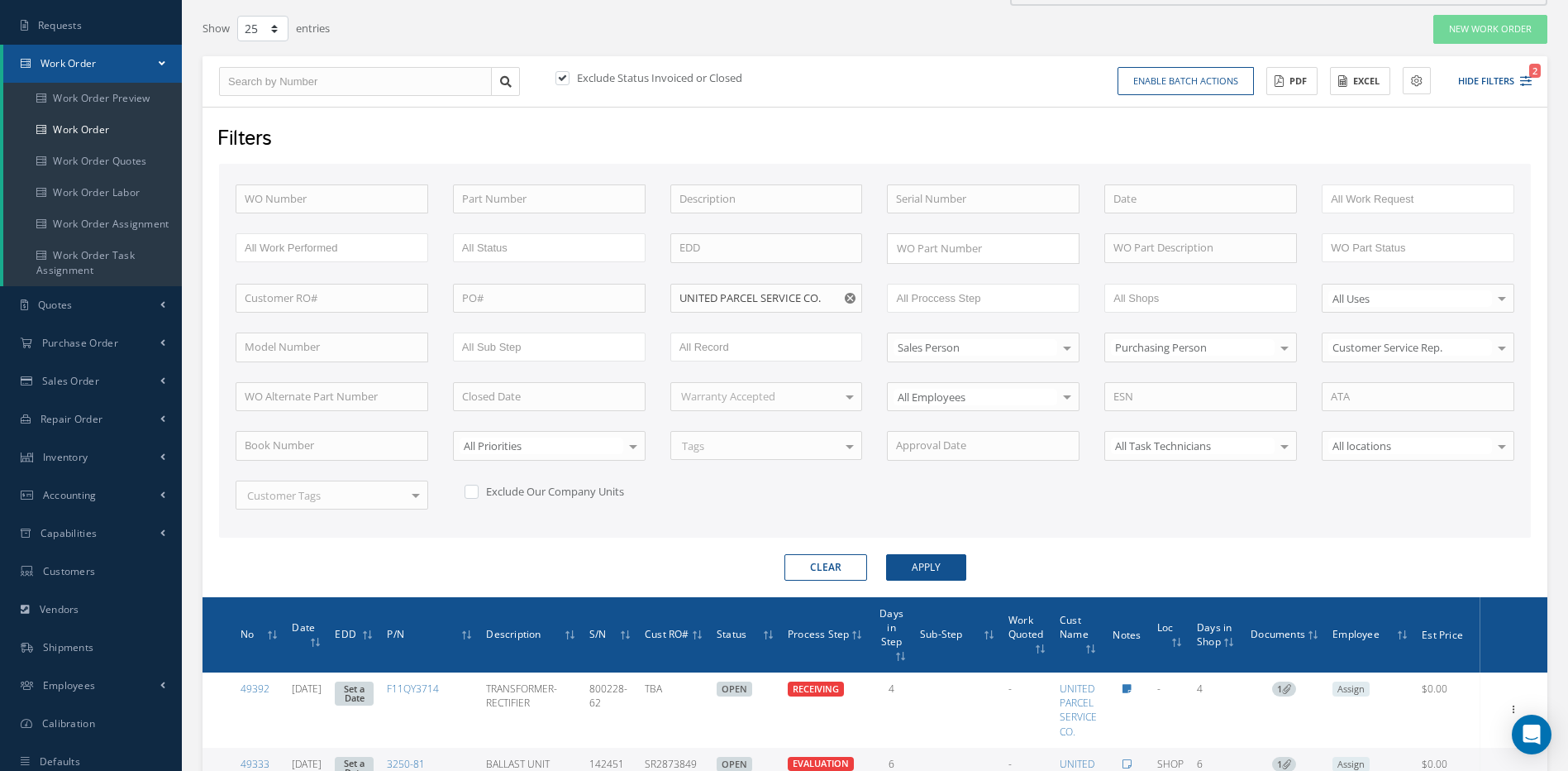
click at [851, 296] on use "Reset" at bounding box center [850, 298] width 11 height 11
click at [831, 298] on input "text" at bounding box center [767, 298] width 193 height 30
click at [745, 323] on span "[PERSON_NAME] AVIATION LTD" at bounding box center [757, 326] width 156 height 15
type input "[PERSON_NAME] AVIATION LTD"
click at [917, 566] on button "Apply" at bounding box center [926, 567] width 80 height 27
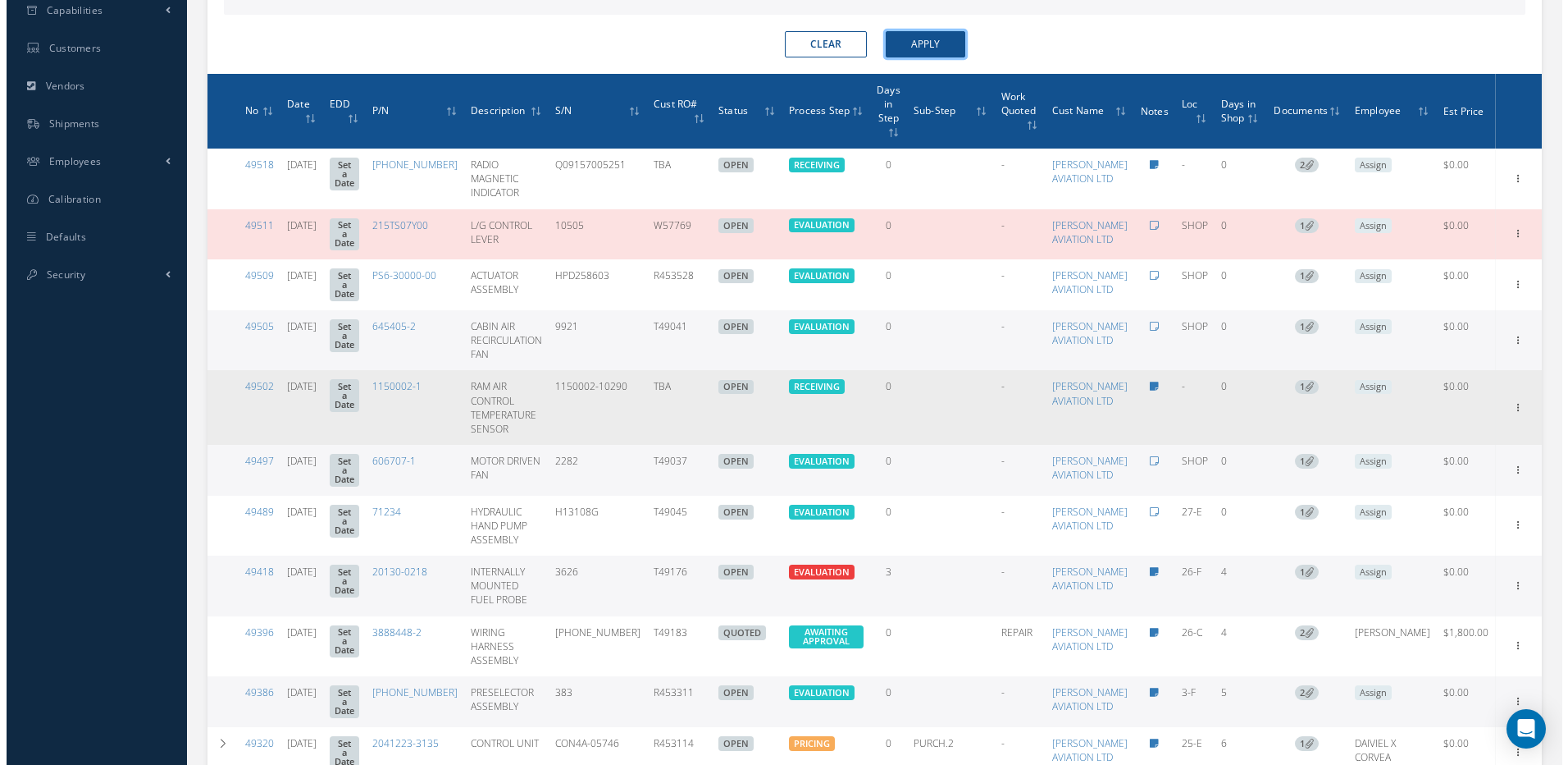
scroll to position [693, 0]
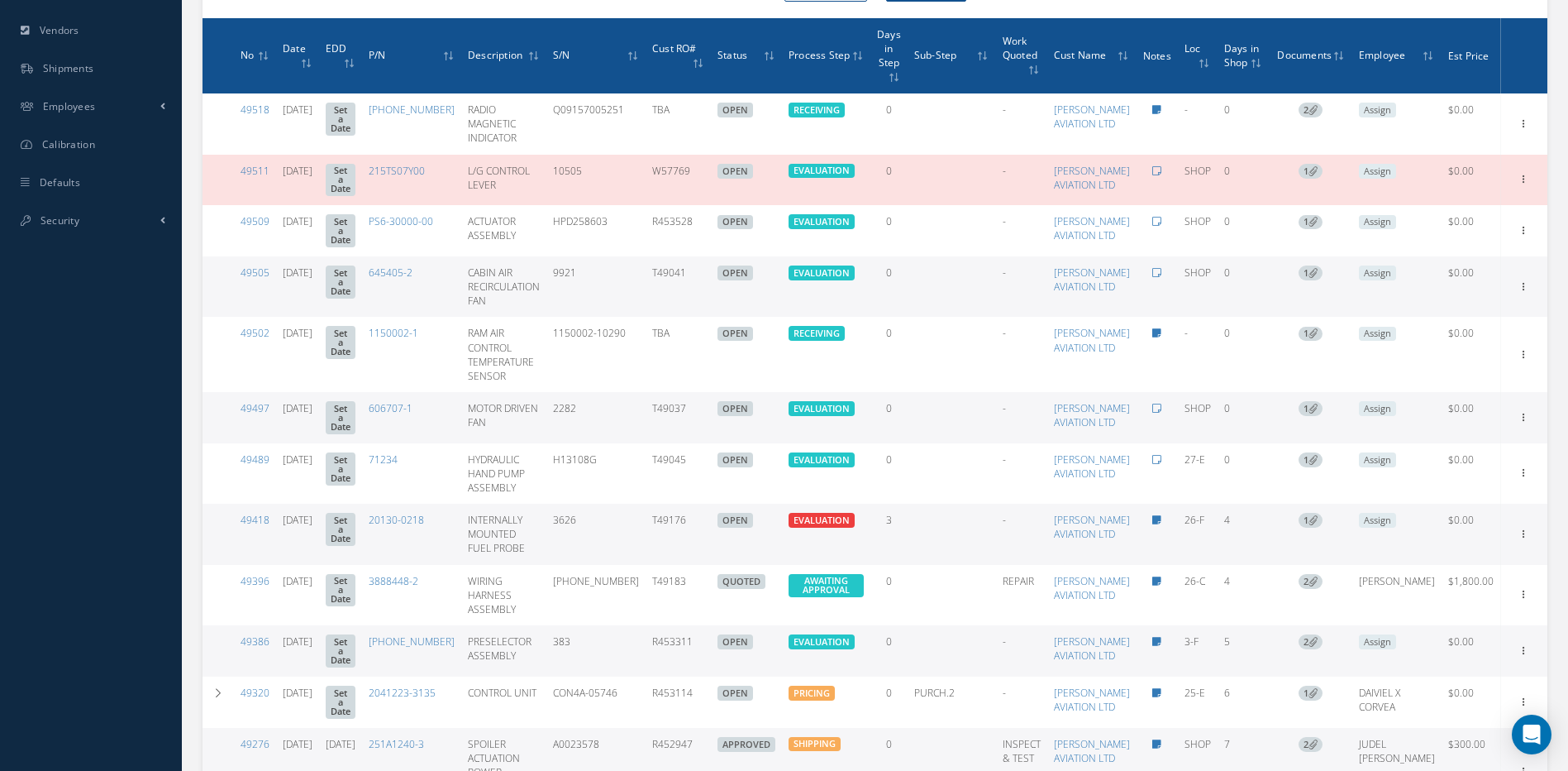
drag, startPoint x: 724, startPoint y: 195, endPoint x: 668, endPoint y: 194, distance: 56.0
click at [668, 194] on td "W57769" at bounding box center [678, 181] width 66 height 52
copy td "W57769"
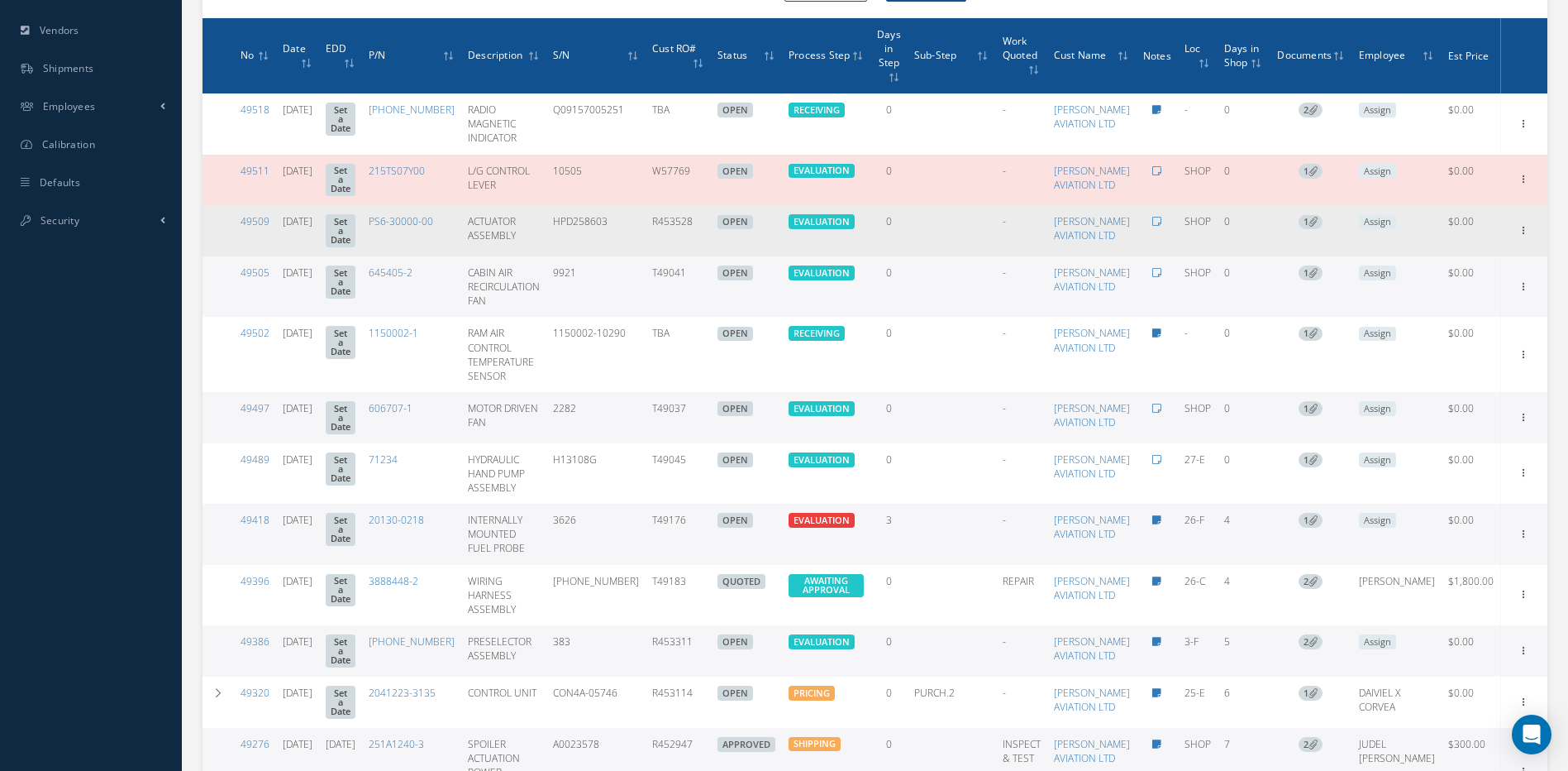
drag, startPoint x: 727, startPoint y: 262, endPoint x: 661, endPoint y: 271, distance: 66.6
click at [661, 256] on tr "49509 [DATE] Set a Date PS6-30000-00 ACTUATOR ASSEMBLY HPD258603 R453528 OPEN E…" at bounding box center [875, 231] width 1345 height 52
copy tr "R453528"
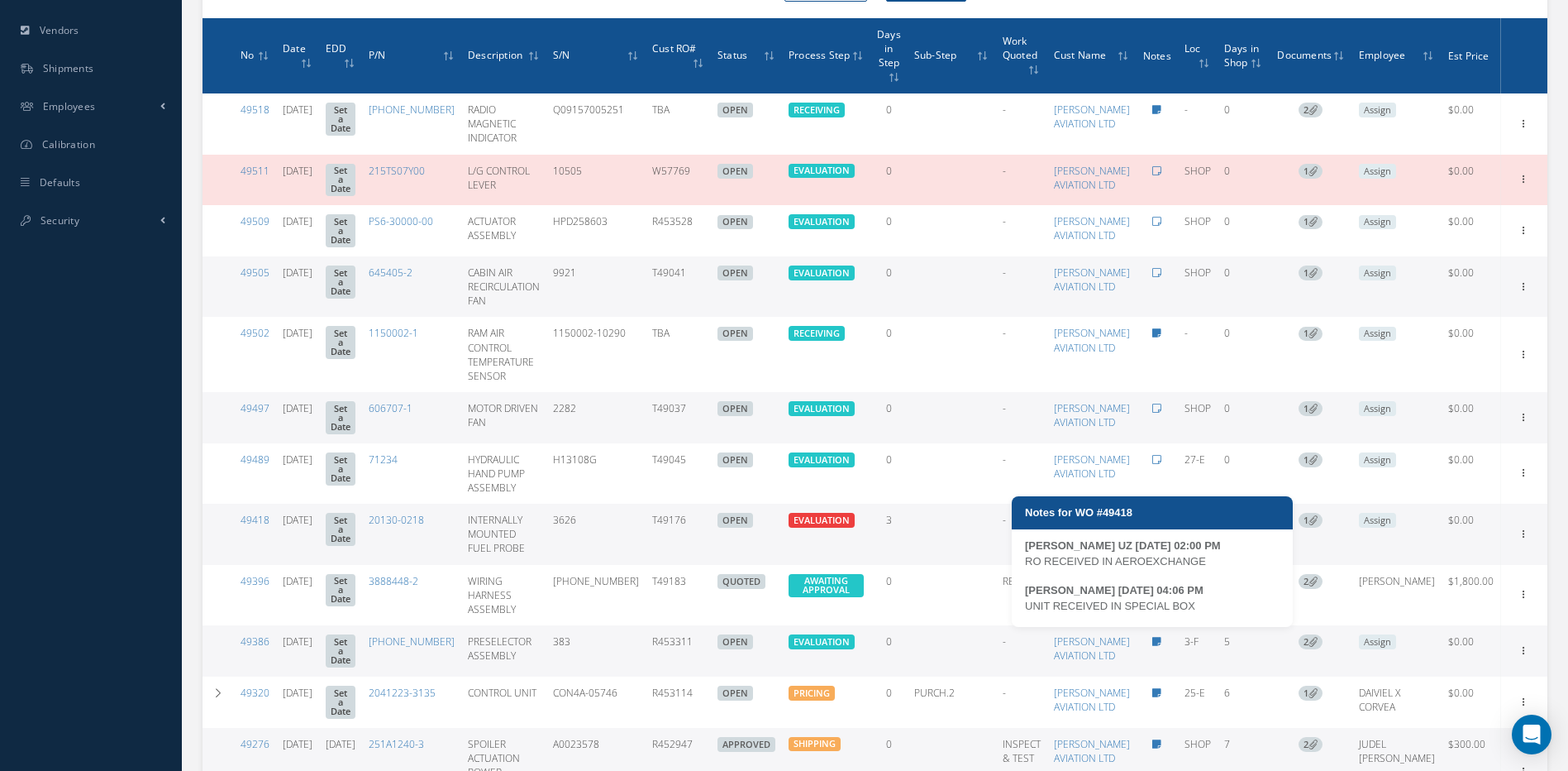
drag, startPoint x: 1209, startPoint y: 562, endPoint x: 1025, endPoint y: 559, distance: 184.0
click at [1025, 559] on div "RO RECEIVED IN AEROEXCHANGE" at bounding box center [1152, 561] width 254 height 17
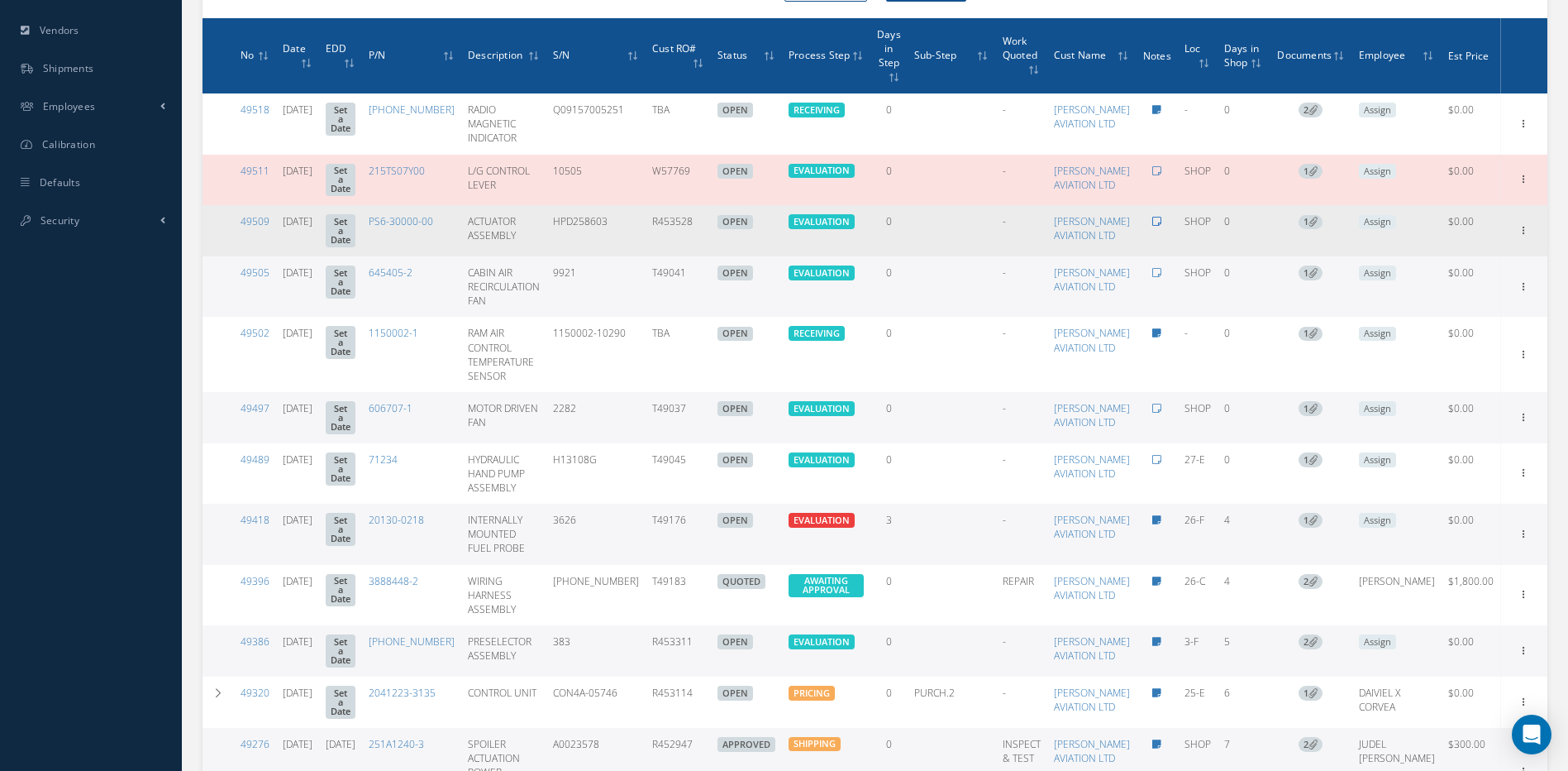
click at [1158, 227] on icon at bounding box center [1156, 222] width 9 height 10
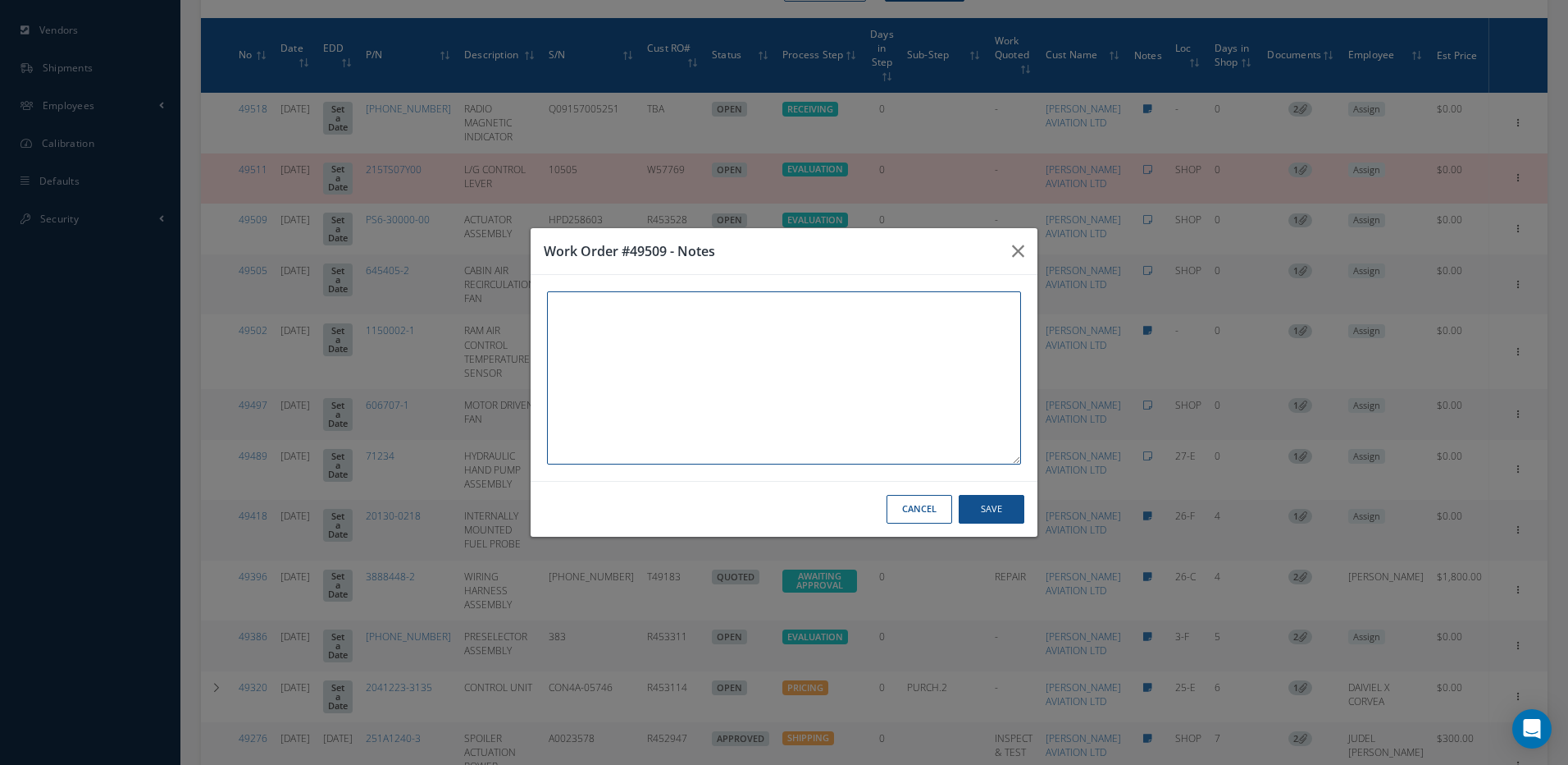
paste textarea "RO RECEIVED IN AEROEXCHANGE"
click at [996, 517] on button "Save" at bounding box center [991, 509] width 66 height 29
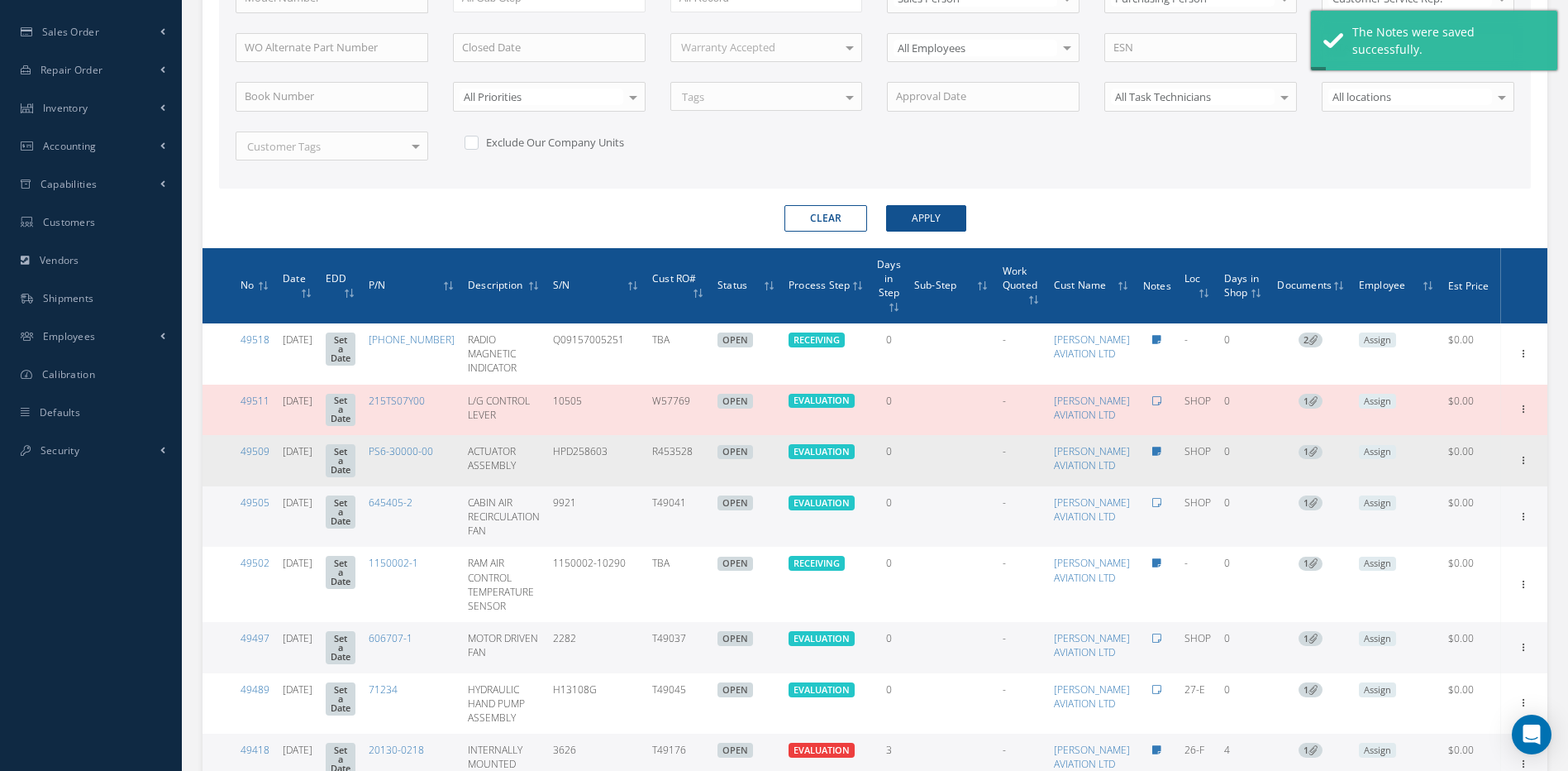
scroll to position [499, 0]
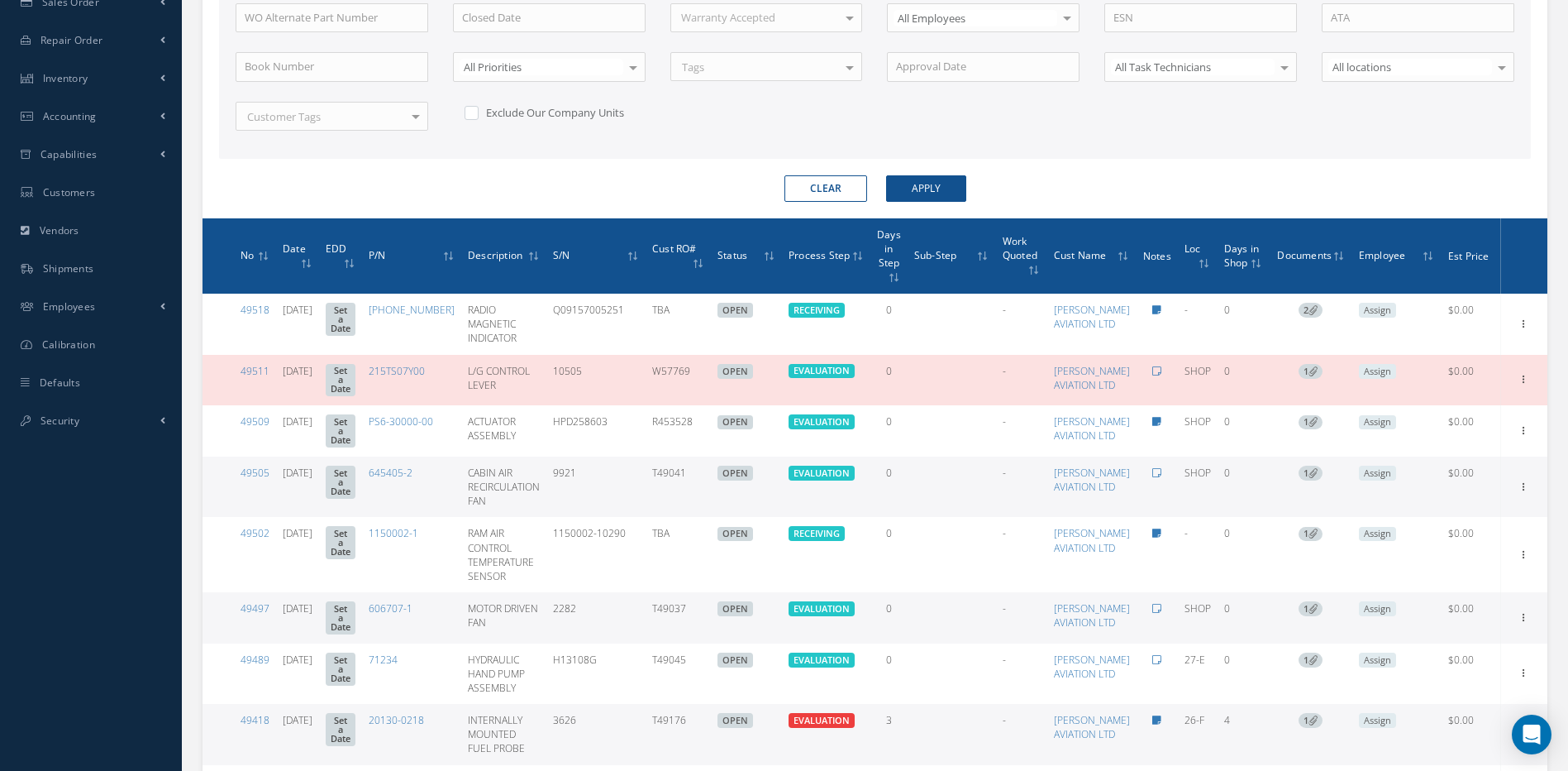
drag, startPoint x: 712, startPoint y: 539, endPoint x: 672, endPoint y: 543, distance: 40.2
click at [672, 517] on td "T49041" at bounding box center [678, 486] width 66 height 61
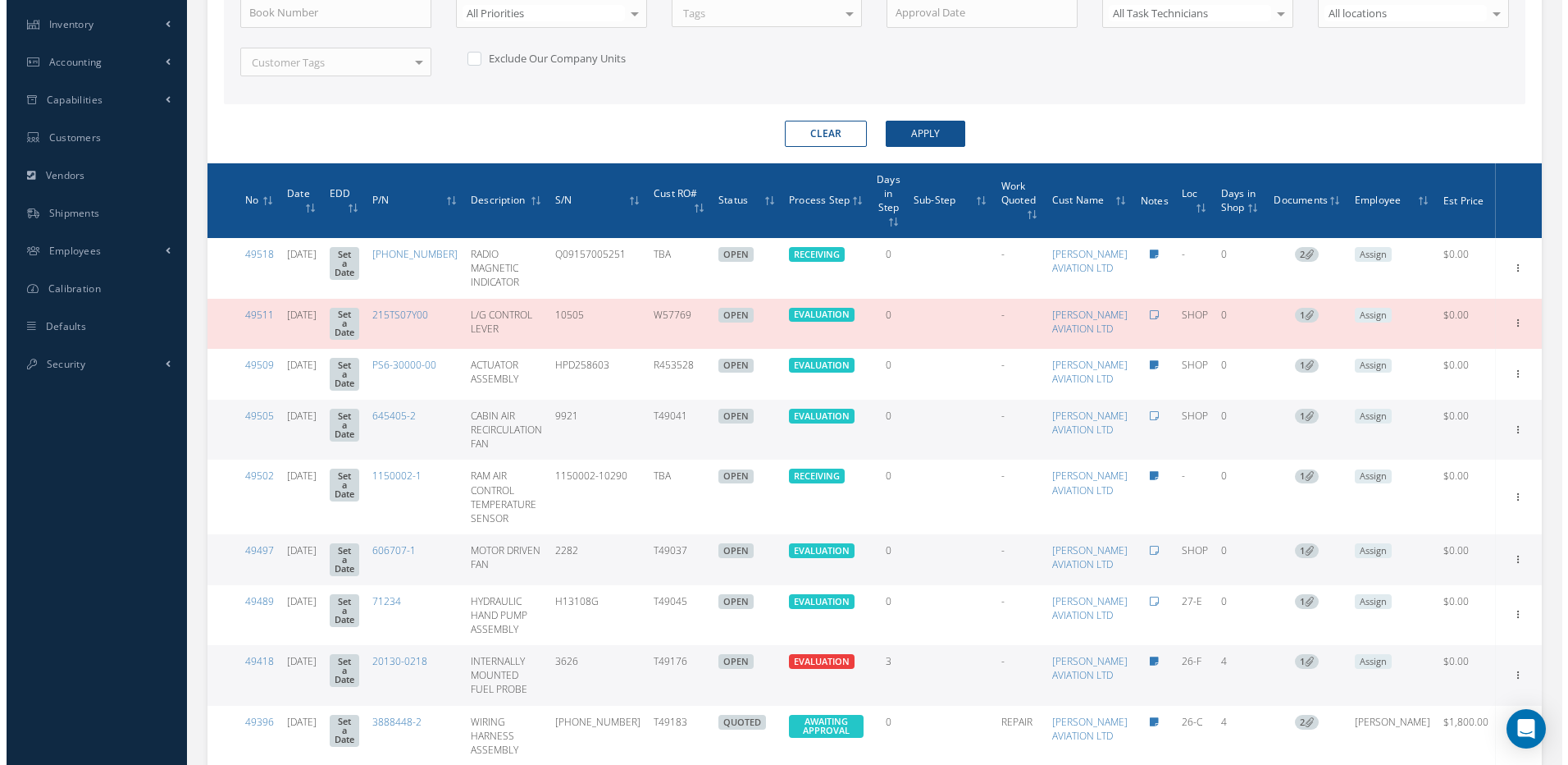
scroll to position [577, 0]
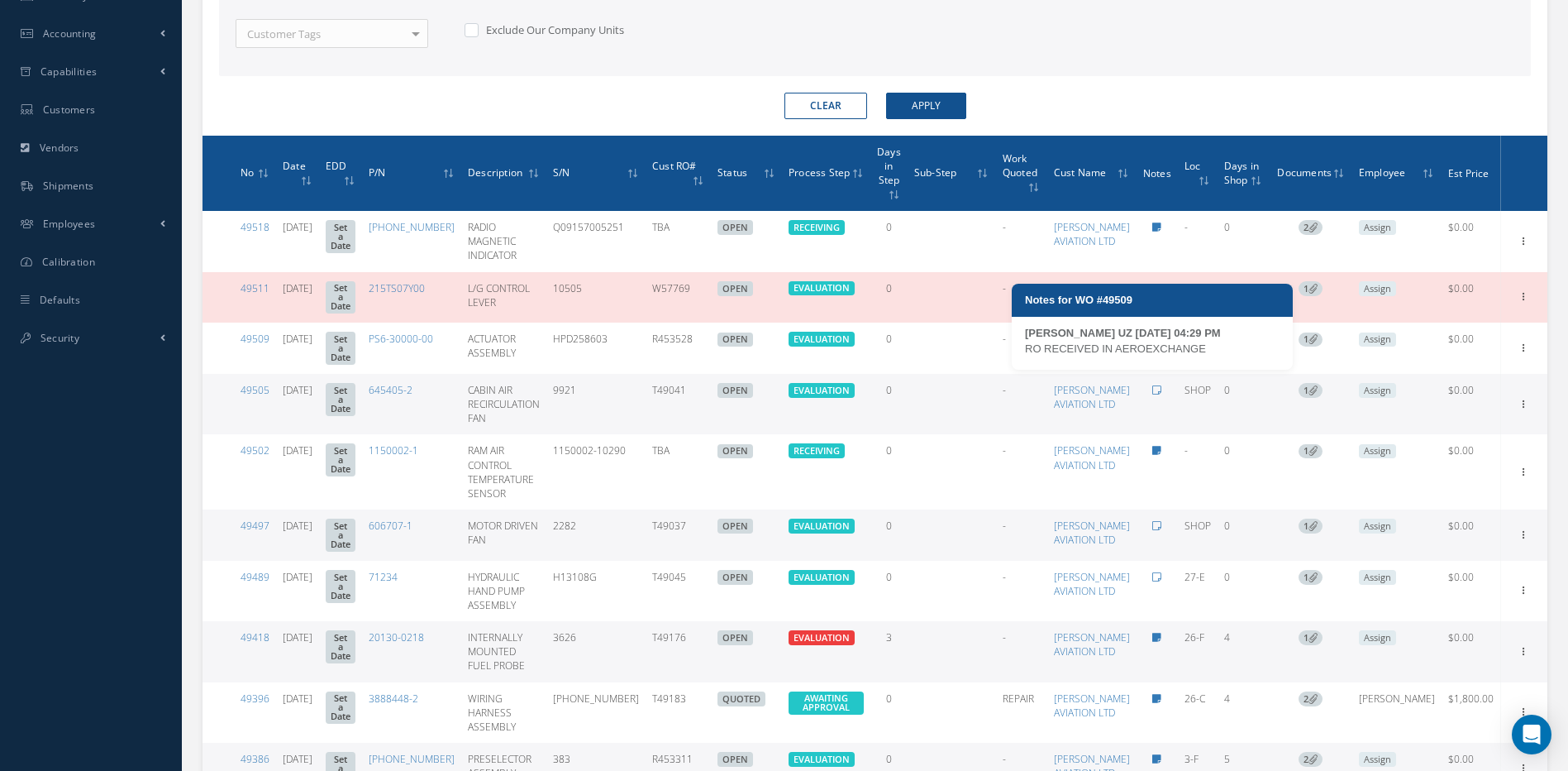
drag, startPoint x: 1214, startPoint y: 354, endPoint x: 1026, endPoint y: 352, distance: 188.0
click at [1026, 352] on div "RO RECEIVED IN AEROEXCHANGE" at bounding box center [1152, 349] width 254 height 17
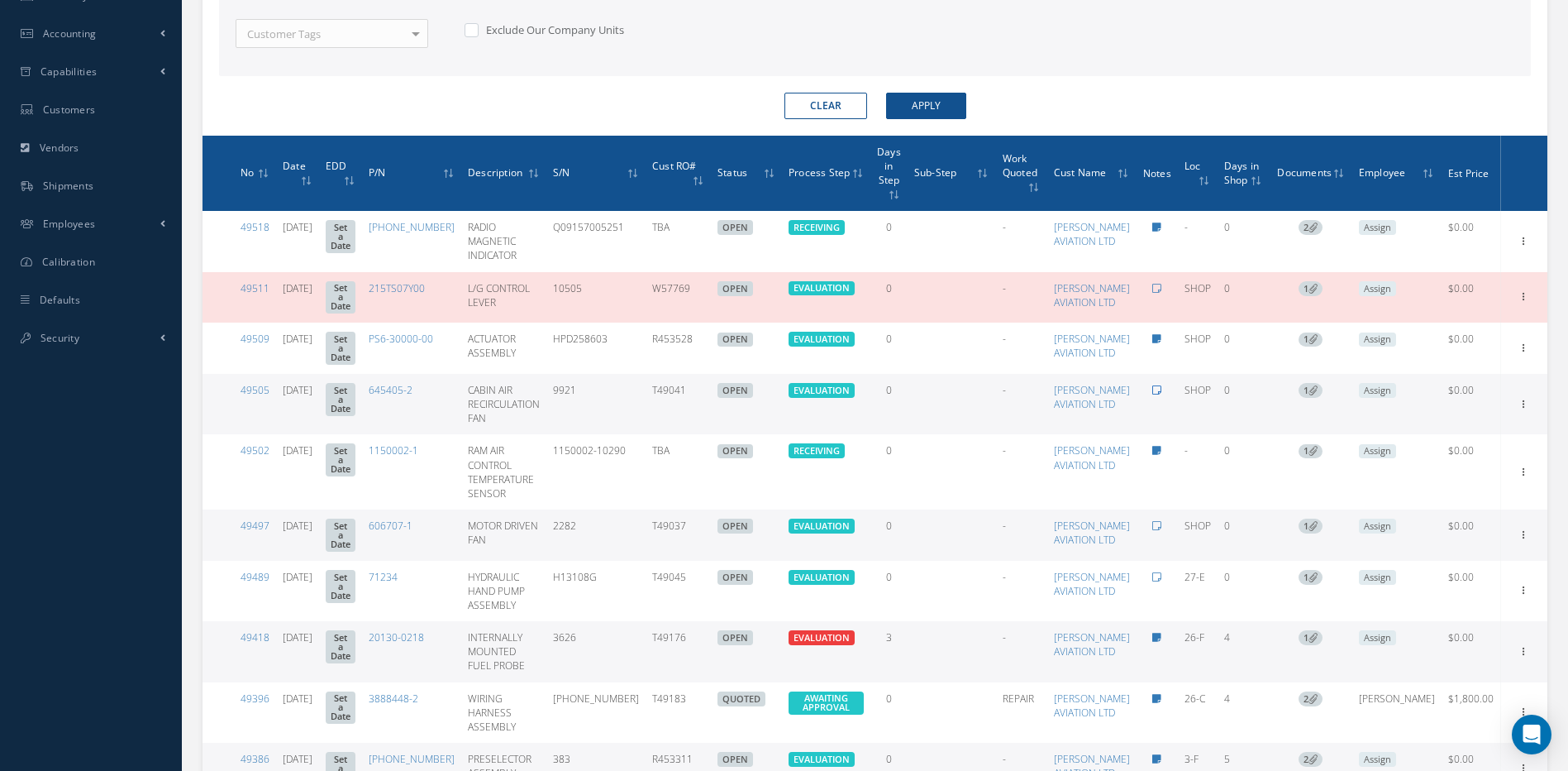
click at [1157, 395] on icon at bounding box center [1156, 390] width 9 height 10
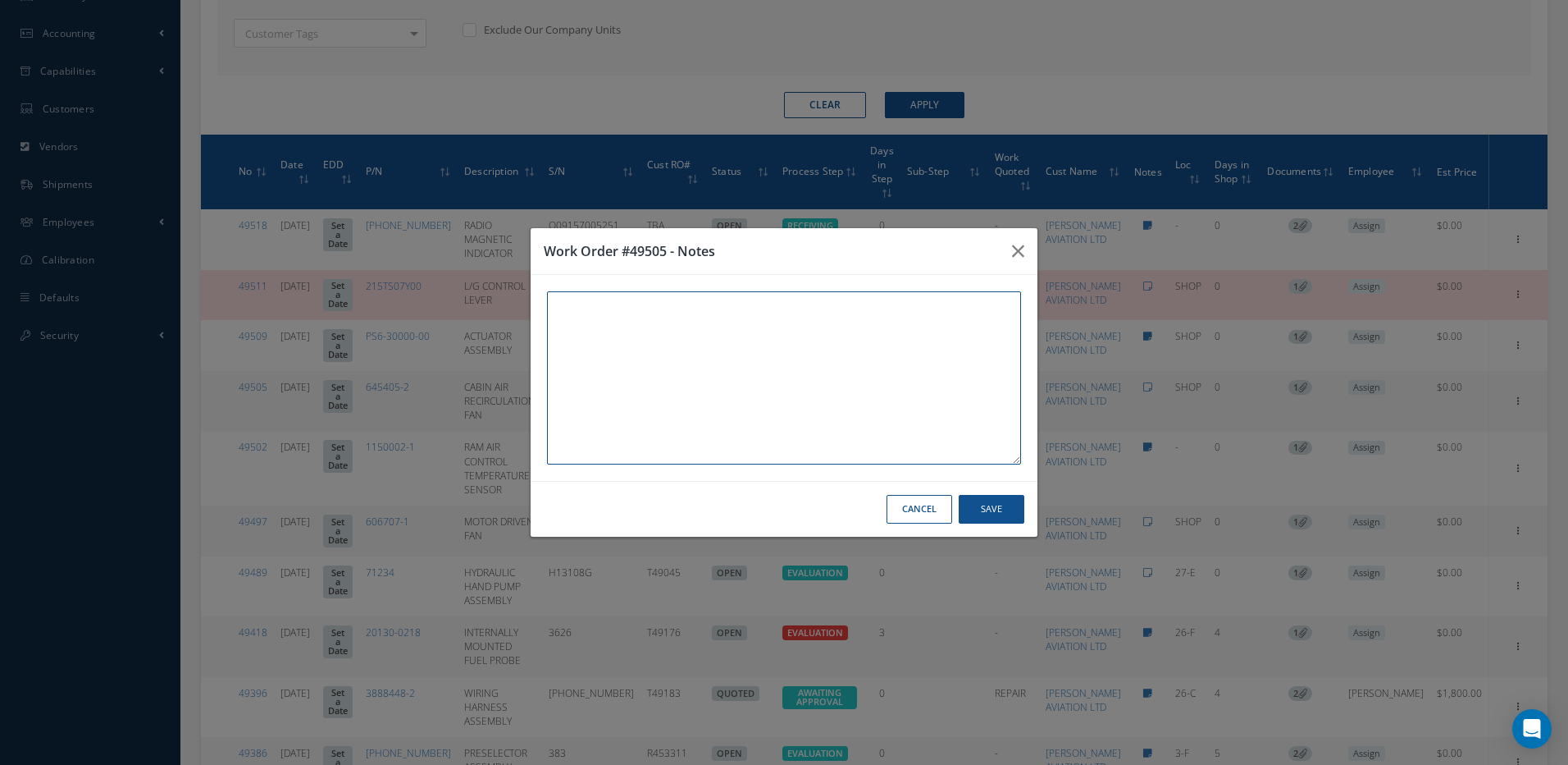
paste textarea "RO RECEIVED IN AEROEXCHANGE"
click at [995, 505] on button "Save" at bounding box center [991, 509] width 66 height 29
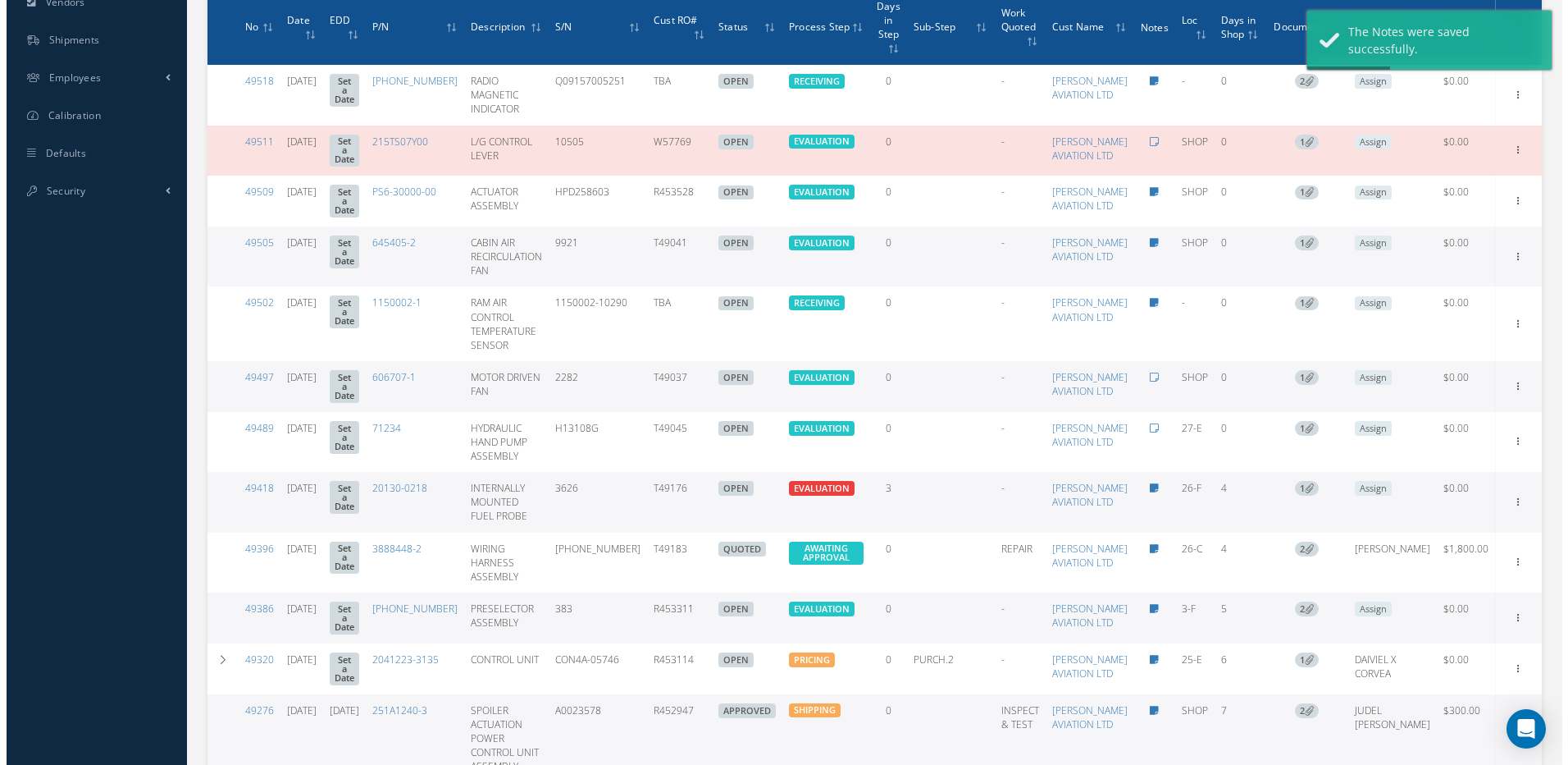
scroll to position [741, 0]
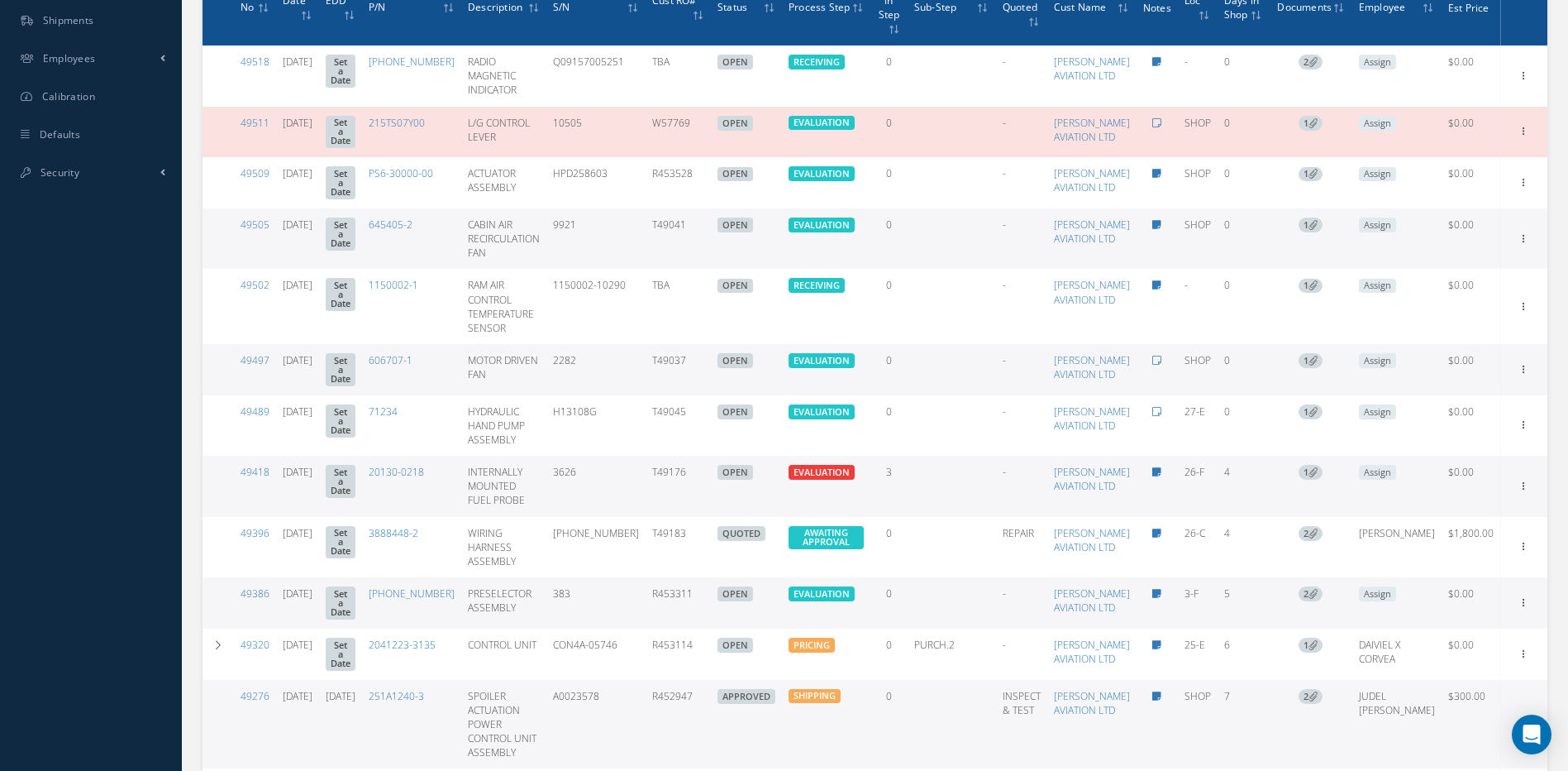
drag, startPoint x: 711, startPoint y: 439, endPoint x: 675, endPoint y: 441, distance: 36.1
click at [675, 395] on td "T49037" at bounding box center [678, 370] width 66 height 52
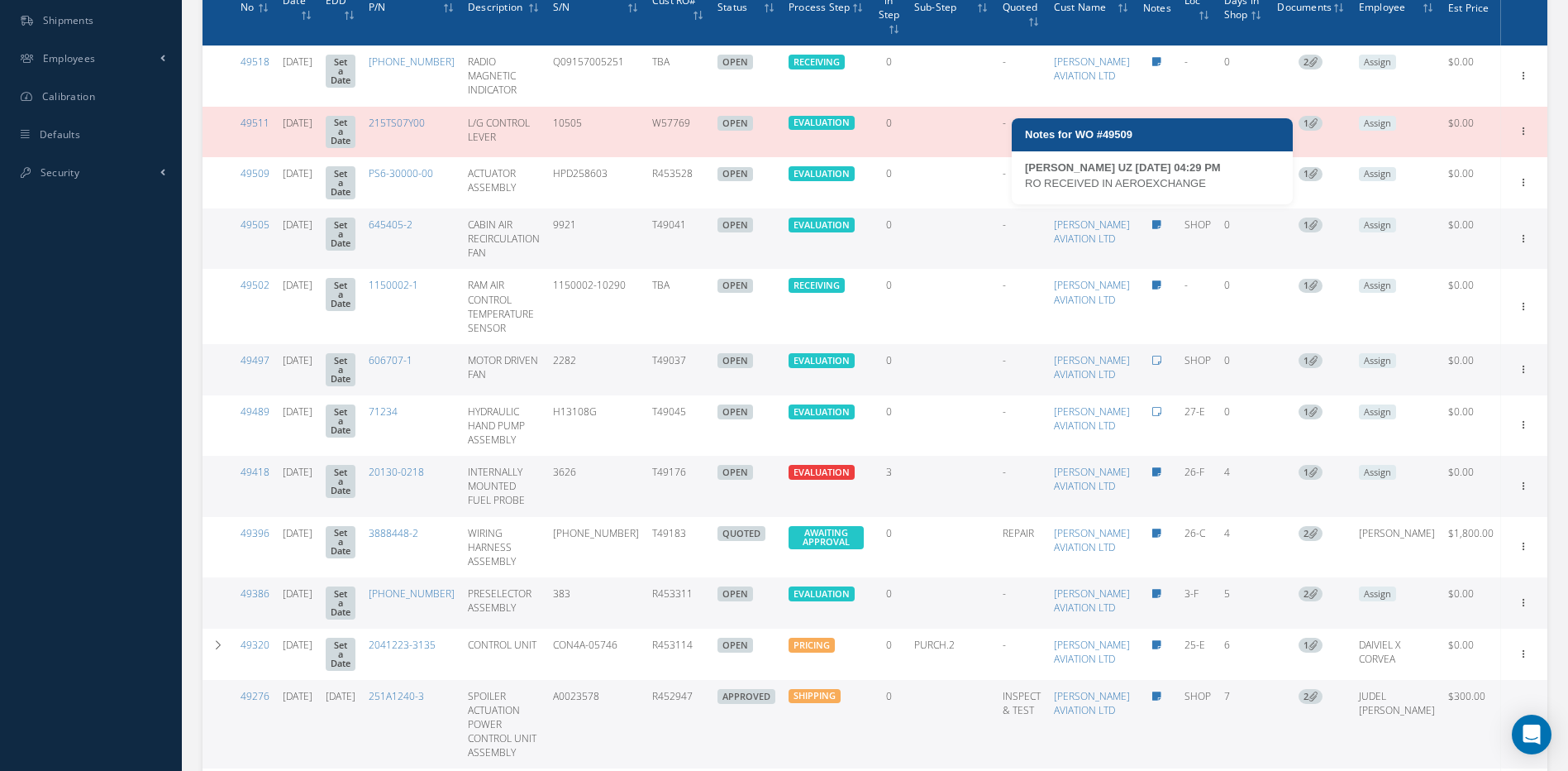
drag, startPoint x: 1211, startPoint y: 181, endPoint x: 1023, endPoint y: 189, distance: 188.2
click at [1023, 189] on div "[PERSON_NAME] UZ [DATE] 04:29 PM RO RECEIVED IN AEROEXCHANGE" at bounding box center [1152, 182] width 281 height 45
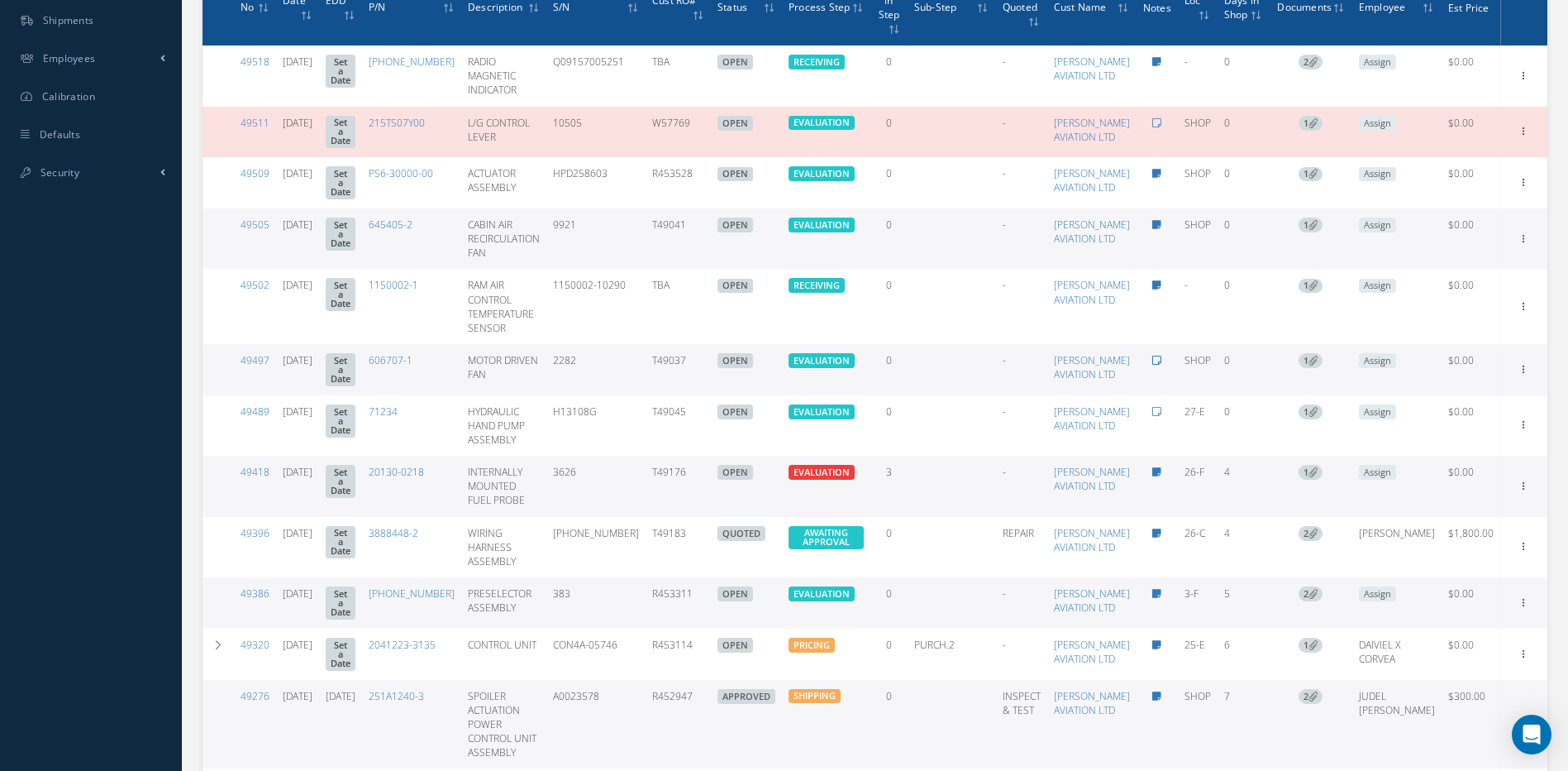
click at [1156, 366] on icon at bounding box center [1156, 361] width 9 height 10
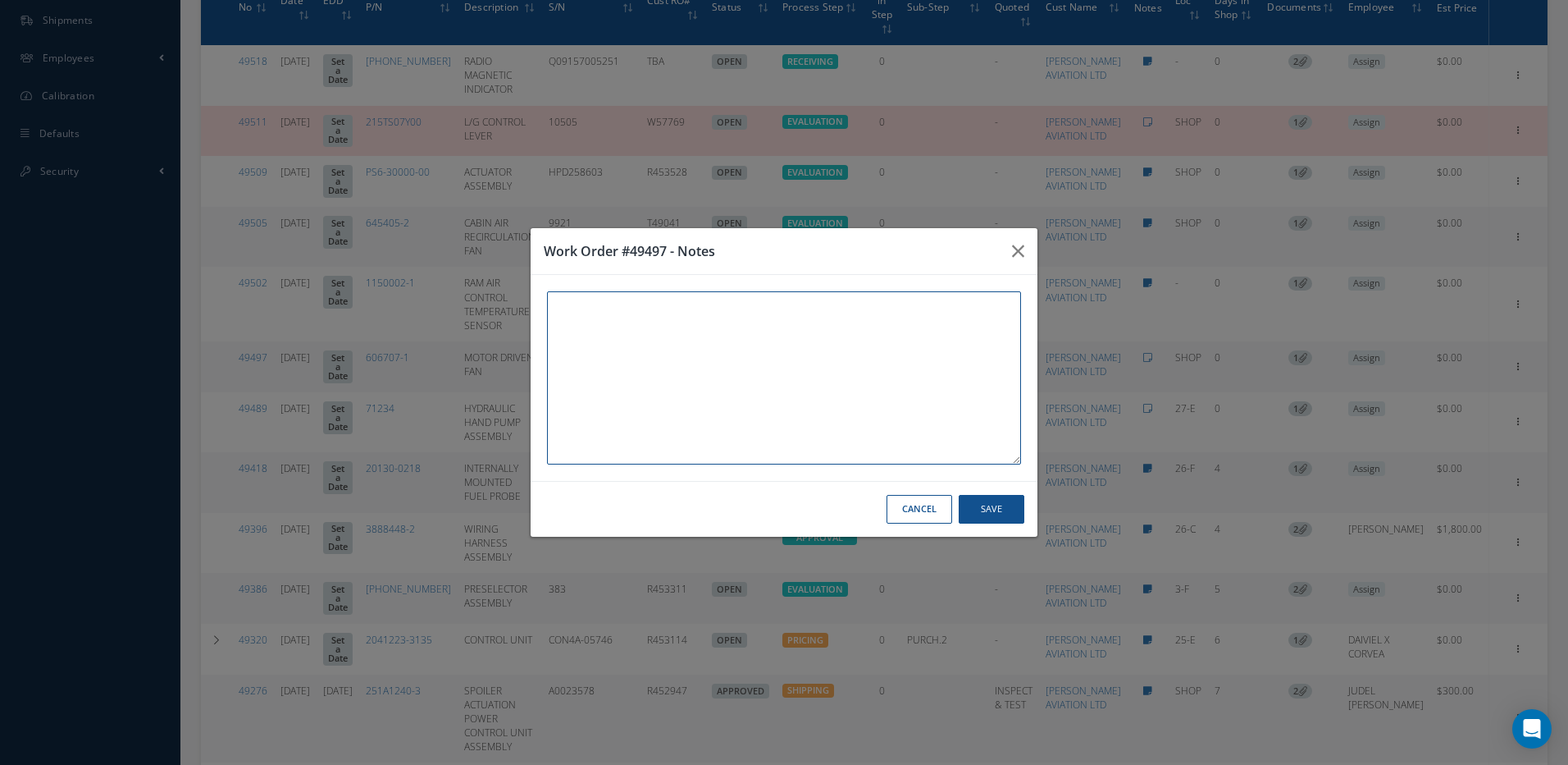
paste textarea "RO RECEIVED IN AEROEXCHANGE"
click at [995, 512] on button "Save" at bounding box center [991, 509] width 66 height 29
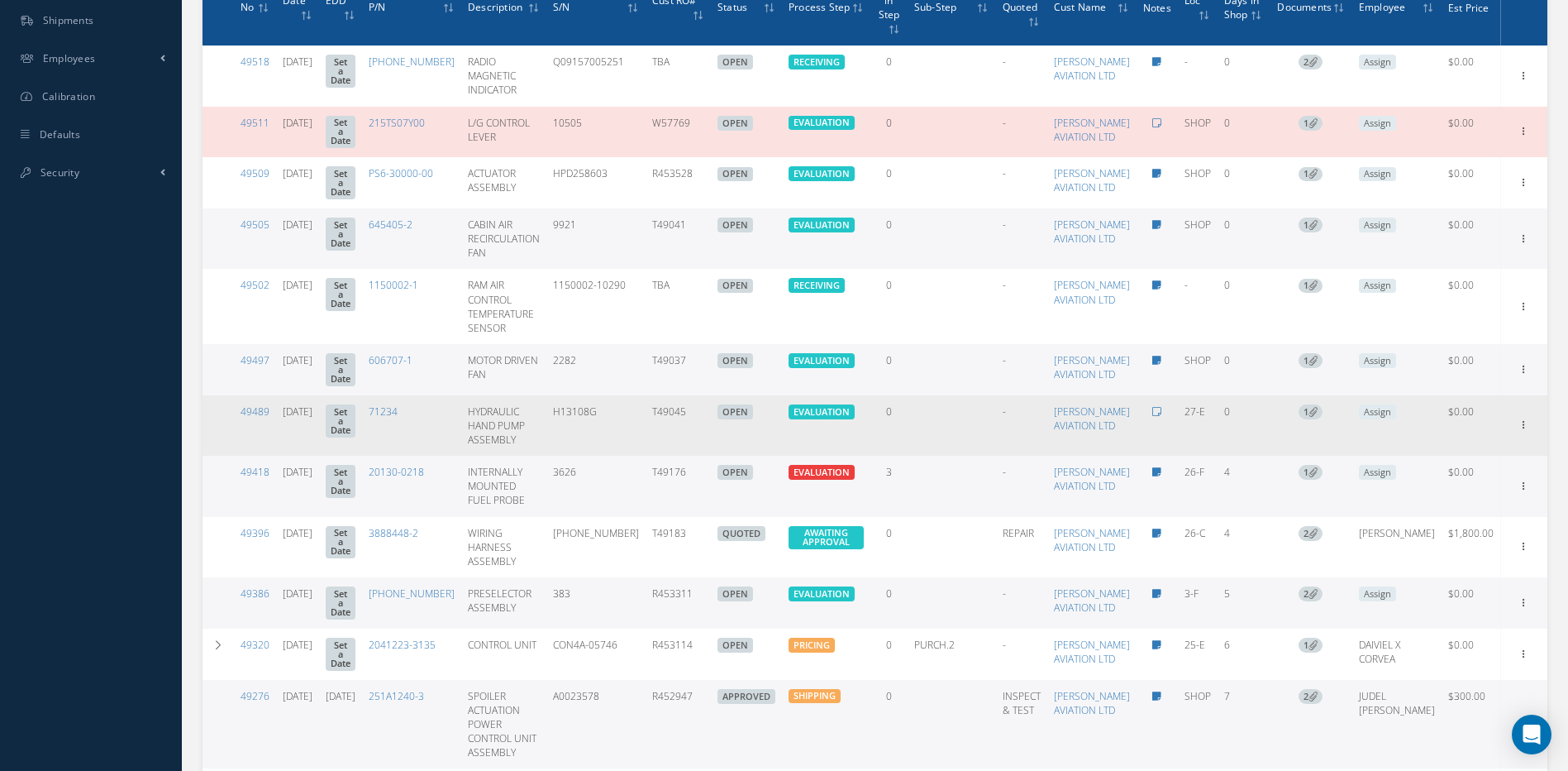
drag, startPoint x: 722, startPoint y: 516, endPoint x: 667, endPoint y: 516, distance: 55.0
click at [667, 456] on tr "49489 [DATE] Set a Date 71234 HYDRAULIC HAND PUMP ASSEMBLY H13108G T49045 OPEN …" at bounding box center [875, 425] width 1345 height 61
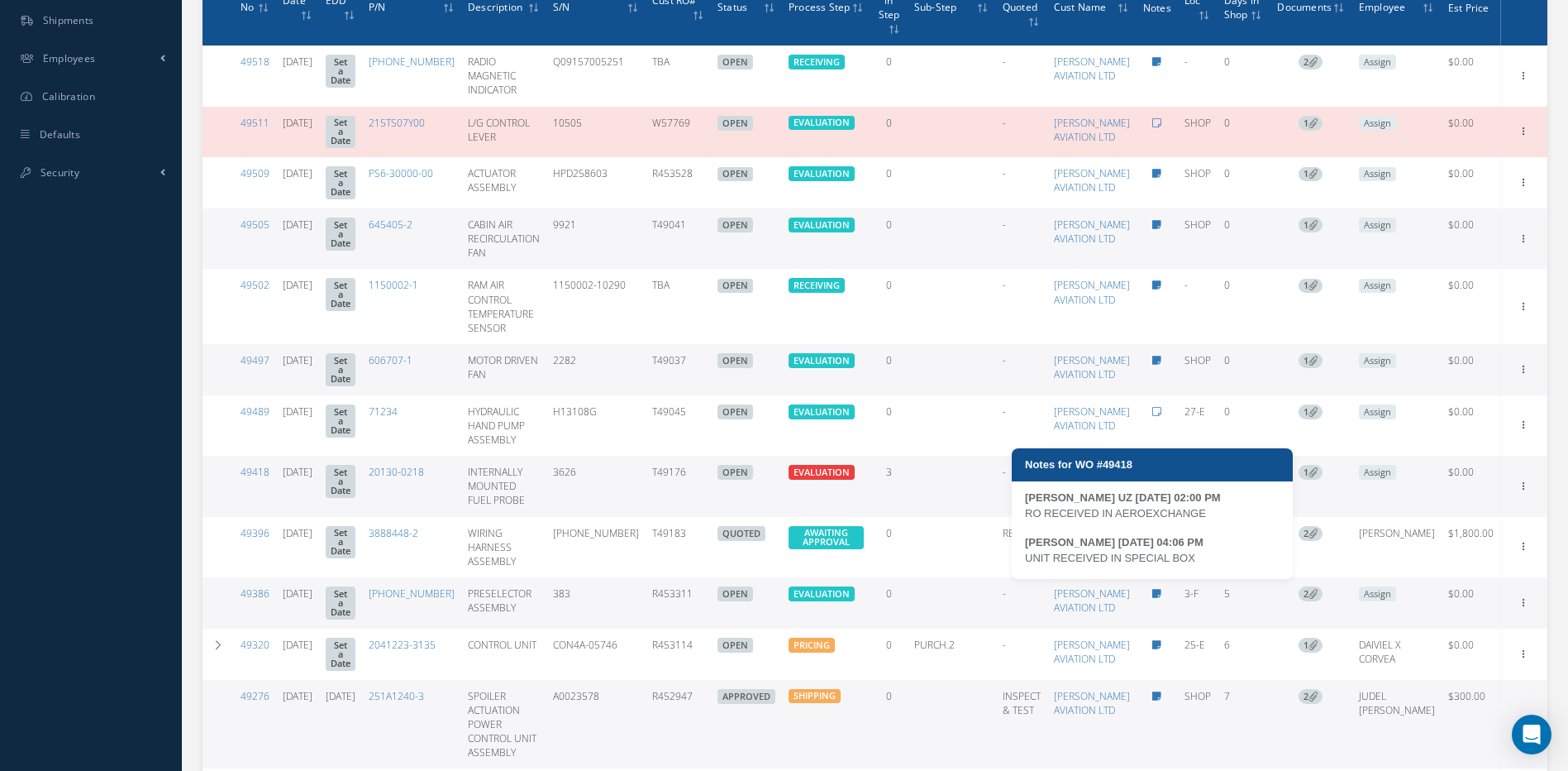
drag, startPoint x: 1219, startPoint y: 512, endPoint x: 1013, endPoint y: 514, distance: 206.0
click at [1013, 514] on div "[PERSON_NAME] UZ [DATE] 02:00 PM RO RECEIVED IN AEROEXCHANGE [PERSON_NAME] [DAT…" at bounding box center [1152, 535] width 281 height 89
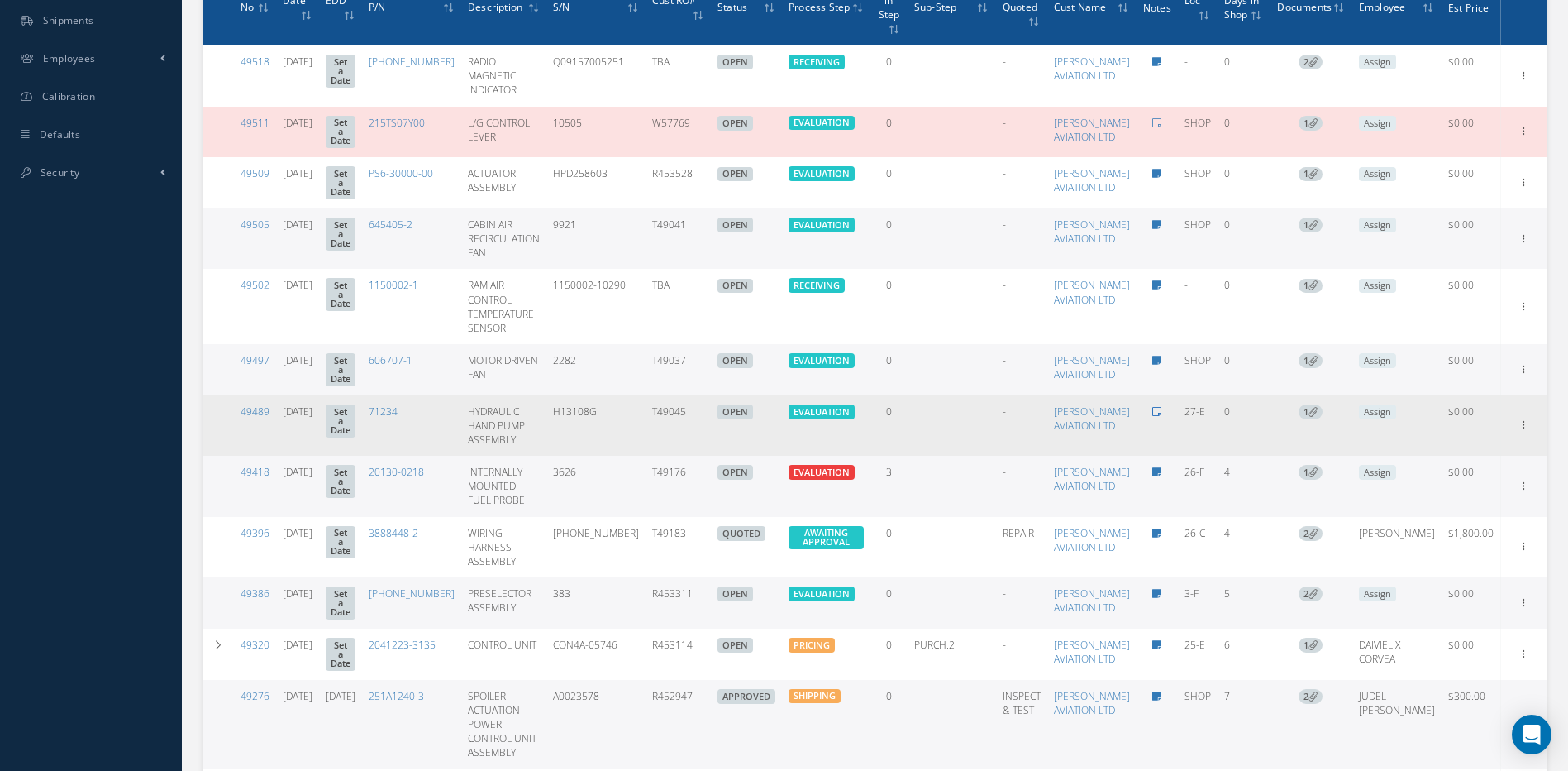
click at [1156, 416] on icon at bounding box center [1156, 411] width 9 height 10
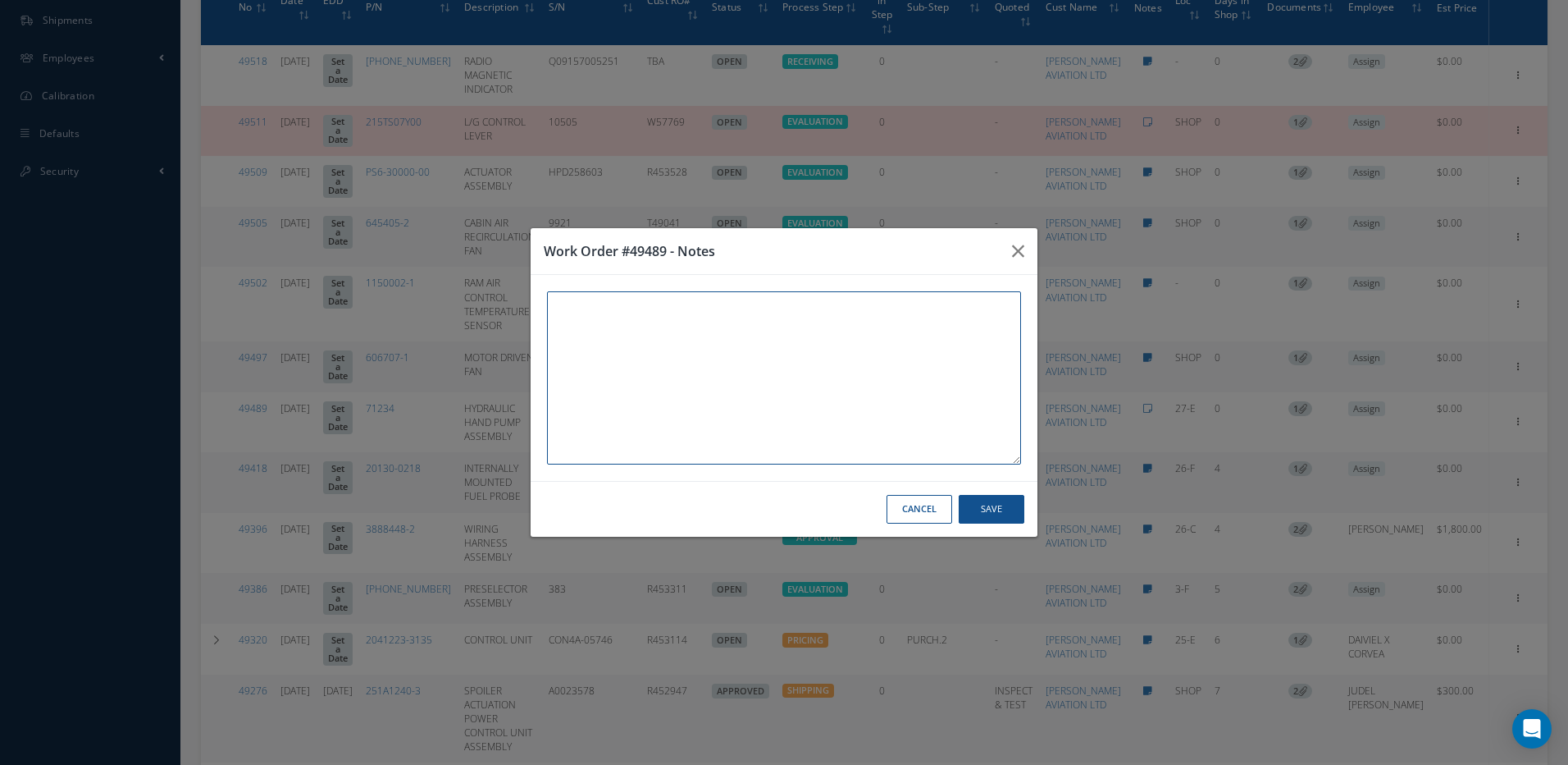
click at [799, 402] on textarea at bounding box center [784, 378] width 474 height 174
paste textarea "RO RECEIVED IN AEROEXCHANGE"
type textarea "RO RECEIVED IN AEROEXCHANGE"
click at [986, 509] on button "Save" at bounding box center [991, 509] width 66 height 29
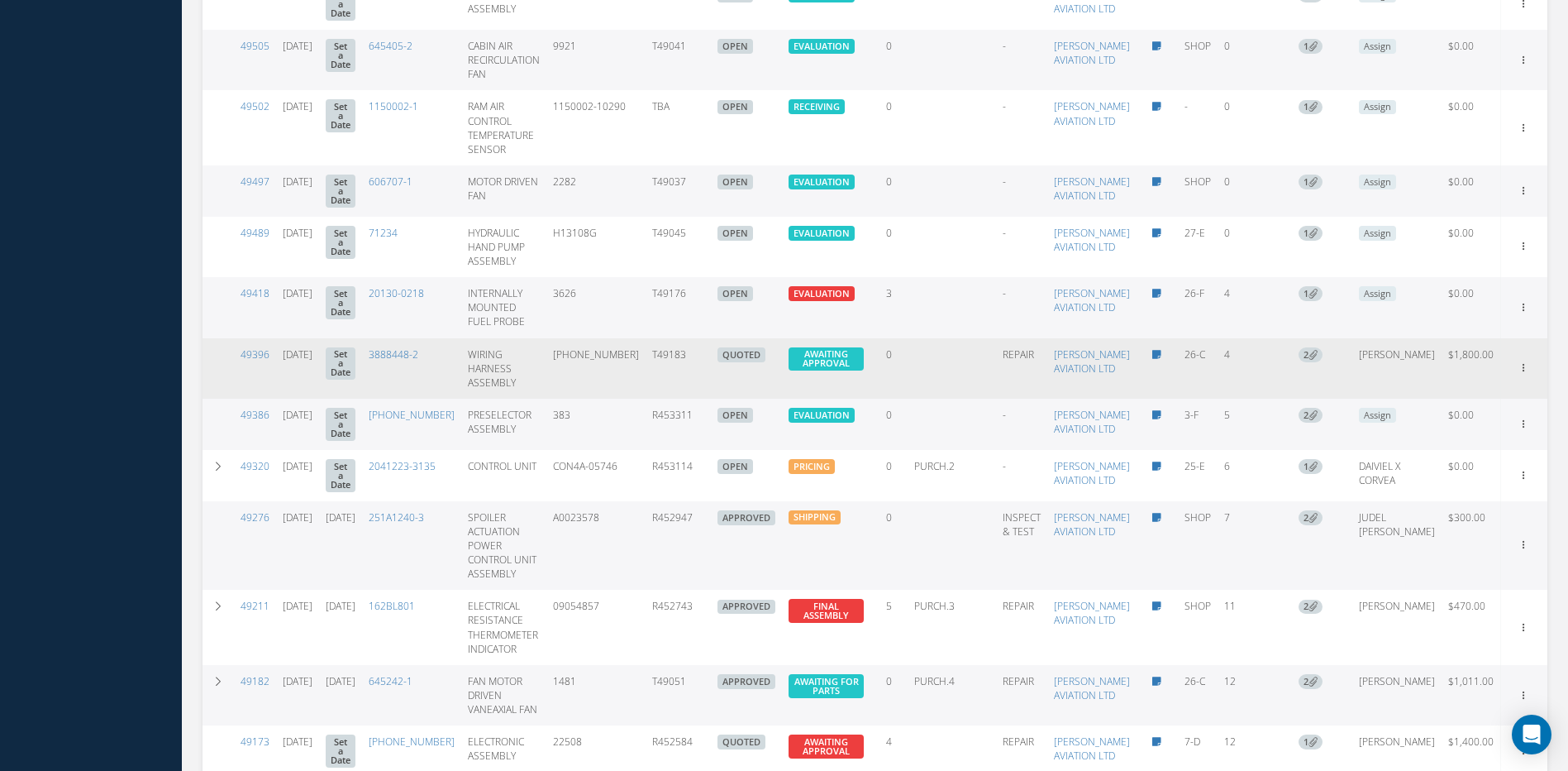
scroll to position [912, 0]
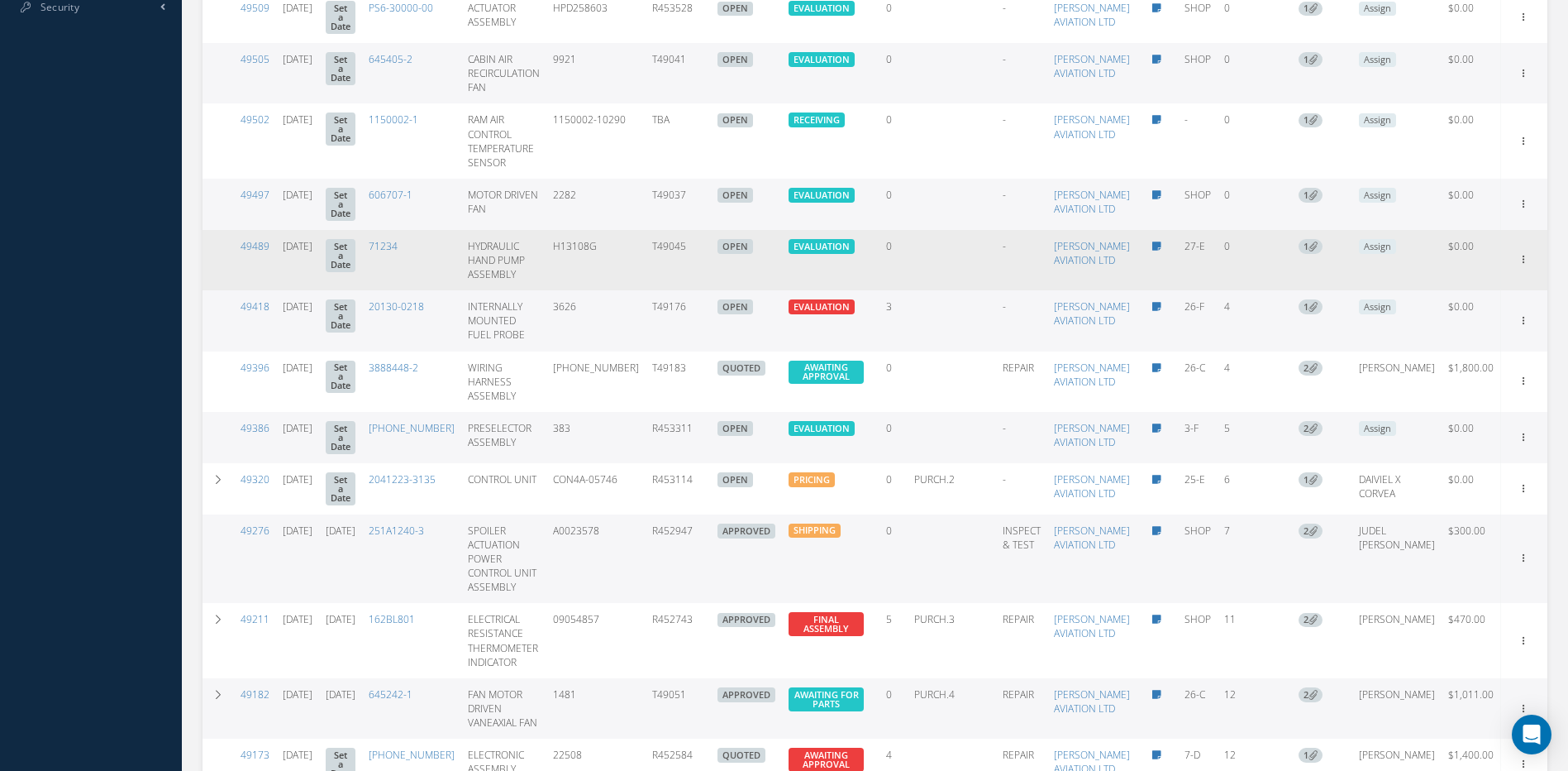
drag, startPoint x: 710, startPoint y: 348, endPoint x: 669, endPoint y: 352, distance: 41.2
click at [669, 290] on td "T49045" at bounding box center [678, 259] width 66 height 61
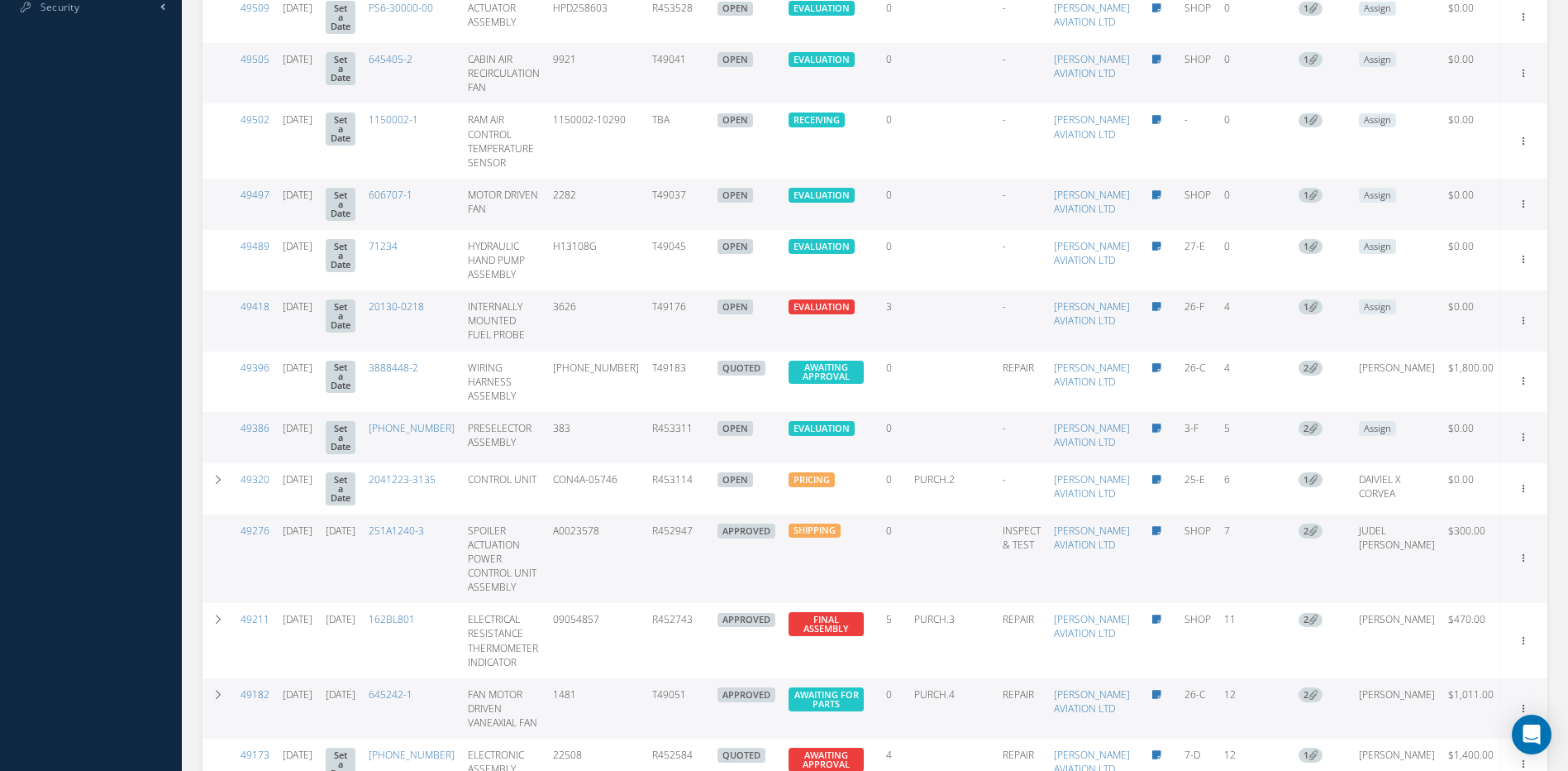
drag, startPoint x: 717, startPoint y: 274, endPoint x: 670, endPoint y: 281, distance: 47.5
click at [670, 230] on td "T49037" at bounding box center [678, 205] width 66 height 52
drag, startPoint x: 722, startPoint y: 126, endPoint x: 668, endPoint y: 138, distance: 55.3
click at [668, 103] on tr "49505 [DATE] Set a Date 645405-2 CABIN AIR RECIRCULATION FAN 9921 T49041 OPEN E…" at bounding box center [875, 73] width 1345 height 61
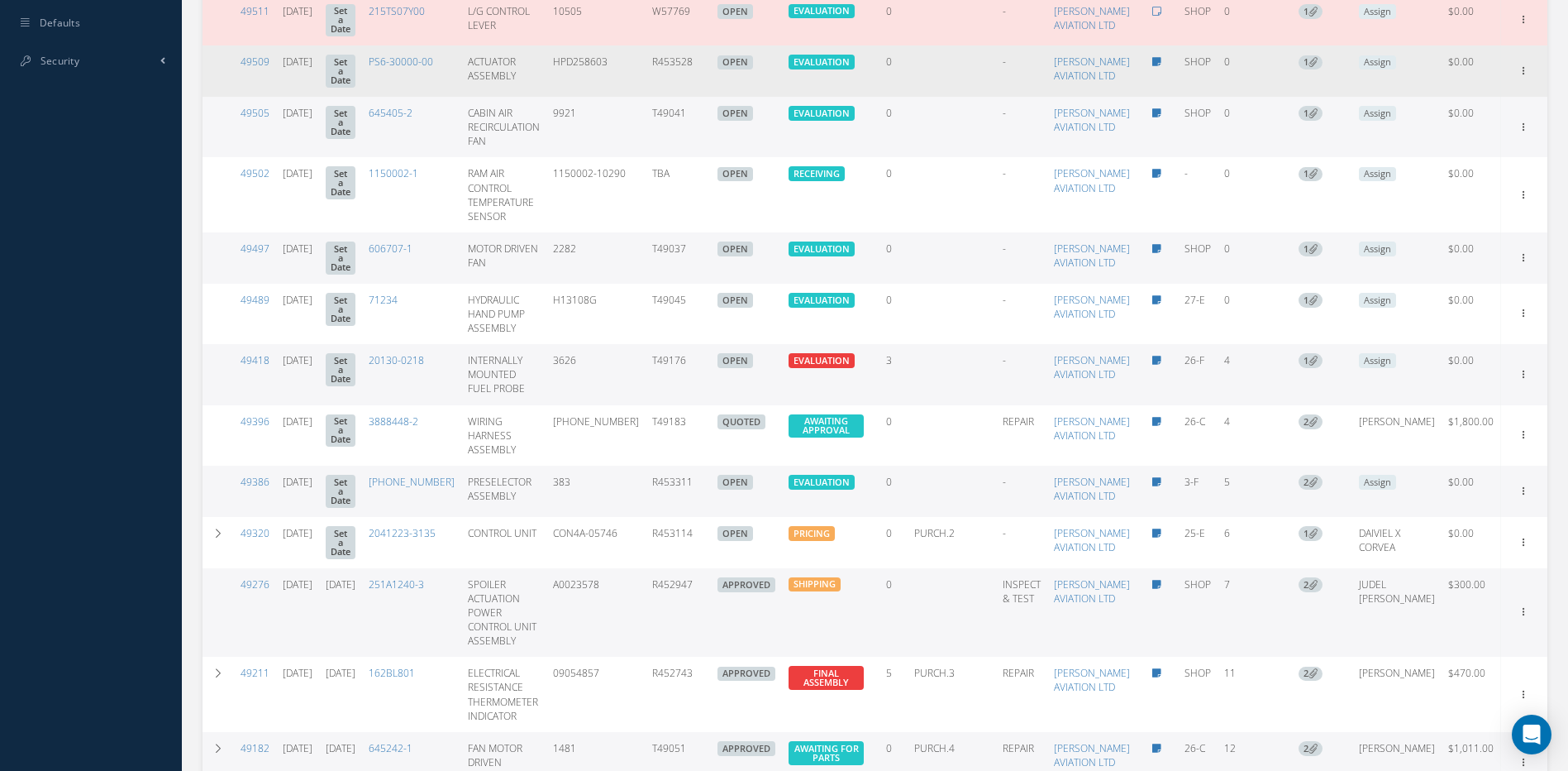
scroll to position [830, 0]
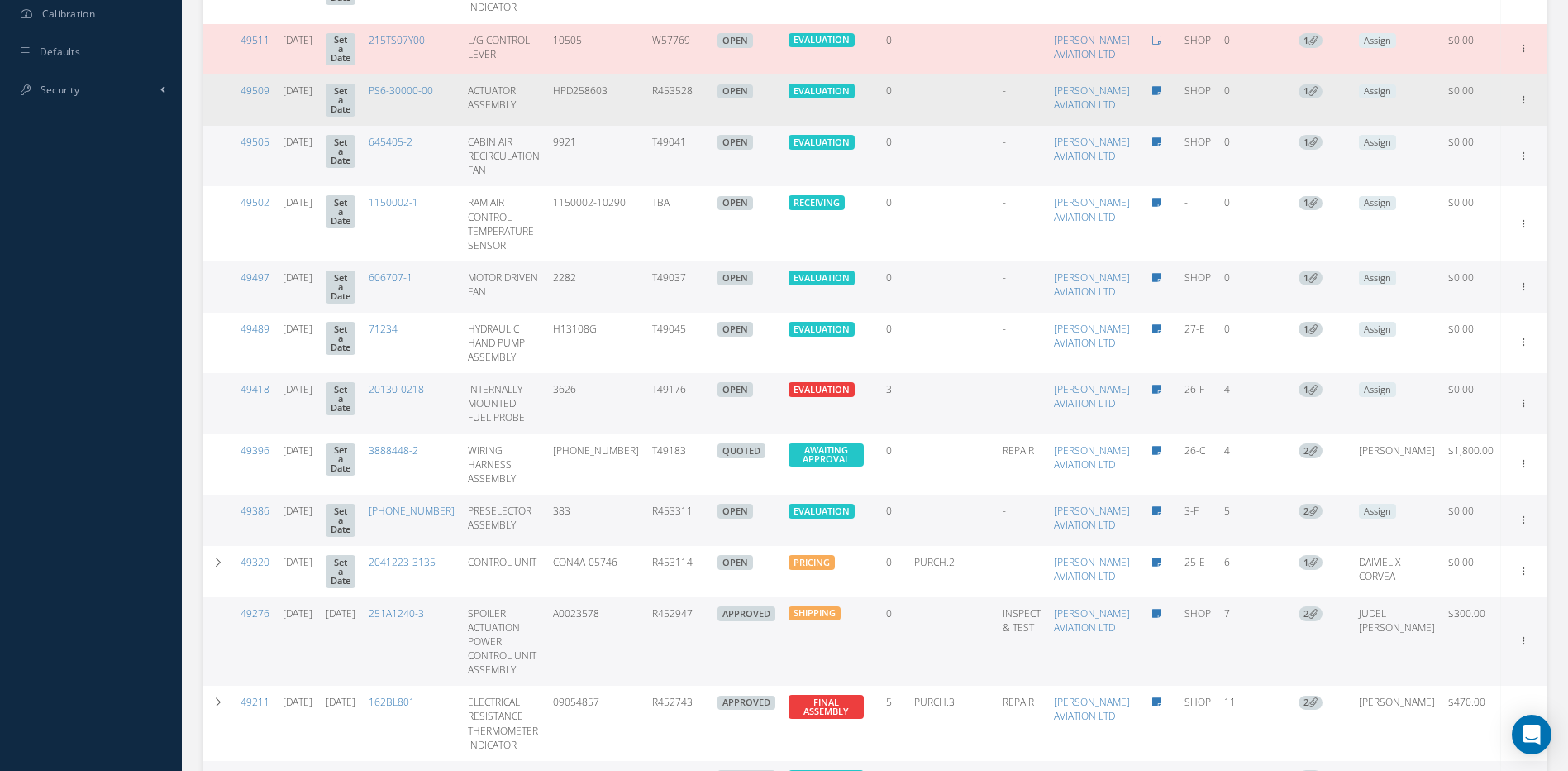
drag, startPoint x: 726, startPoint y: 135, endPoint x: 666, endPoint y: 145, distance: 60.8
click at [666, 126] on tr "49509 [DATE] Set a Date PS6-30000-00 ACTUATOR ASSEMBLY HPD258603 R453528 OPEN E…" at bounding box center [875, 100] width 1345 height 52
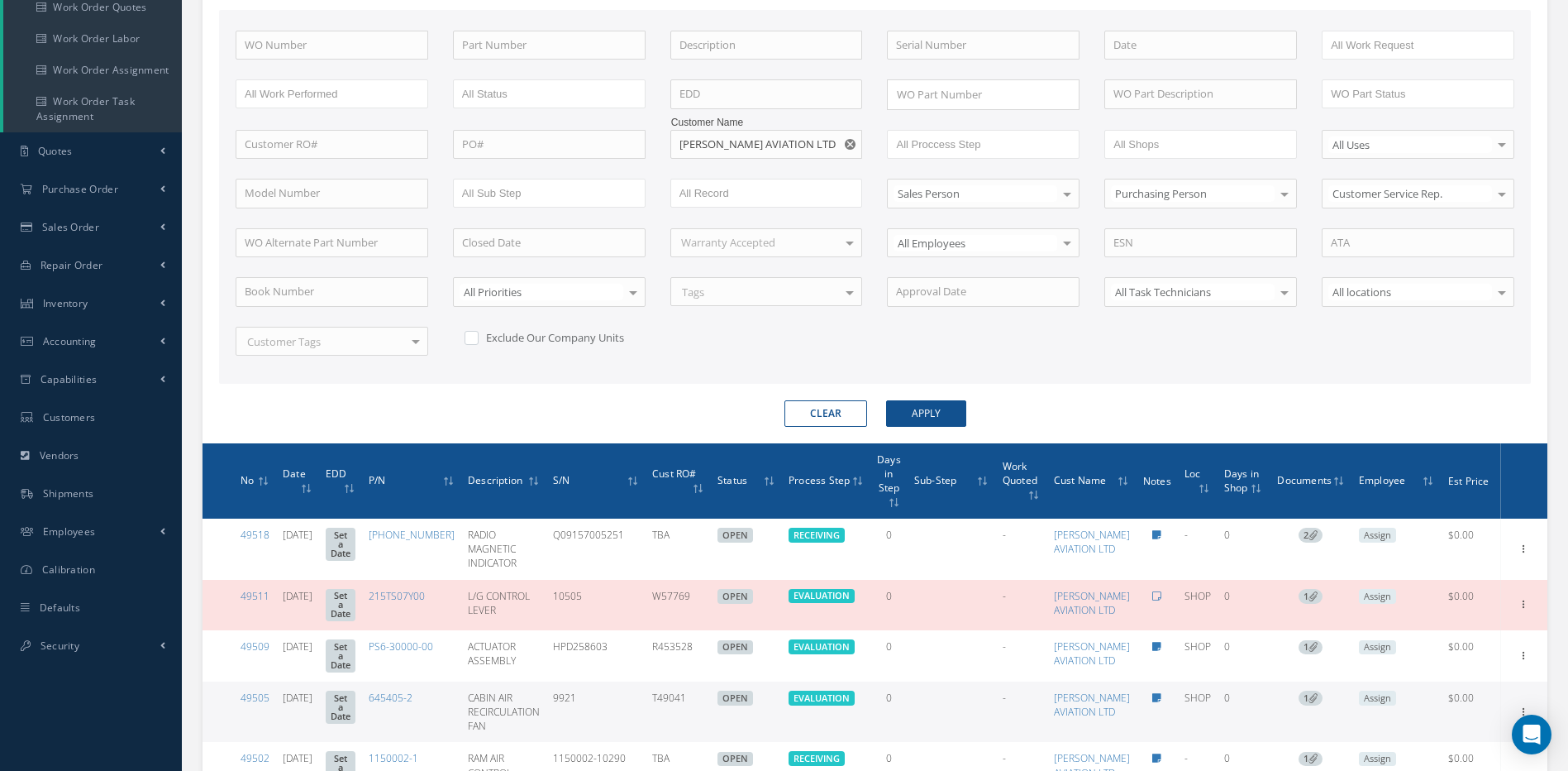
scroll to position [250, 0]
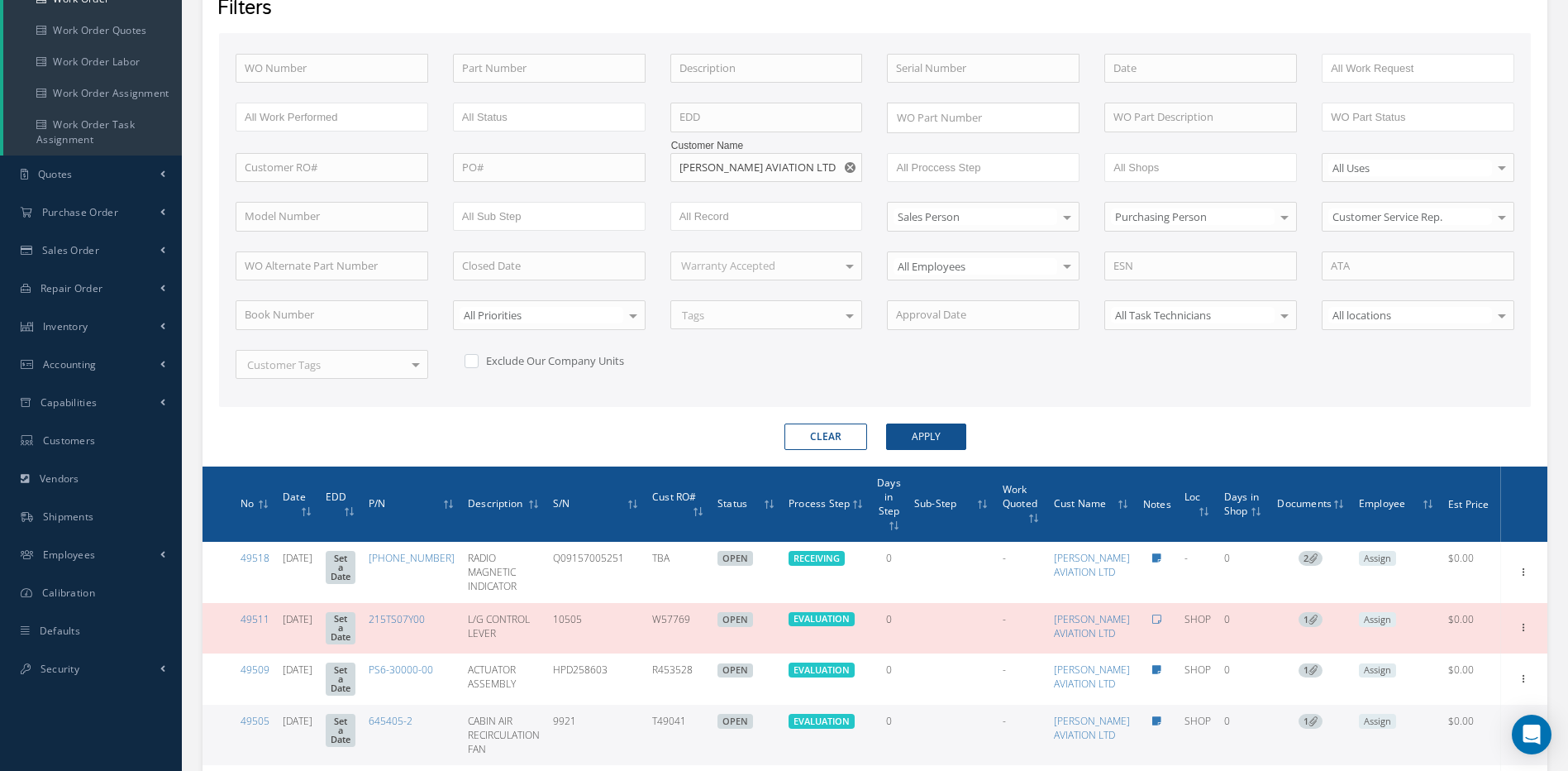
click at [855, 167] on use "Reset" at bounding box center [850, 167] width 11 height 11
click at [818, 165] on input "text" at bounding box center [767, 168] width 193 height 30
type input "a"
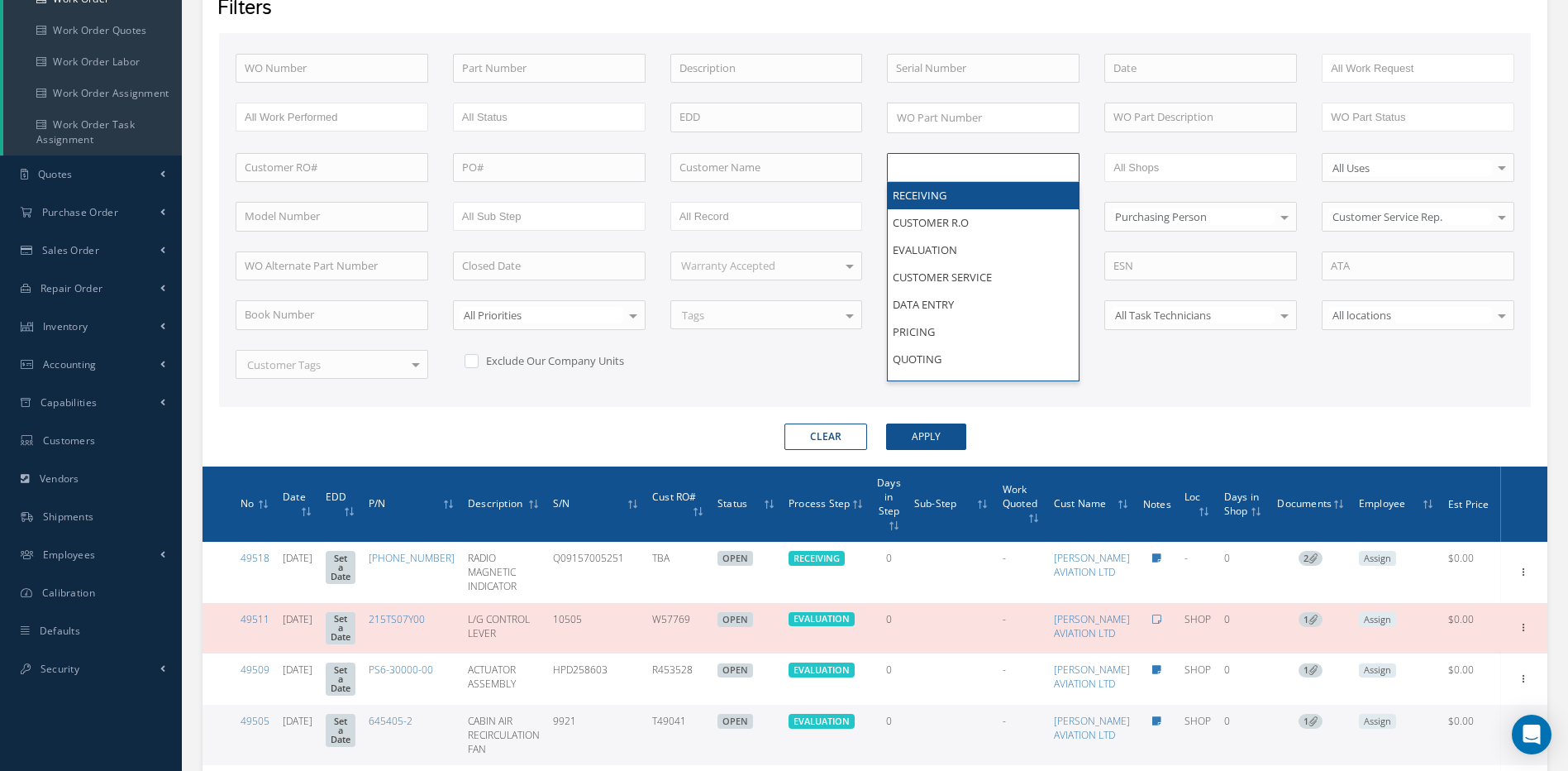
click at [927, 164] on input "text" at bounding box center [948, 167] width 105 height 21
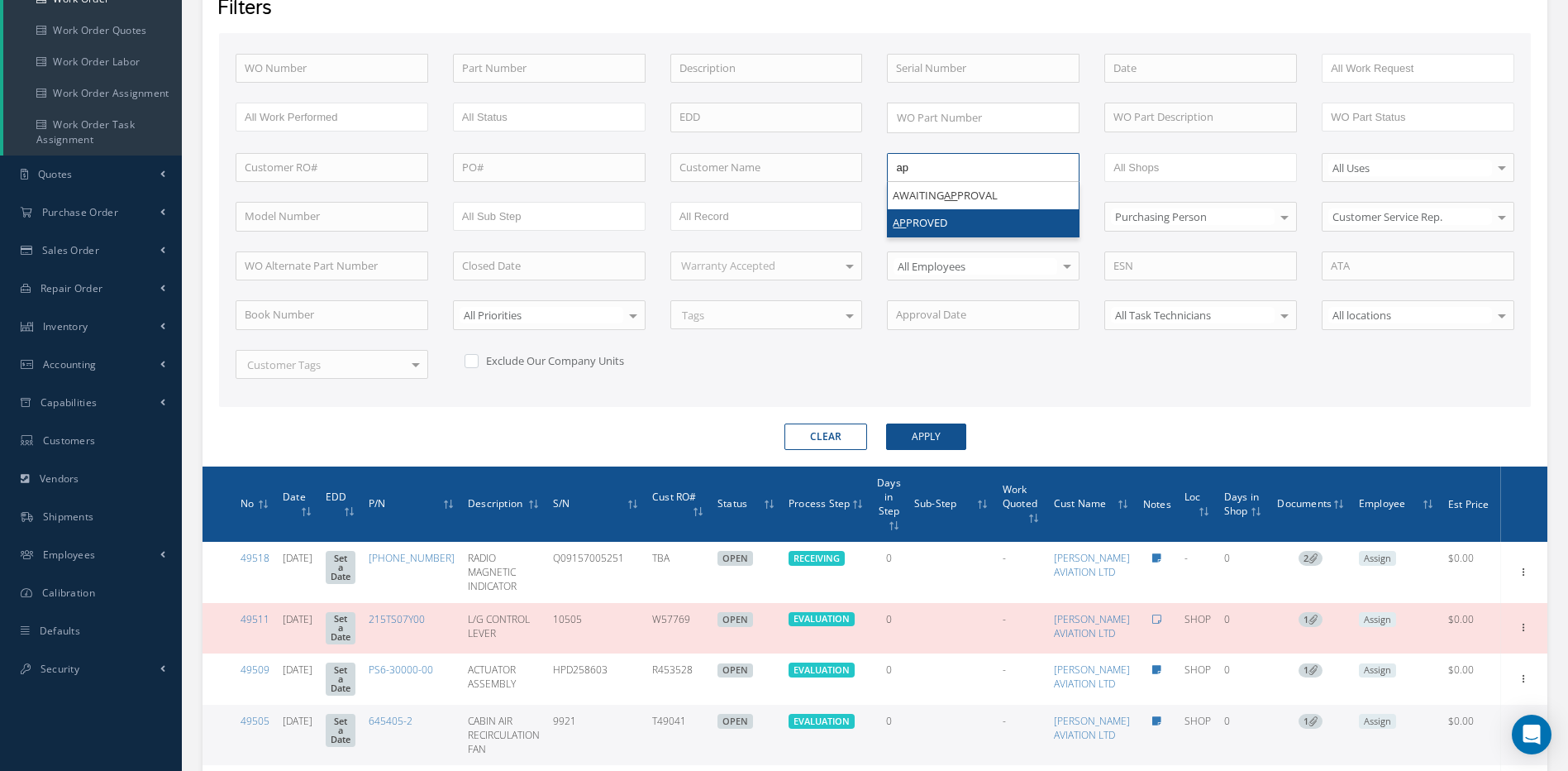
type input "ap"
drag, startPoint x: 1344, startPoint y: 225, endPoint x: 1358, endPoint y: 230, distance: 14.9
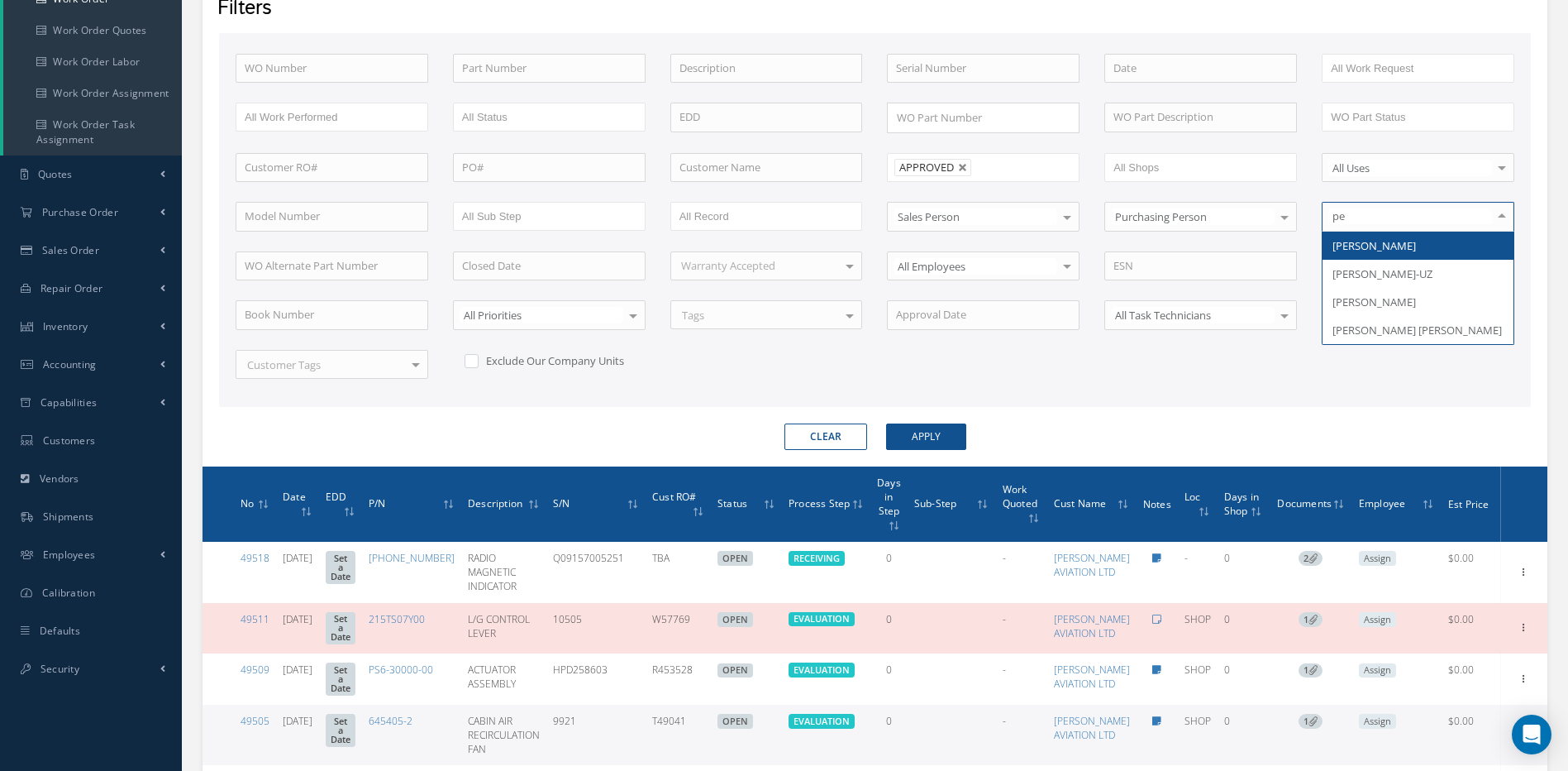
type input "per"
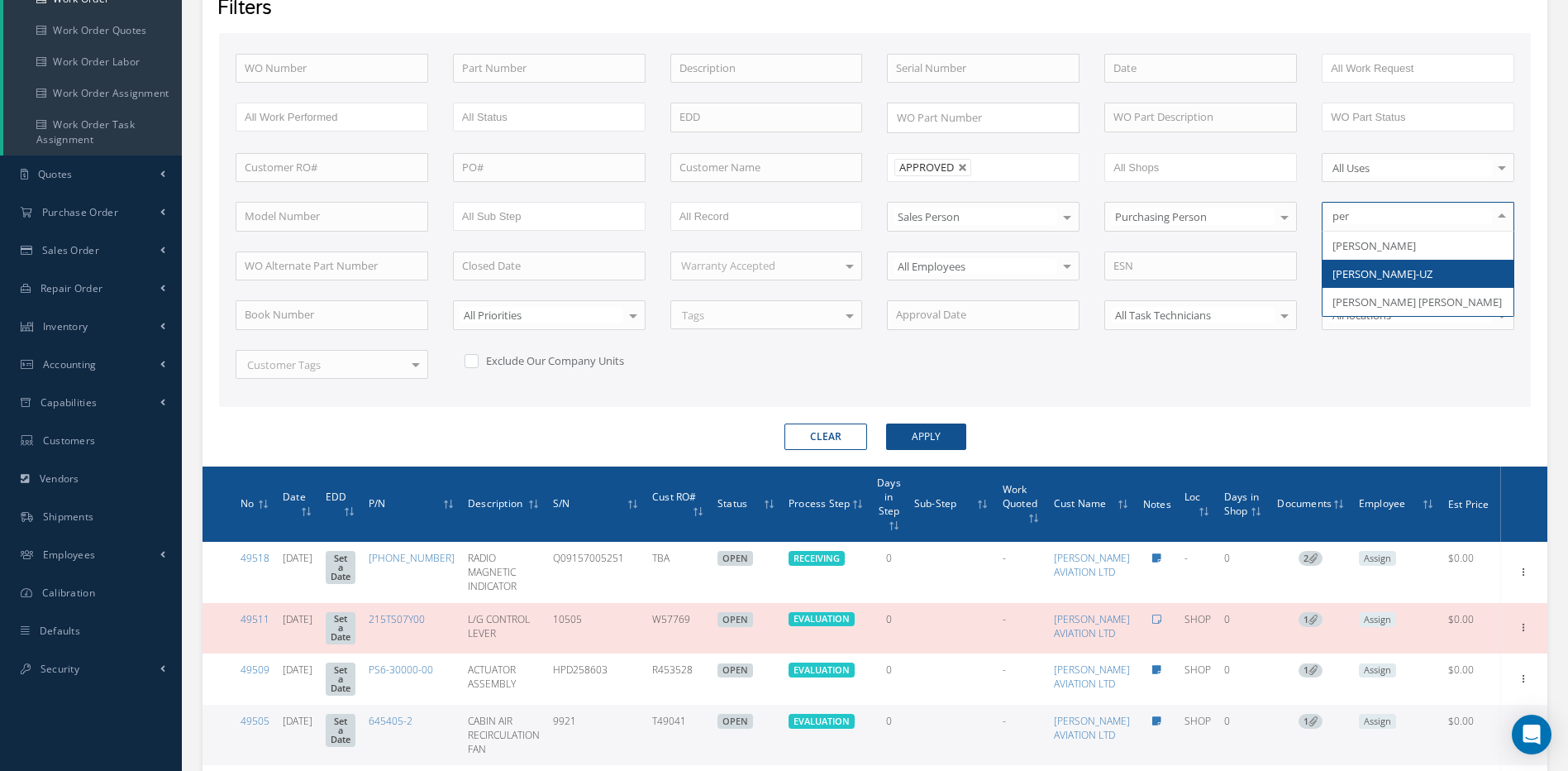
click at [1372, 268] on span "[PERSON_NAME]-UZ" at bounding box center [1382, 273] width 100 height 15
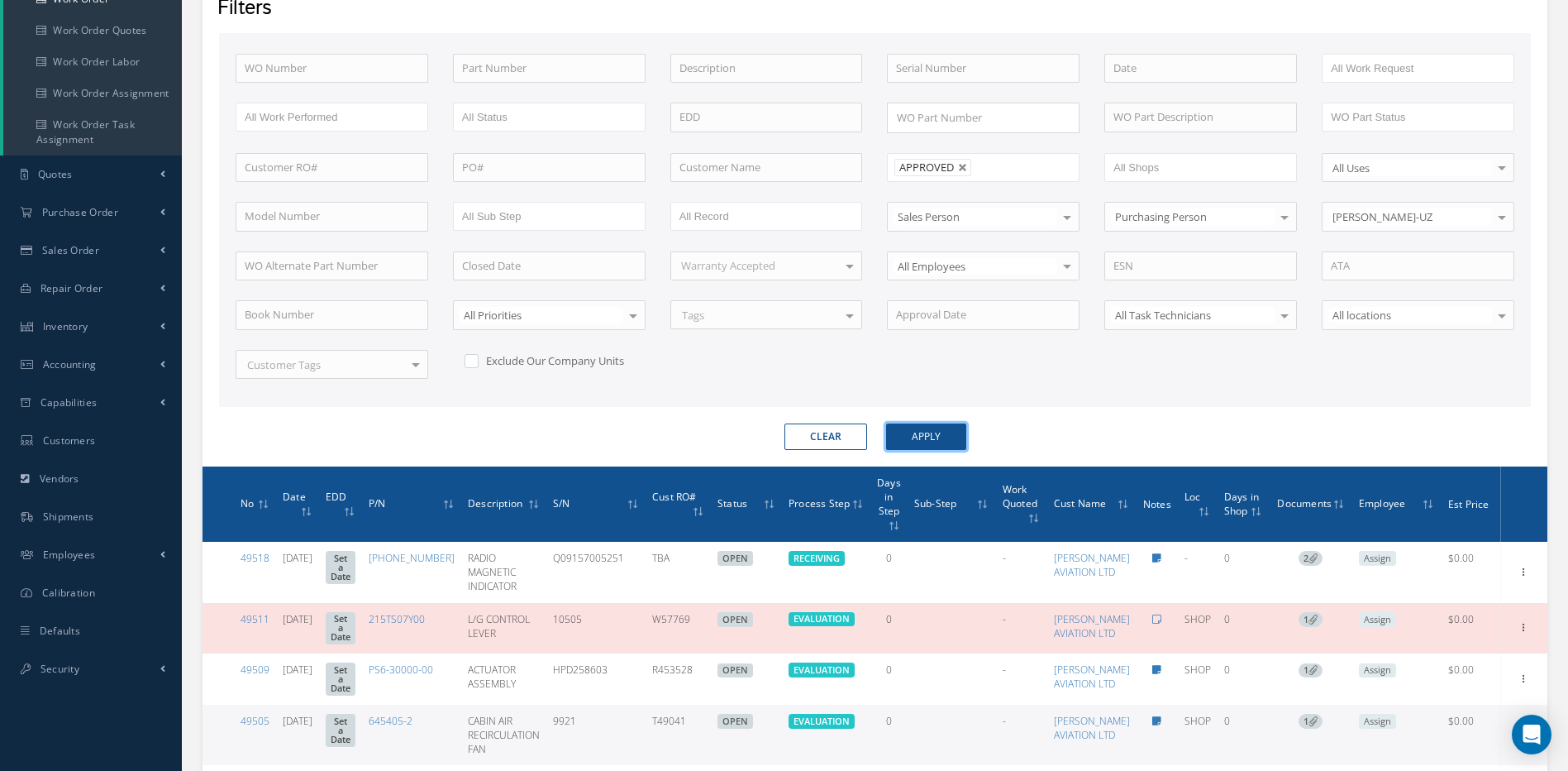
click at [909, 438] on button "Apply" at bounding box center [926, 436] width 80 height 27
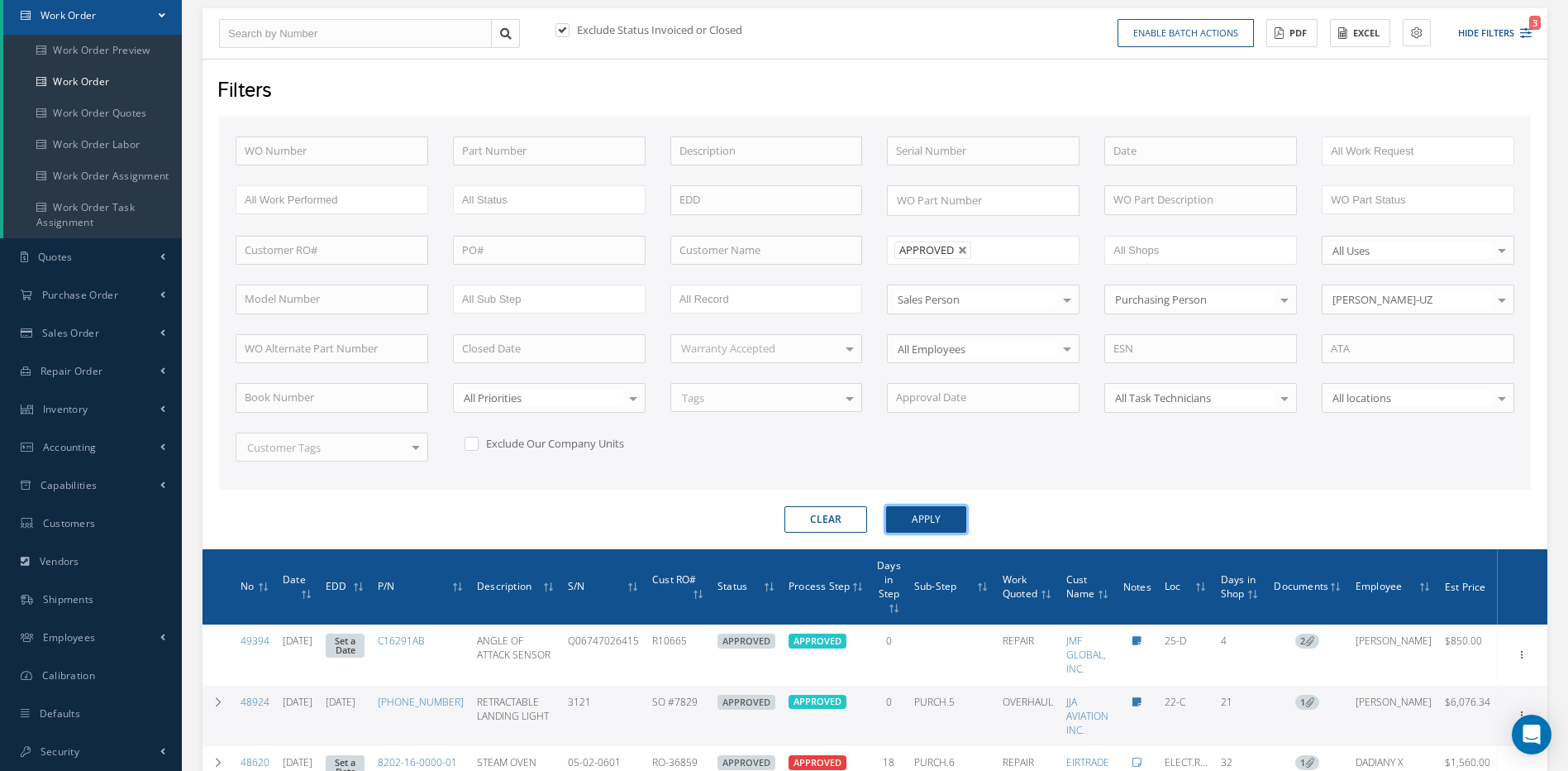
scroll to position [250, 0]
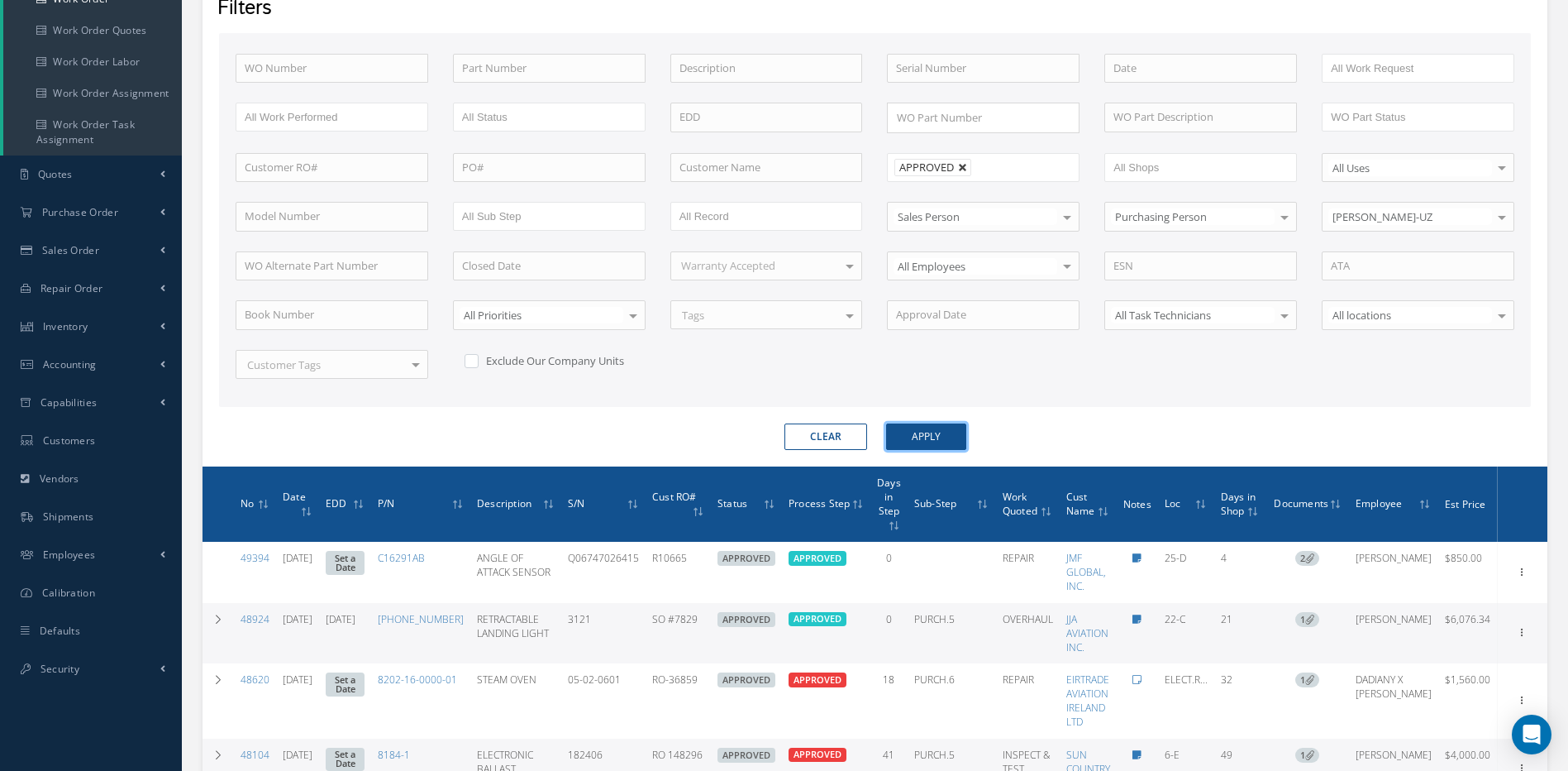
click at [966, 164] on link at bounding box center [963, 168] width 10 height 10
type input "All Proccess Step"
